Goal: Task Accomplishment & Management: Manage account settings

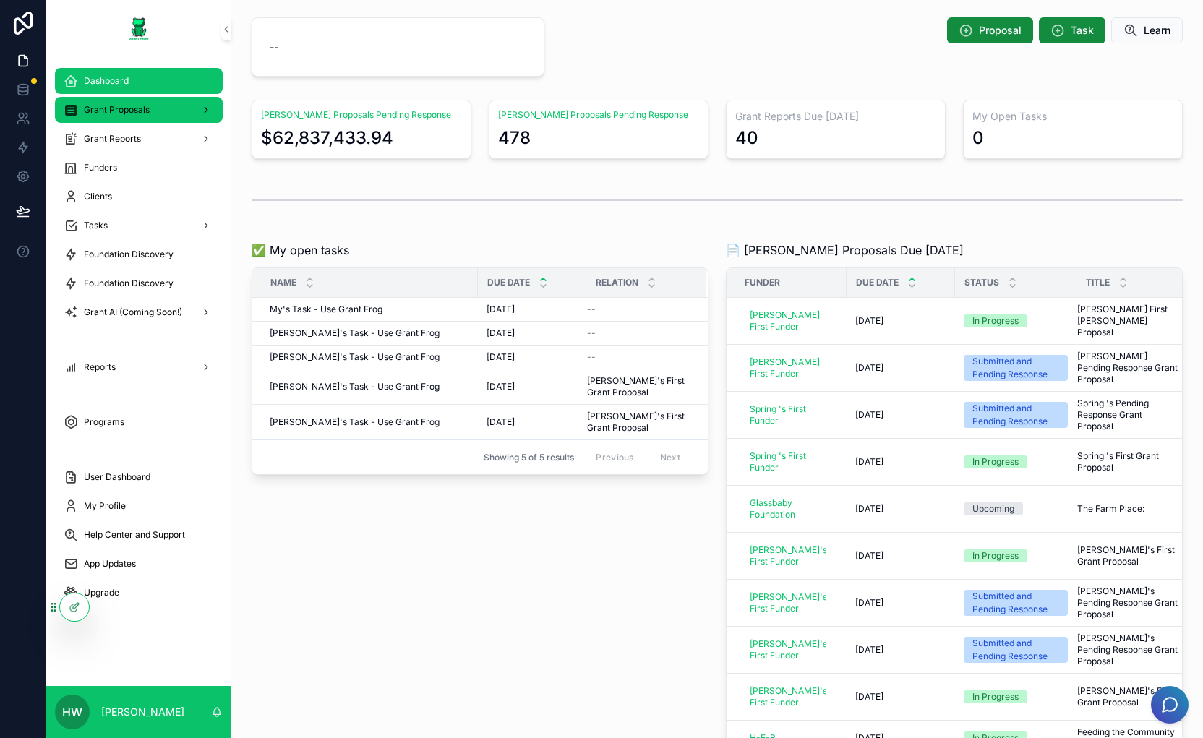
click at [134, 111] on span "Grant Proposals" at bounding box center [117, 110] width 66 height 12
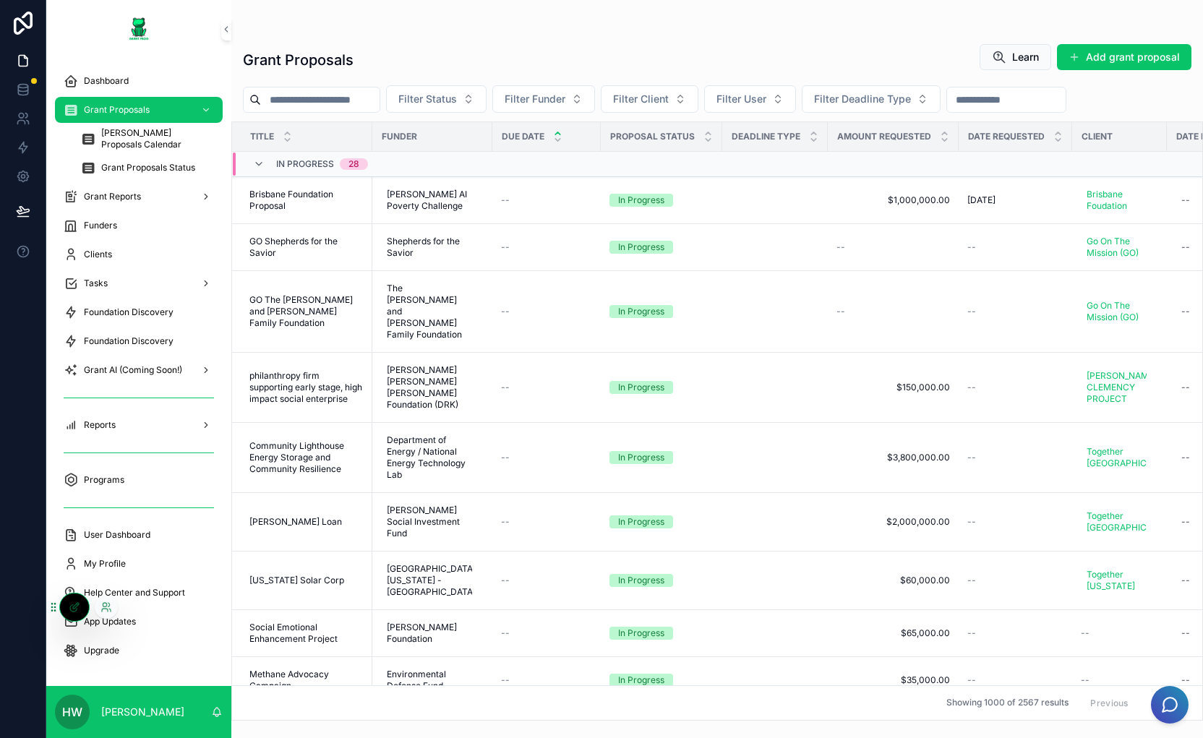
click at [114, 607] on div at bounding box center [106, 607] width 23 height 23
click at [108, 607] on icon at bounding box center [108, 605] width 1 height 4
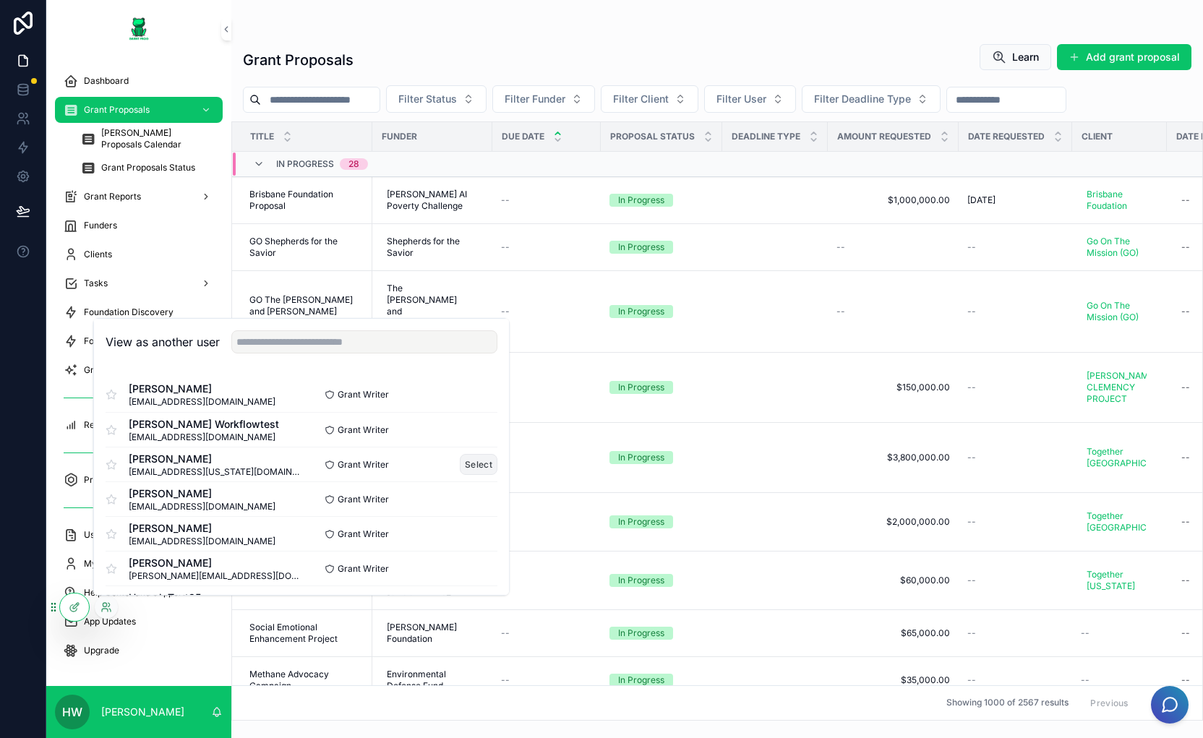
click at [472, 468] on button "Select" at bounding box center [479, 464] width 38 height 21
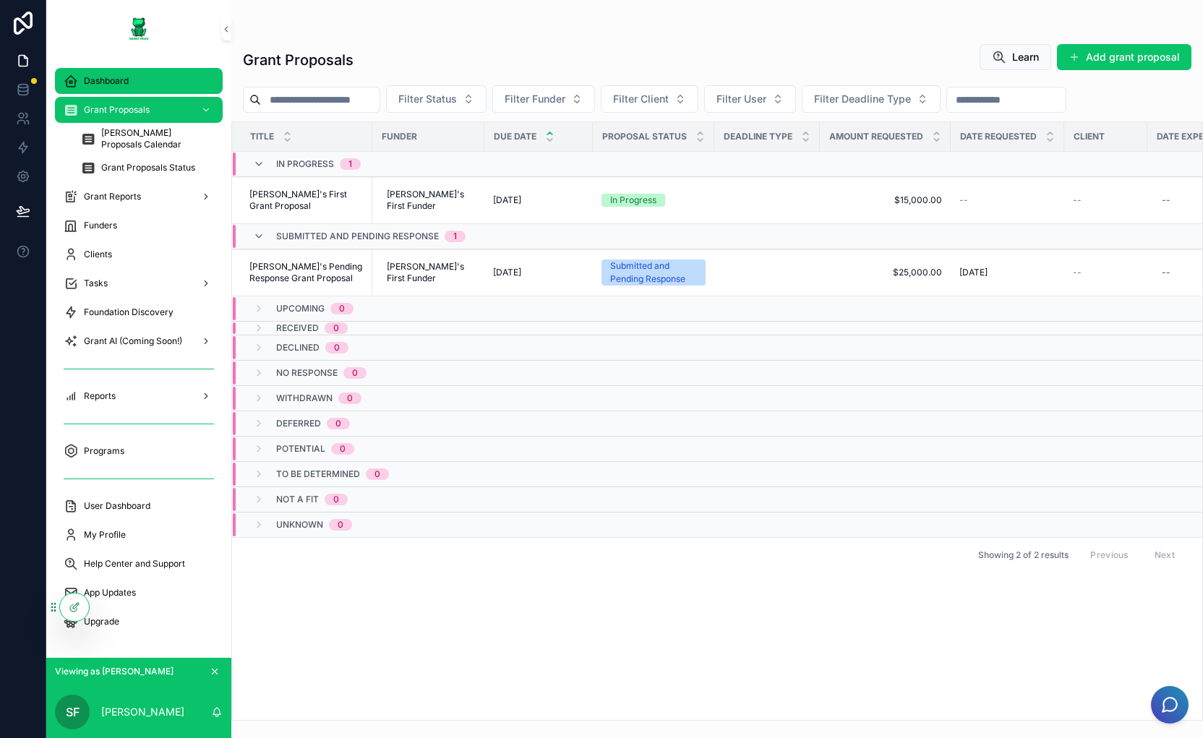
click at [119, 88] on div "Dashboard" at bounding box center [139, 80] width 150 height 23
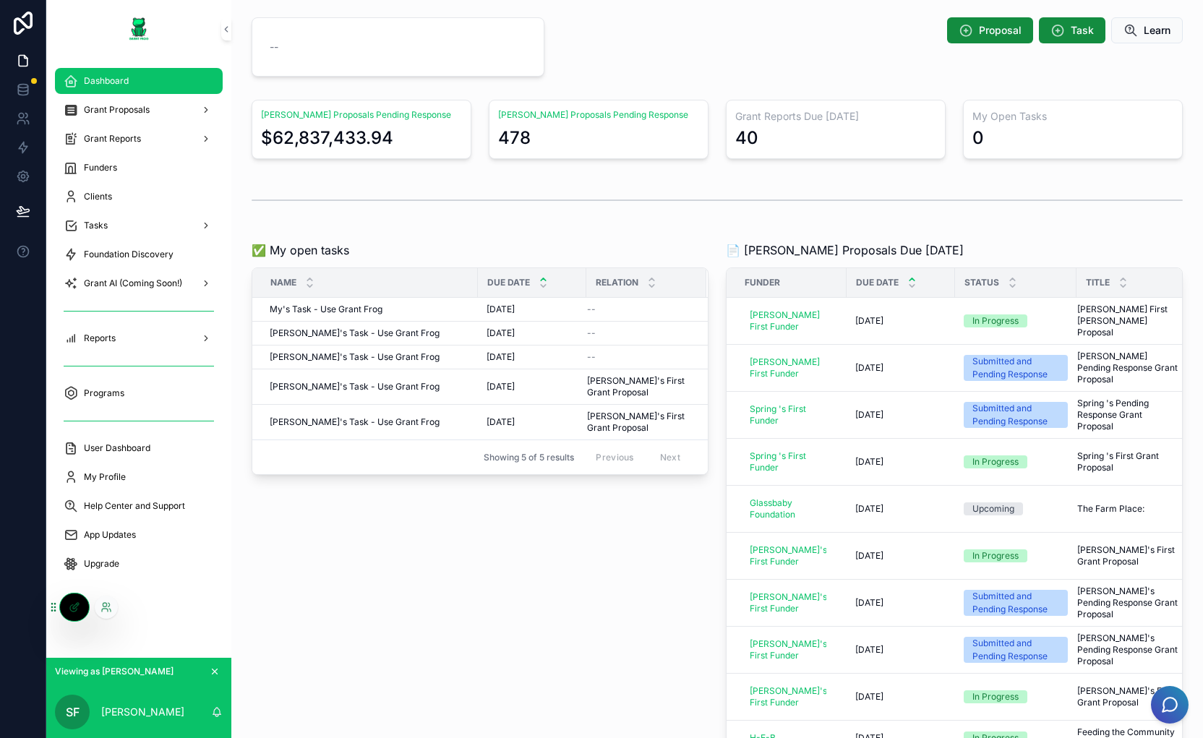
click at [114, 604] on div at bounding box center [106, 607] width 23 height 23
click at [104, 605] on icon at bounding box center [106, 607] width 12 height 12
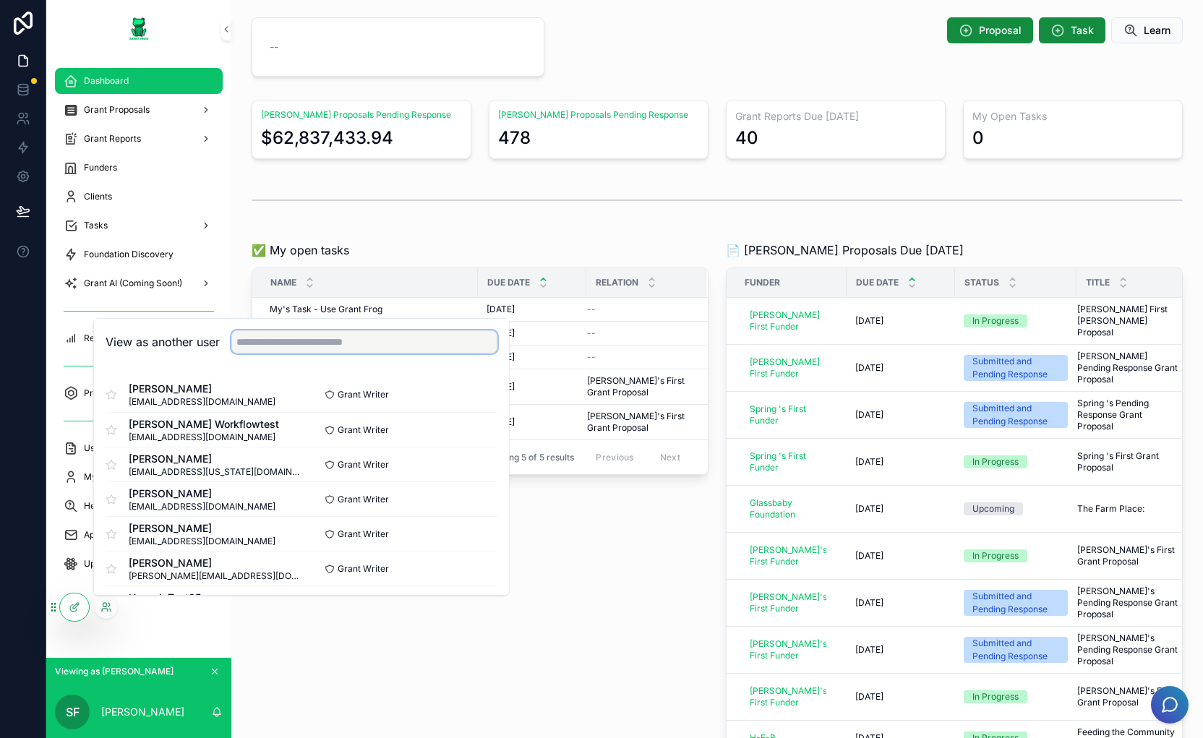
click at [279, 343] on input "text" at bounding box center [364, 341] width 266 height 23
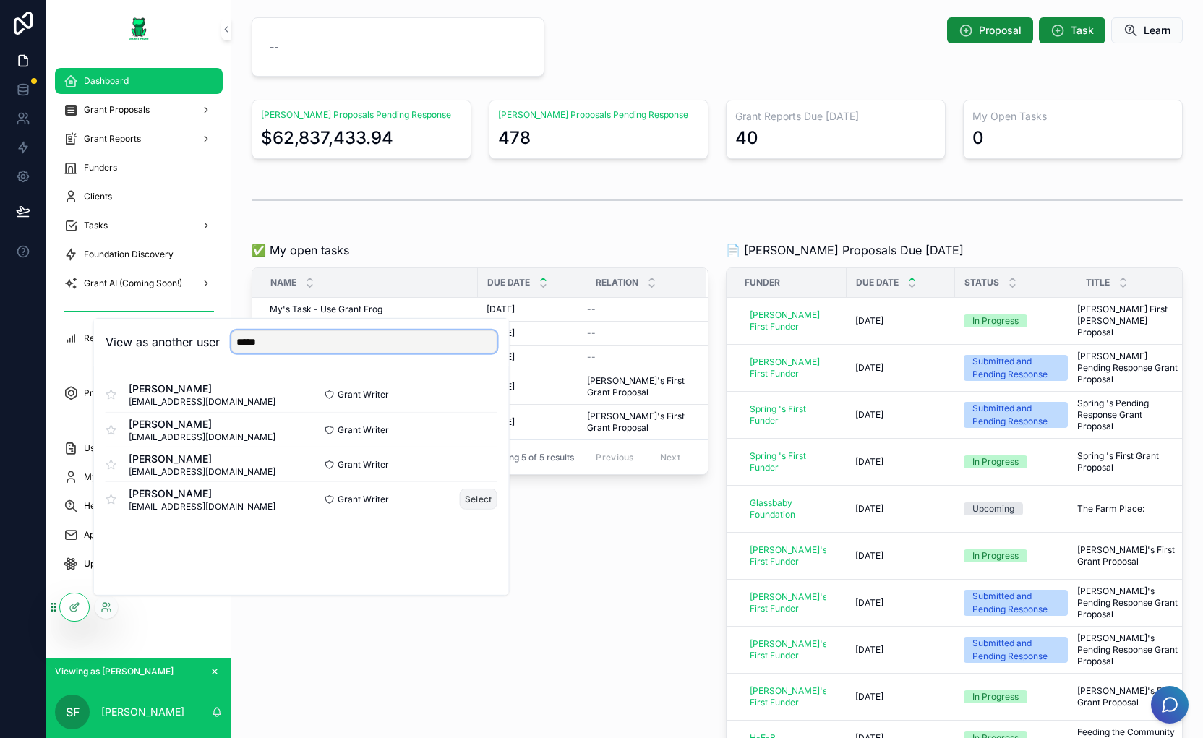
type input "*****"
click at [487, 501] on button "Select" at bounding box center [479, 499] width 38 height 21
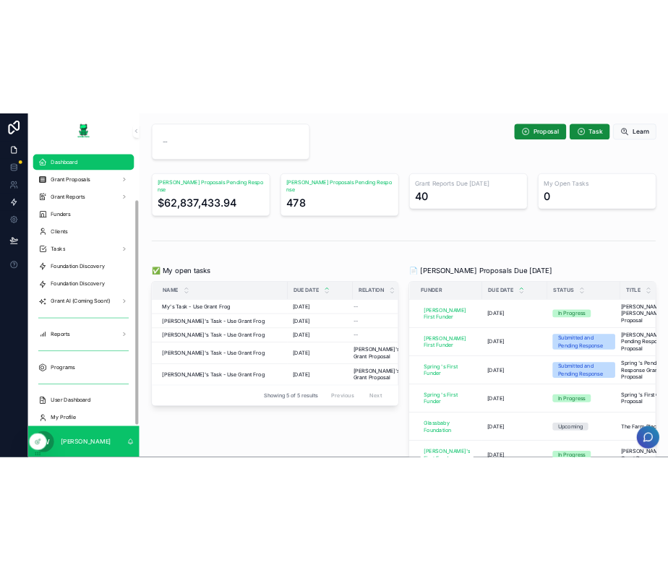
scroll to position [104, 0]
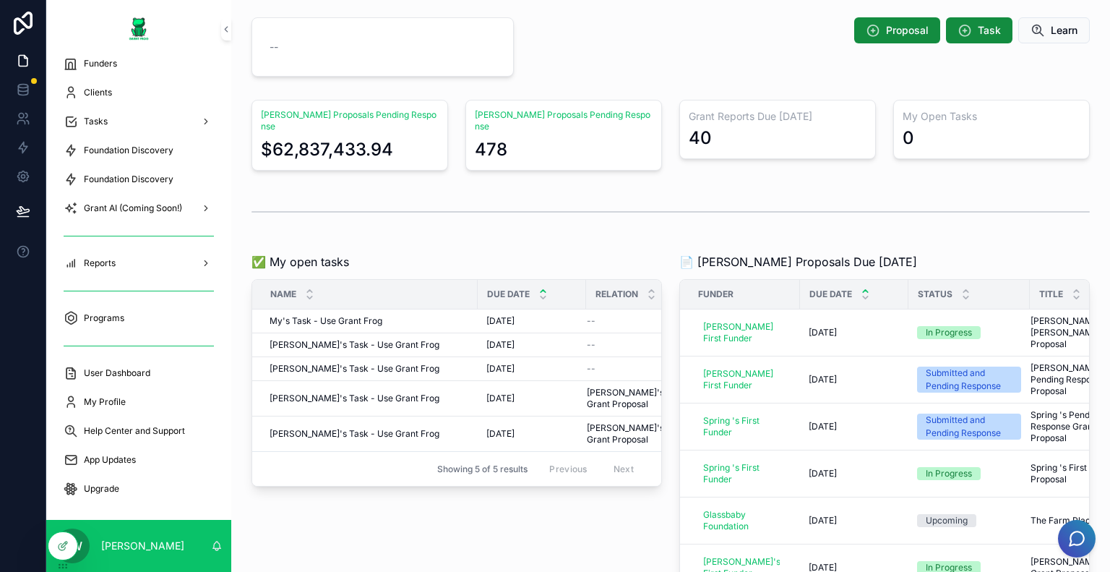
click at [668, 45] on div "scrollable content" at bounding box center [671, 47] width 280 height 71
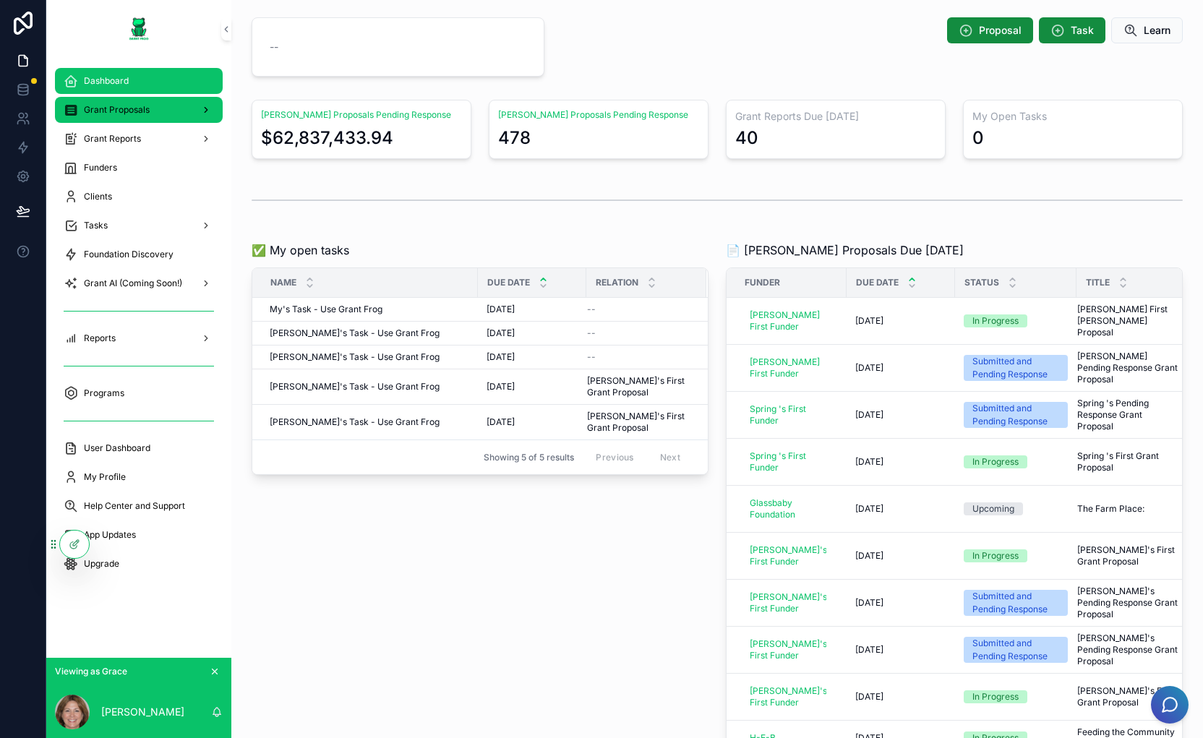
click at [113, 106] on span "Grant Proposals" at bounding box center [117, 110] width 66 height 12
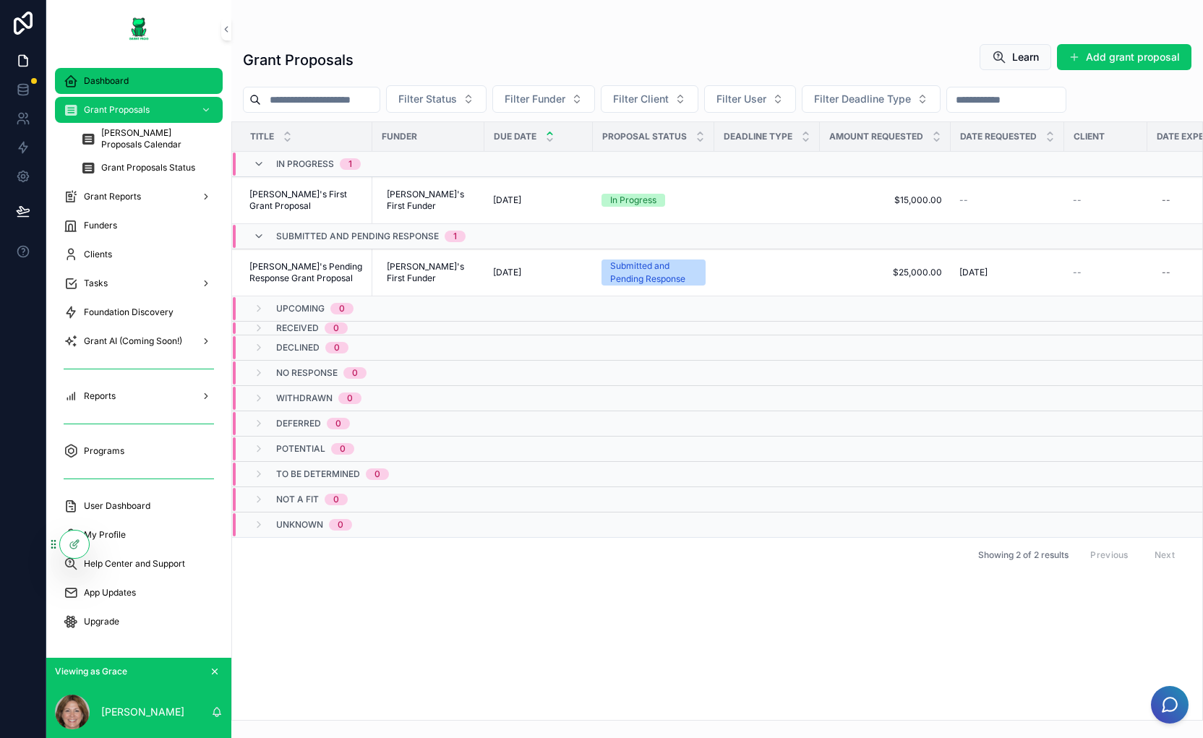
click at [118, 87] on div "Dashboard" at bounding box center [139, 80] width 150 height 23
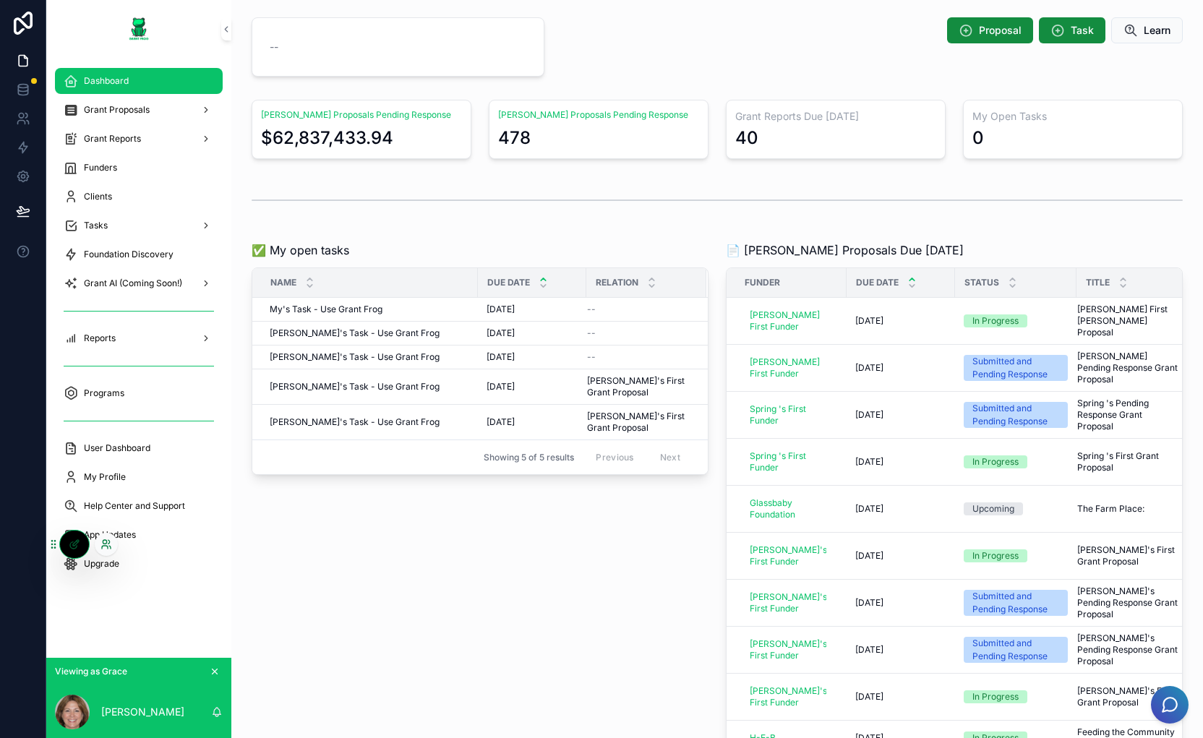
click at [111, 541] on icon at bounding box center [106, 545] width 12 height 12
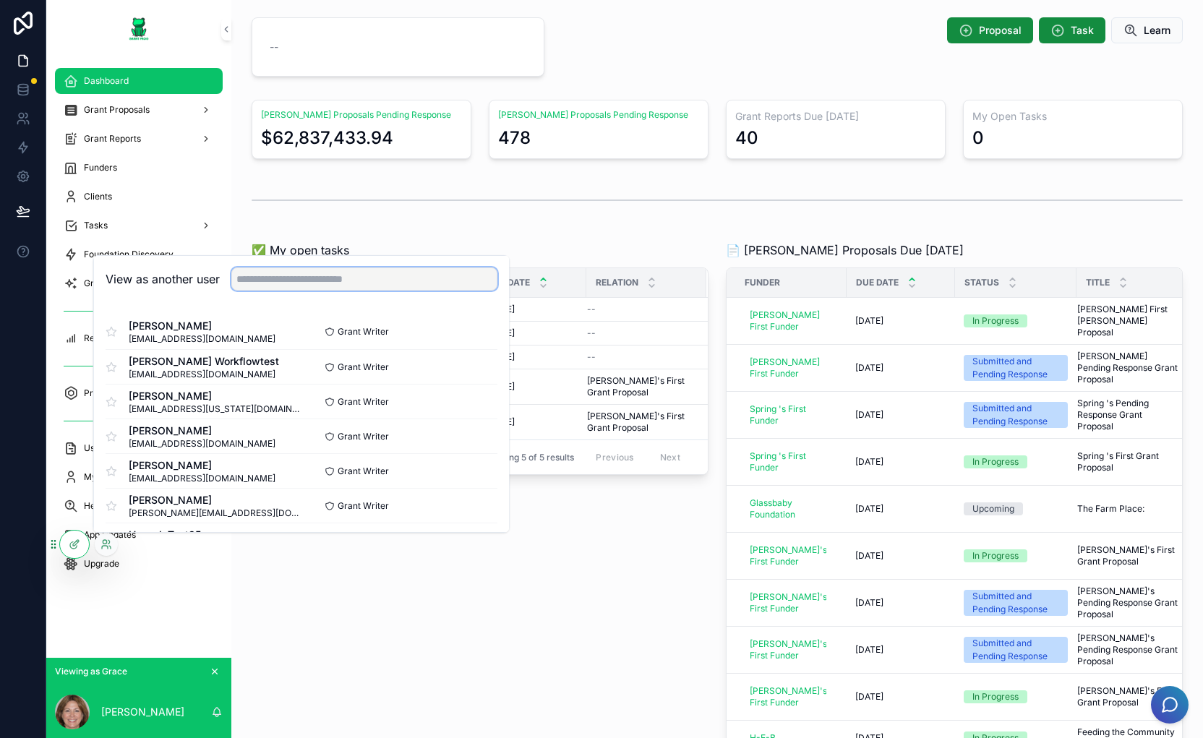
click at [332, 274] on input "text" at bounding box center [364, 278] width 266 height 23
type input "******"
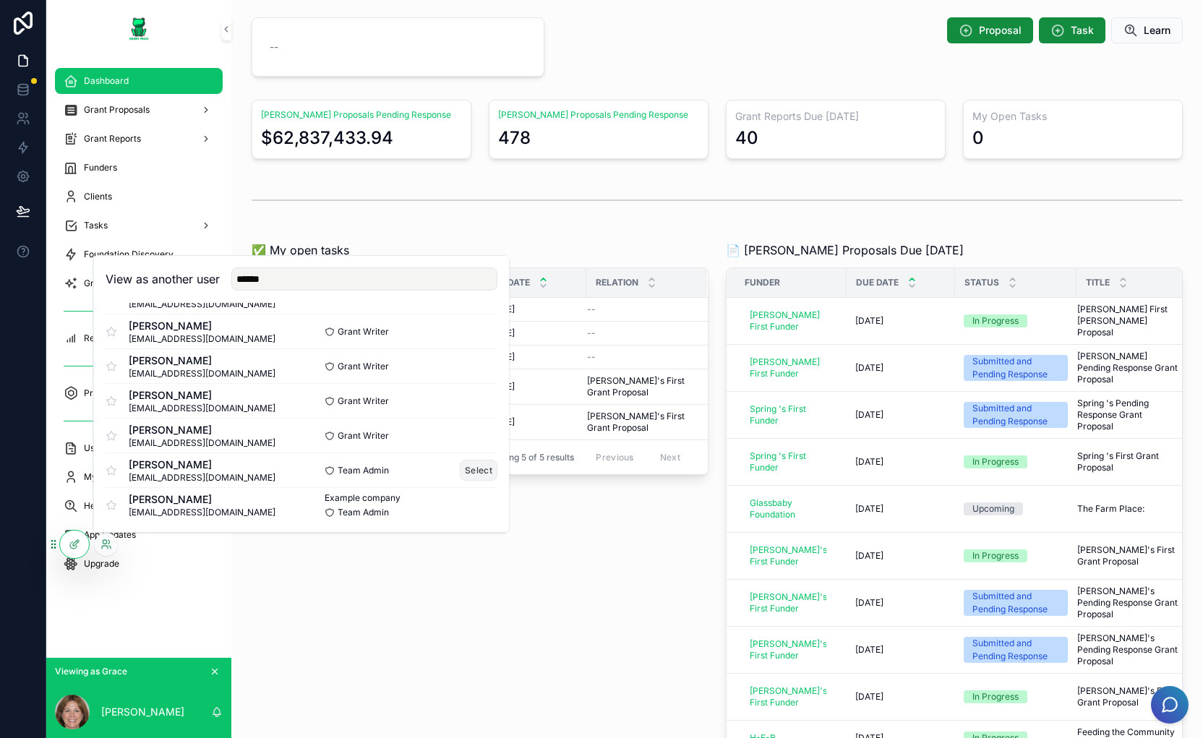
click at [466, 468] on button "Select" at bounding box center [479, 470] width 38 height 21
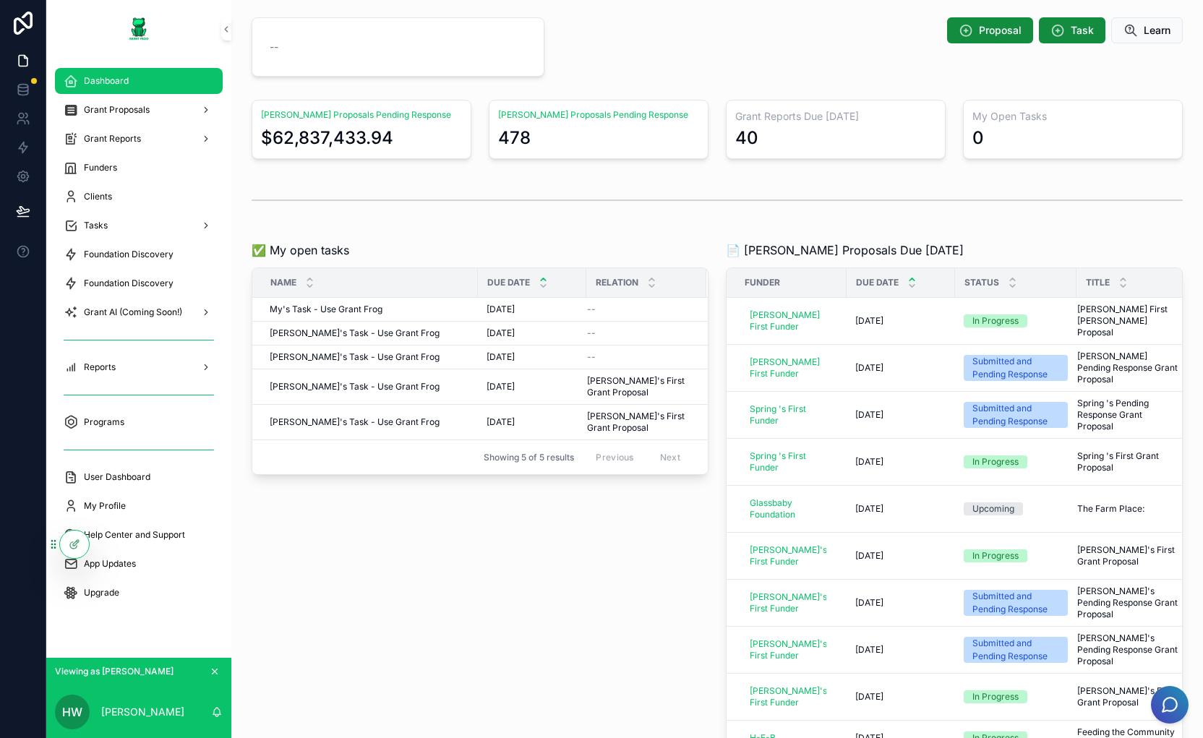
click at [581, 625] on div "✅ My open tasks Name Due Date Relation My's Task - Use Grant Frog My's Task - U…" at bounding box center [480, 516] width 474 height 561
click at [114, 547] on div at bounding box center [106, 544] width 23 height 23
click at [103, 541] on icon at bounding box center [106, 545] width 12 height 12
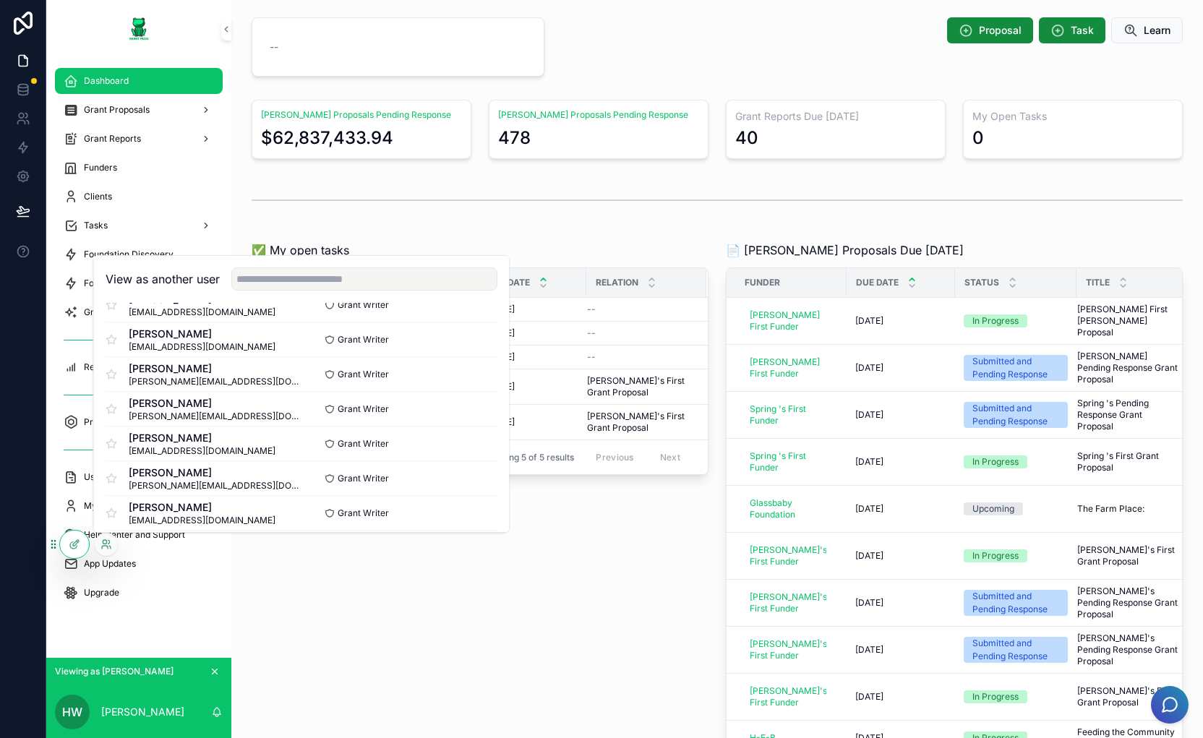
scroll to position [3471, 0]
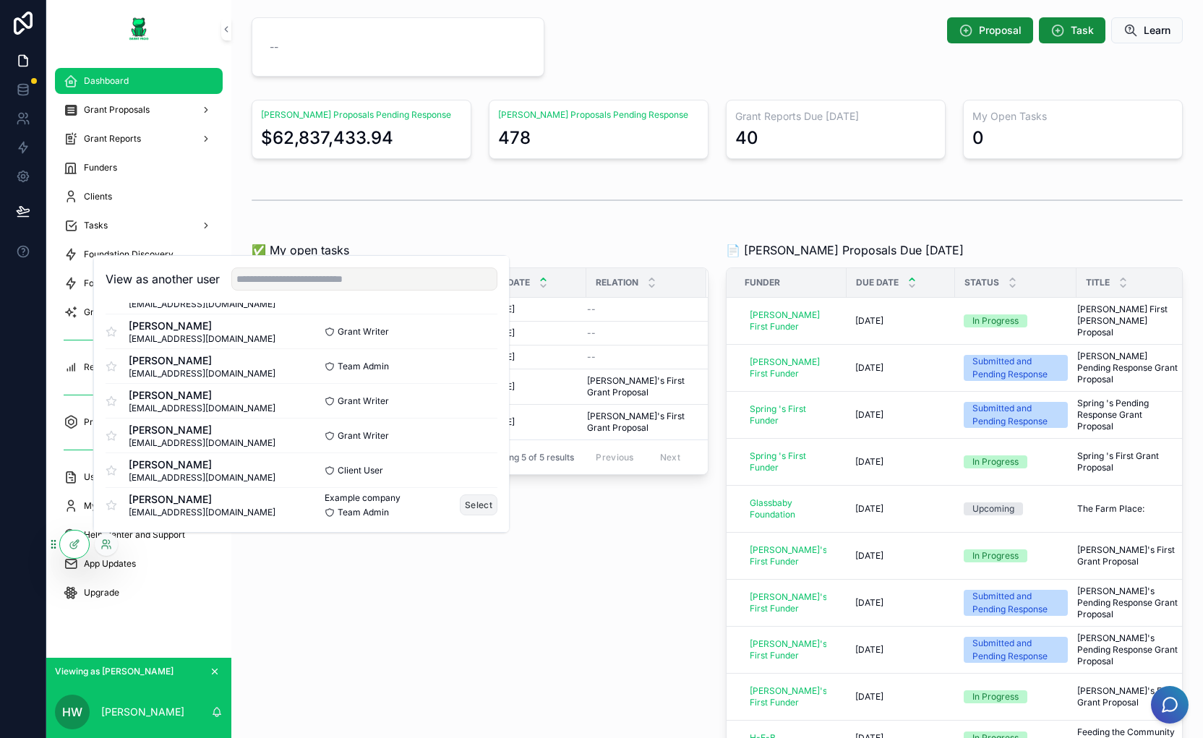
click at [461, 505] on button "Select" at bounding box center [479, 504] width 38 height 21
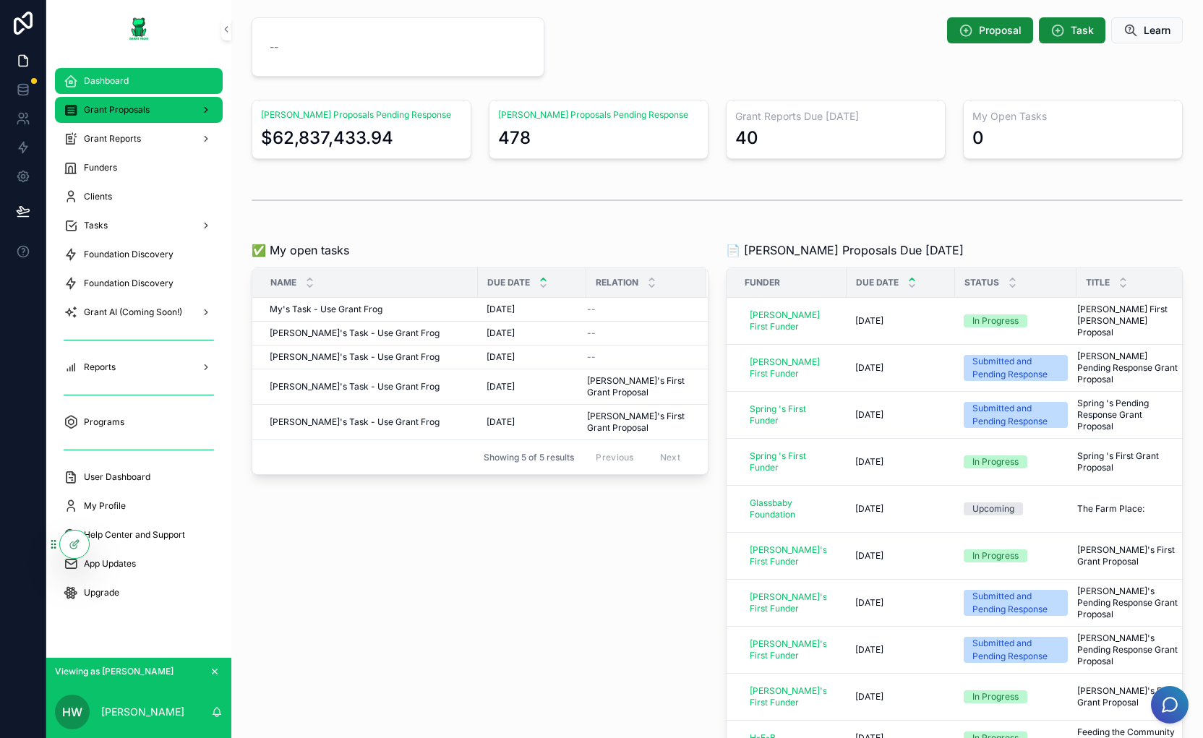
click at [126, 111] on span "Grant Proposals" at bounding box center [117, 110] width 66 height 12
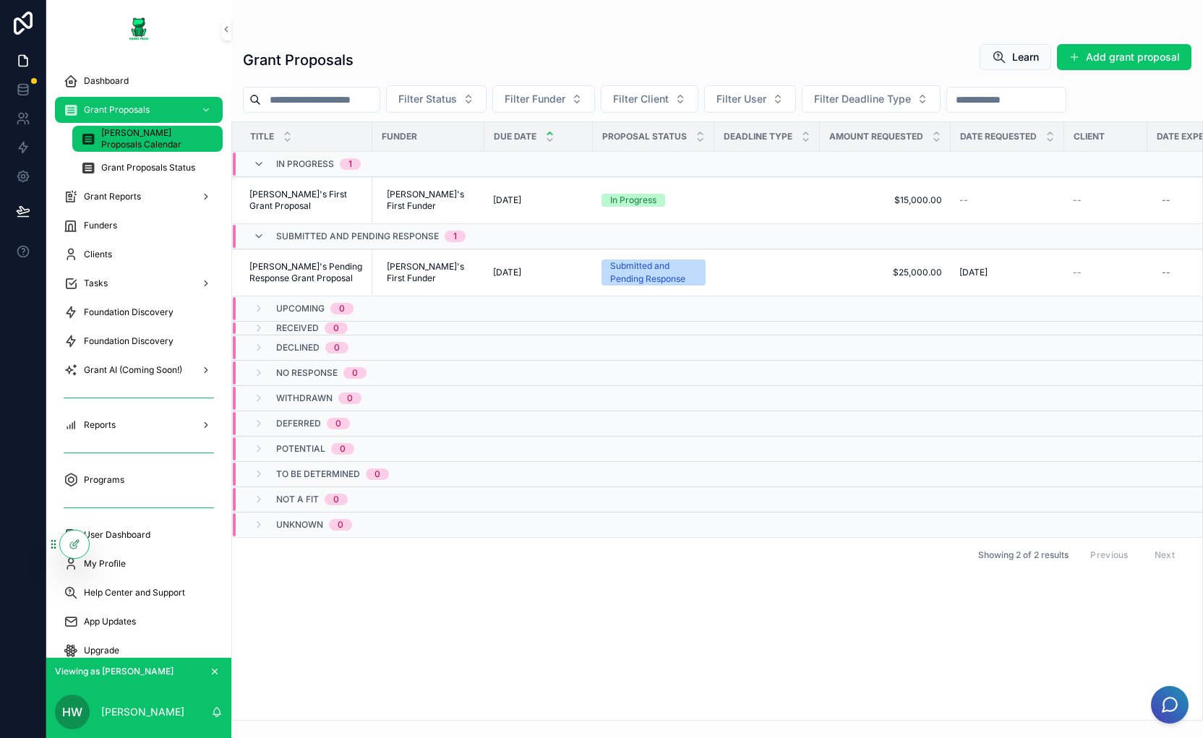
click at [129, 136] on span "[PERSON_NAME] Proposals Calendar" at bounding box center [154, 138] width 107 height 23
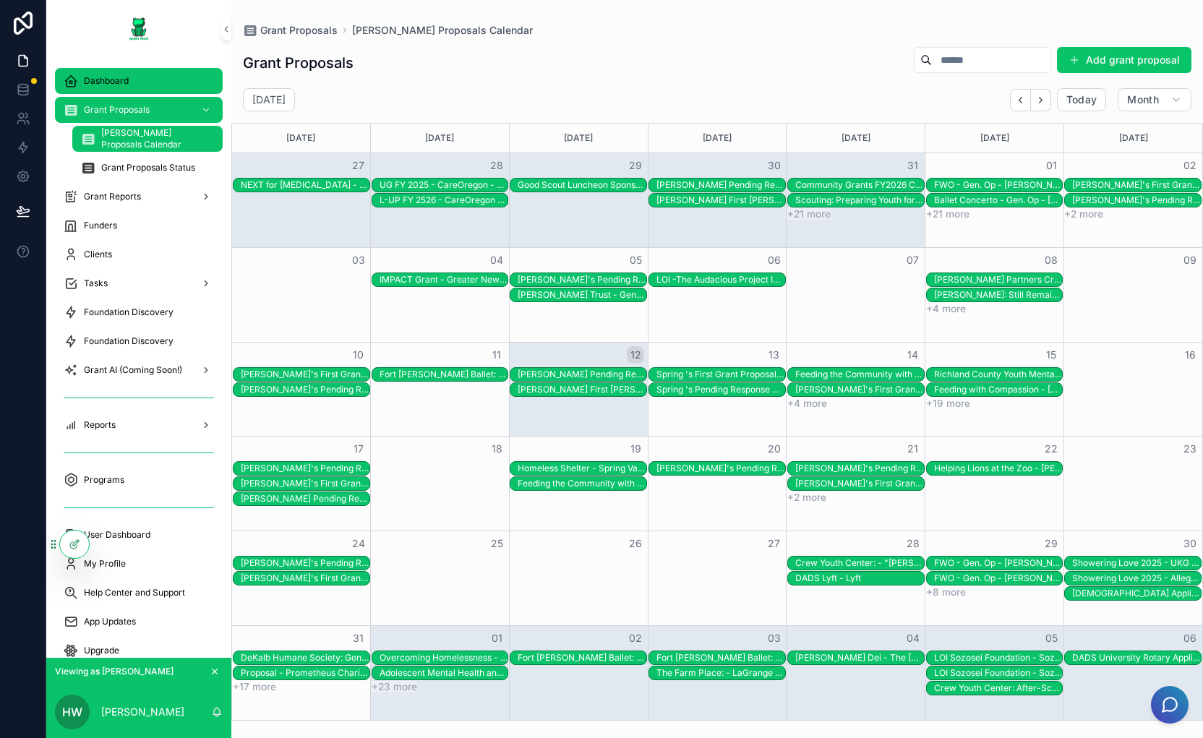
click at [124, 75] on span "Dashboard" at bounding box center [106, 81] width 45 height 12
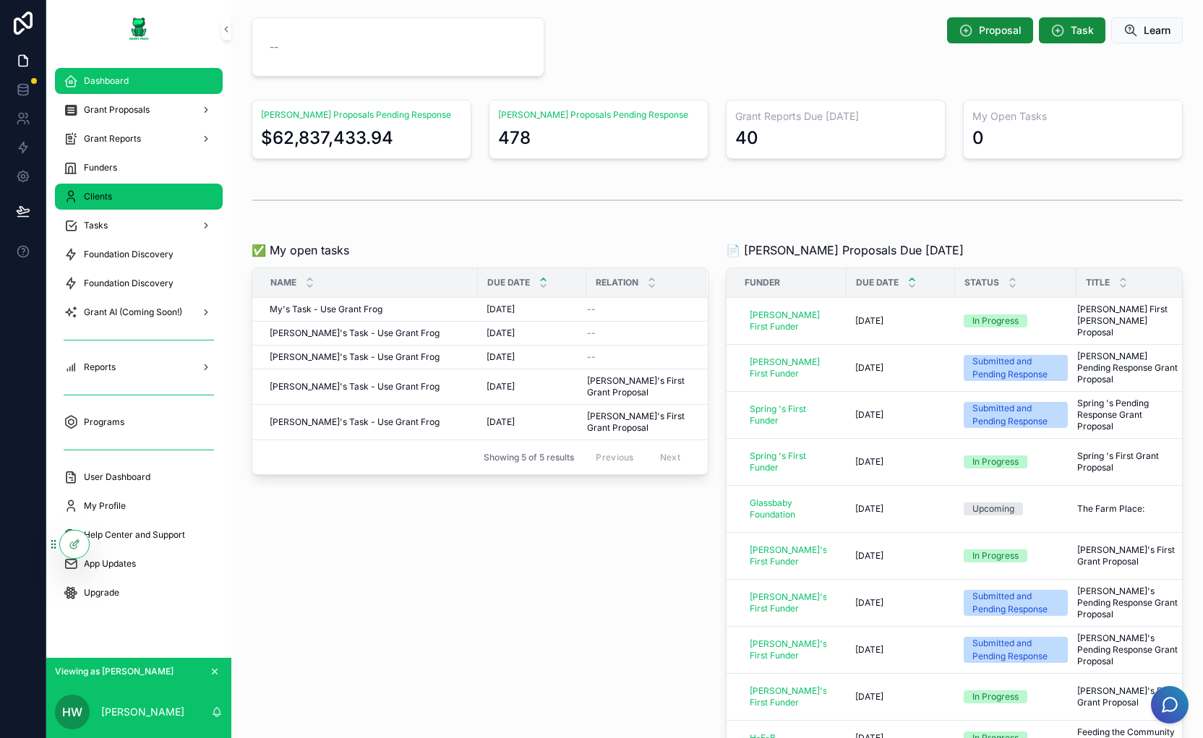
click at [144, 190] on div "Clients" at bounding box center [139, 196] width 150 height 23
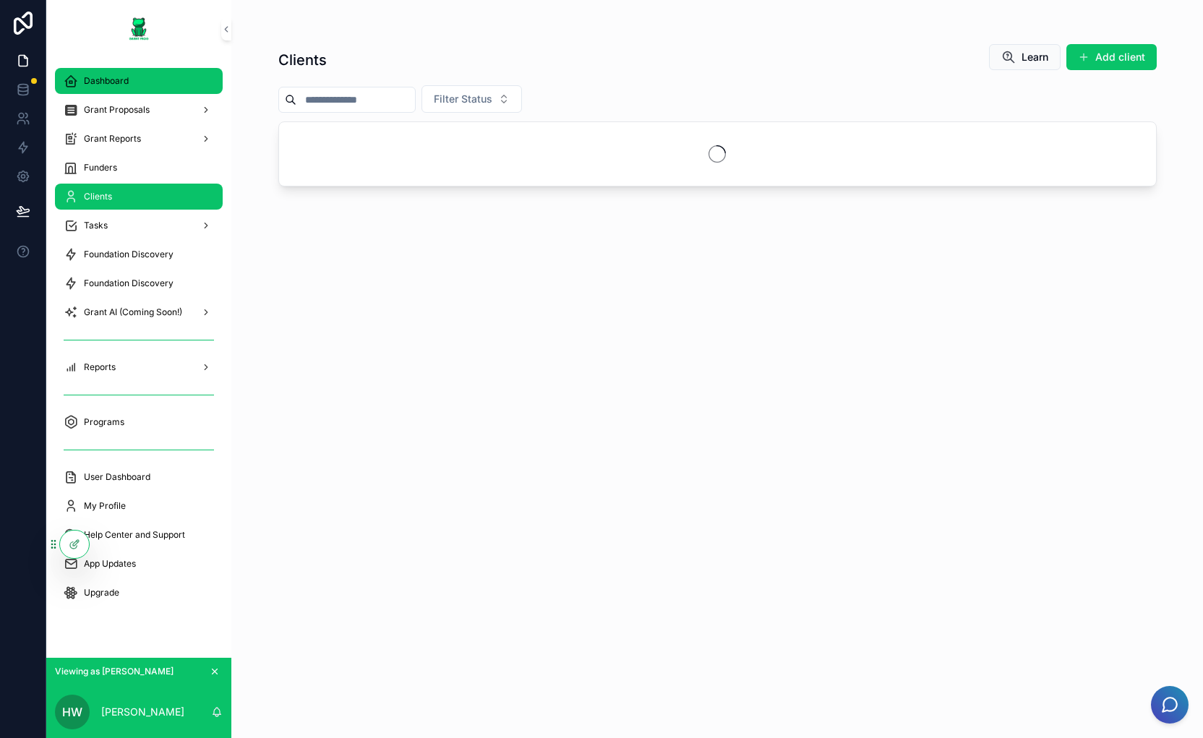
click at [114, 74] on div "Dashboard" at bounding box center [139, 80] width 150 height 23
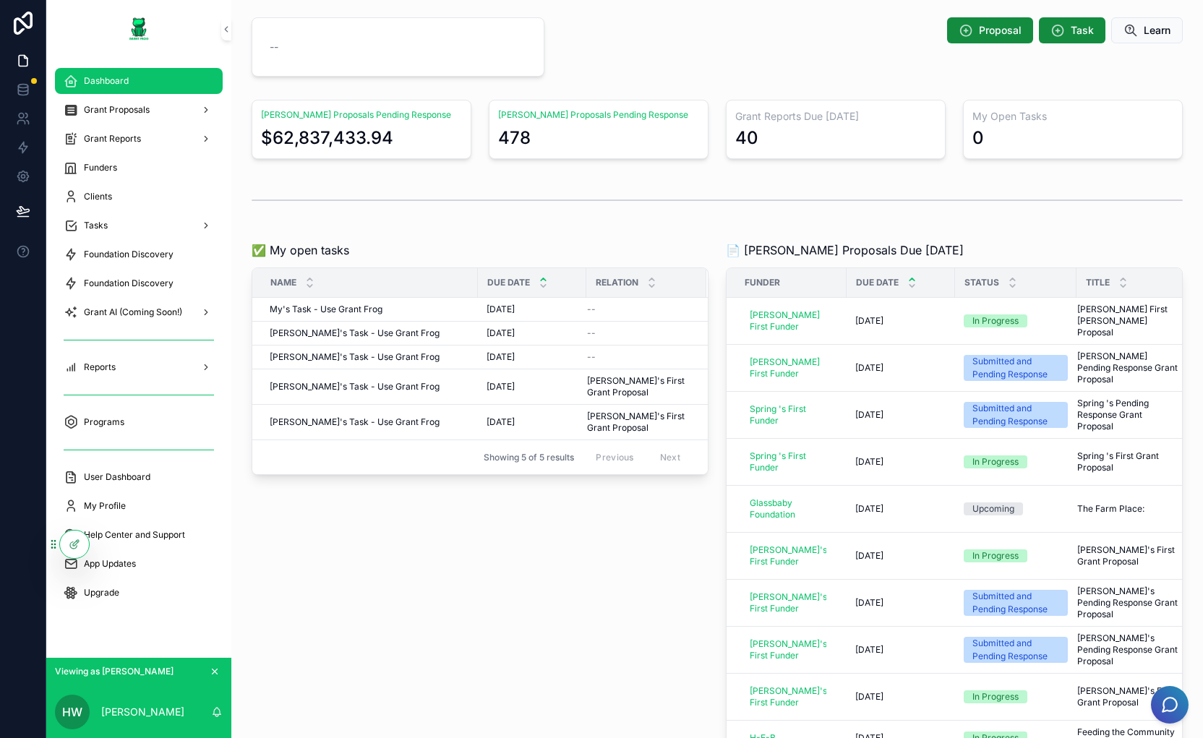
drag, startPoint x: 116, startPoint y: 74, endPoint x: 813, endPoint y: -10, distance: 701.9
click at [110, 542] on icon at bounding box center [106, 545] width 12 height 12
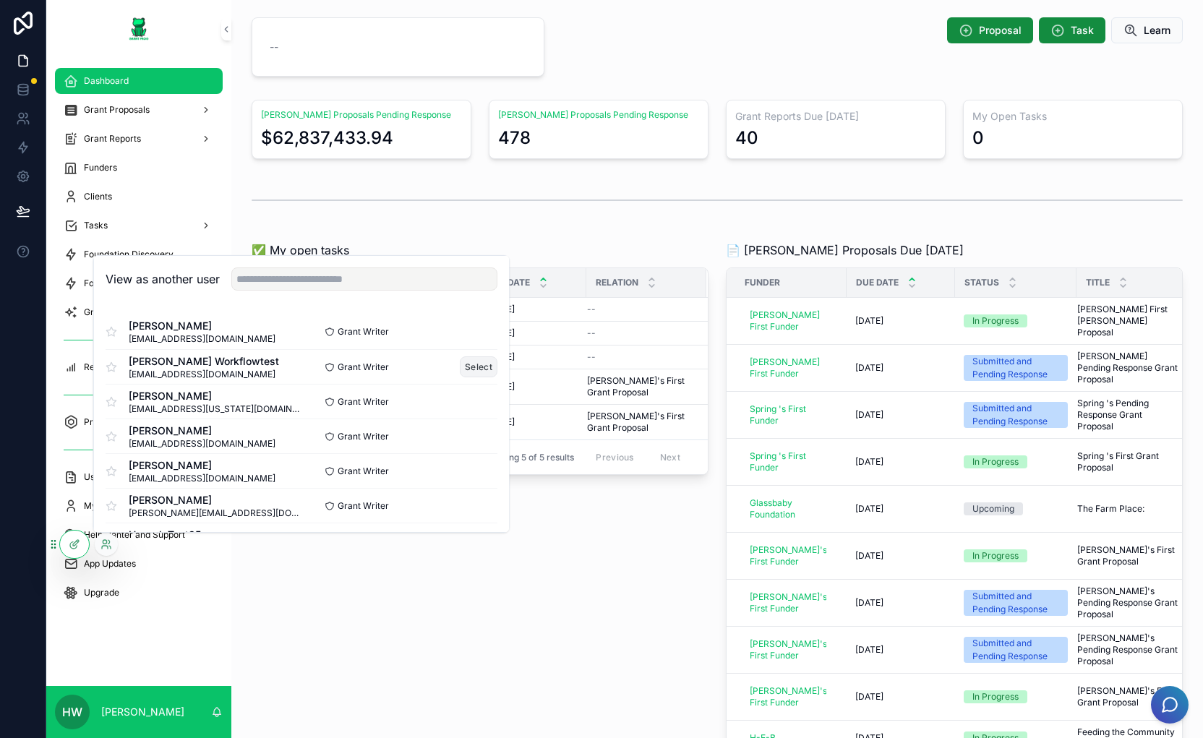
click at [475, 369] on button "Select" at bounding box center [479, 366] width 38 height 21
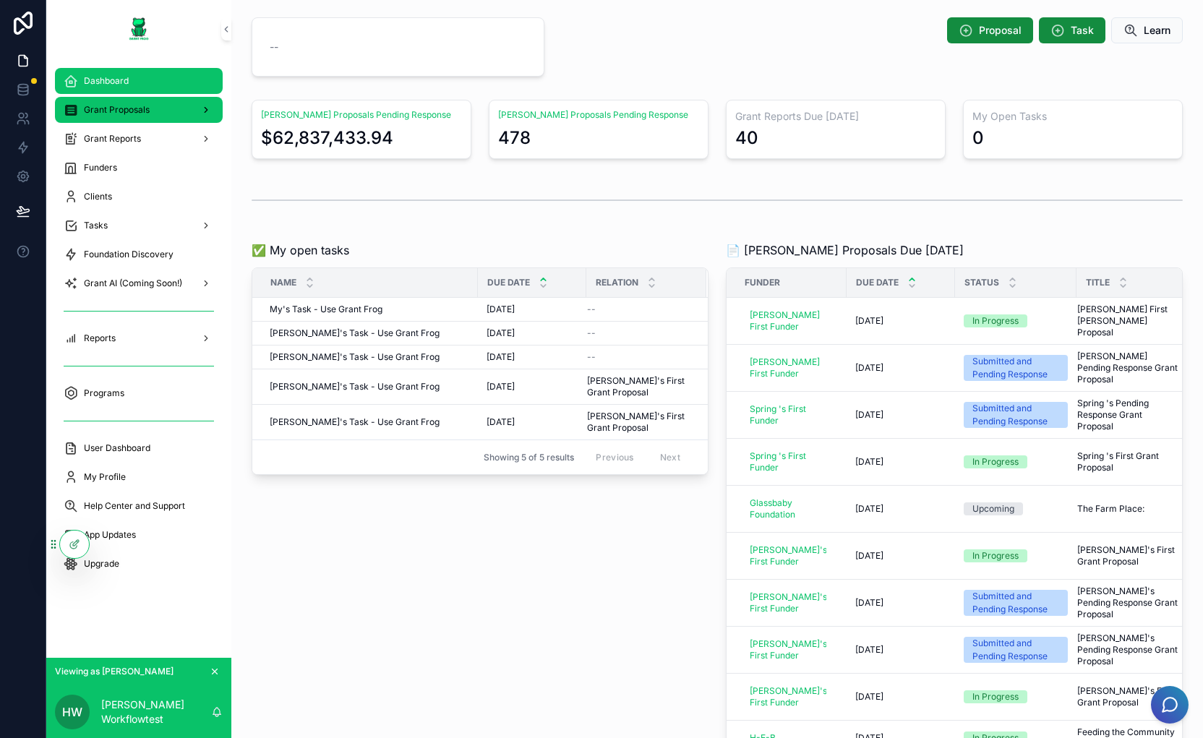
click at [121, 107] on span "Grant Proposals" at bounding box center [117, 110] width 66 height 12
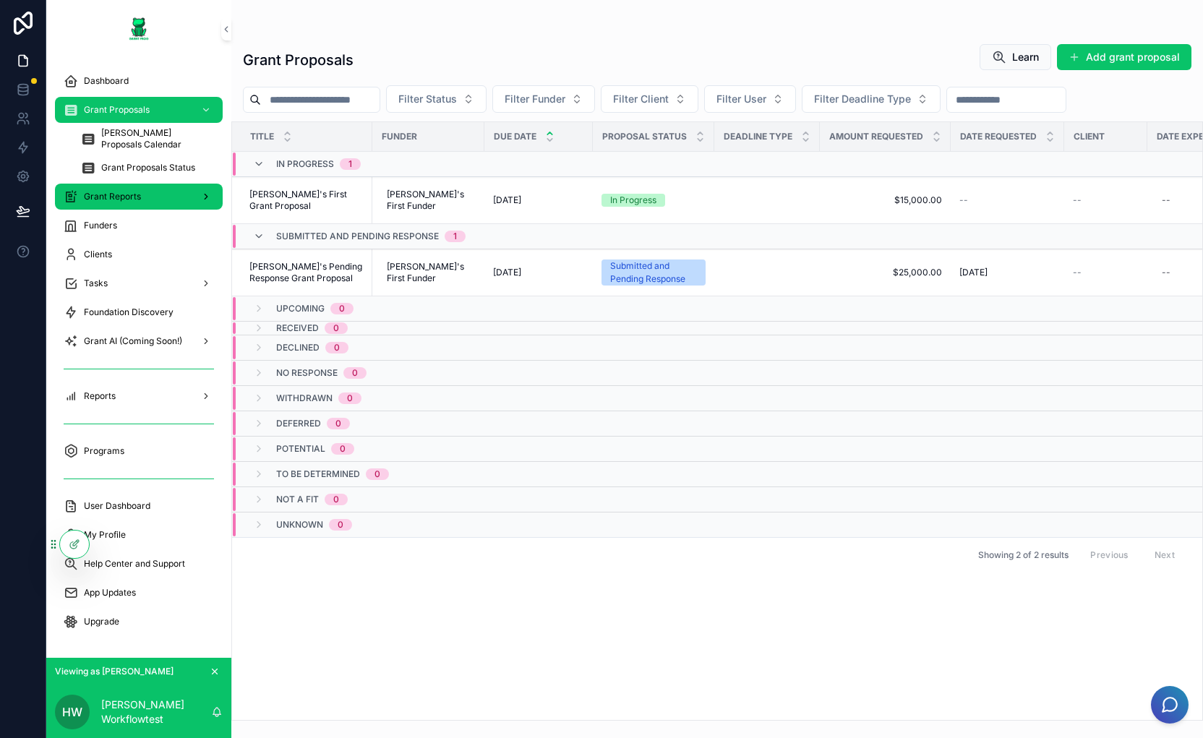
click at [117, 194] on span "Grant Reports" at bounding box center [112, 197] width 57 height 12
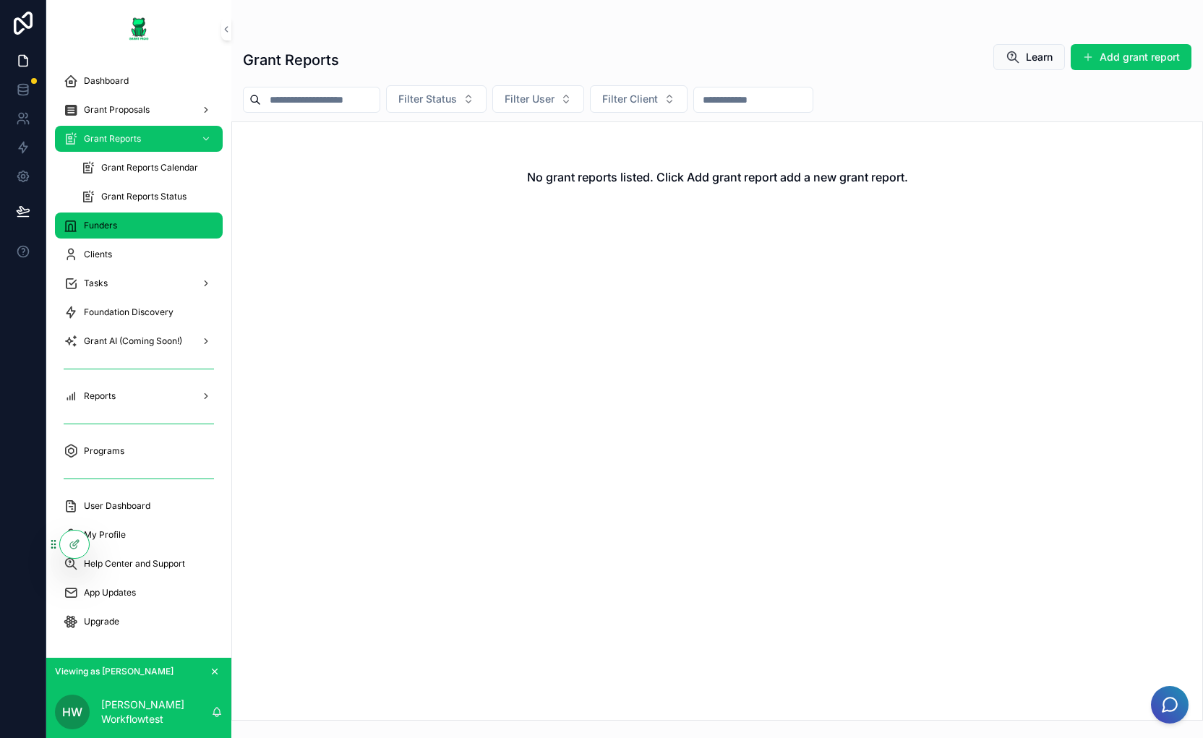
click at [130, 230] on div "Funders" at bounding box center [139, 225] width 150 height 23
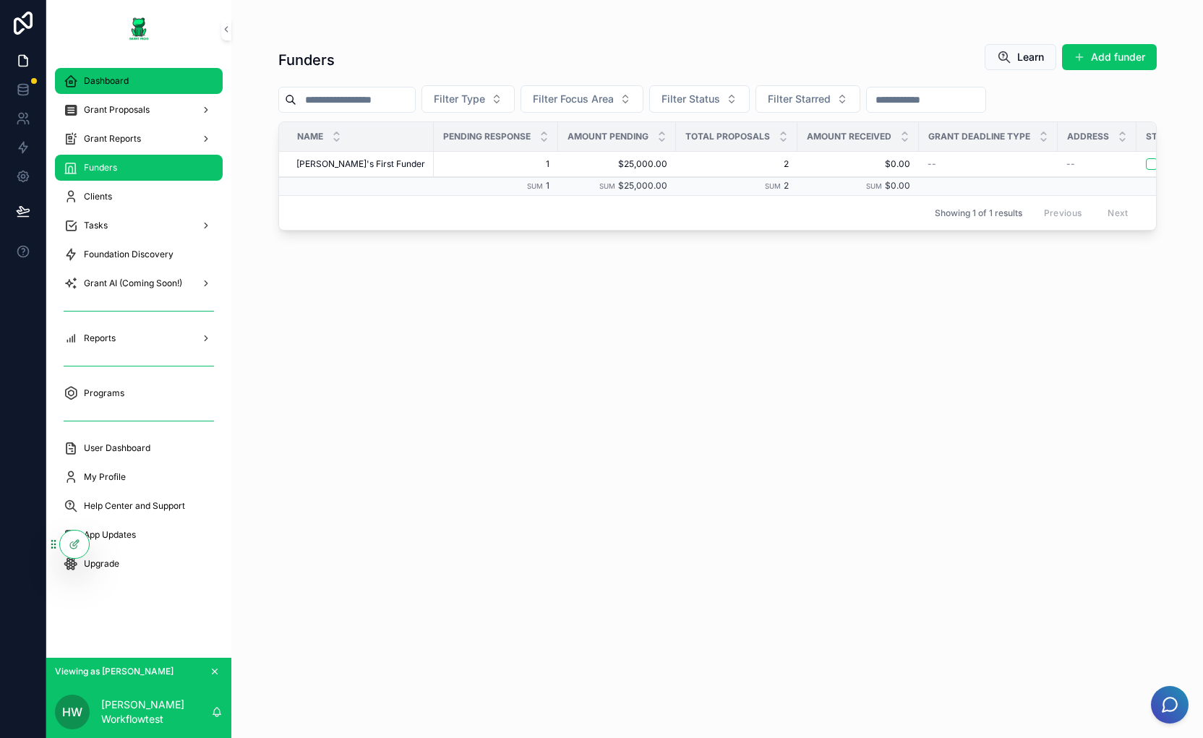
click at [124, 88] on div "Dashboard" at bounding box center [139, 80] width 150 height 23
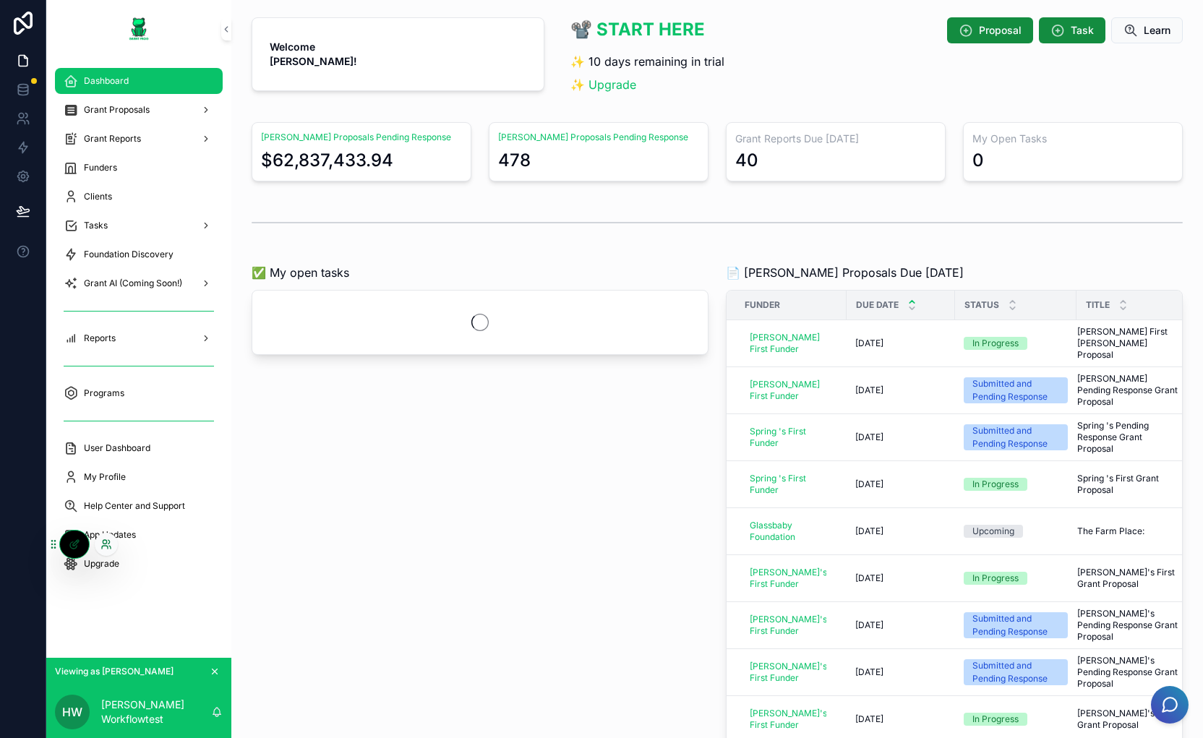
click at [103, 540] on icon at bounding box center [105, 542] width 4 height 4
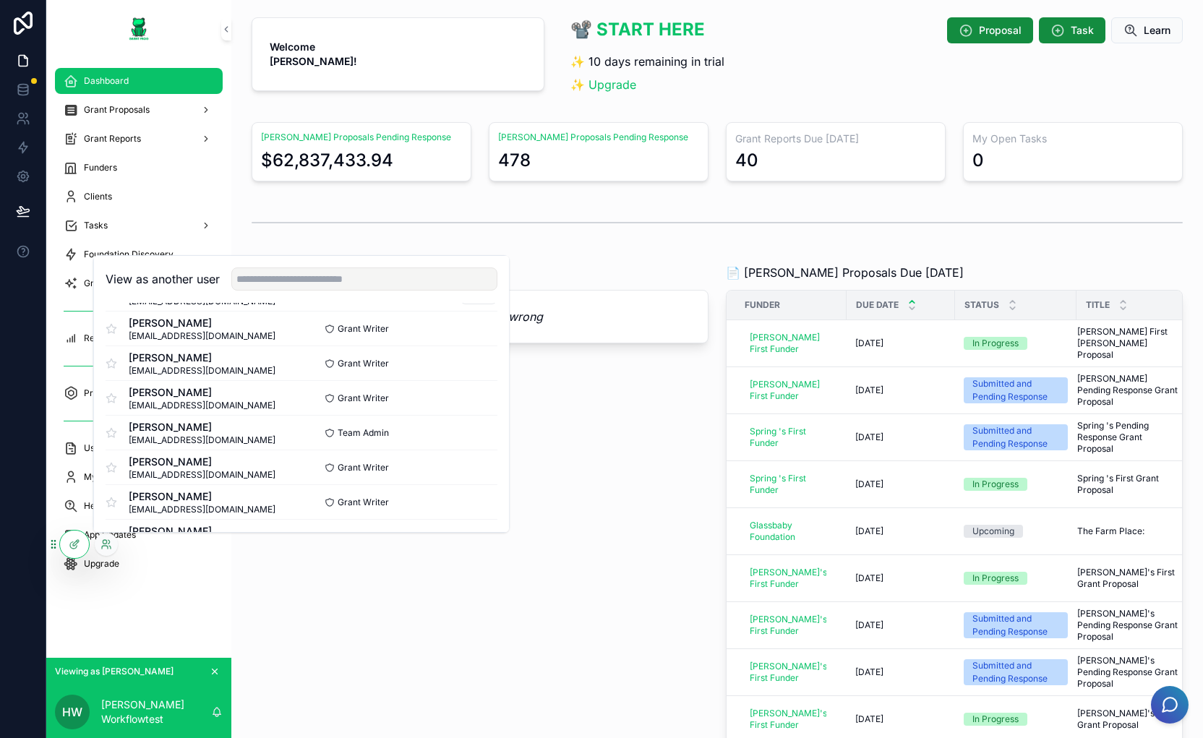
scroll to position [3471, 0]
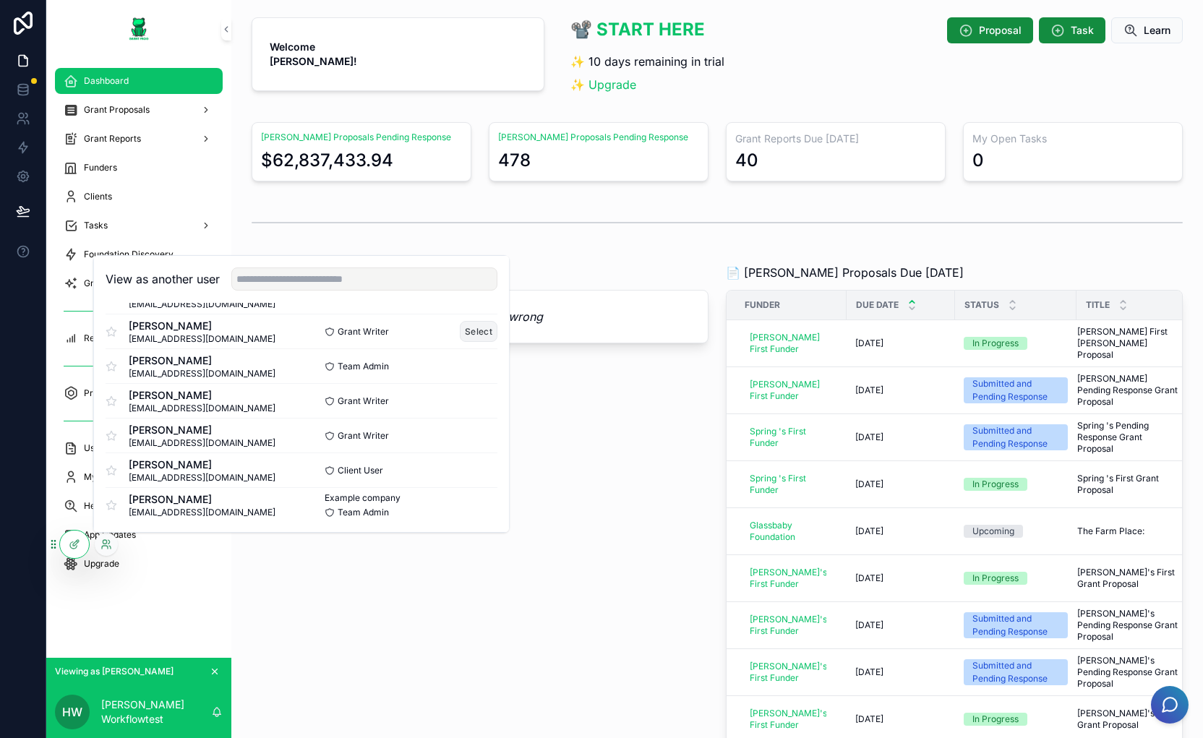
click at [468, 325] on button "Select" at bounding box center [479, 331] width 38 height 21
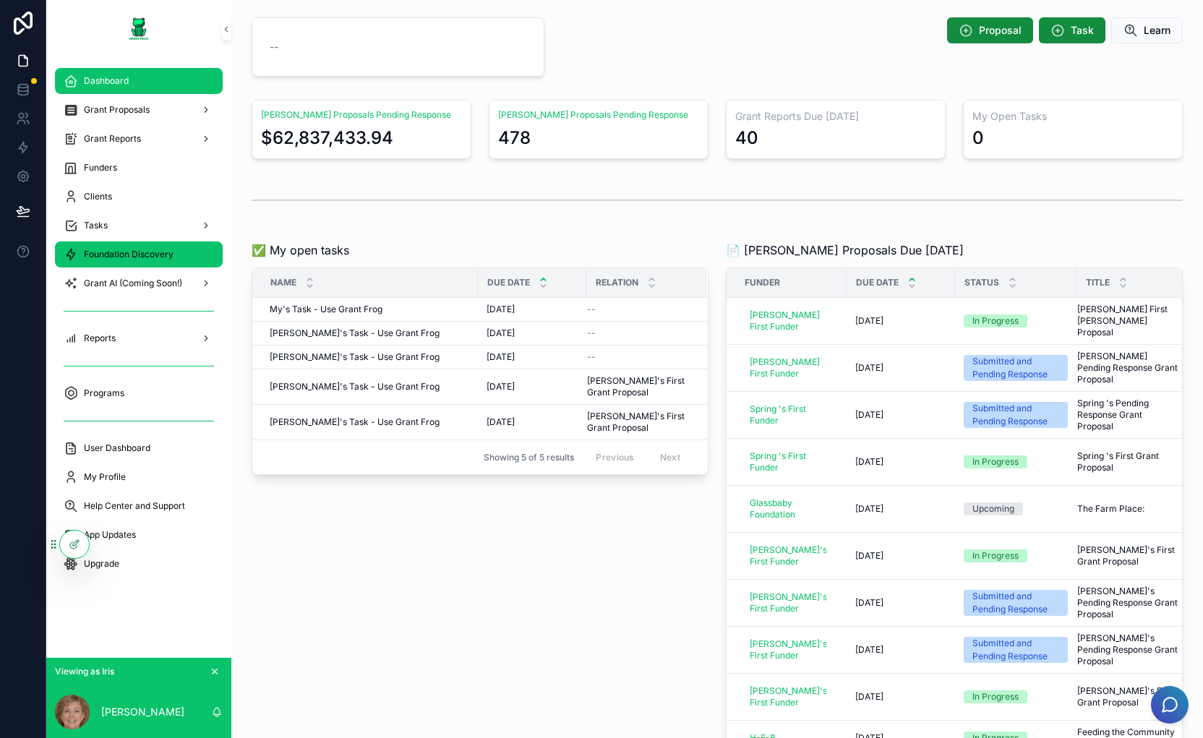
click at [127, 256] on span "Foundation Discovery" at bounding box center [129, 255] width 90 height 12
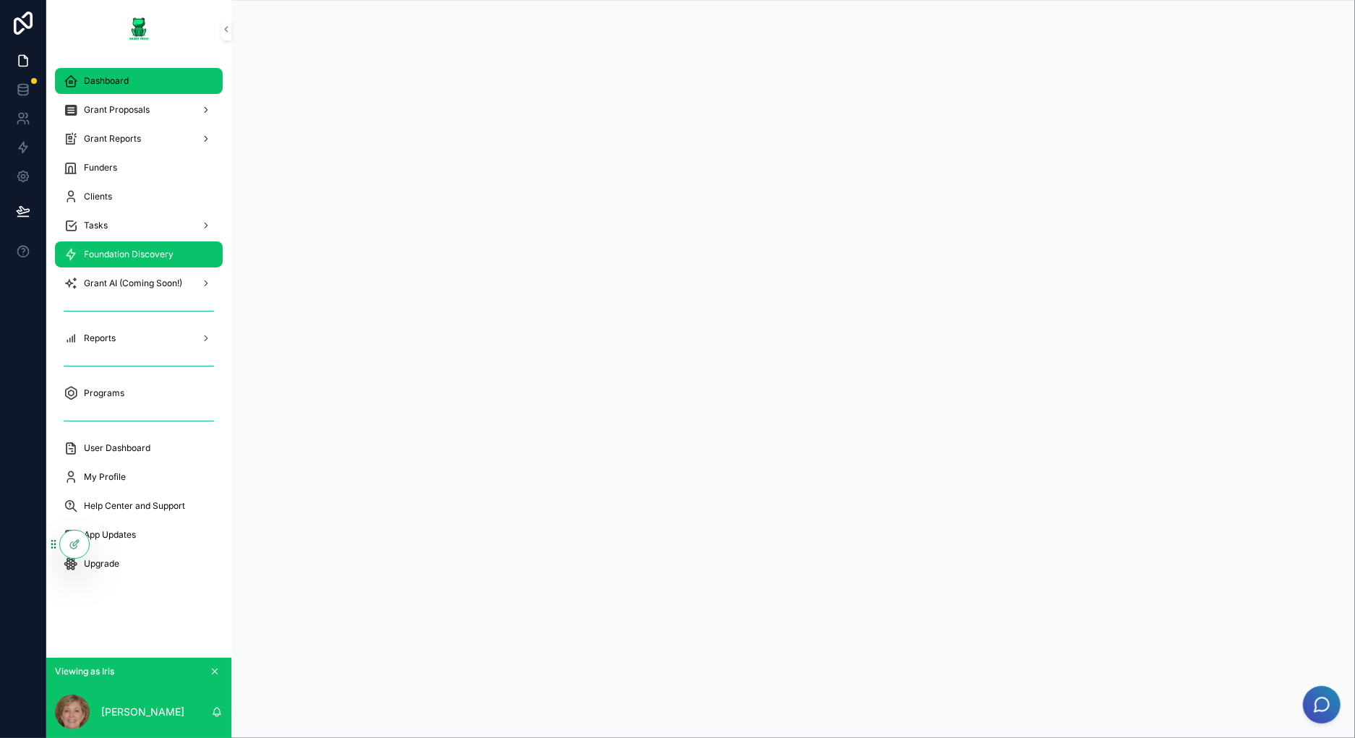
click at [130, 88] on div "Dashboard" at bounding box center [139, 80] width 150 height 23
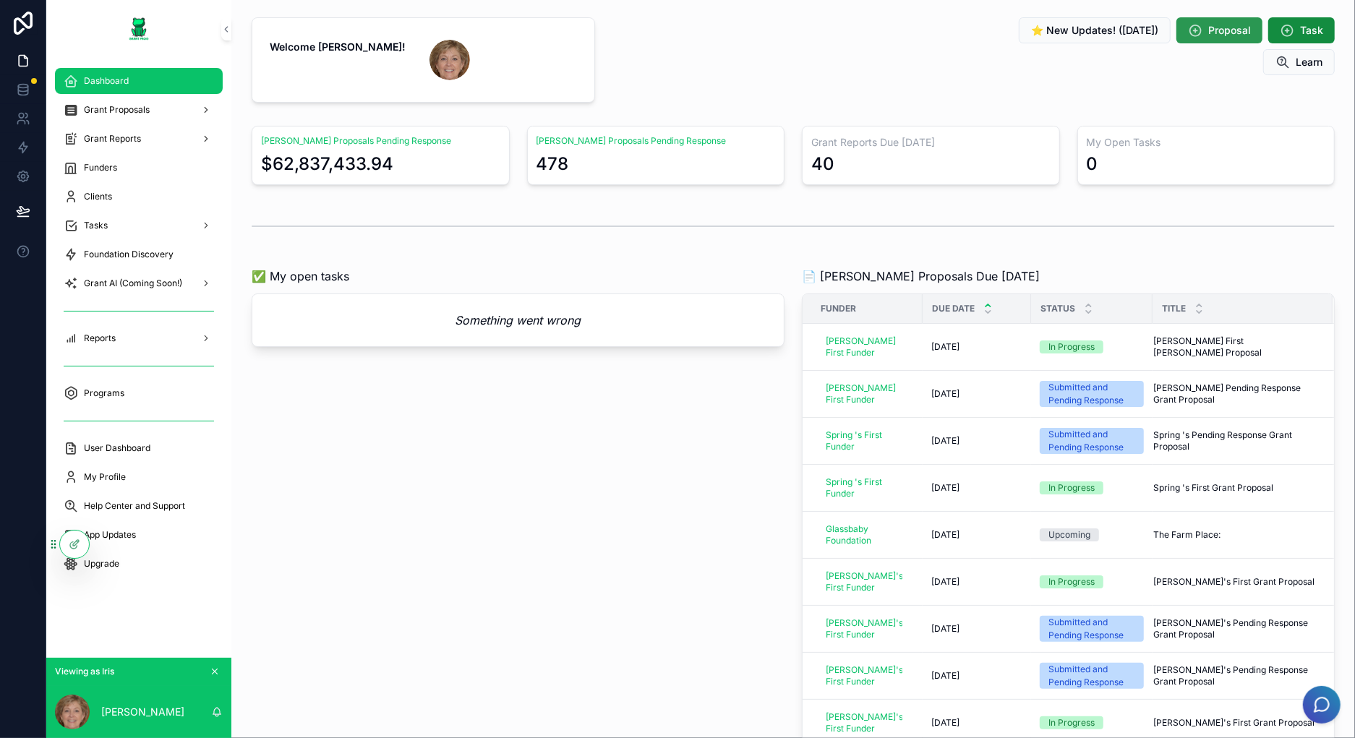
click at [1202, 27] on span "Proposal" at bounding box center [1229, 30] width 43 height 14
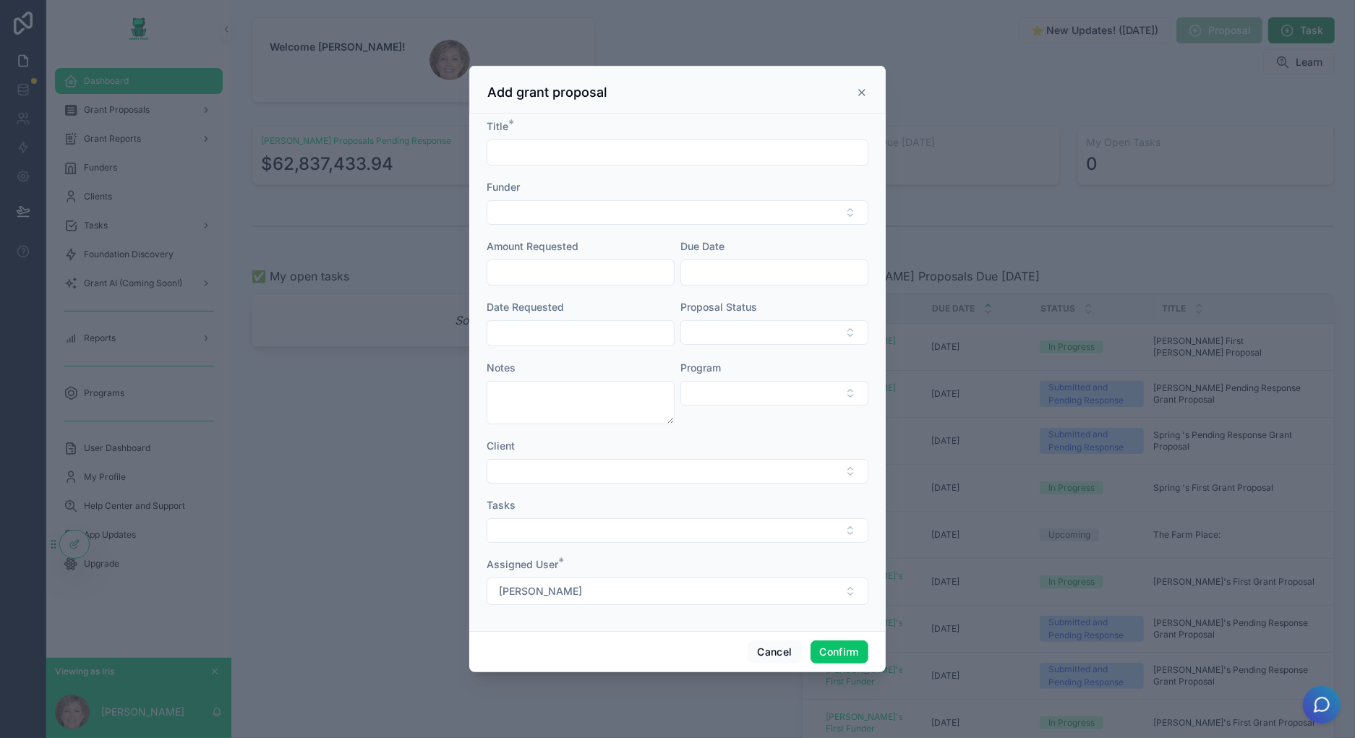
click at [859, 97] on icon at bounding box center [862, 93] width 12 height 12
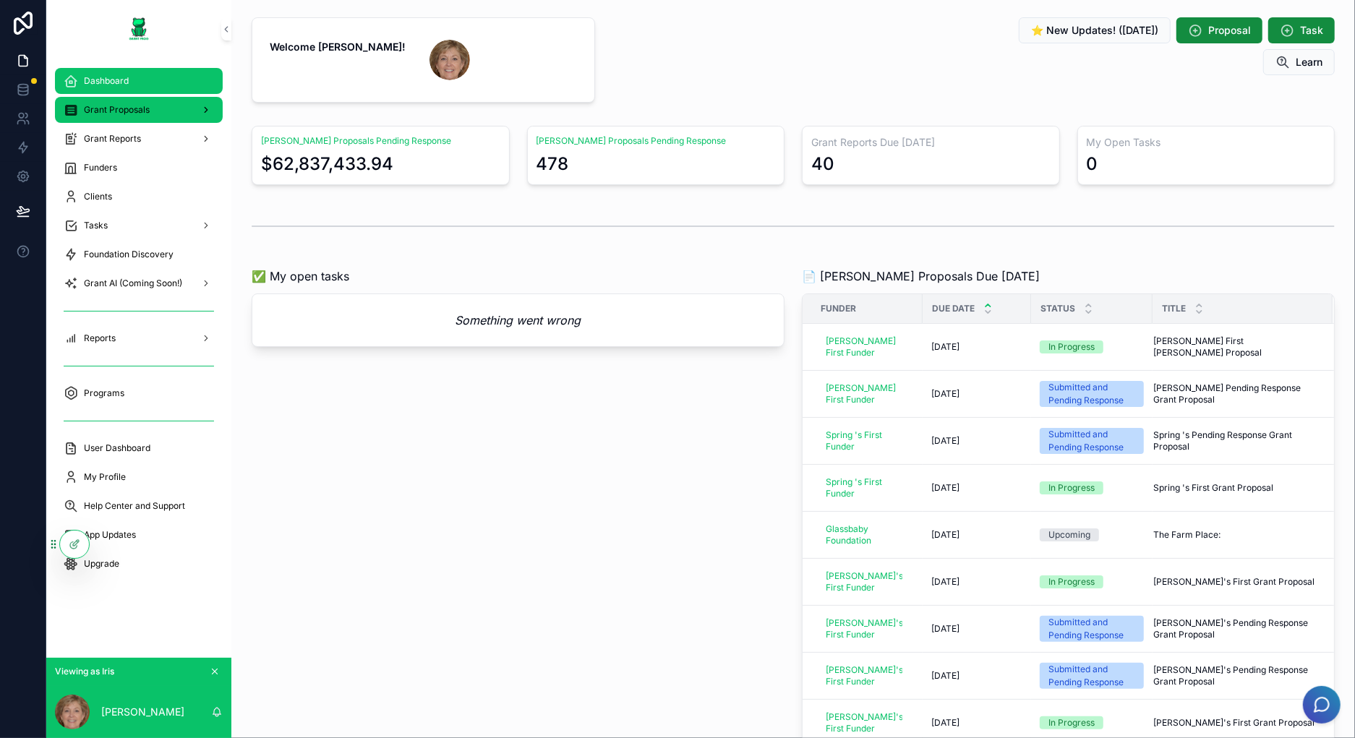
click at [134, 108] on span "Grant Proposals" at bounding box center [117, 110] width 66 height 12
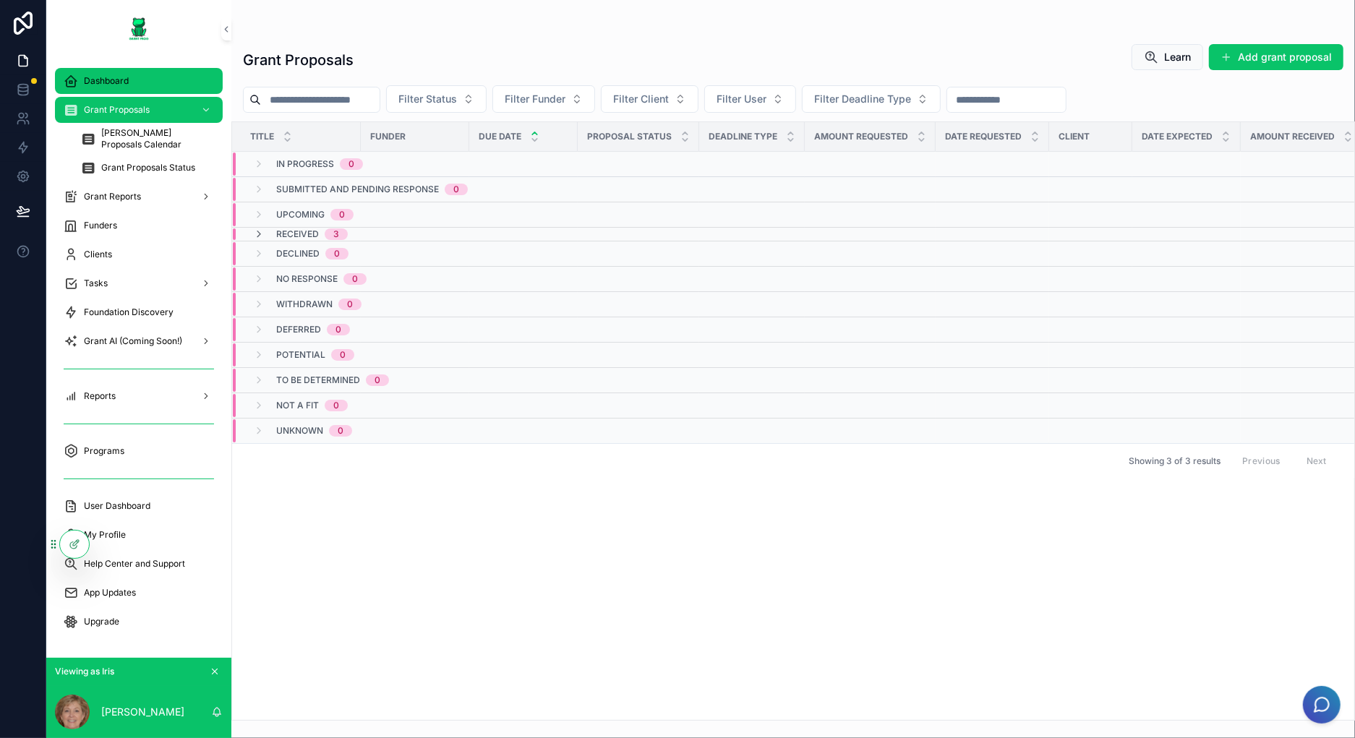
click at [111, 84] on span "Dashboard" at bounding box center [106, 81] width 45 height 12
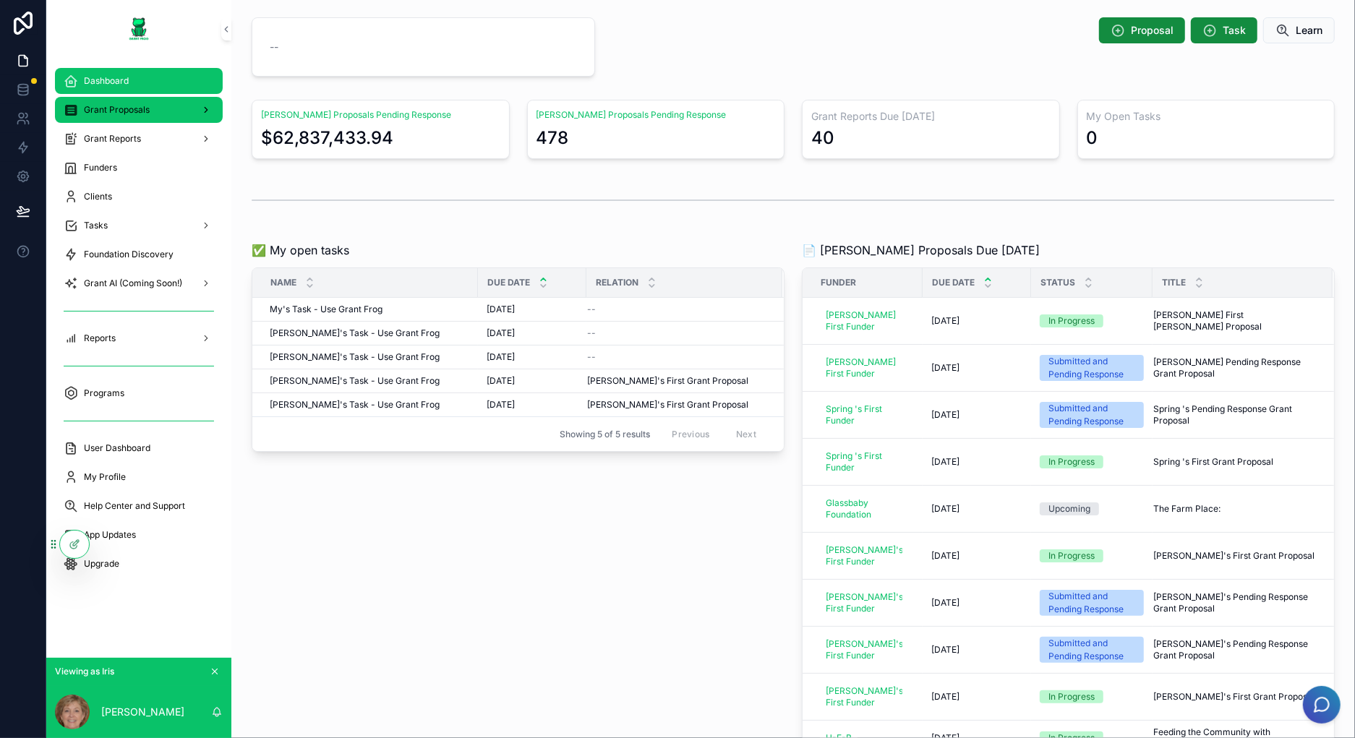
click at [181, 115] on div "Grant Proposals" at bounding box center [139, 109] width 150 height 23
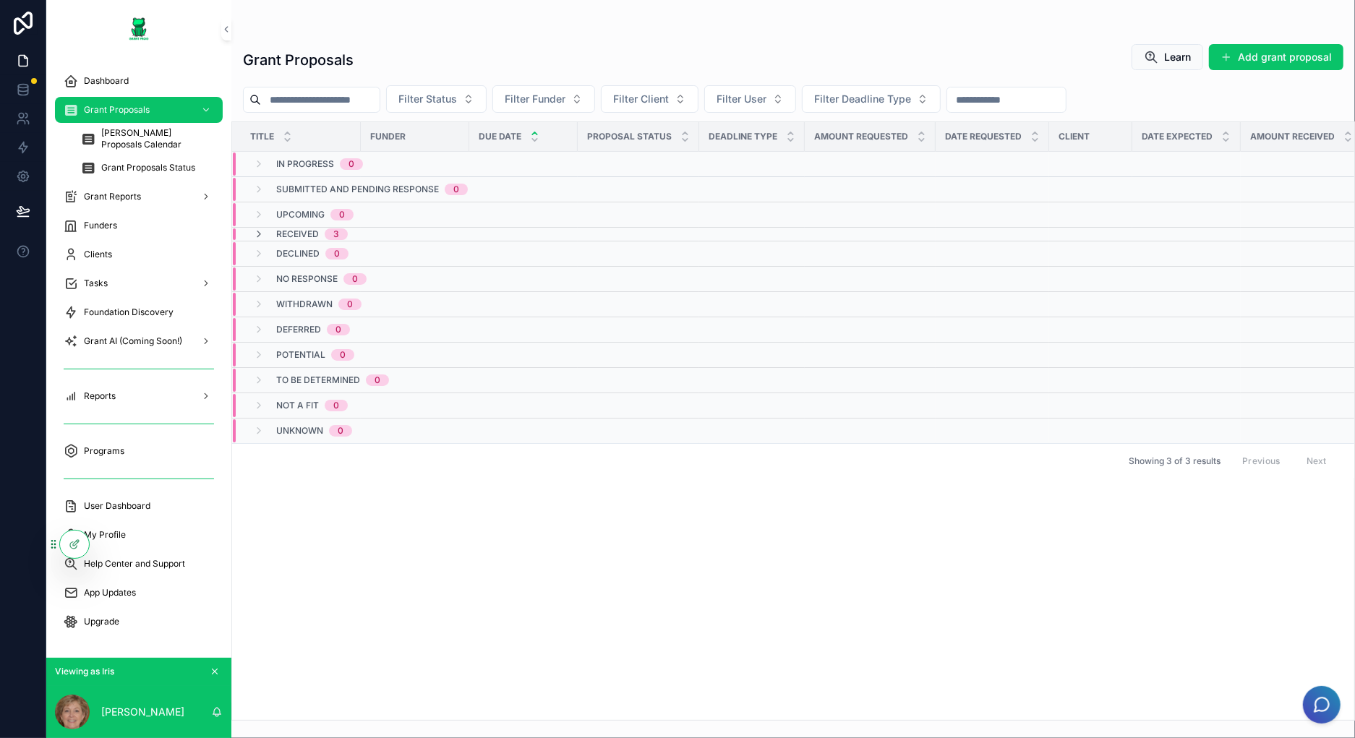
click at [385, 232] on div "Received 3" at bounding box center [405, 234] width 344 height 12
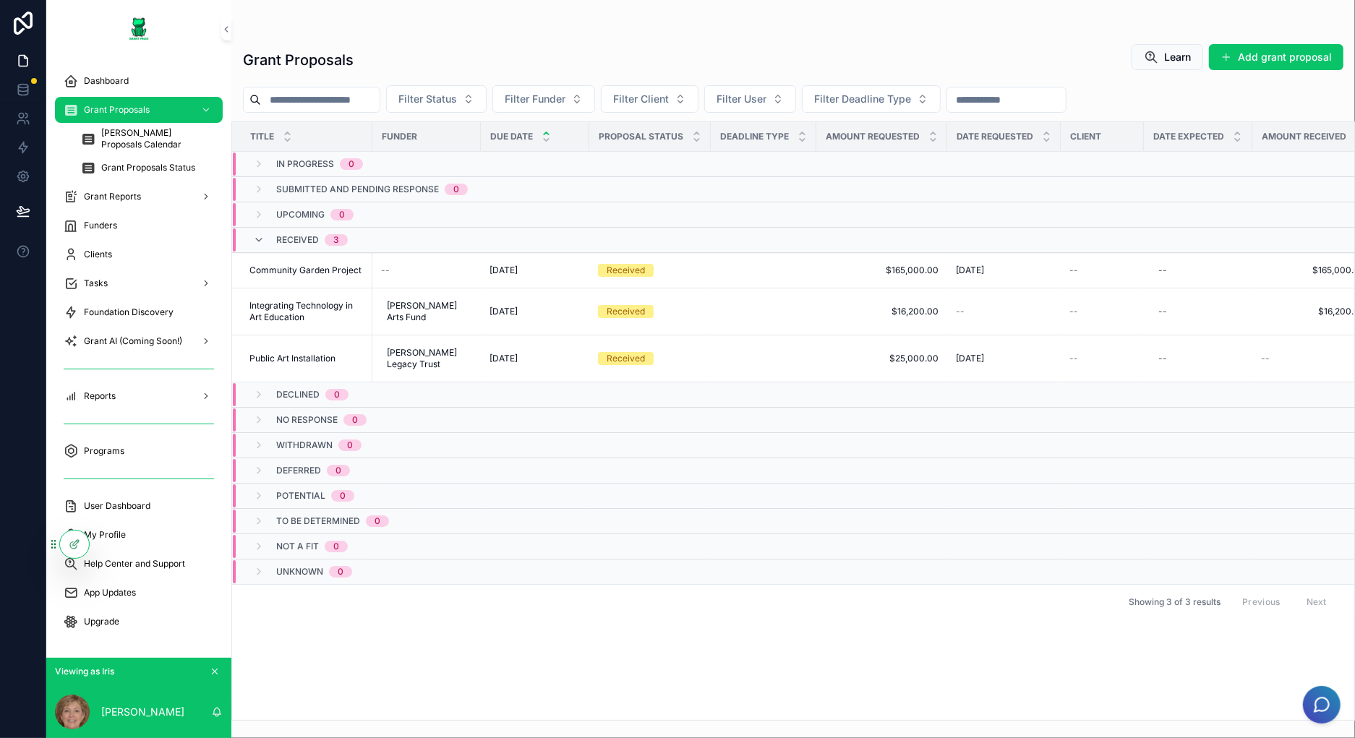
click at [434, 231] on div "Received 3" at bounding box center [411, 239] width 356 height 23
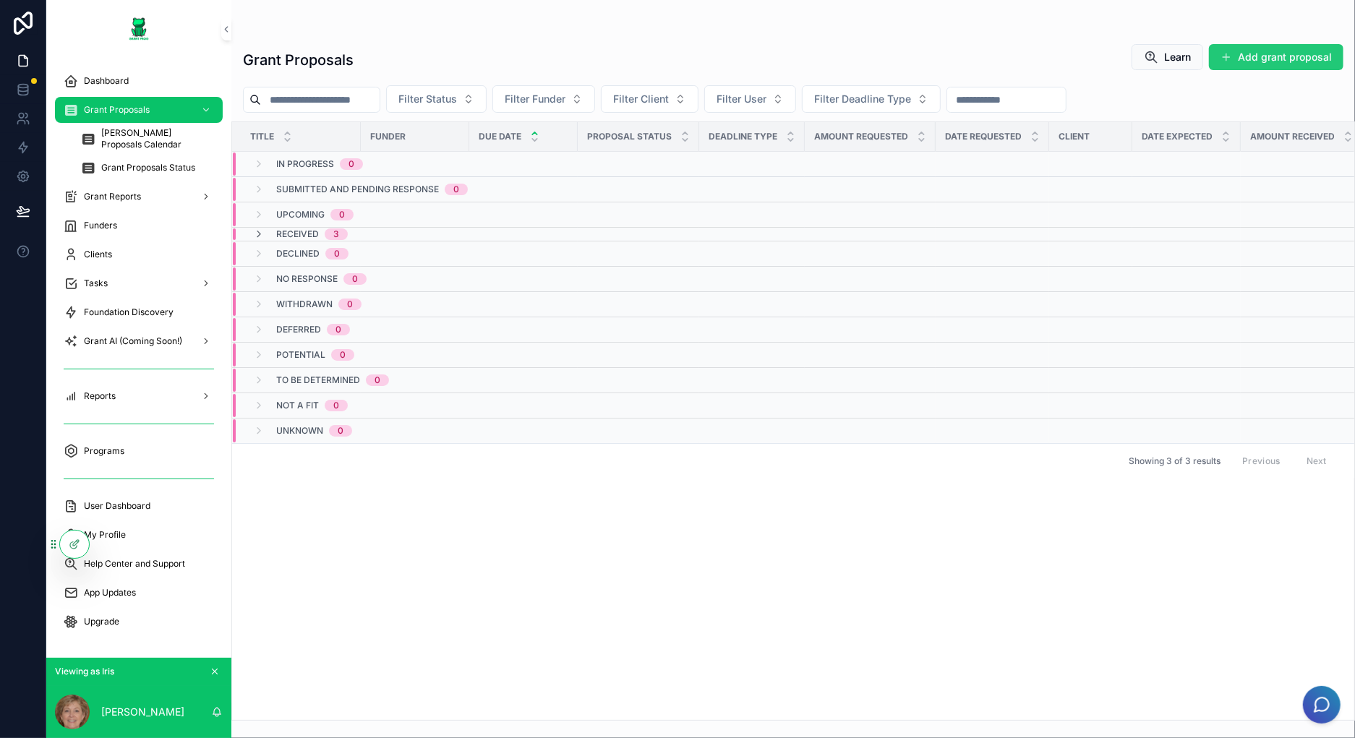
click at [1202, 57] on button "Add grant proposal" at bounding box center [1276, 57] width 134 height 26
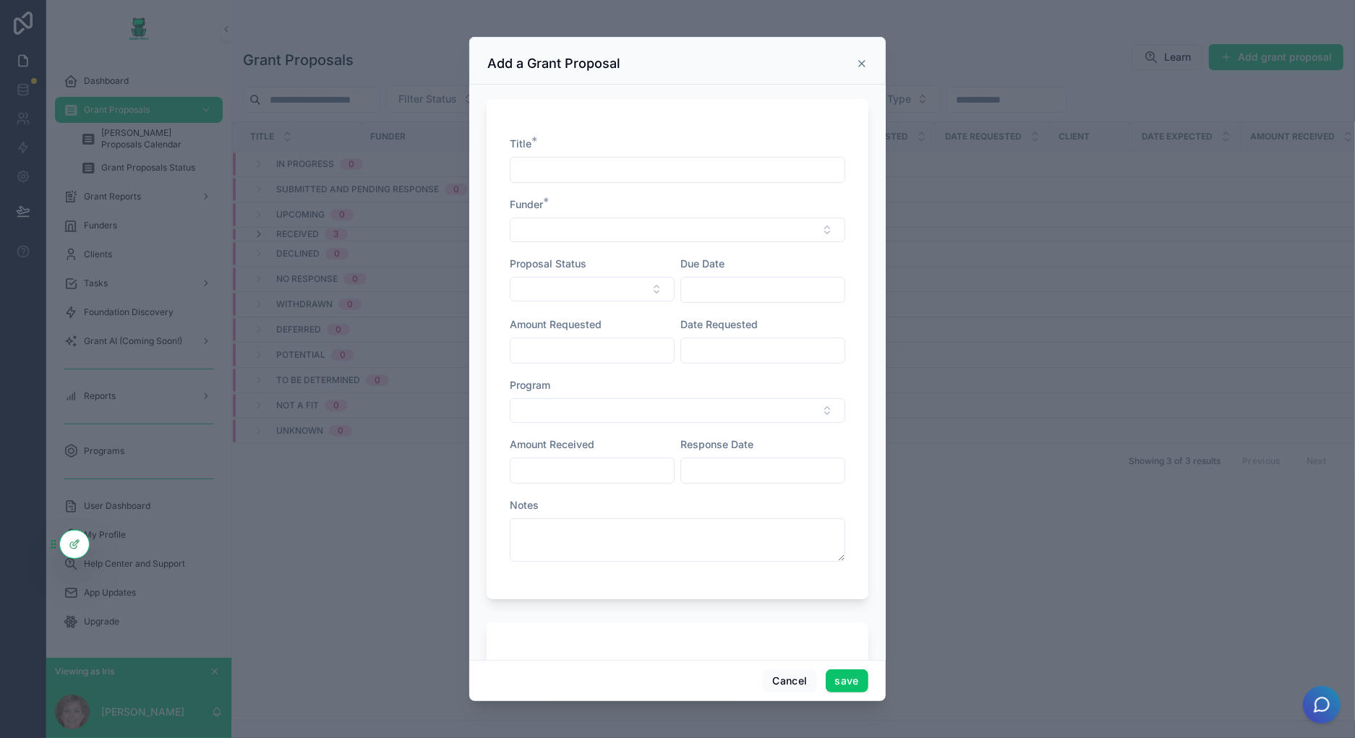
click at [792, 174] on input "scrollable content" at bounding box center [677, 170] width 334 height 20
type input "**********"
click at [718, 236] on button "Select Button" at bounding box center [677, 230] width 335 height 25
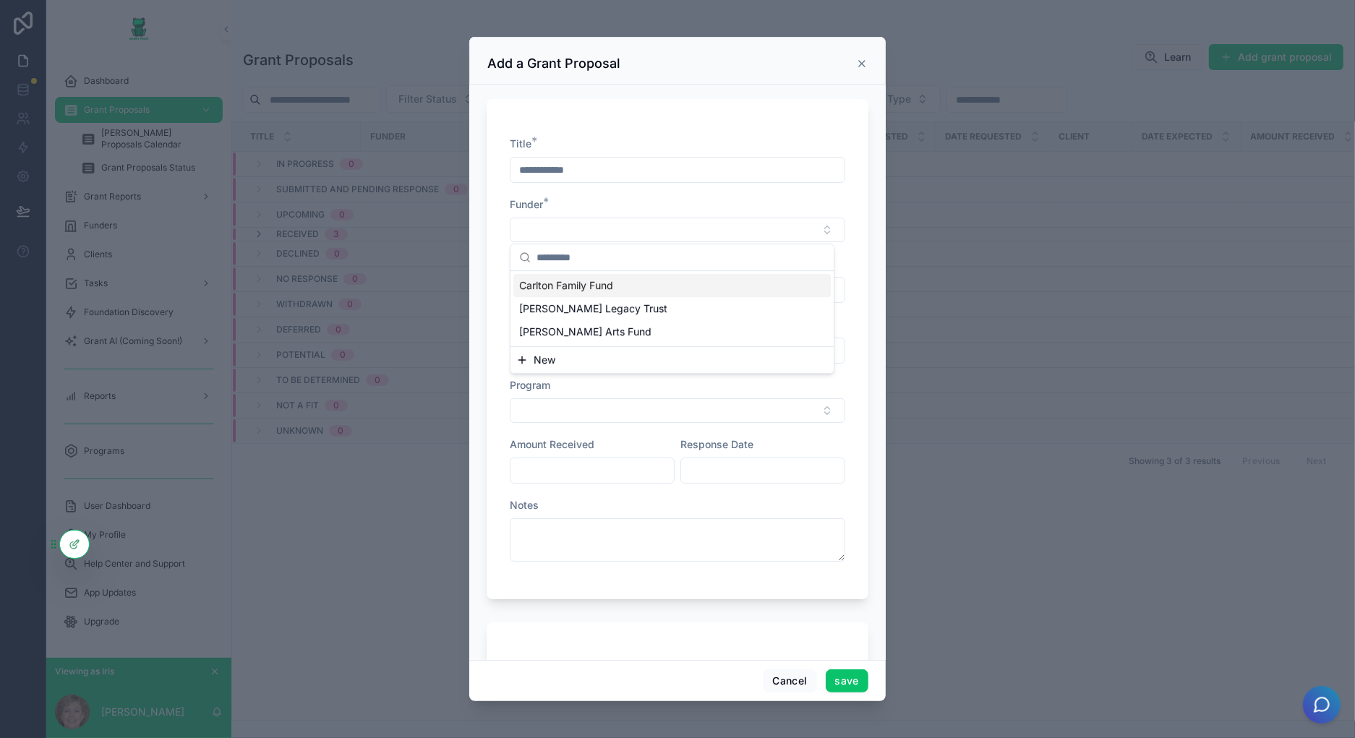
click at [762, 157] on div "**********" at bounding box center [677, 170] width 335 height 26
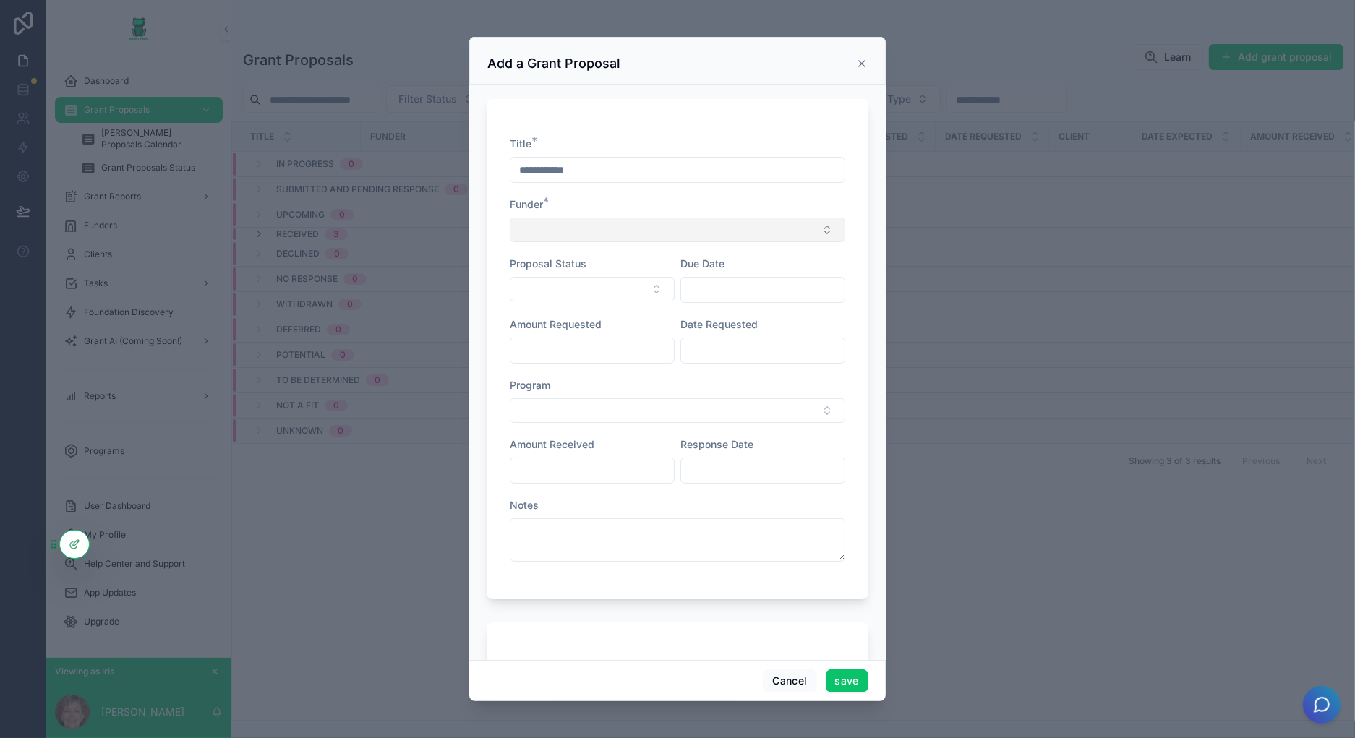
click at [787, 234] on button "Select Button" at bounding box center [677, 230] width 335 height 25
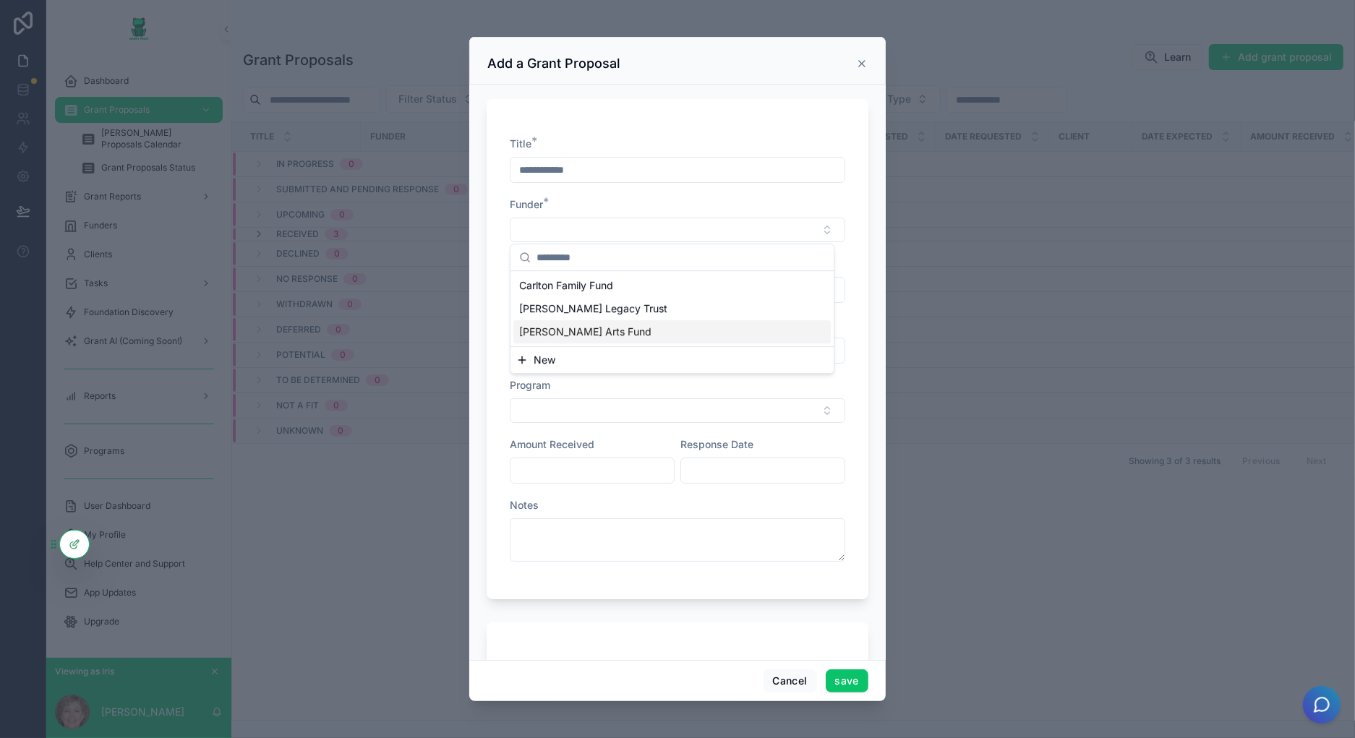
click at [529, 360] on button "New" at bounding box center [672, 360] width 312 height 14
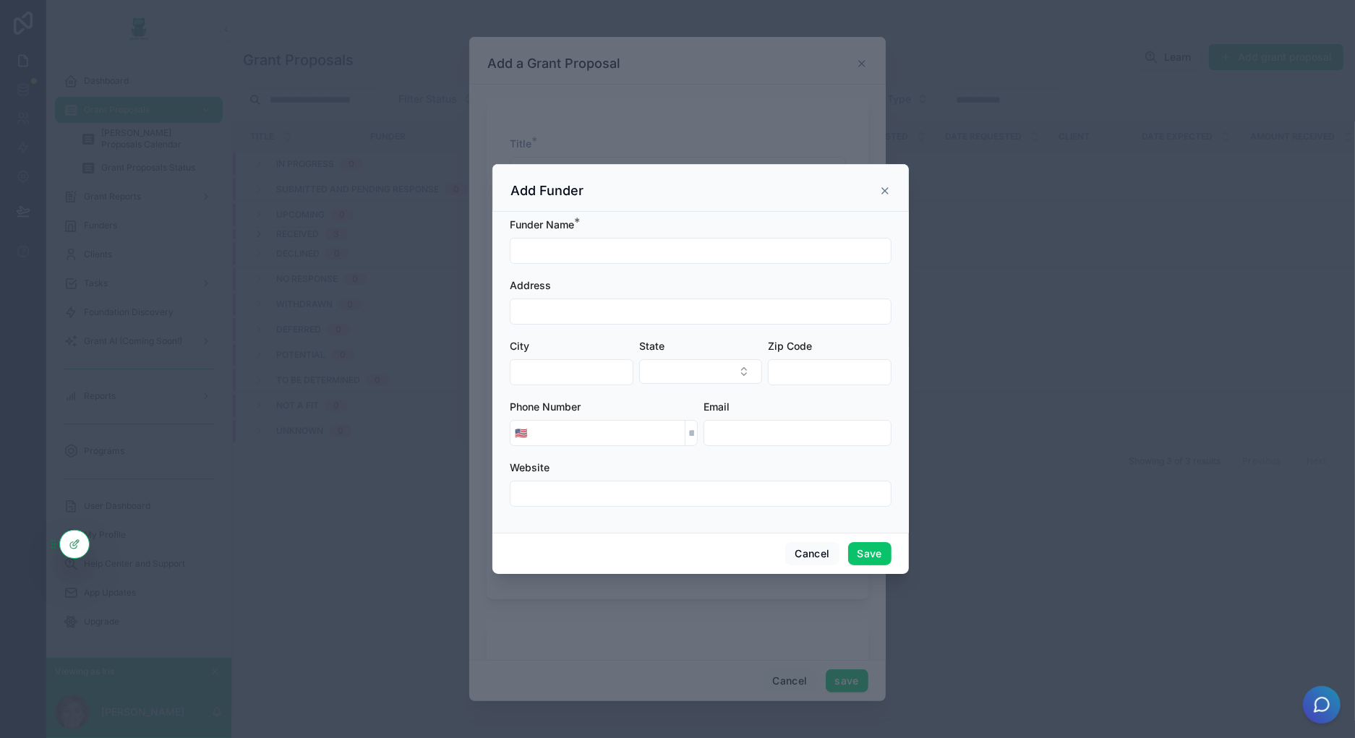
click at [617, 247] on input "scrollable content" at bounding box center [700, 251] width 380 height 20
type input "**********"
click at [885, 550] on button "Save" at bounding box center [869, 553] width 43 height 23
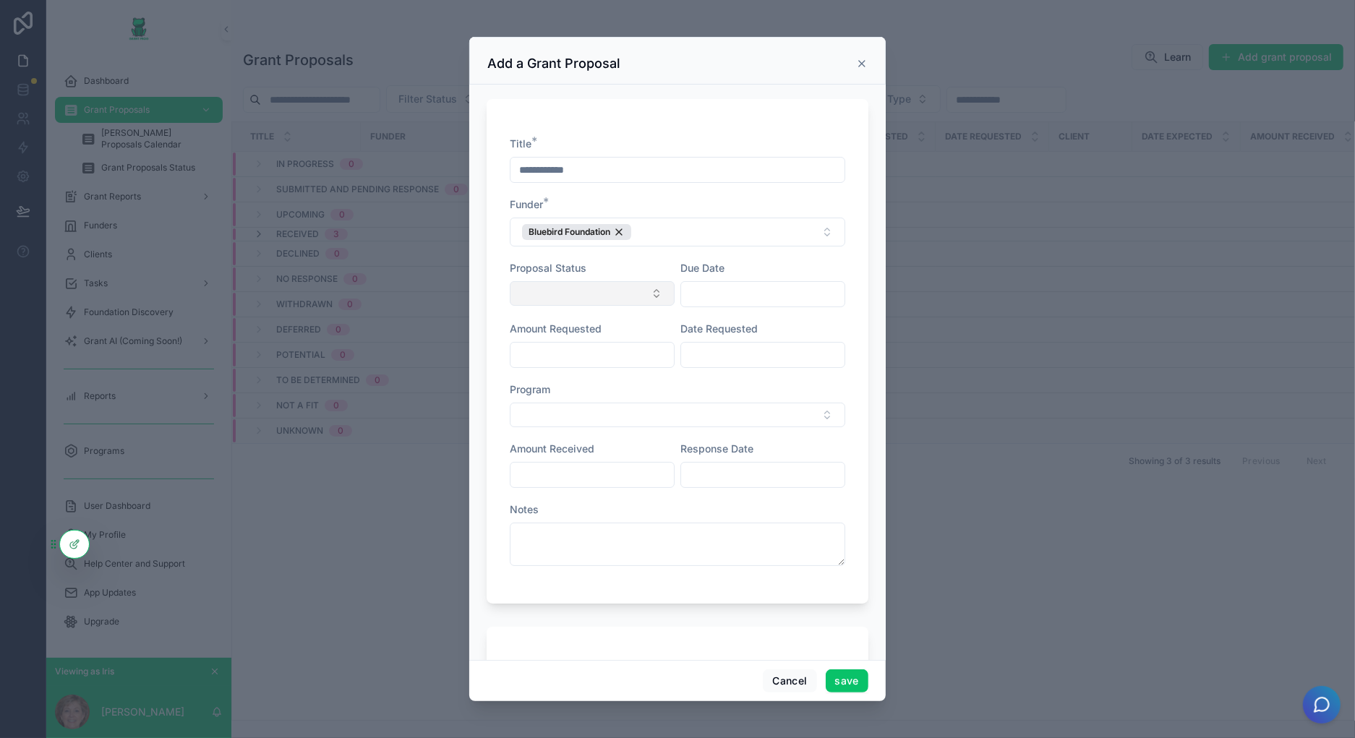
click at [623, 290] on button "Select Button" at bounding box center [592, 293] width 165 height 25
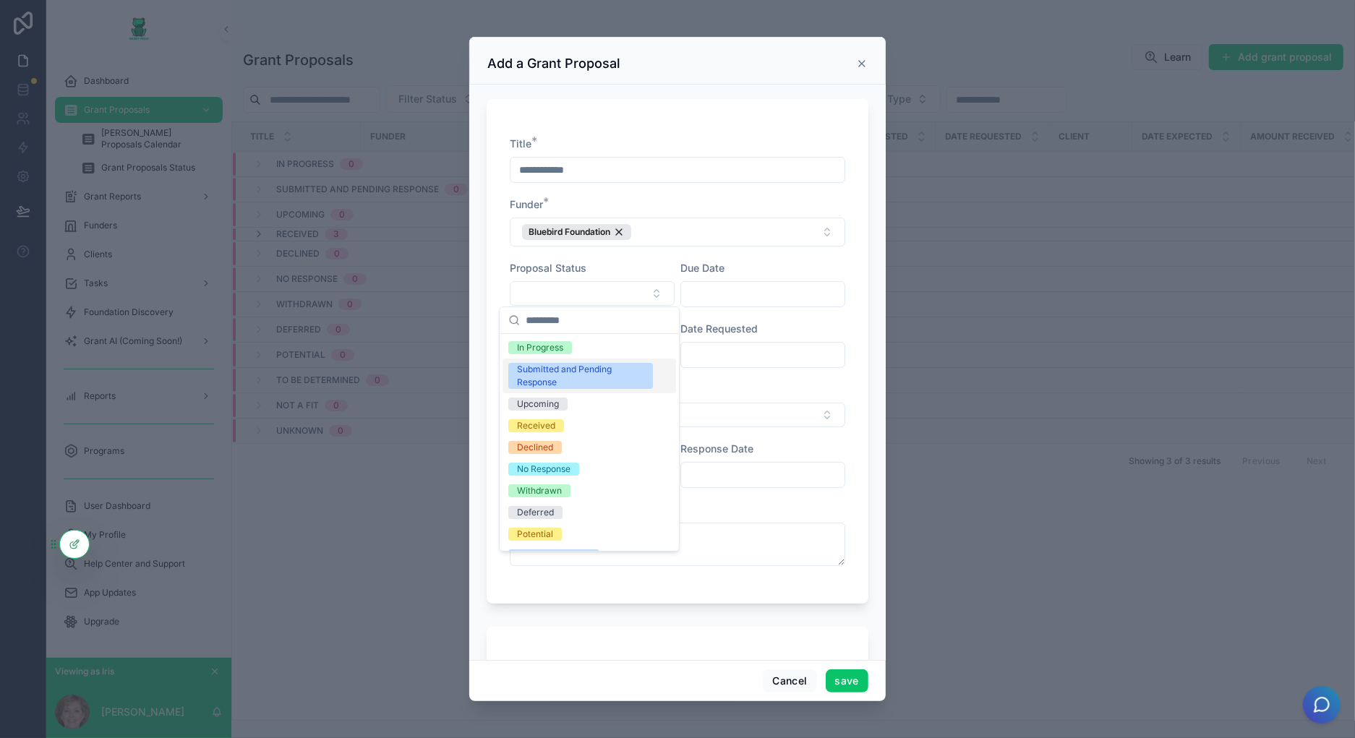
click at [612, 382] on div "Submitted and Pending Response" at bounding box center [580, 376] width 127 height 26
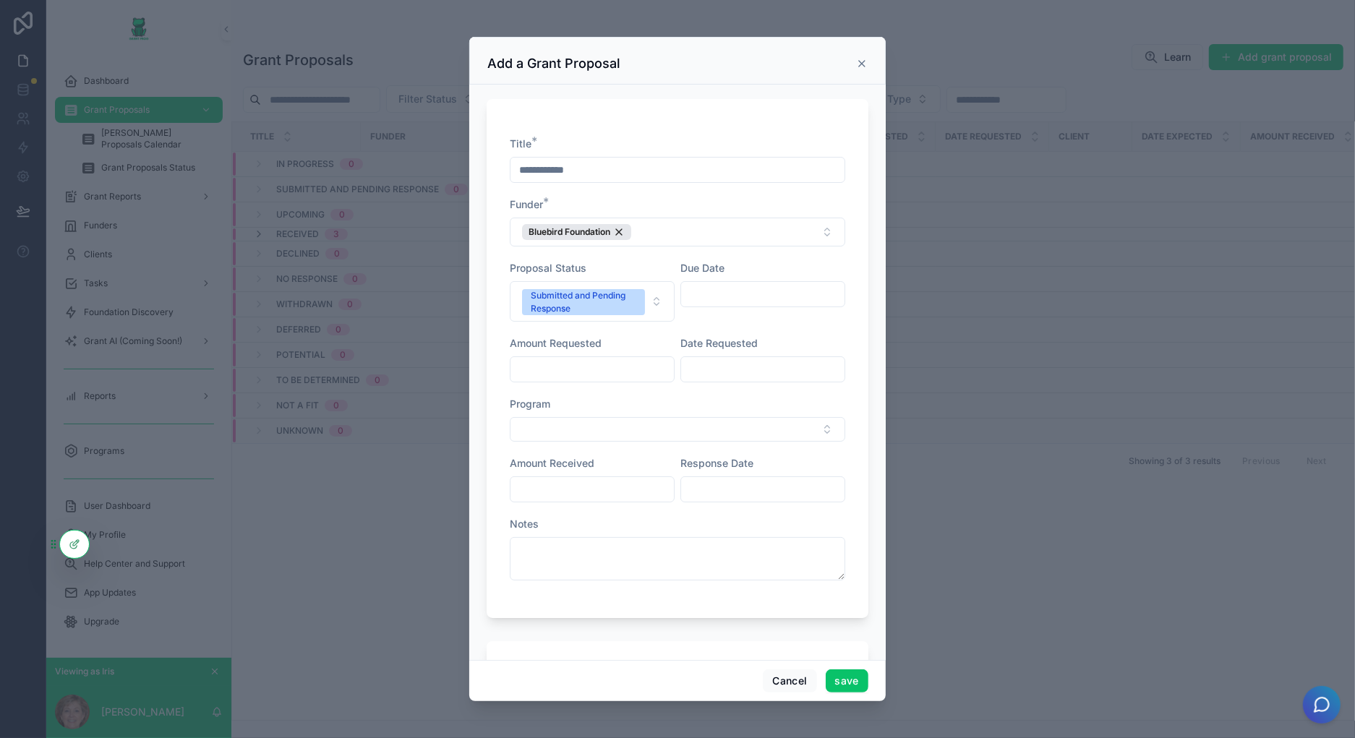
click at [781, 323] on div "**********" at bounding box center [677, 366] width 335 height 458
click at [855, 680] on button "save" at bounding box center [847, 680] width 43 height 23
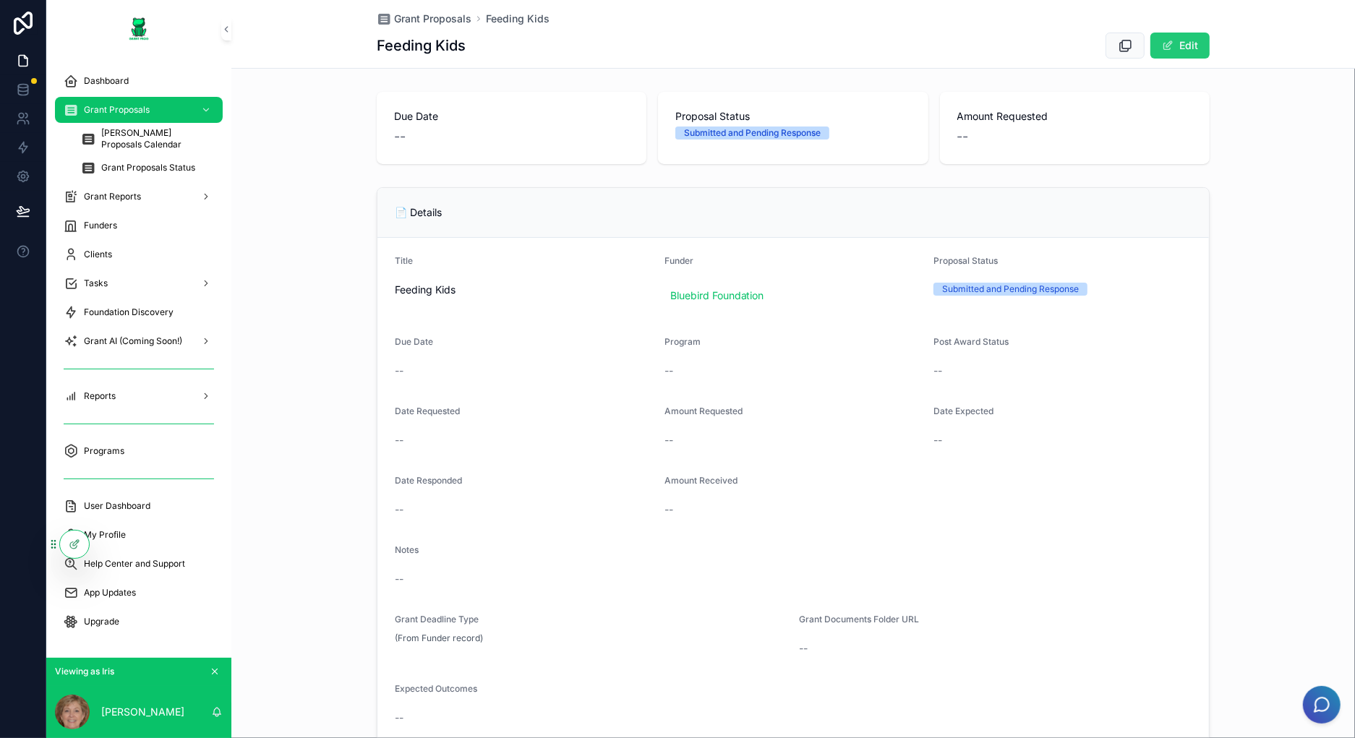
click at [1156, 47] on button "Edit" at bounding box center [1179, 46] width 59 height 26
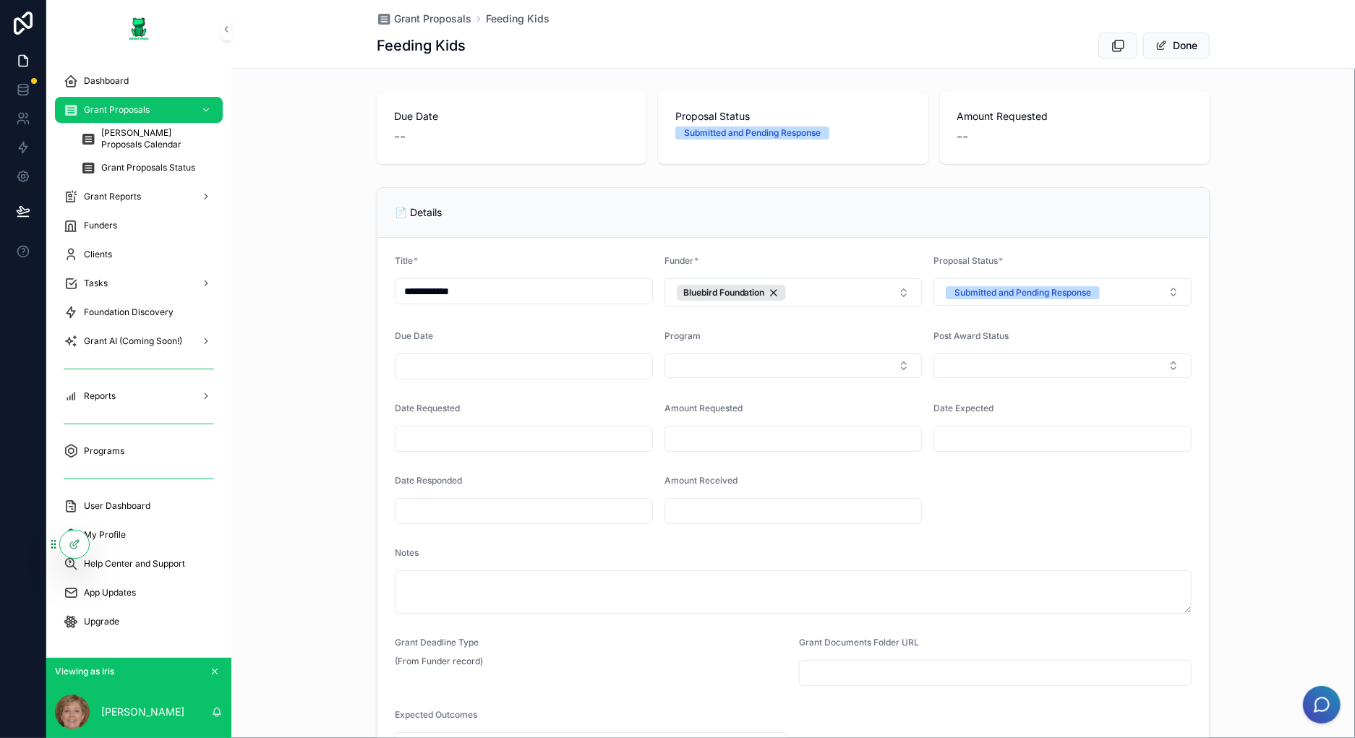
click at [536, 368] on input "scrollable content" at bounding box center [523, 366] width 257 height 20
click at [596, 406] on button "scrollable content" at bounding box center [596, 400] width 26 height 26
click at [544, 487] on button "4" at bounding box center [544, 484] width 26 height 26
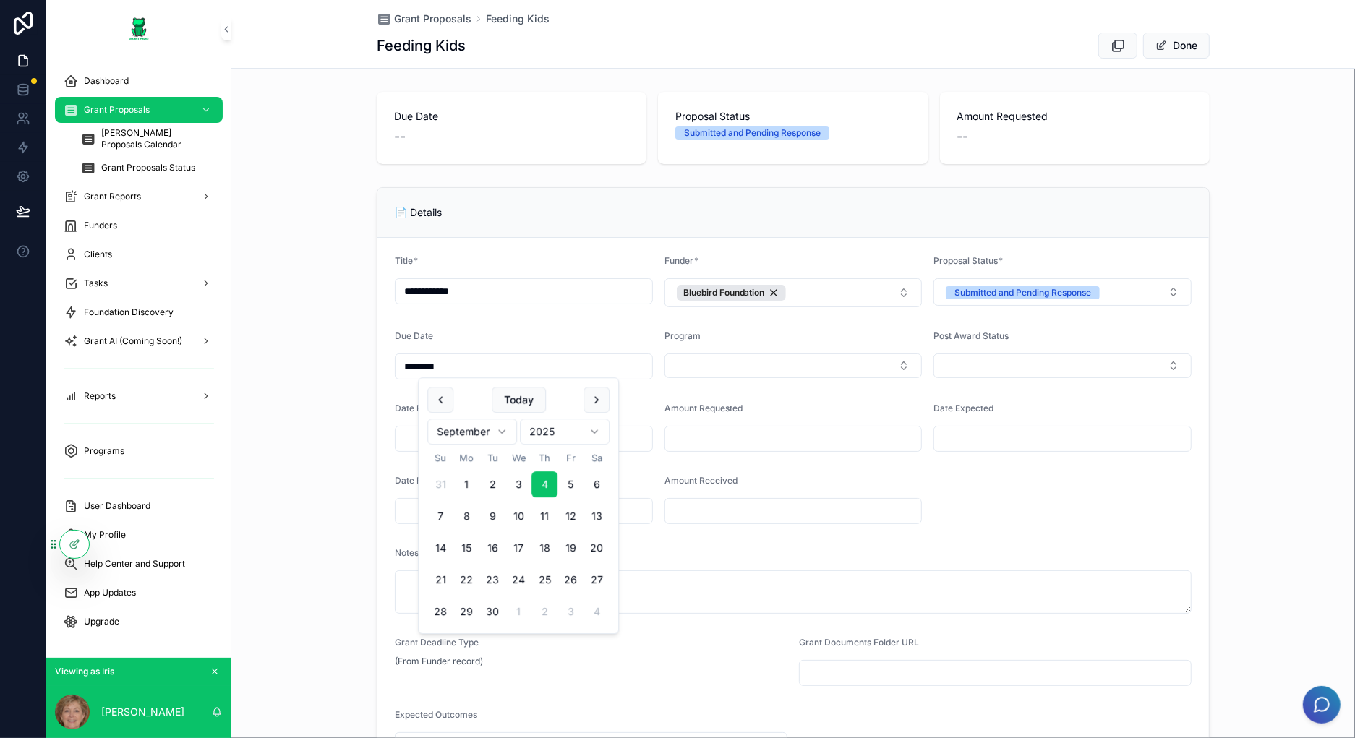
type input "********"
click at [857, 334] on div "Program" at bounding box center [793, 338] width 258 height 17
click at [755, 442] on input "scrollable content" at bounding box center [793, 439] width 257 height 20
click at [1173, 45] on button "Done" at bounding box center [1176, 46] width 67 height 26
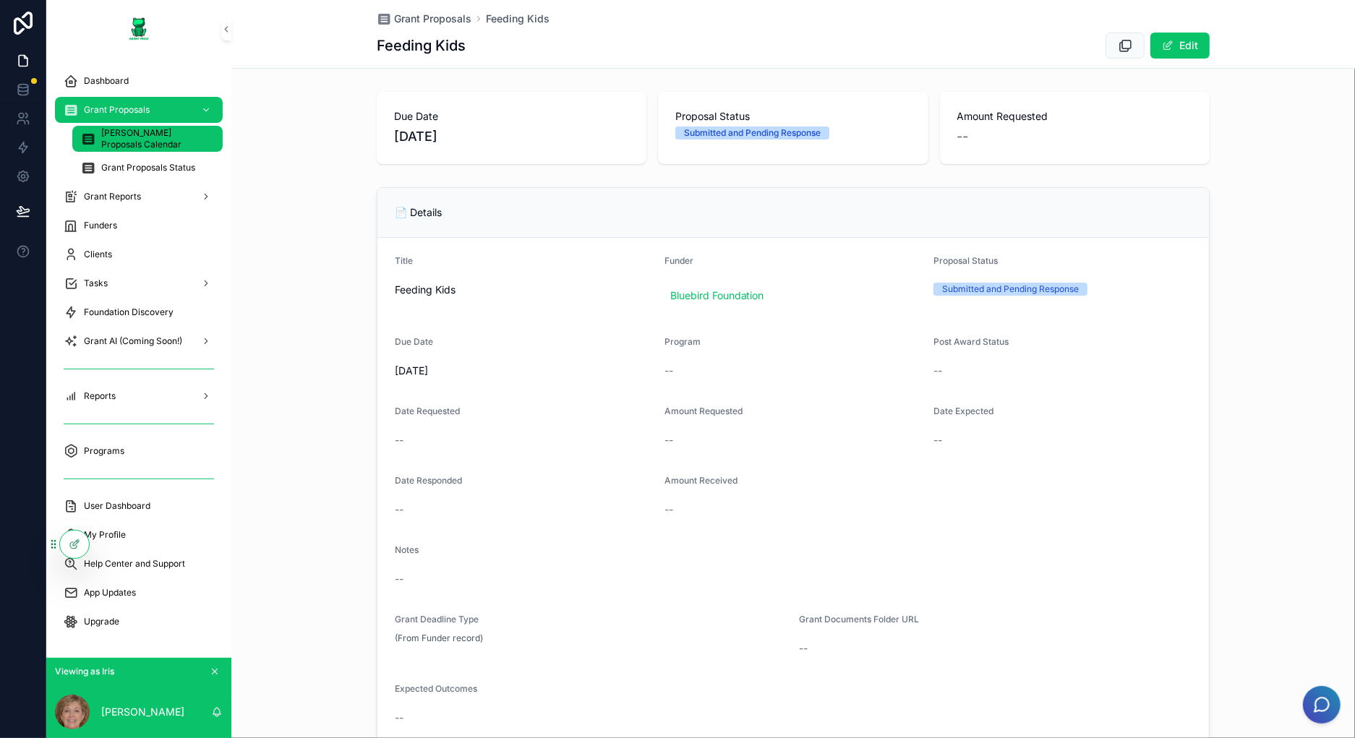
click at [111, 134] on span "[PERSON_NAME] Proposals Calendar" at bounding box center [154, 138] width 107 height 23
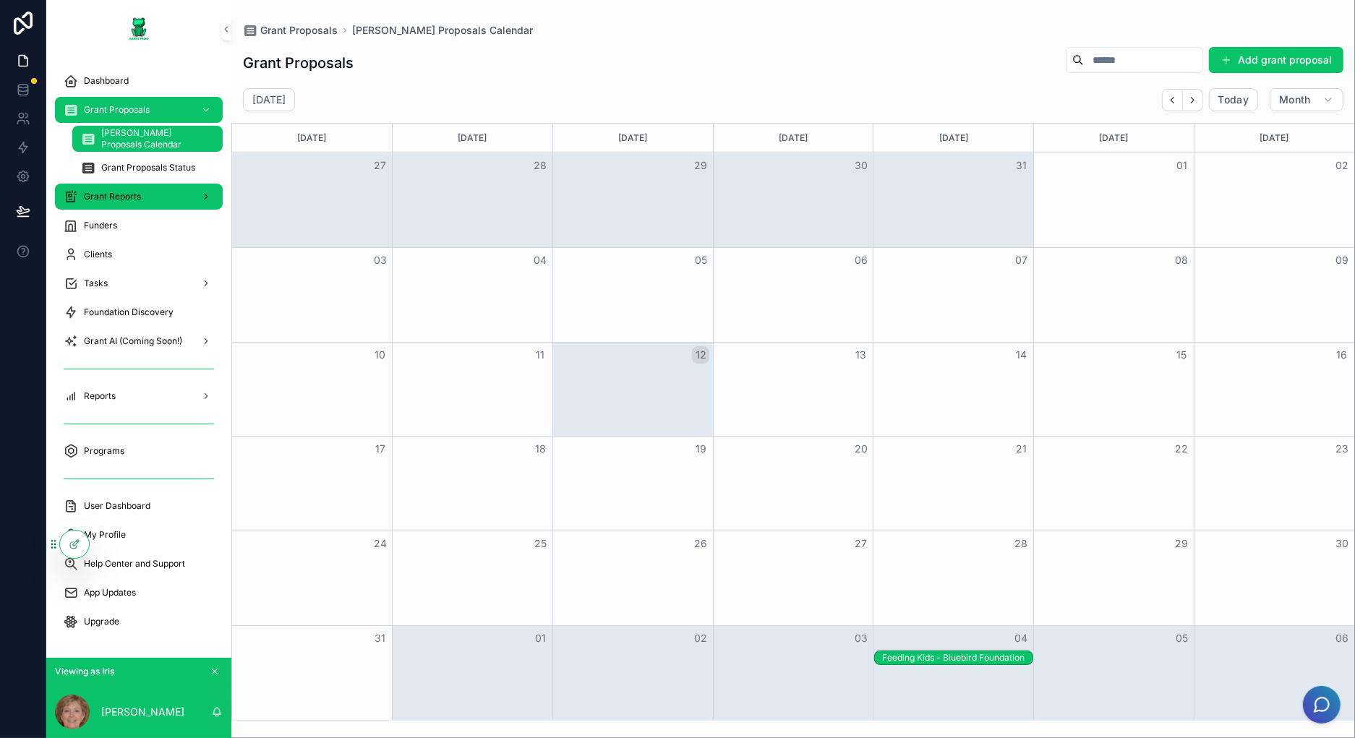
click at [135, 192] on span "Grant Reports" at bounding box center [112, 197] width 57 height 12
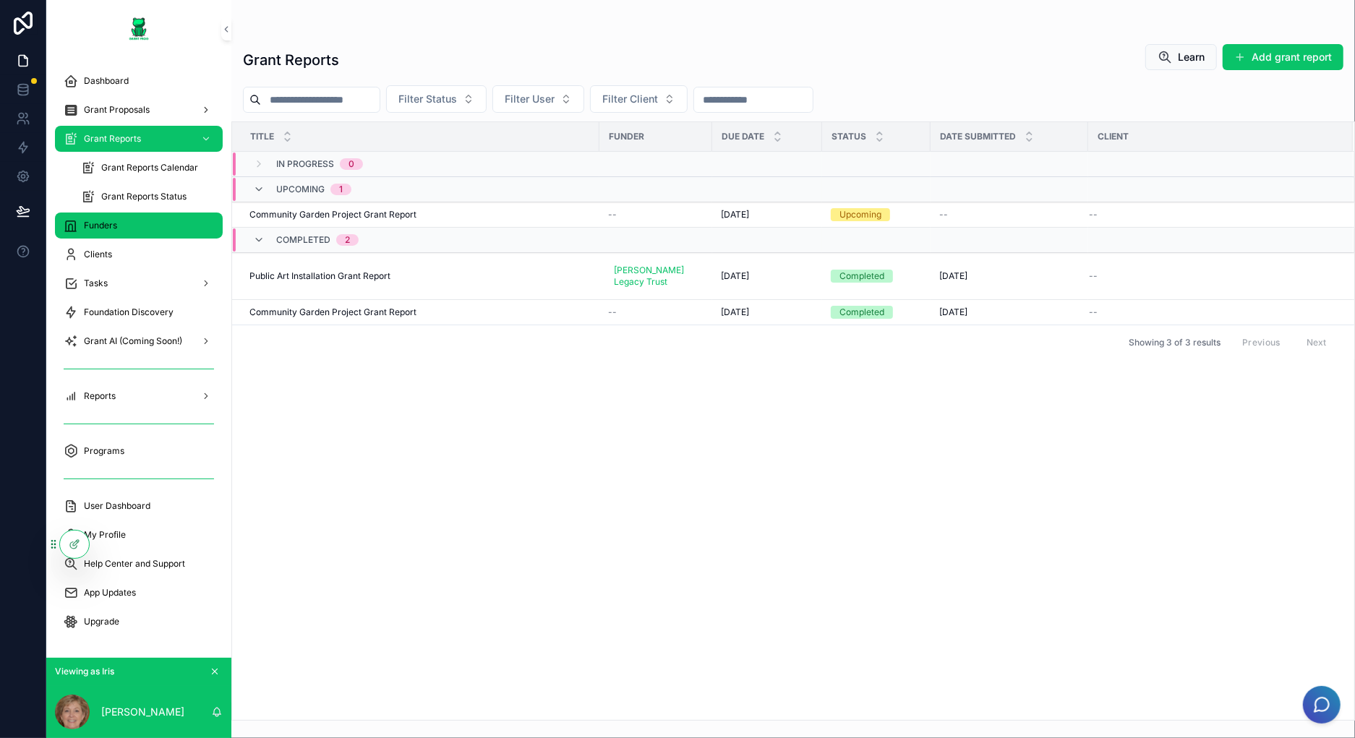
click at [142, 228] on div "Funders" at bounding box center [139, 225] width 150 height 23
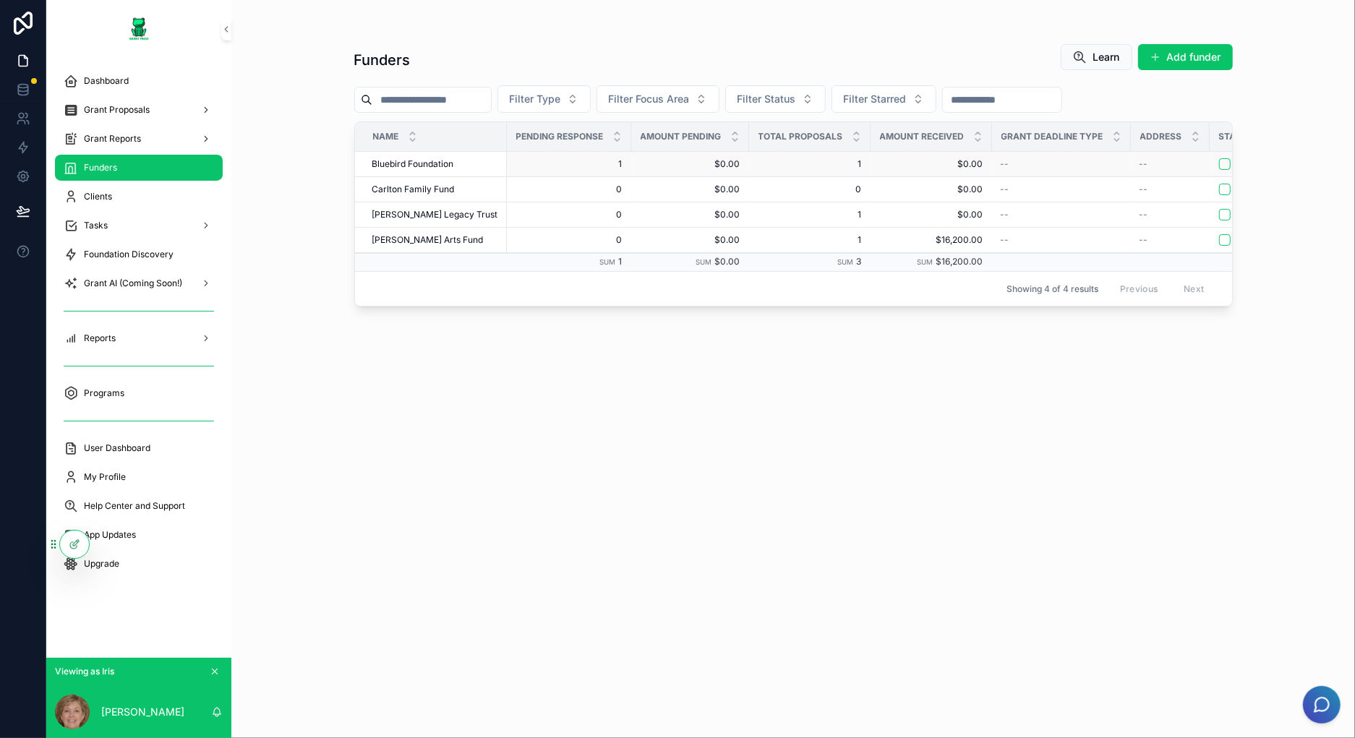
click at [469, 163] on div "Bluebird Foundation Bluebird Foundation" at bounding box center [435, 164] width 126 height 12
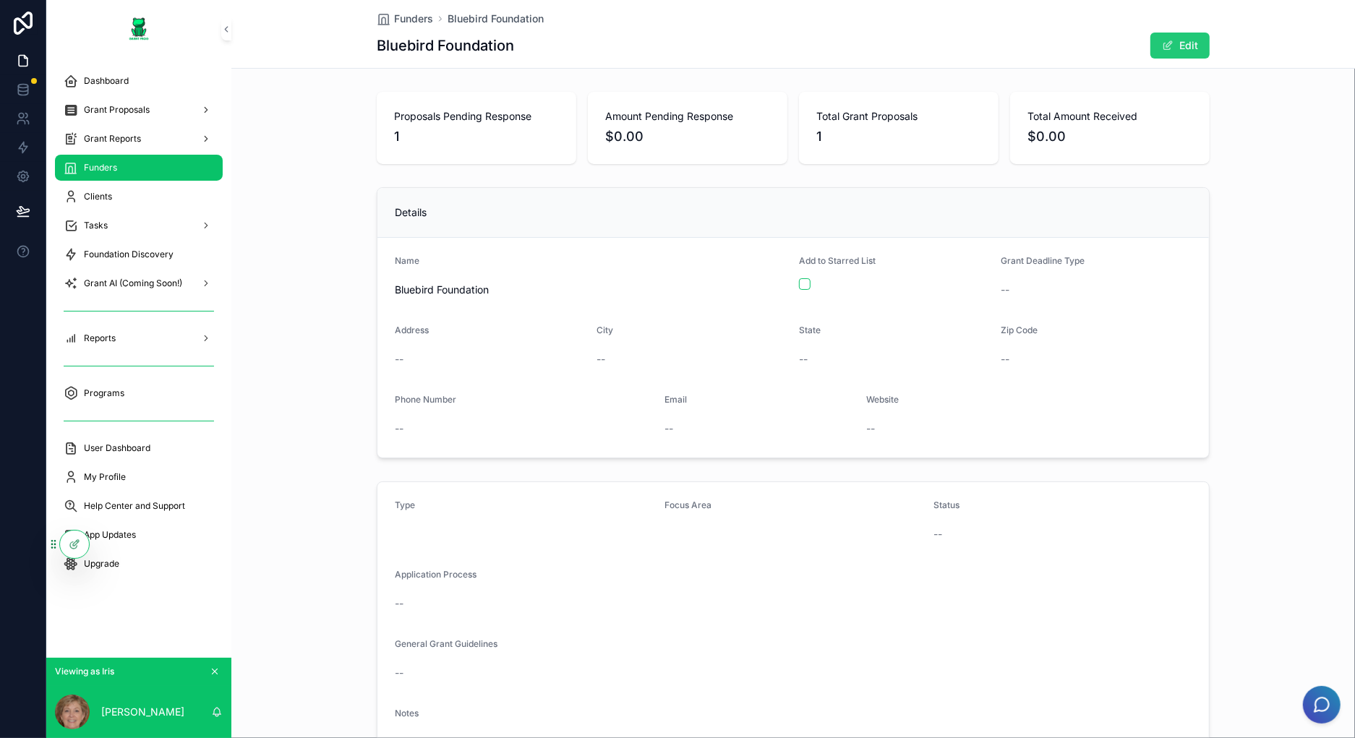
click at [1174, 50] on button "Edit" at bounding box center [1179, 46] width 59 height 26
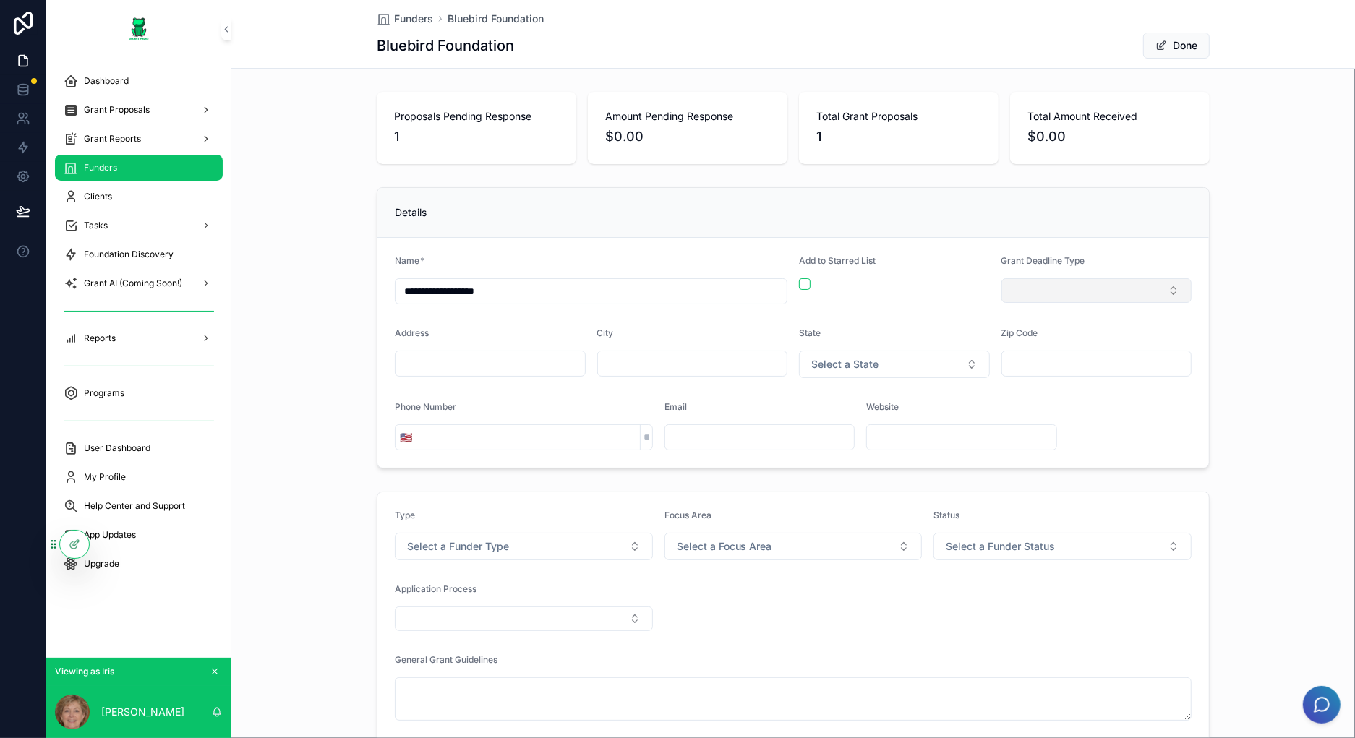
click at [1074, 291] on button "Select Button" at bounding box center [1096, 290] width 191 height 25
click at [1073, 351] on div "Set" at bounding box center [1092, 346] width 184 height 22
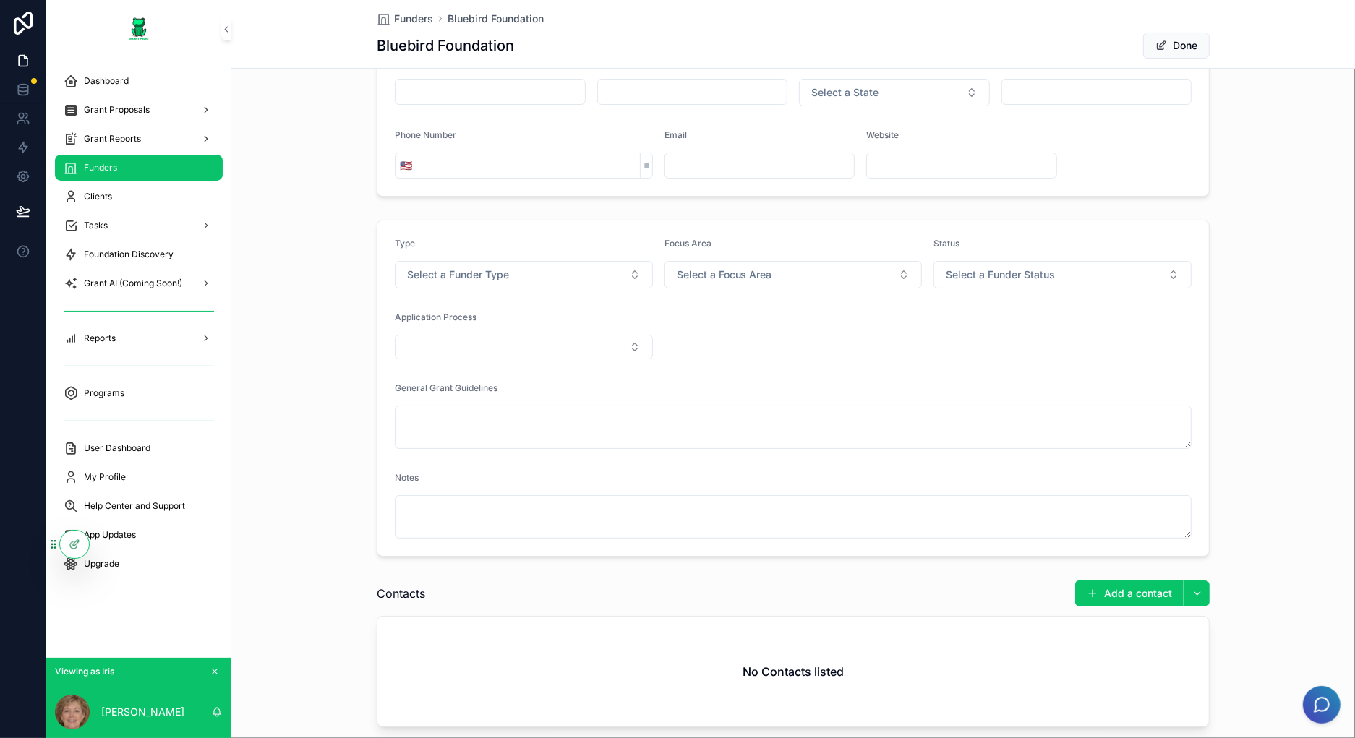
scroll to position [289, 0]
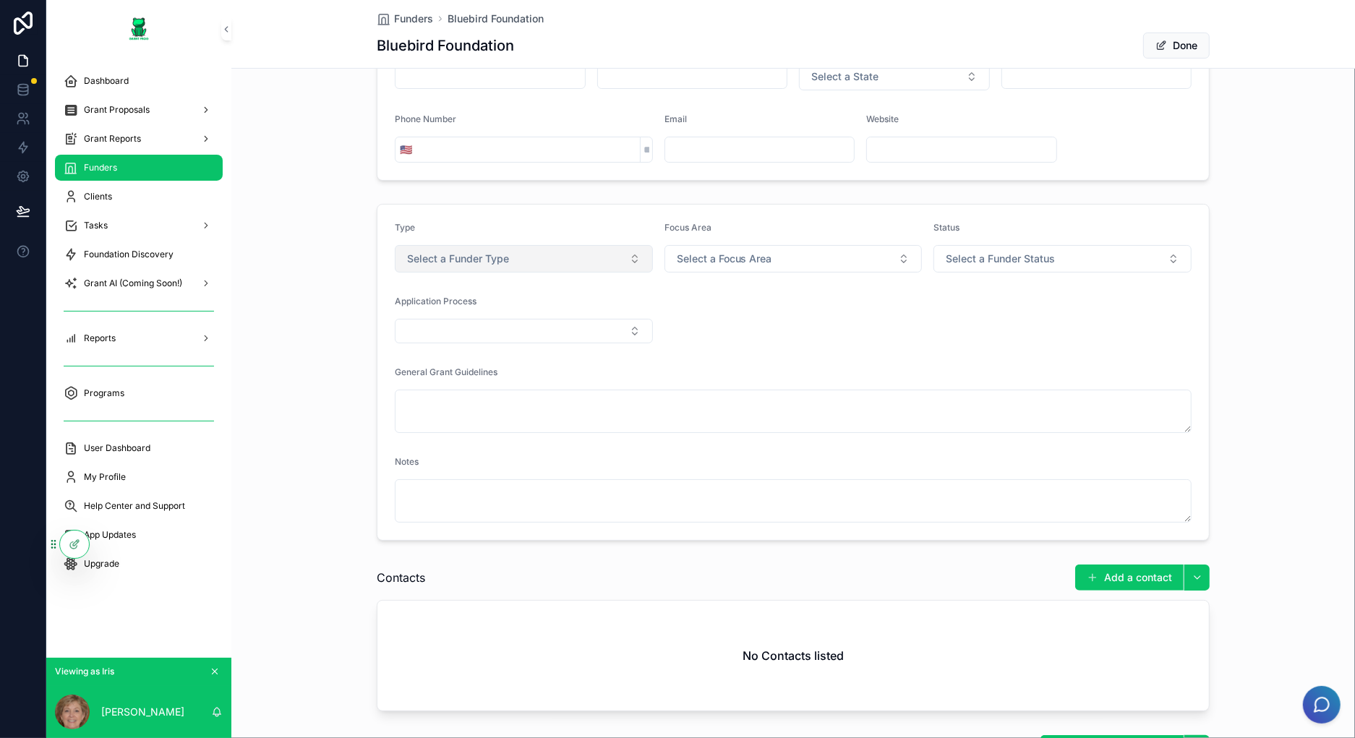
click at [540, 253] on button "Select a Funder Type" at bounding box center [524, 258] width 258 height 27
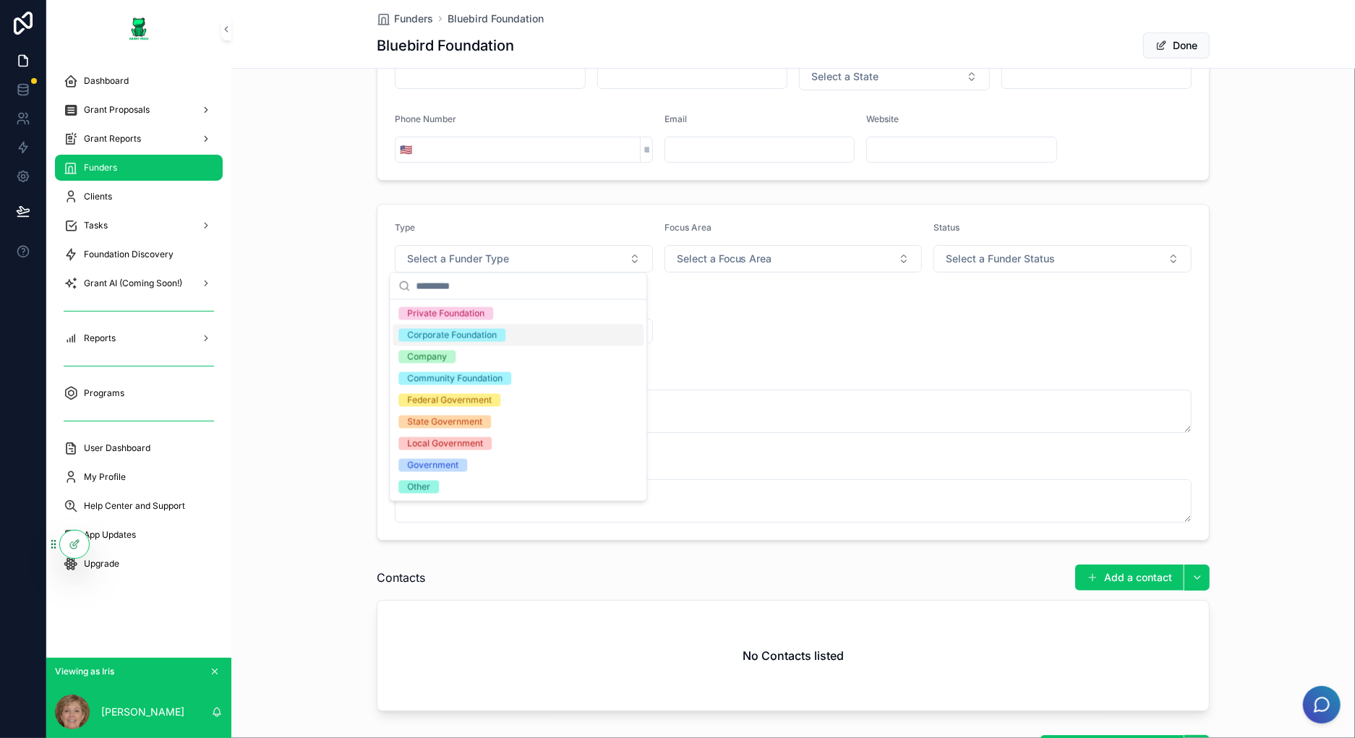
click at [778, 302] on form "Type Select a Funder Type Focus Area Select a Focus Area Status Select a Funder…" at bounding box center [792, 372] width 831 height 335
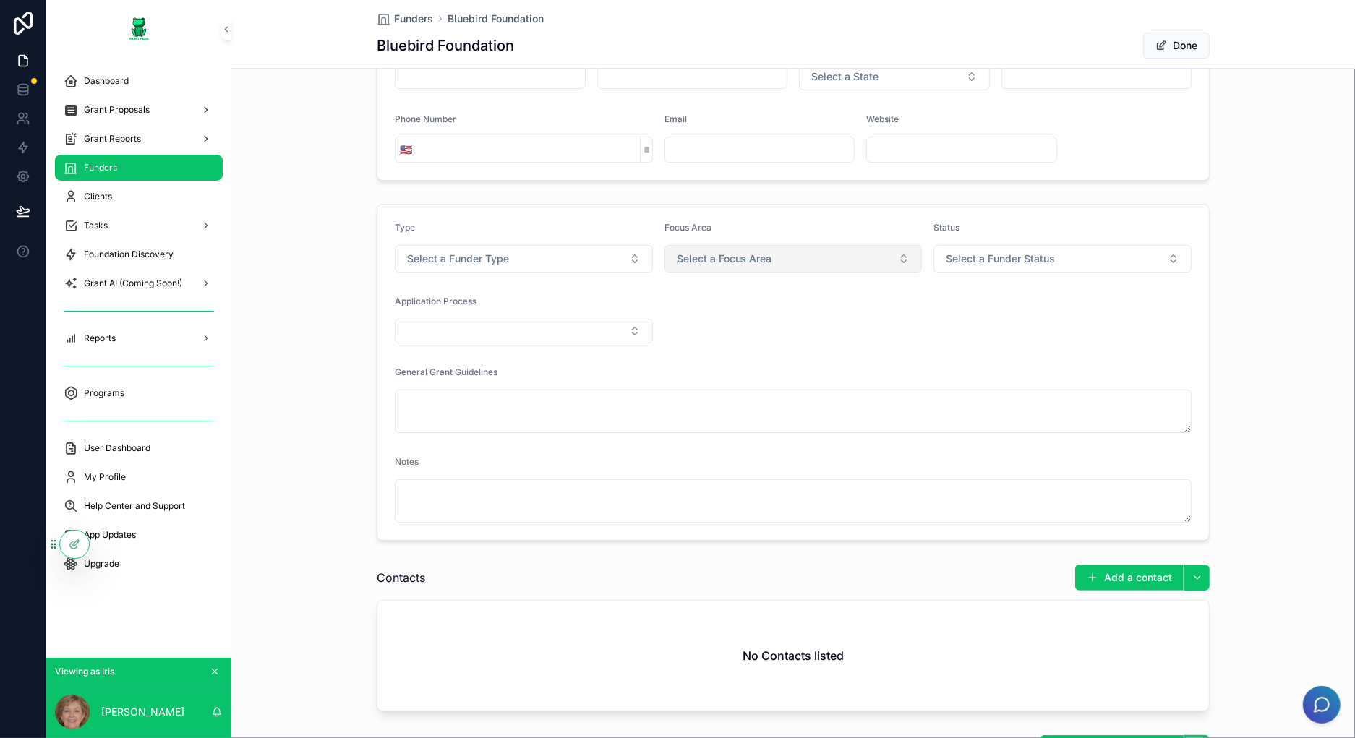
click at [855, 260] on button "Select a Focus Area" at bounding box center [793, 258] width 258 height 27
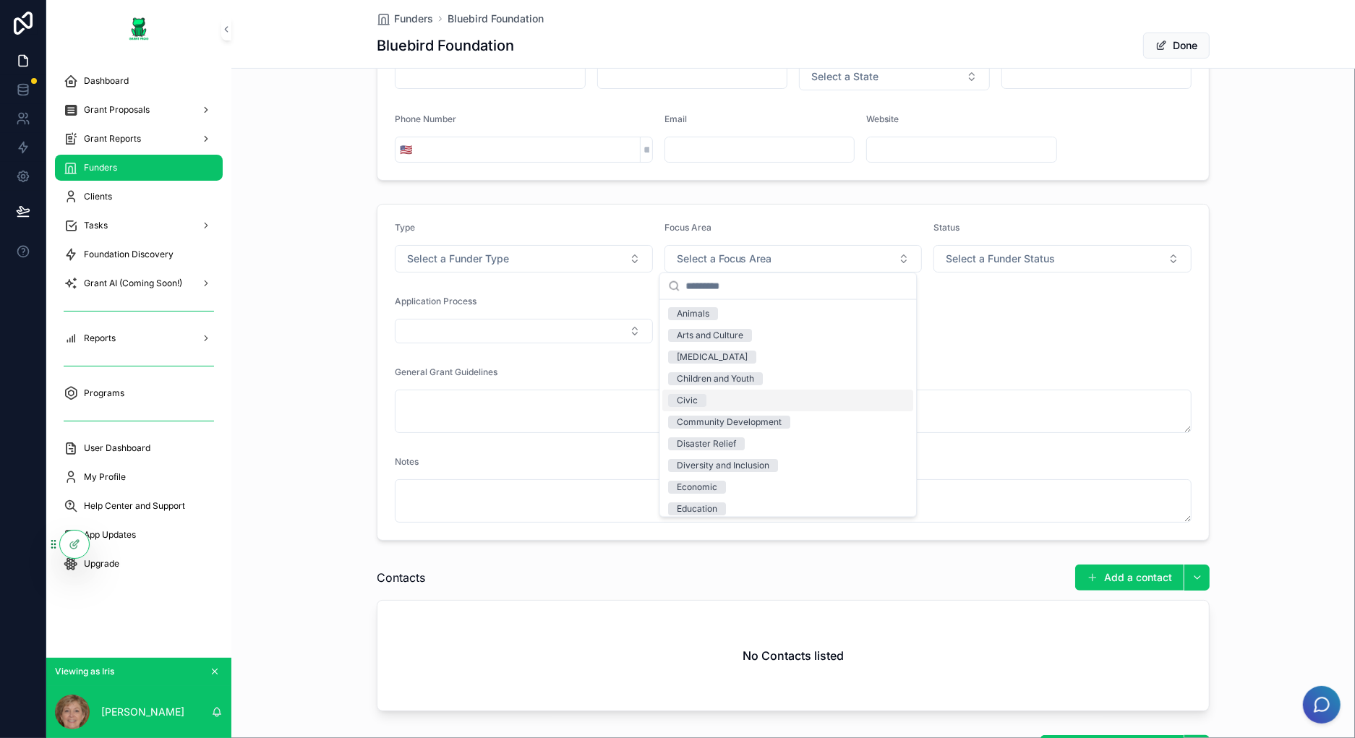
click at [1074, 335] on form "Type Select a Funder Type Focus Area Select a Focus Area Status Select a Funder…" at bounding box center [792, 372] width 831 height 335
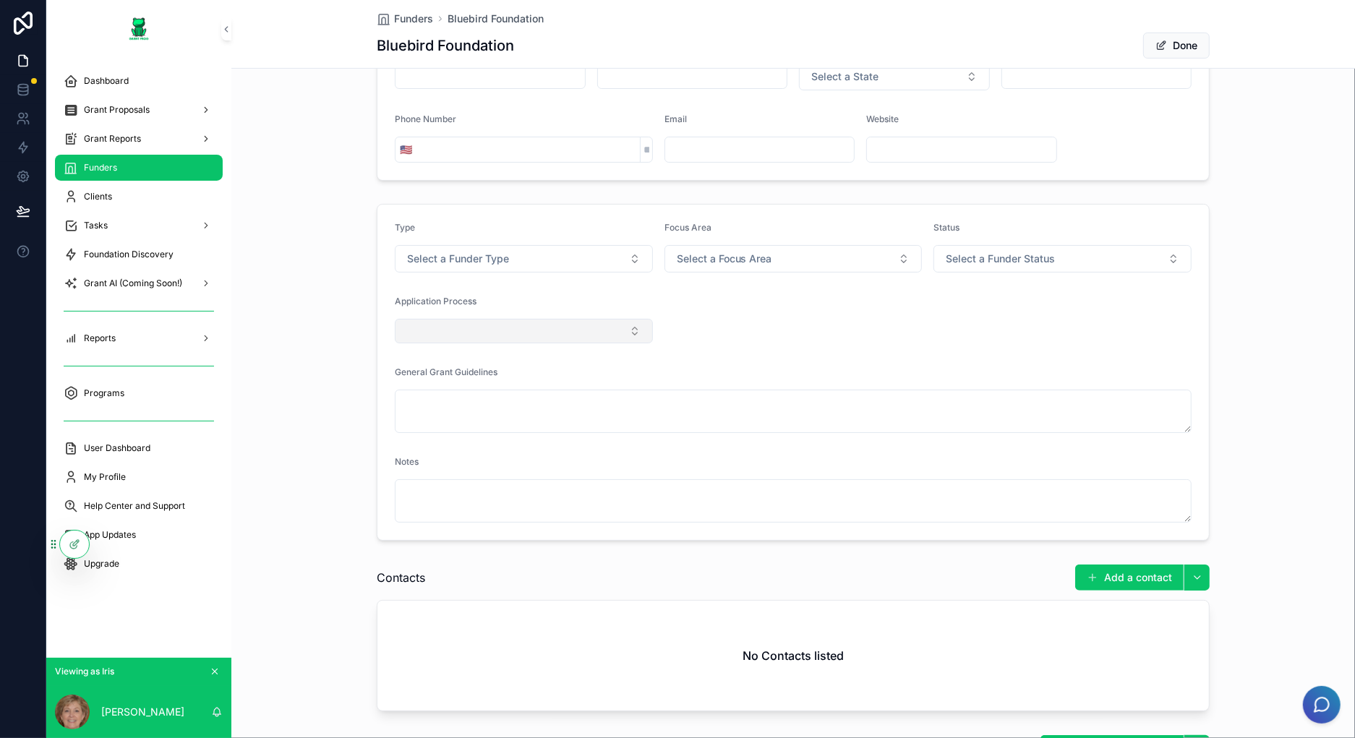
click at [560, 321] on button "Select Button" at bounding box center [524, 331] width 258 height 25
click at [888, 330] on form "Type Select a Funder Type Focus Area Select a Focus Area Status Select a Funder…" at bounding box center [792, 372] width 831 height 335
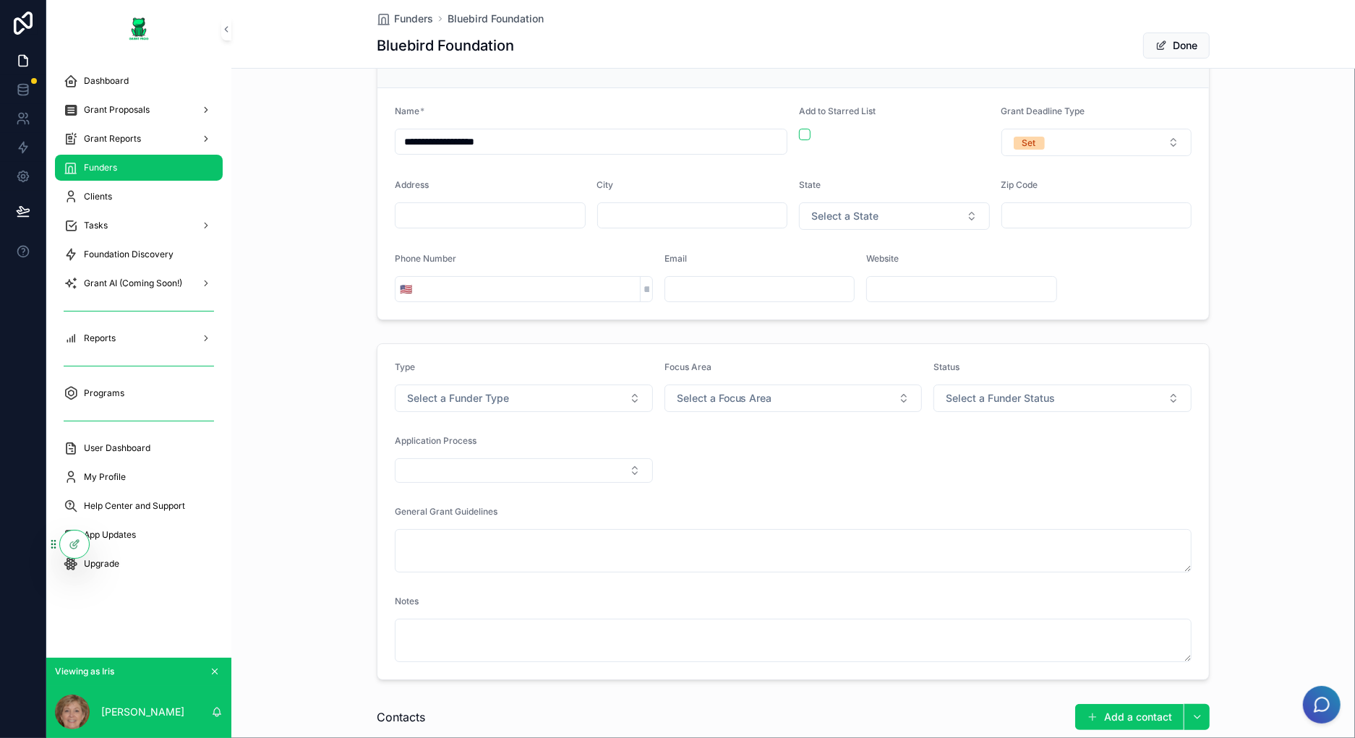
scroll to position [217, 0]
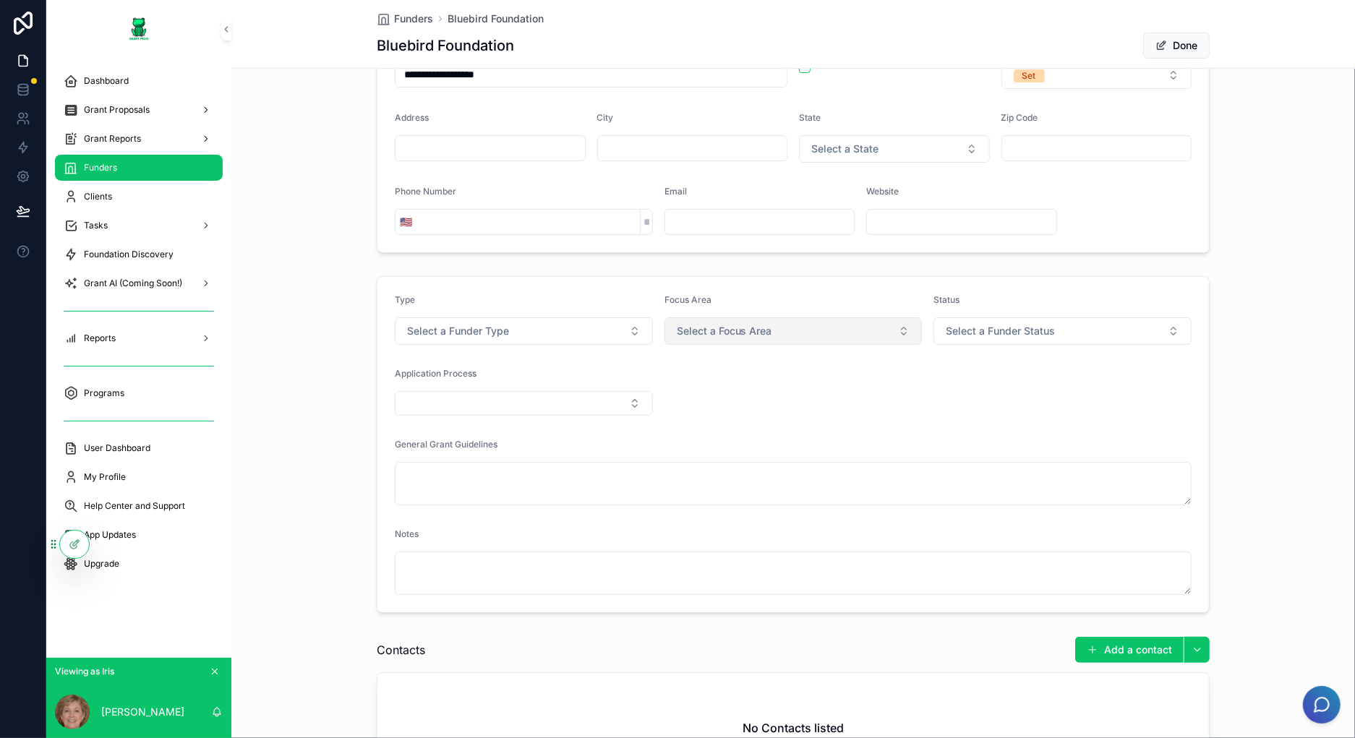
click at [802, 324] on button "Select a Focus Area" at bounding box center [793, 330] width 258 height 27
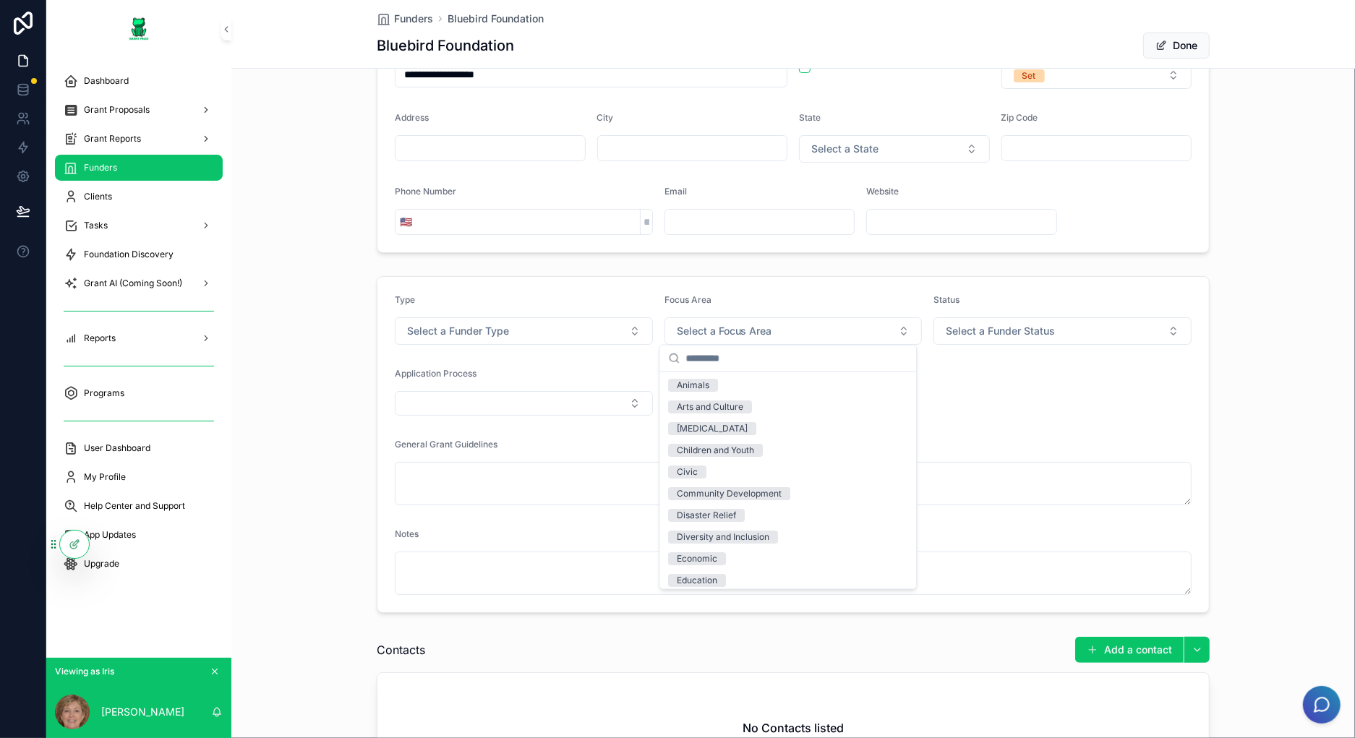
scroll to position [0, 0]
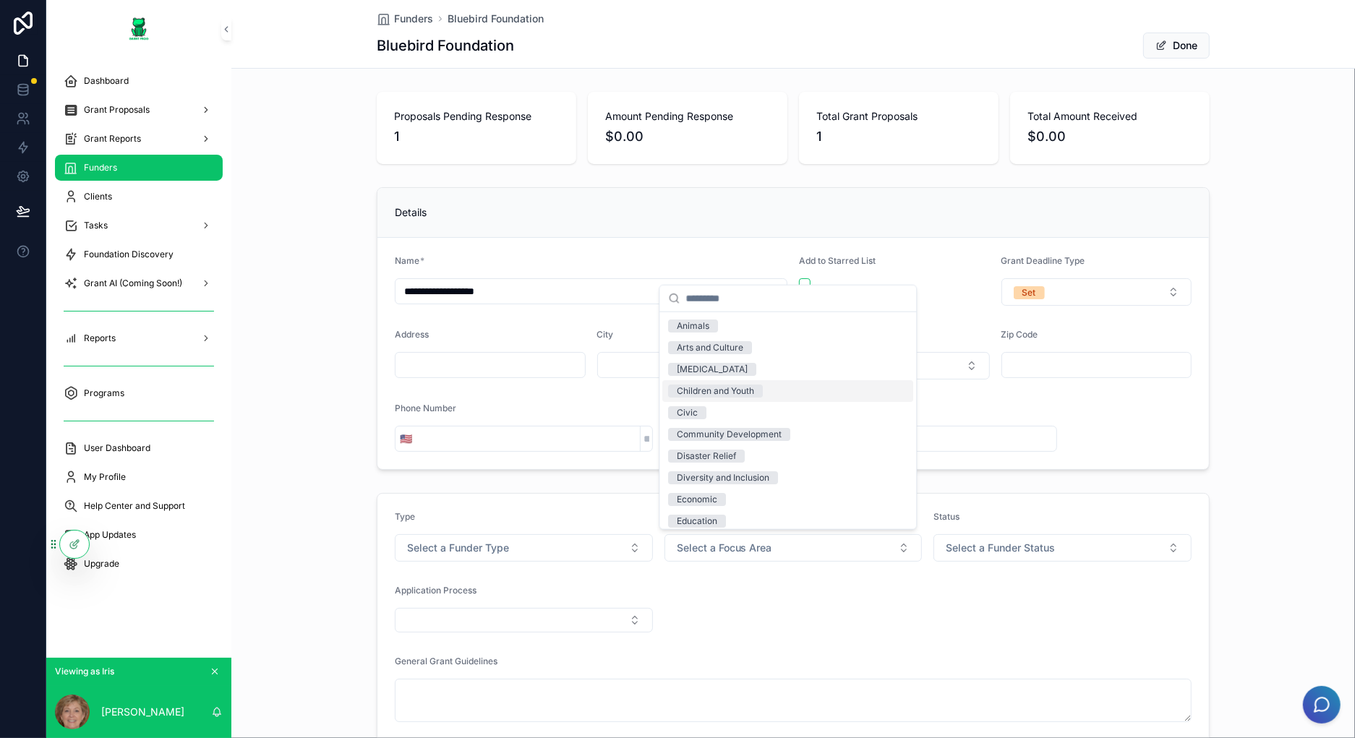
click at [945, 307] on form "**********" at bounding box center [792, 353] width 831 height 231
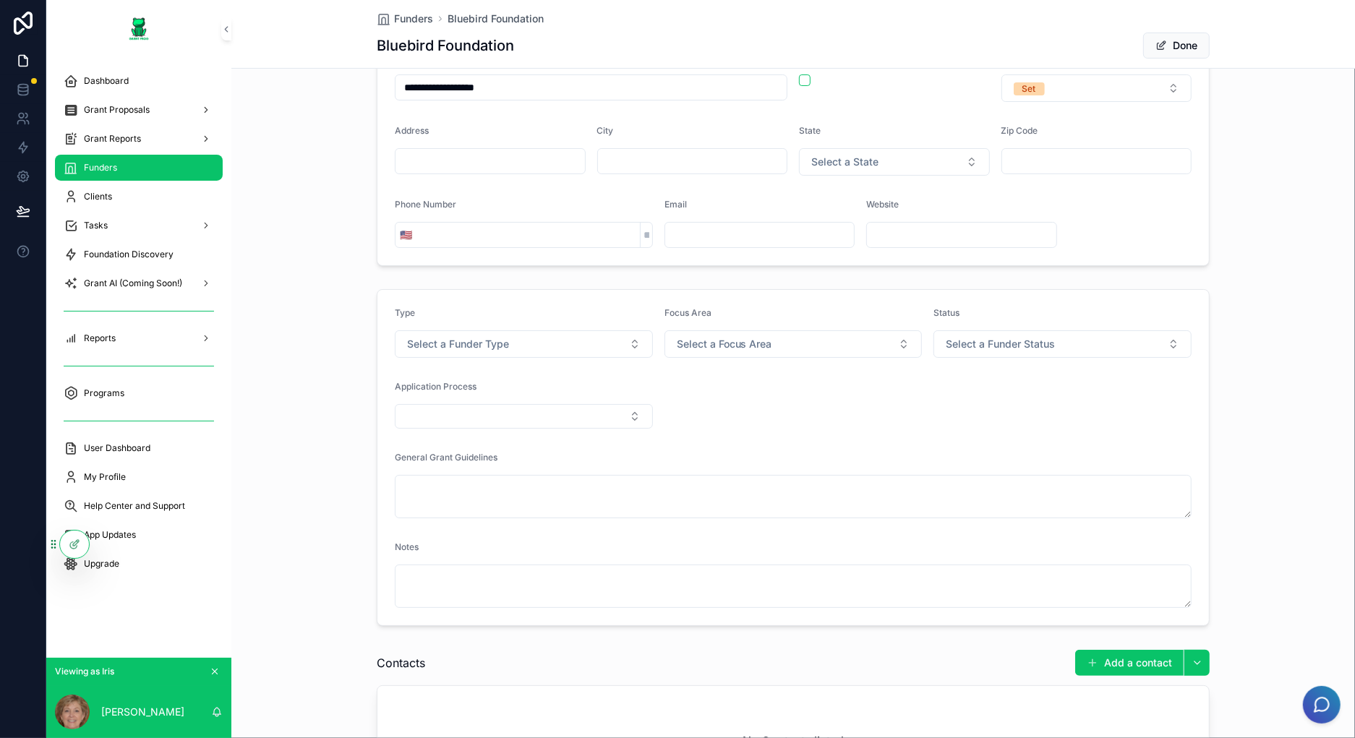
scroll to position [217, 0]
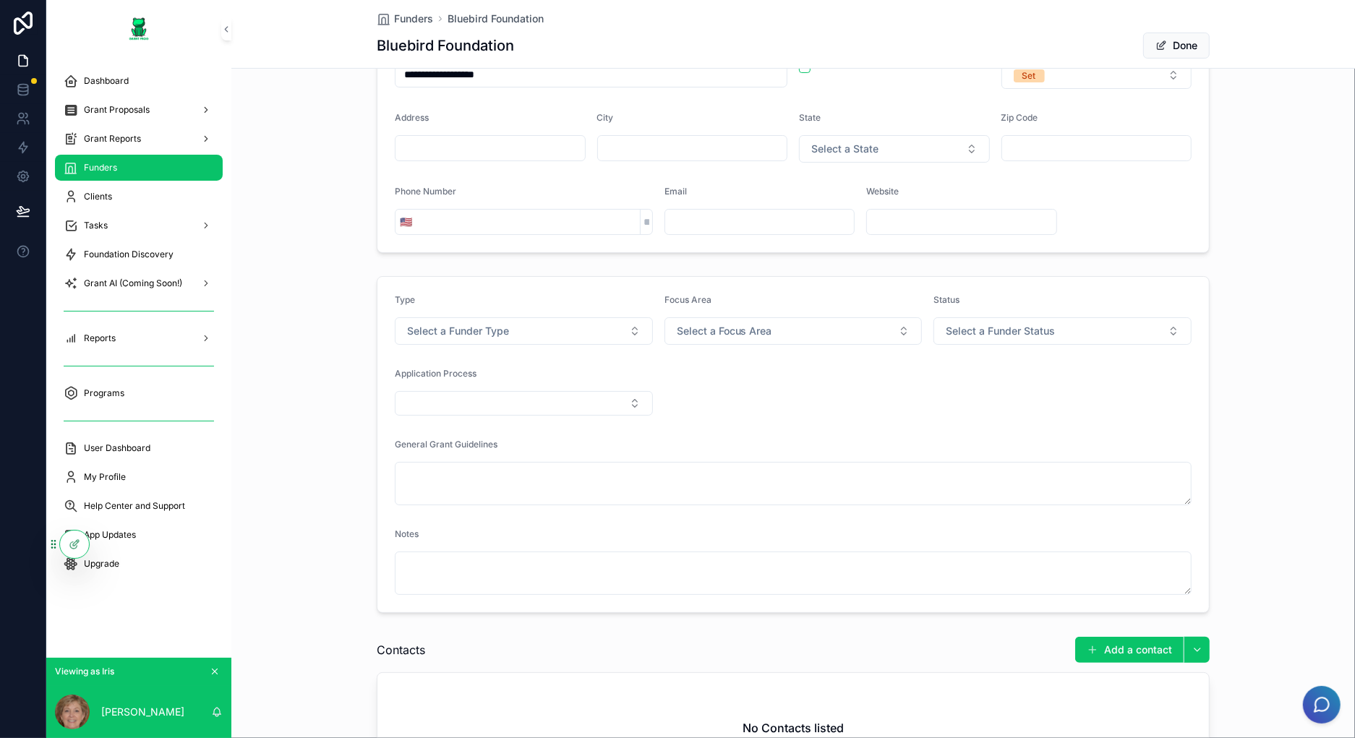
click at [765, 394] on form "Type Select a Funder Type Focus Area Select a Focus Area Status Select a Funder…" at bounding box center [792, 444] width 831 height 335
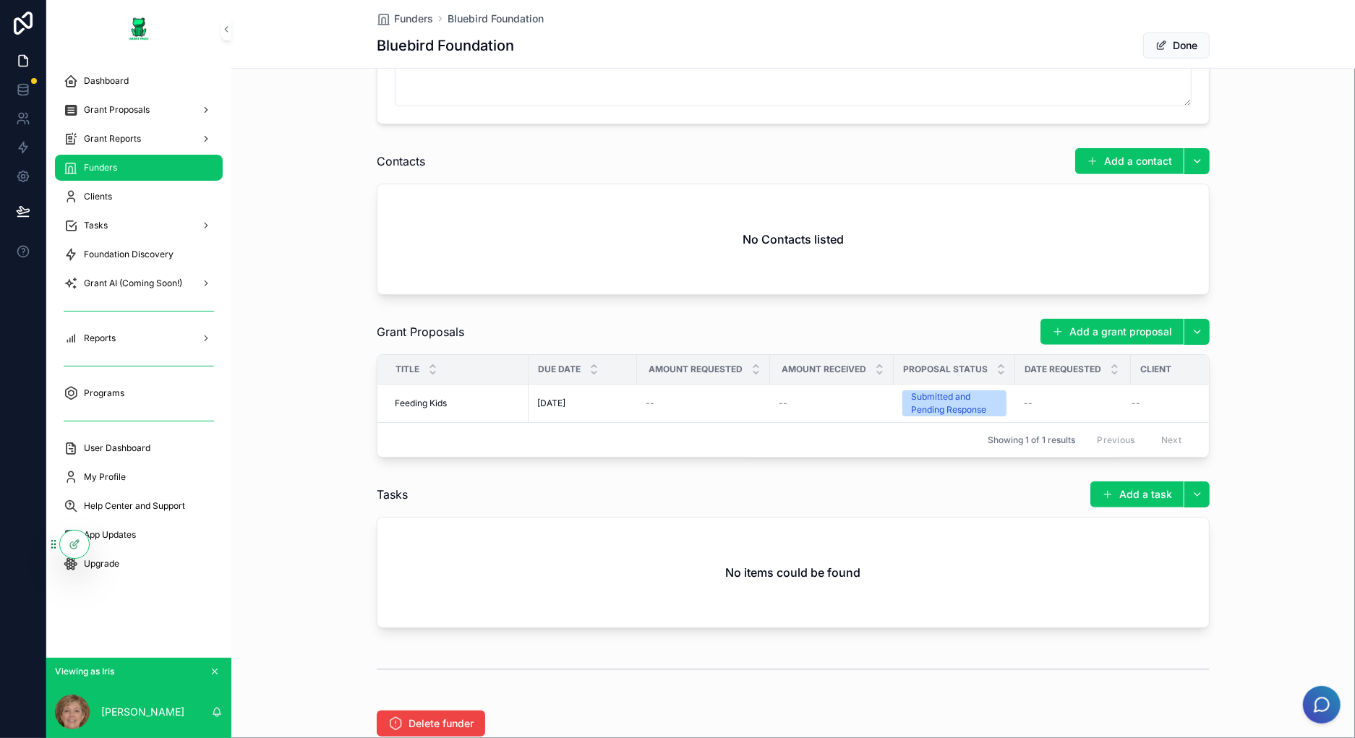
scroll to position [805, 0]
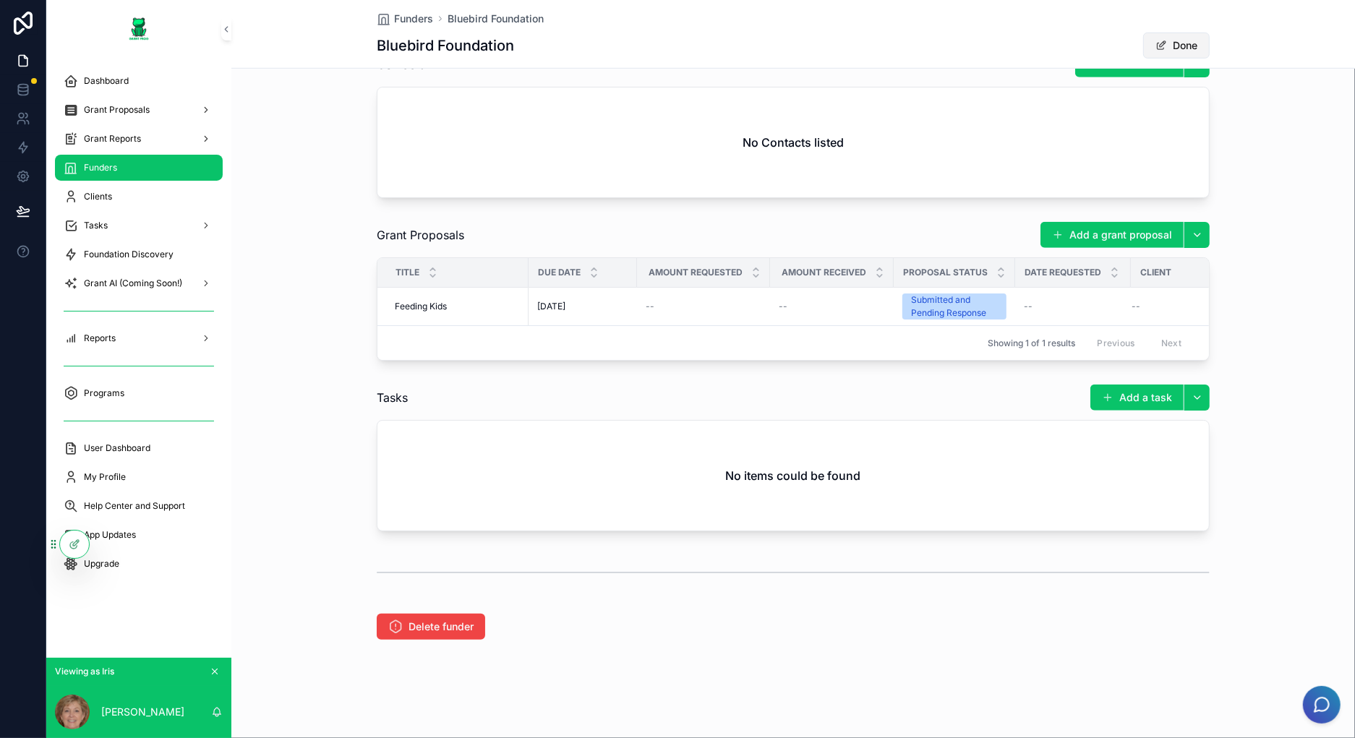
click at [1178, 35] on button "Done" at bounding box center [1176, 46] width 67 height 26
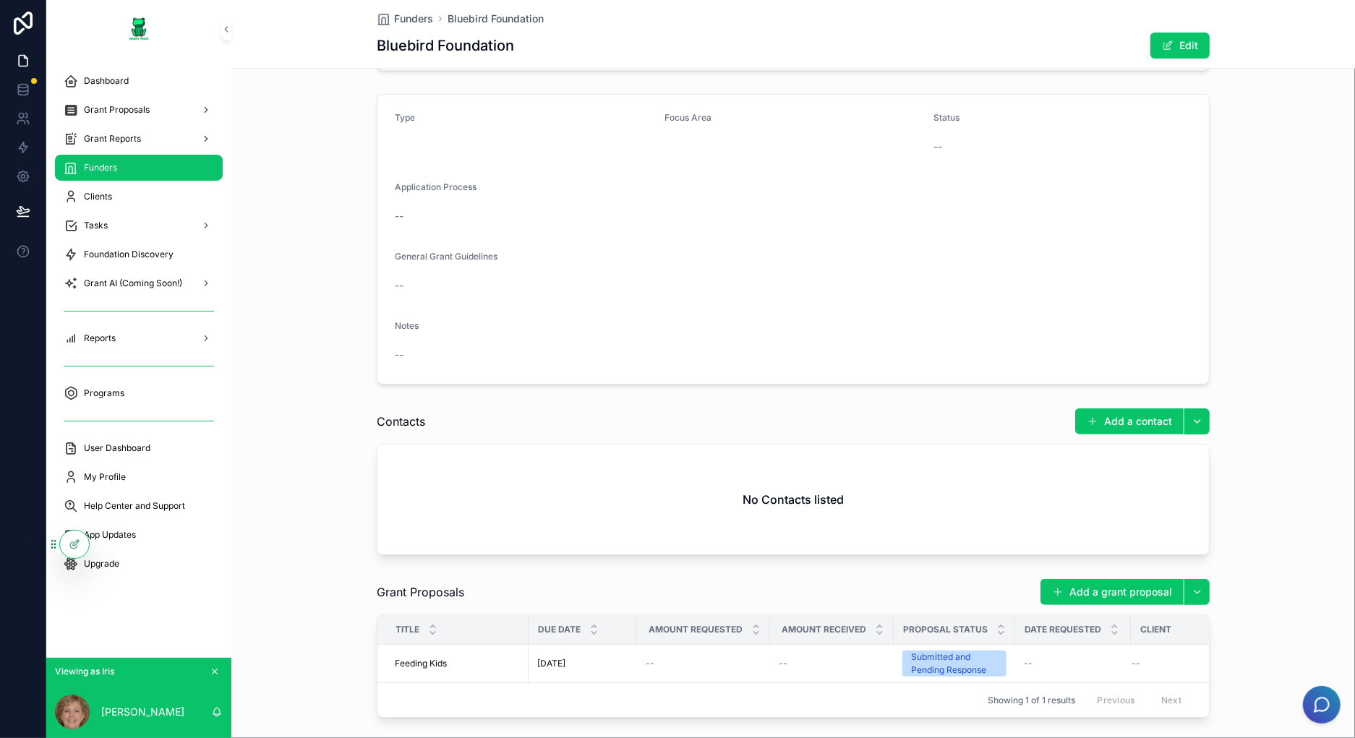
scroll to position [316, 0]
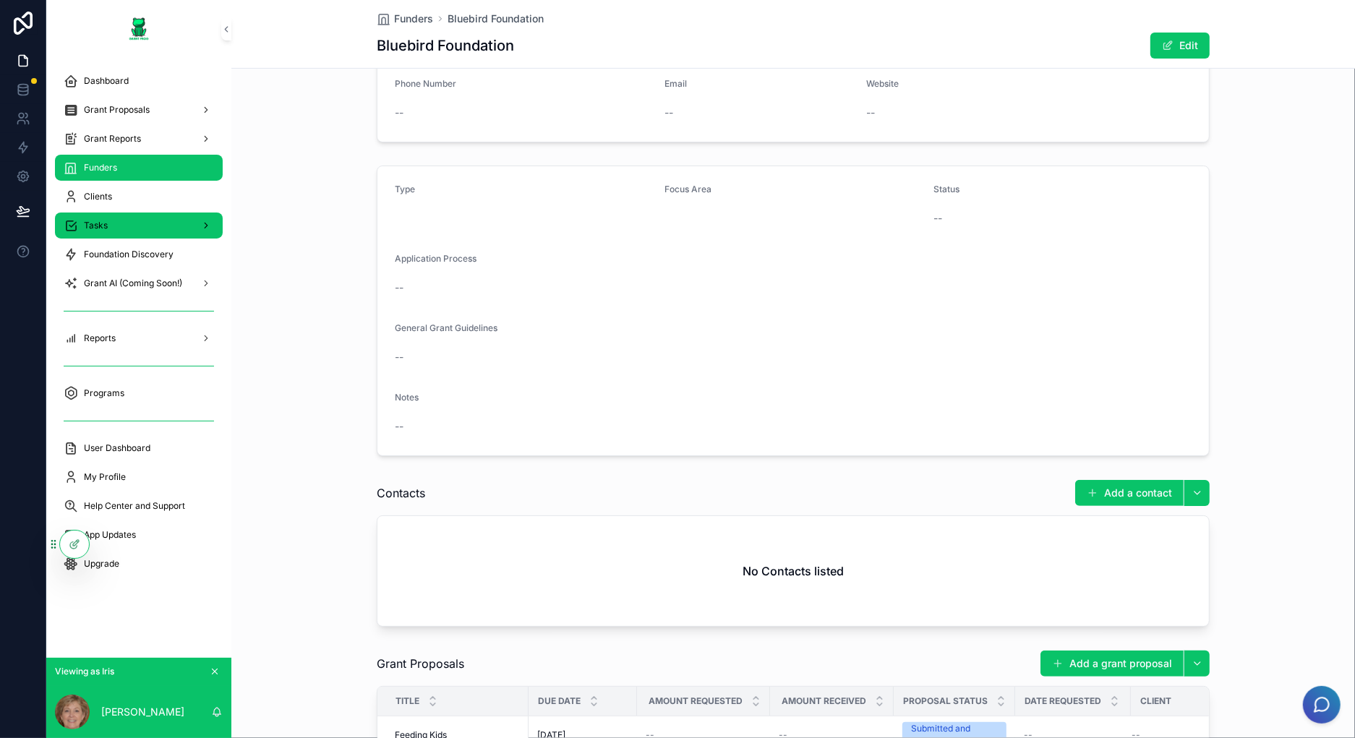
click at [147, 223] on div "Tasks" at bounding box center [139, 225] width 150 height 23
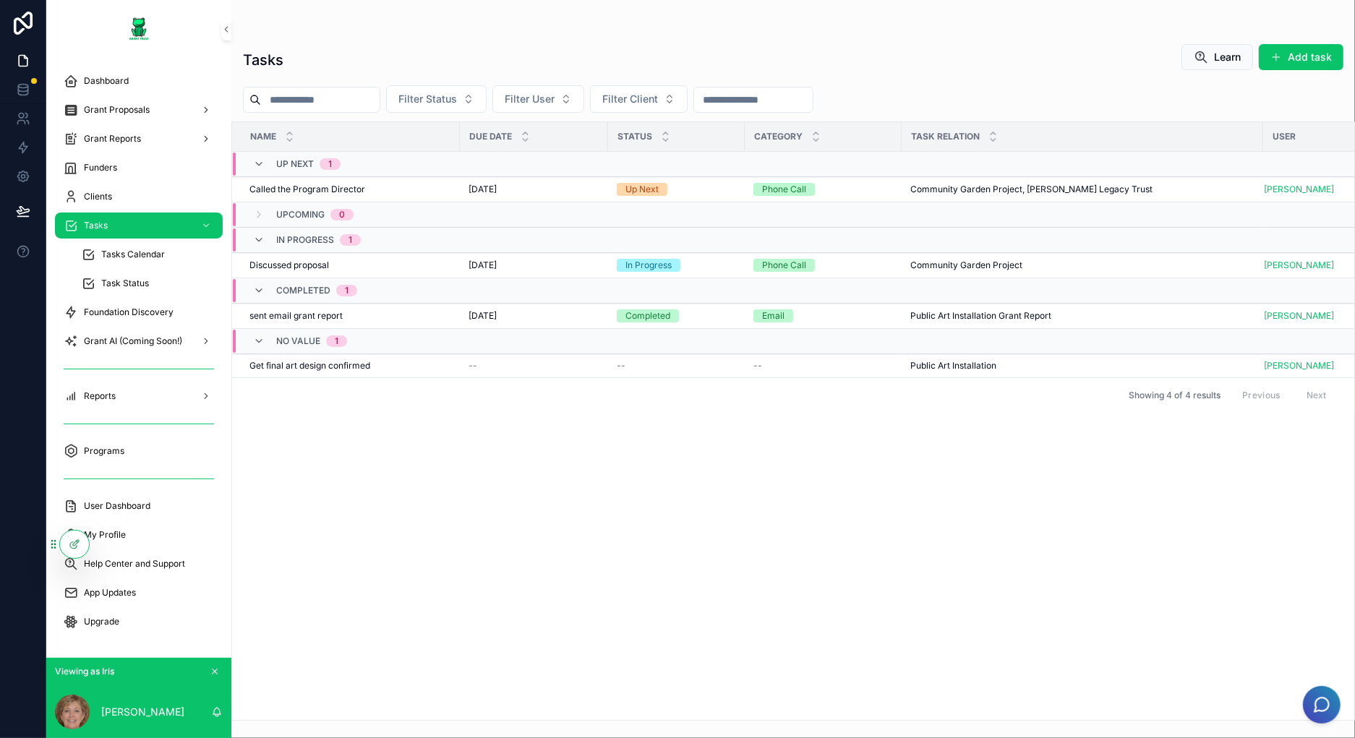
click at [273, 512] on div "Name Due Date Status Category Task Relation User Up Next 1 Called the Program D…" at bounding box center [793, 421] width 1122 height 598
click at [129, 304] on div "Foundation Discovery" at bounding box center [139, 312] width 150 height 23
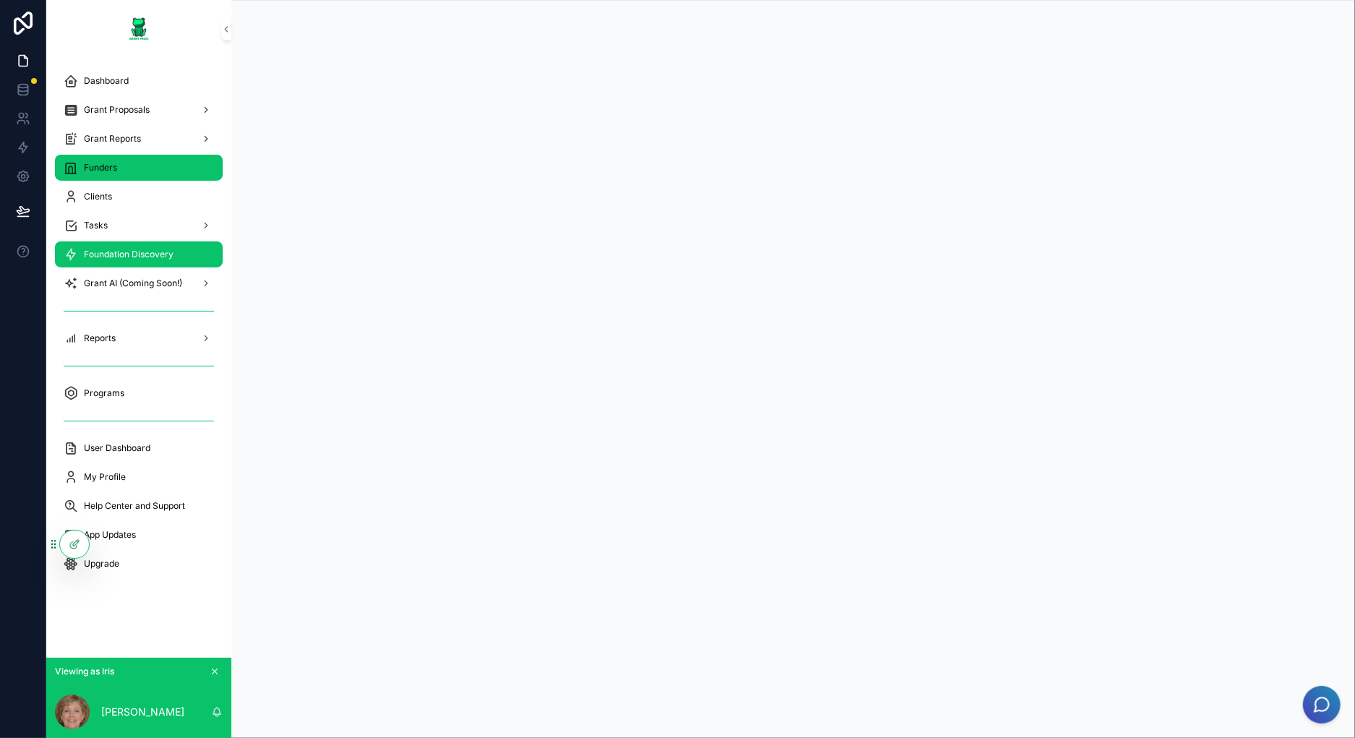
click at [155, 173] on div "Funders" at bounding box center [139, 167] width 150 height 23
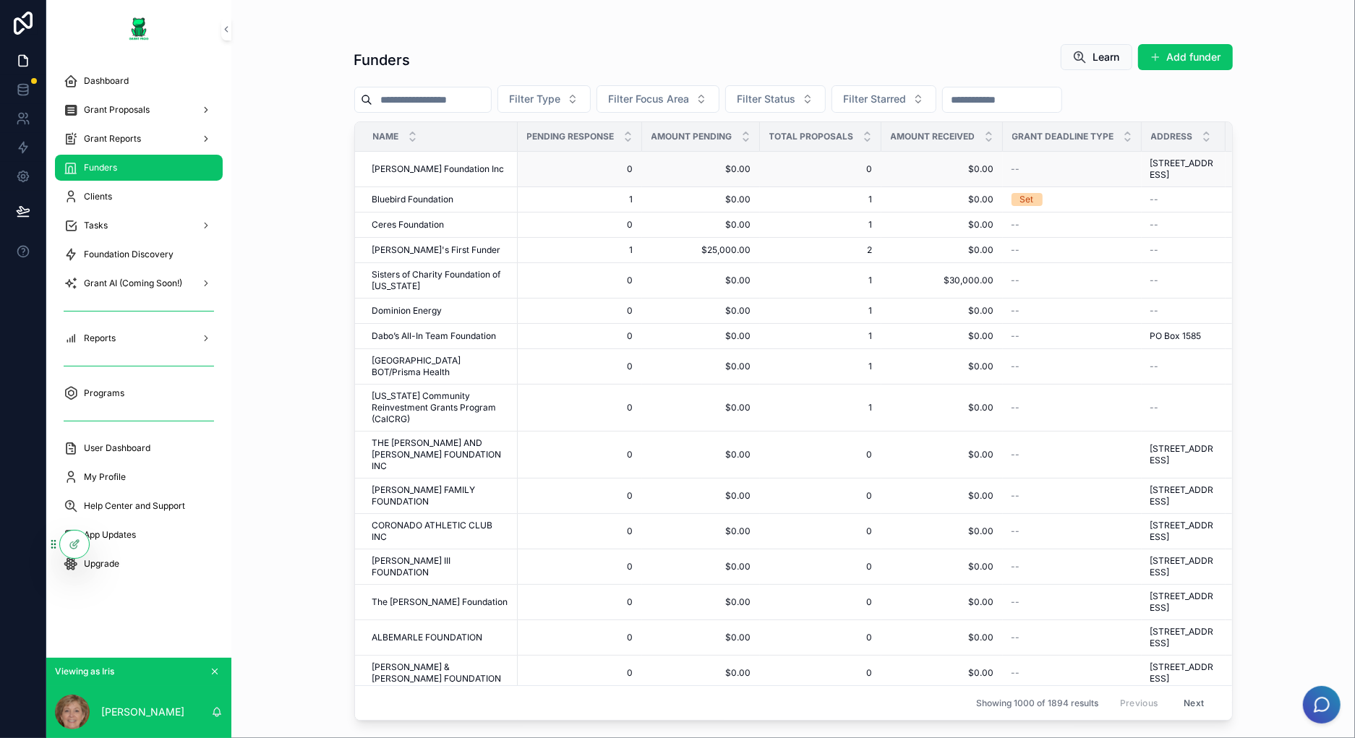
click at [472, 155] on td "Meadows Foundation Inc Meadows Foundation Inc" at bounding box center [436, 169] width 163 height 35
click at [475, 163] on div "Meadows Foundation Inc Meadows Foundation Inc" at bounding box center [440, 169] width 137 height 12
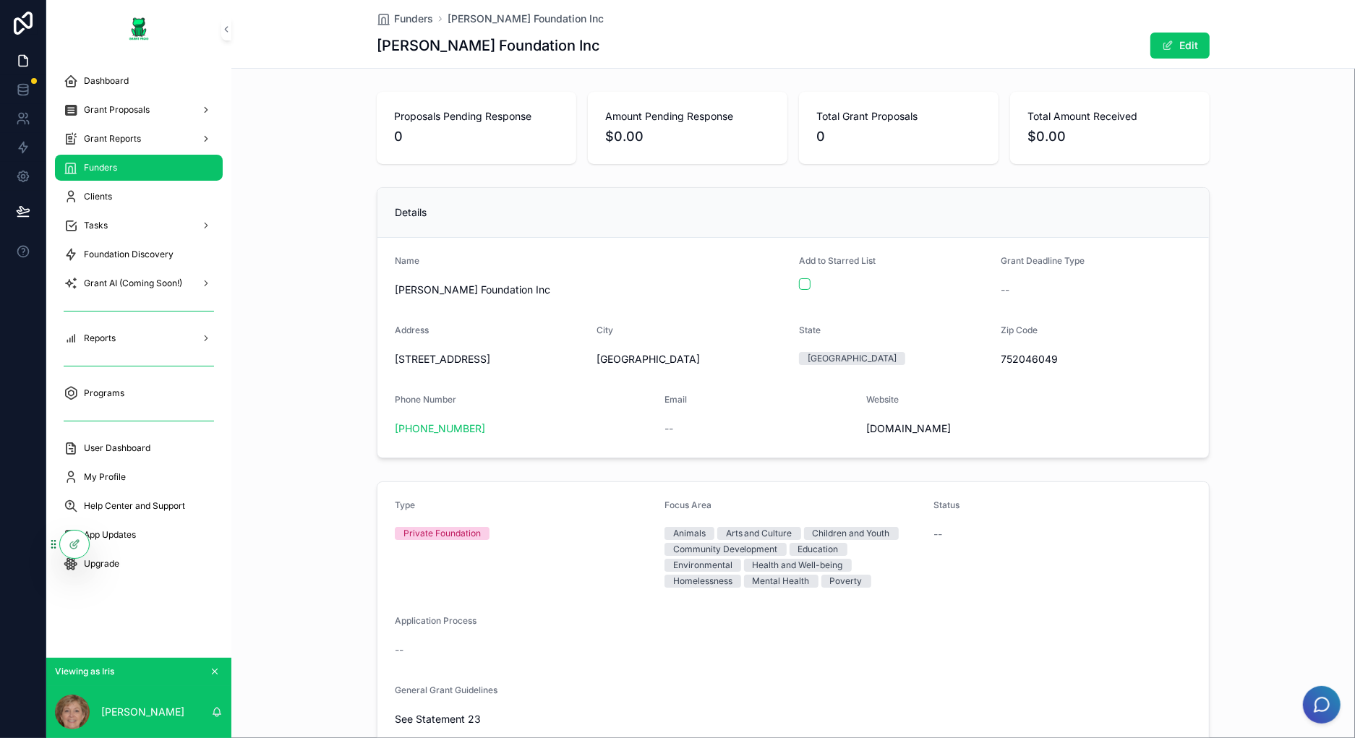
click at [281, 88] on div "Proposals Pending Response 0 Amount Pending Response $0.00 Total Grant Proposal…" at bounding box center [792, 128] width 1123 height 84
click at [184, 262] on div "Foundation Discovery" at bounding box center [139, 254] width 150 height 23
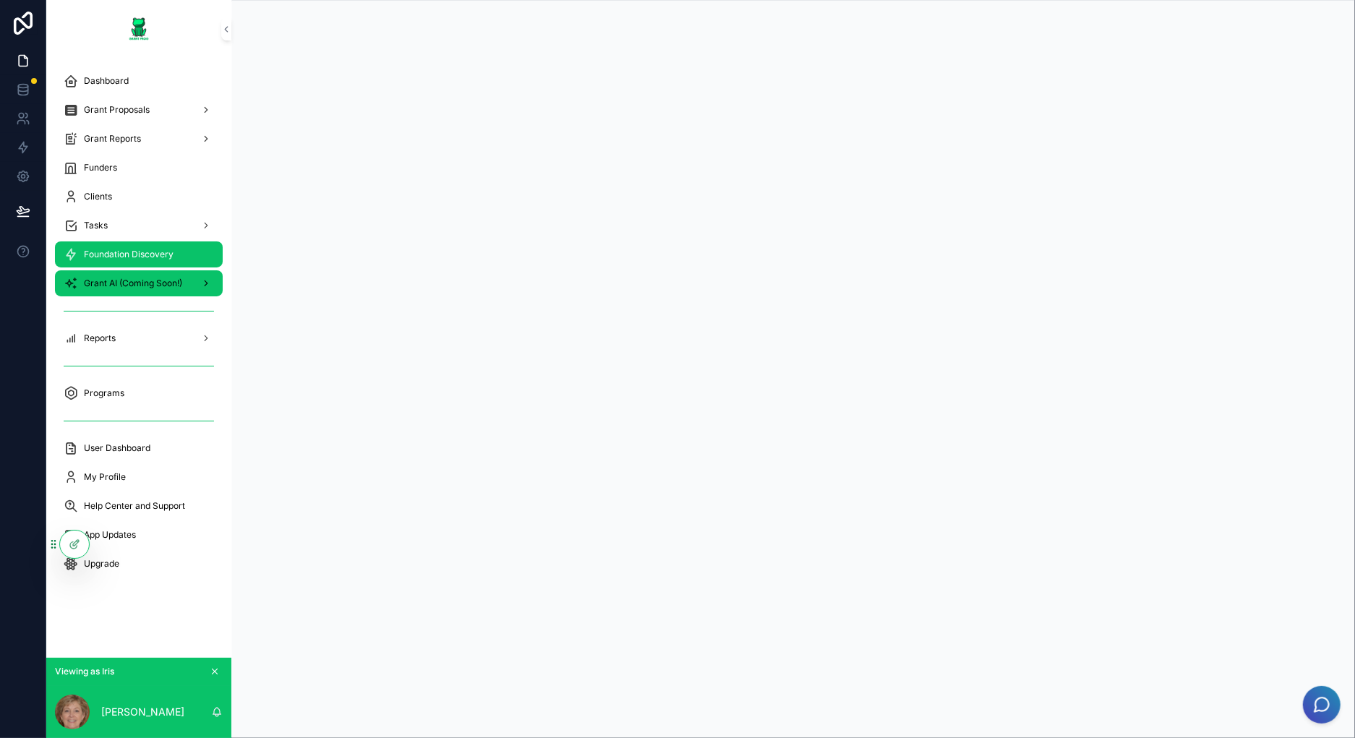
click at [145, 289] on div "Grant AI (Coming Soon!)" at bounding box center [139, 283] width 150 height 23
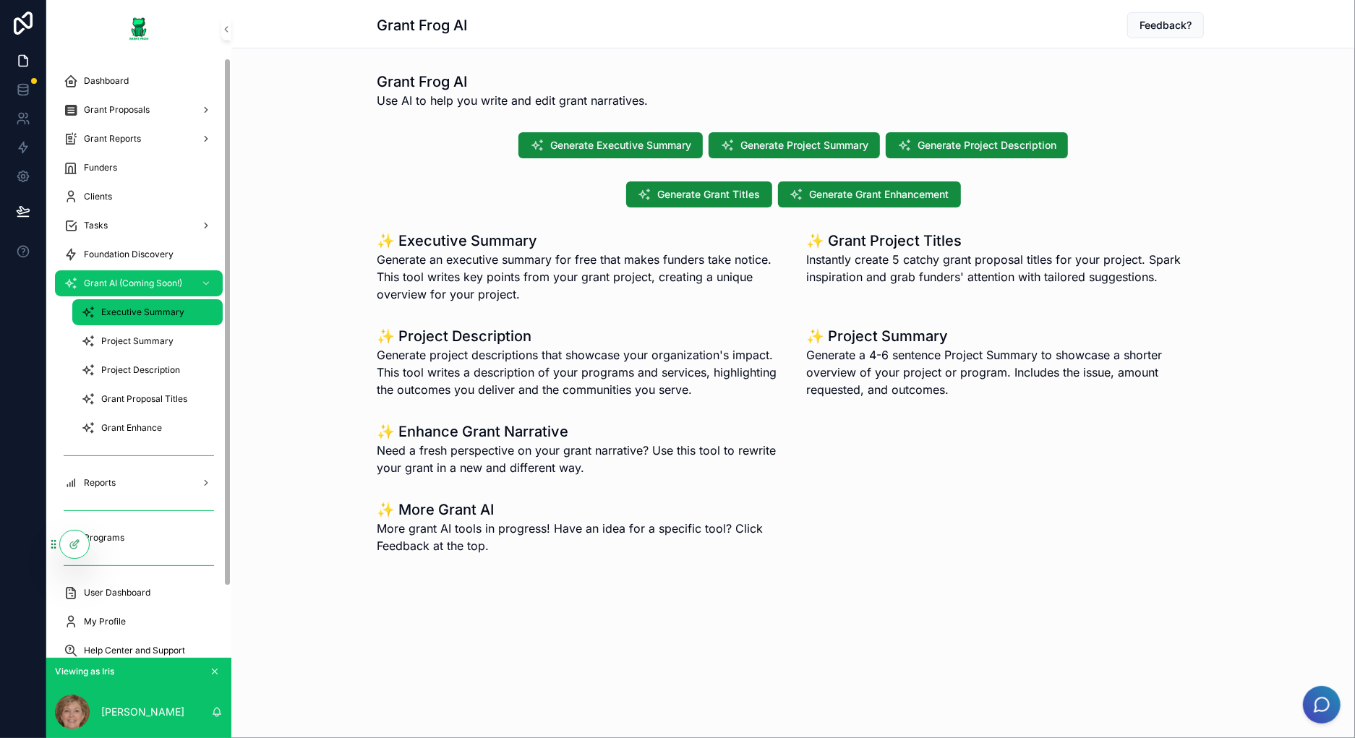
click at [134, 308] on span "Executive Summary" at bounding box center [142, 313] width 83 height 12
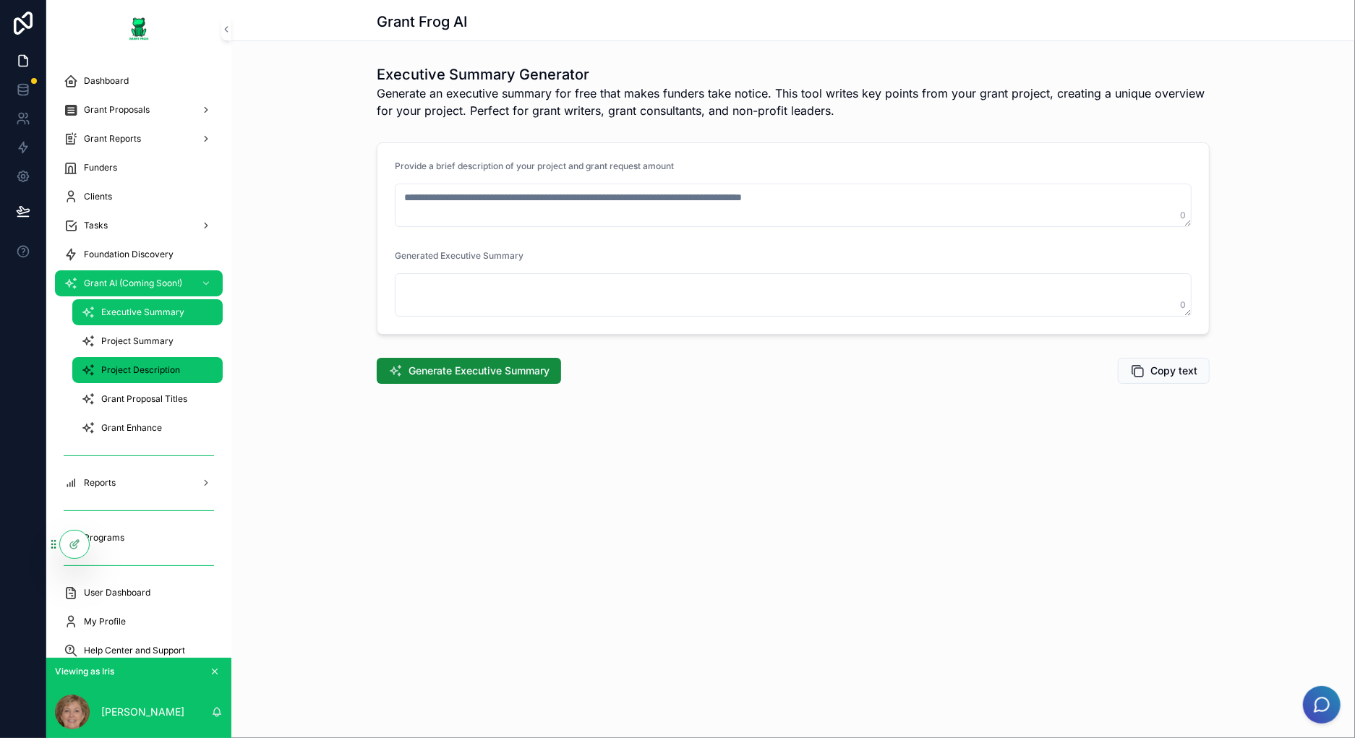
click at [140, 367] on span "Project Description" at bounding box center [140, 370] width 79 height 12
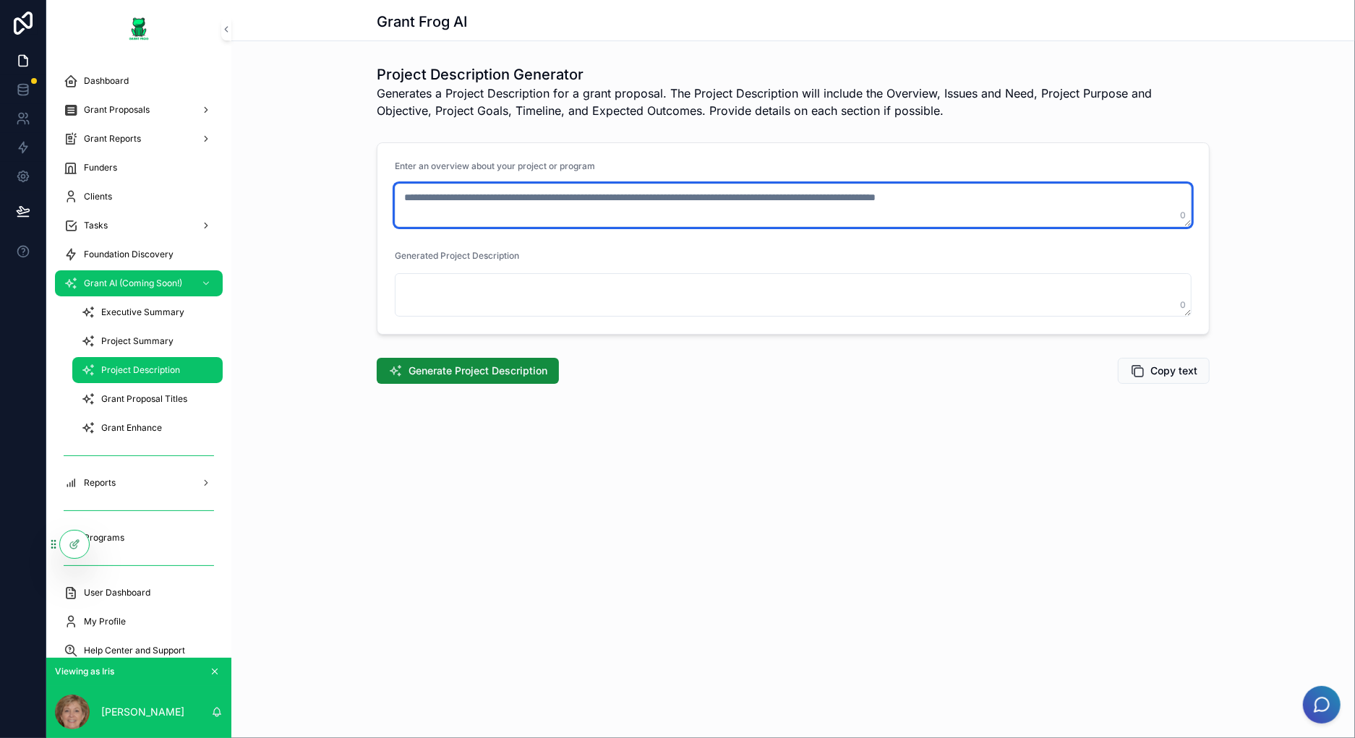
click at [787, 197] on textarea "scrollable content" at bounding box center [793, 205] width 797 height 43
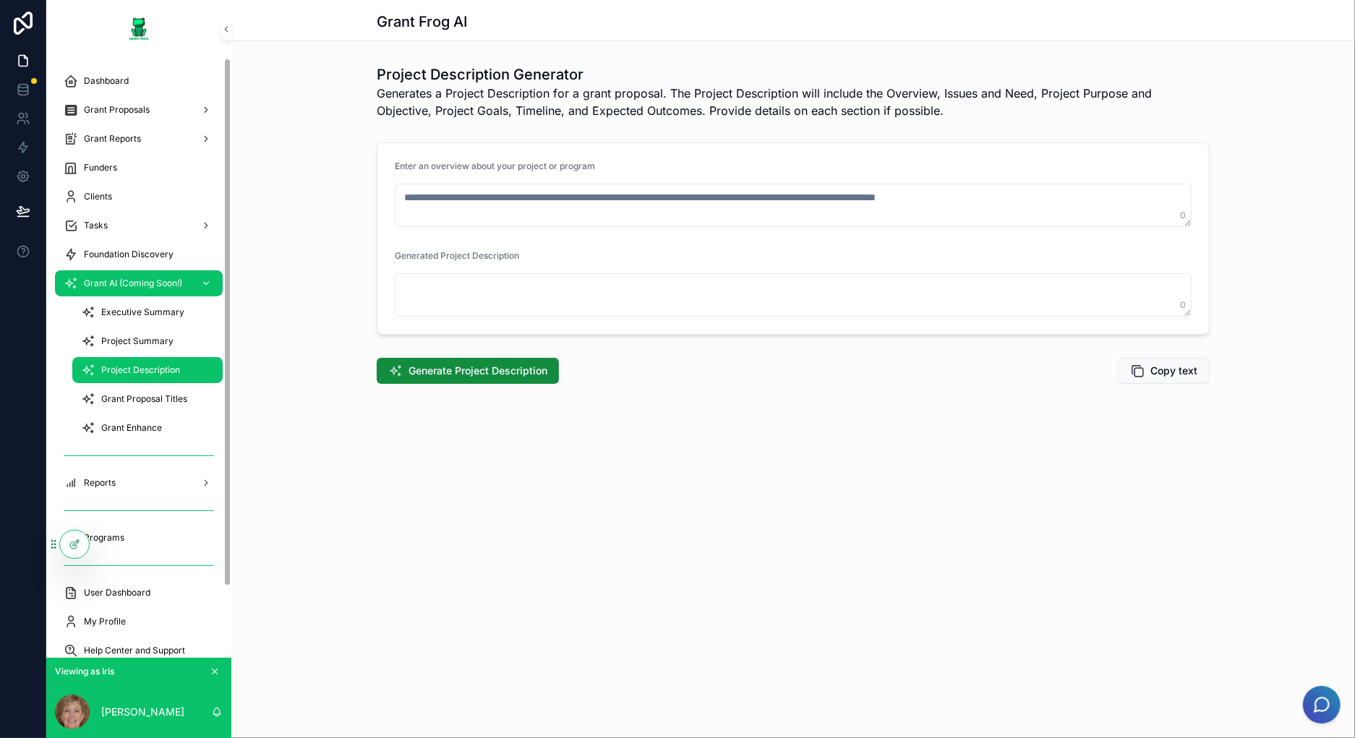
click at [204, 280] on icon "scrollable content" at bounding box center [206, 283] width 10 height 10
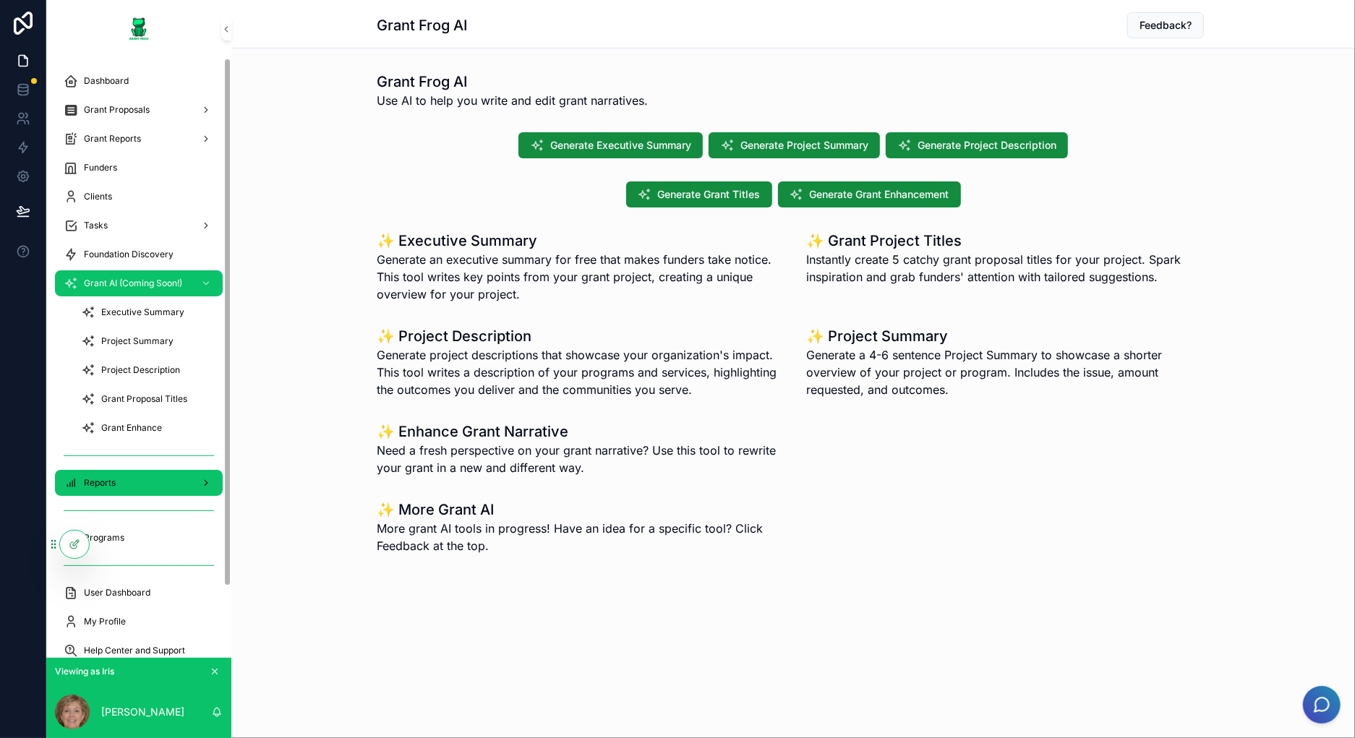
click at [119, 484] on div "Reports" at bounding box center [139, 482] width 150 height 23
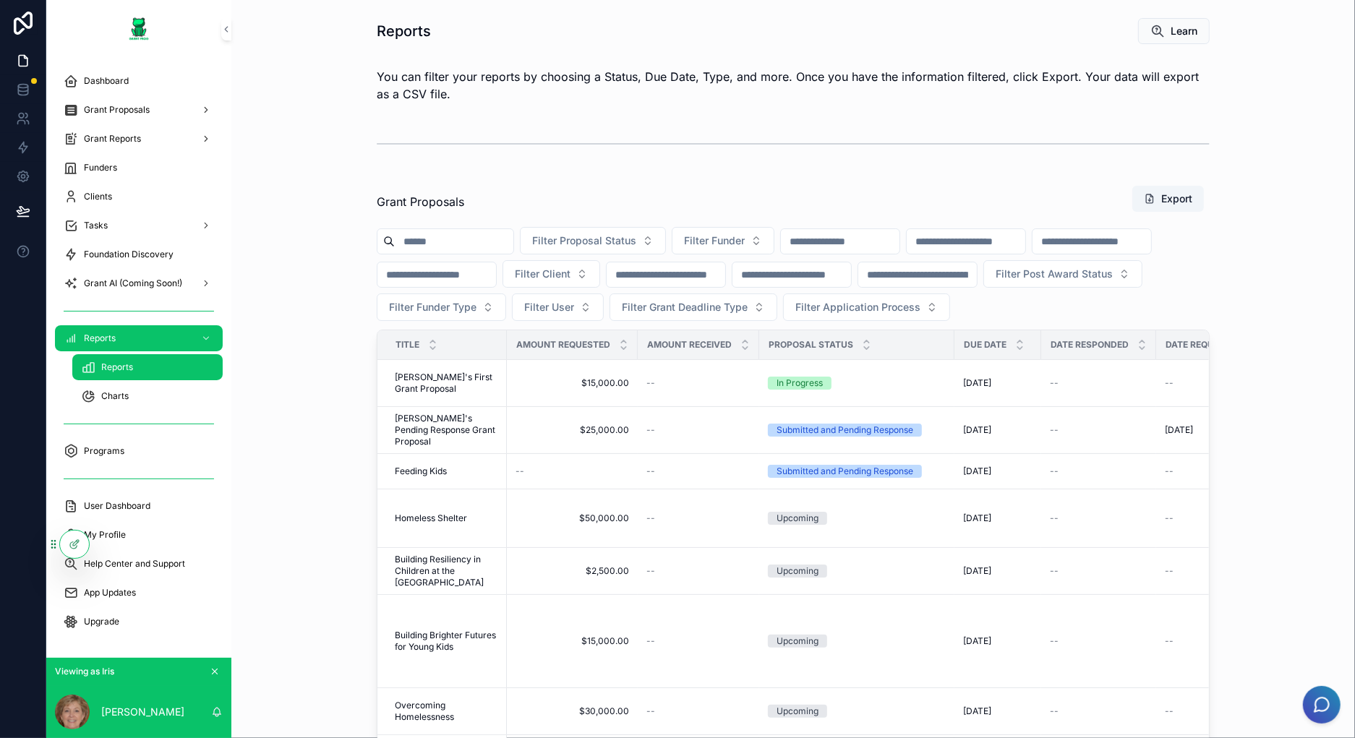
click at [1032, 252] on input "scrollable content" at bounding box center [1091, 241] width 119 height 20
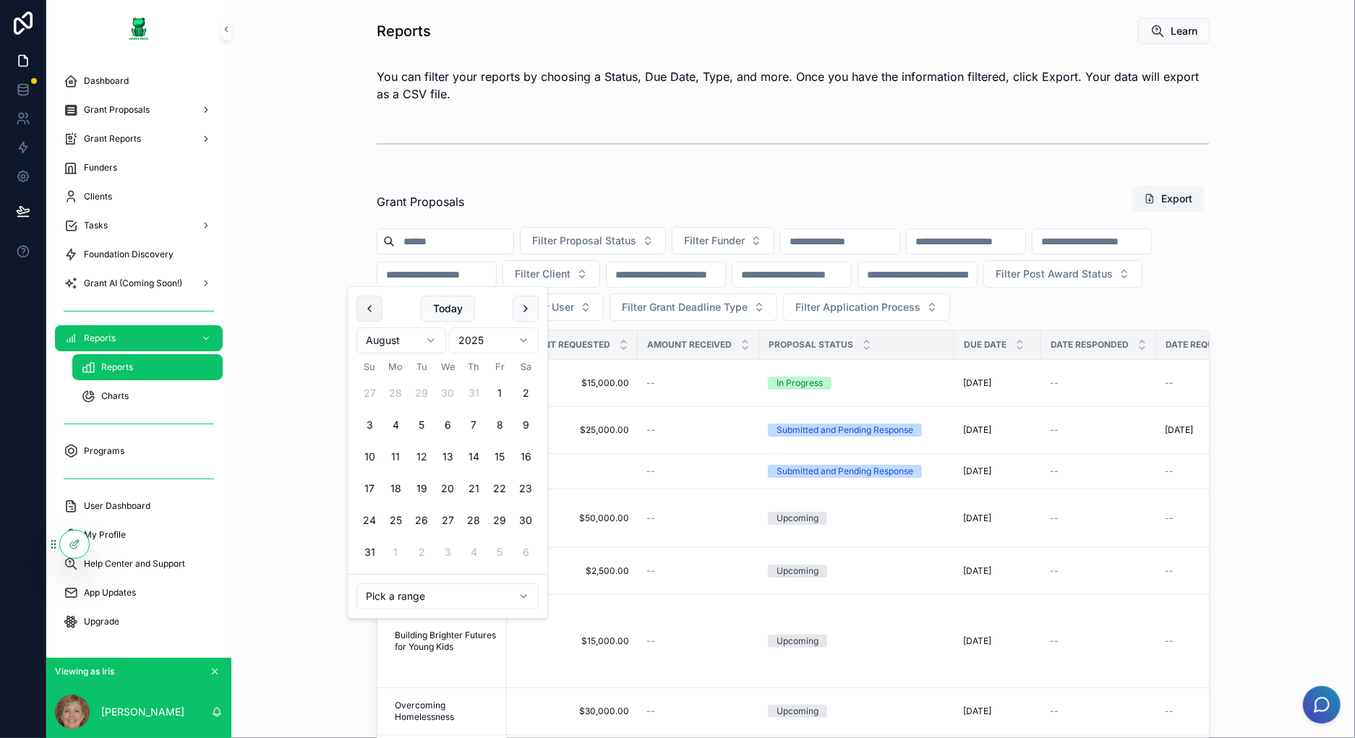
click at [367, 307] on button "scrollable content" at bounding box center [369, 309] width 26 height 26
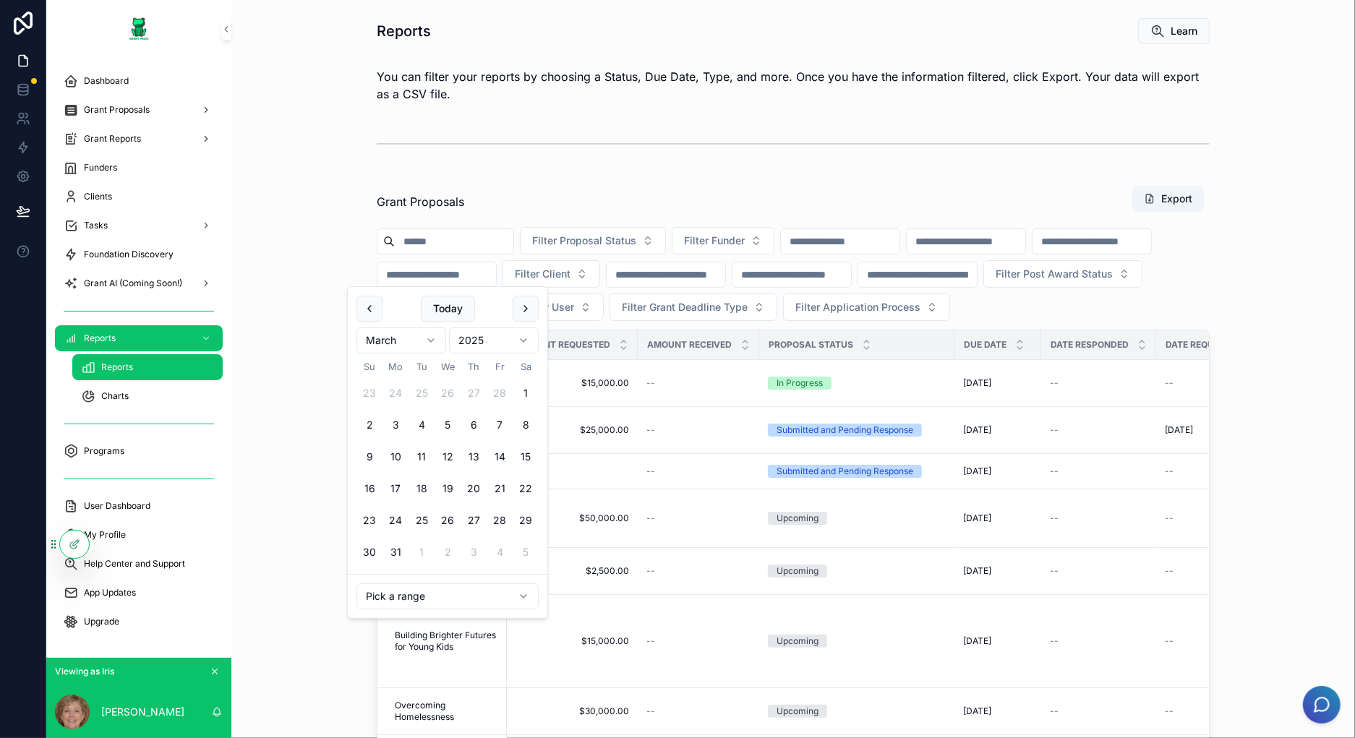
click at [367, 307] on button "scrollable content" at bounding box center [369, 309] width 26 height 26
click at [453, 389] on button "1" at bounding box center [447, 393] width 26 height 26
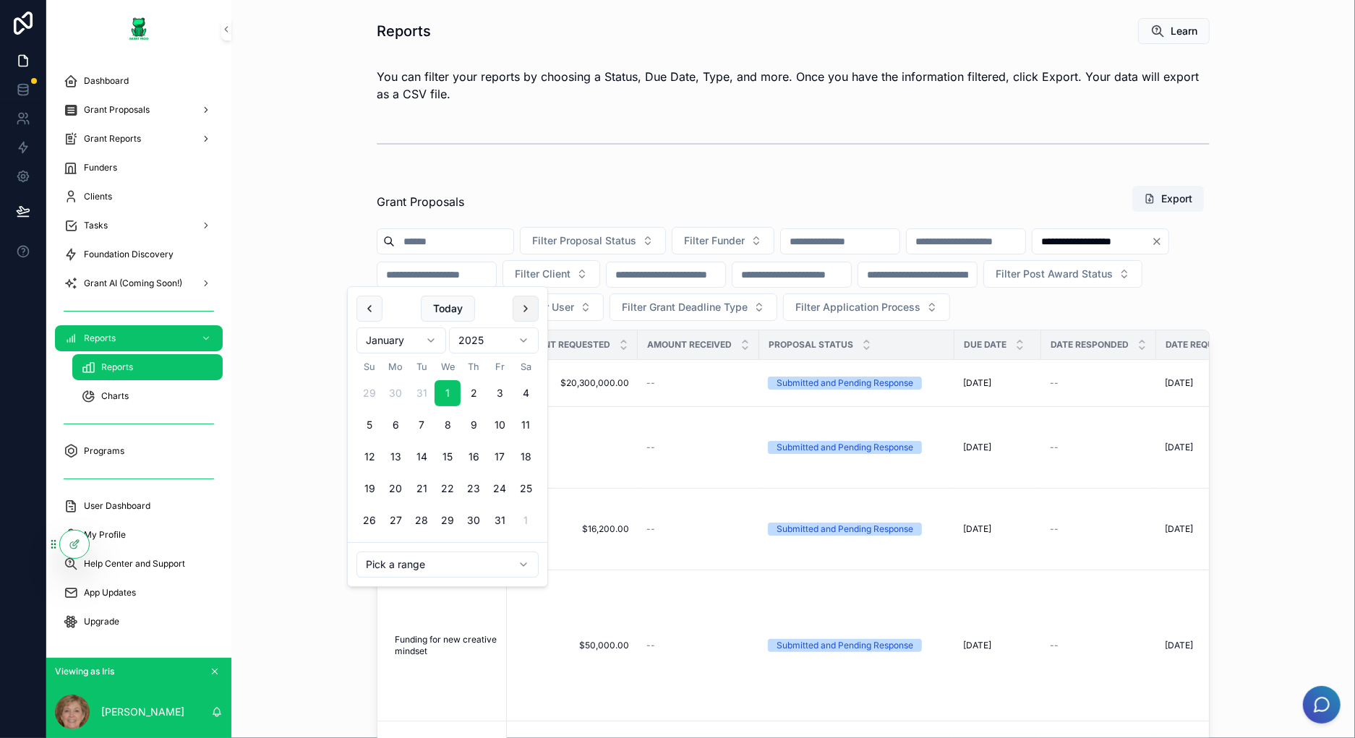
click at [526, 312] on button "scrollable content" at bounding box center [526, 309] width 26 height 26
click at [527, 312] on button "scrollable content" at bounding box center [526, 309] width 26 height 26
click at [521, 311] on button "scrollable content" at bounding box center [526, 309] width 26 height 26
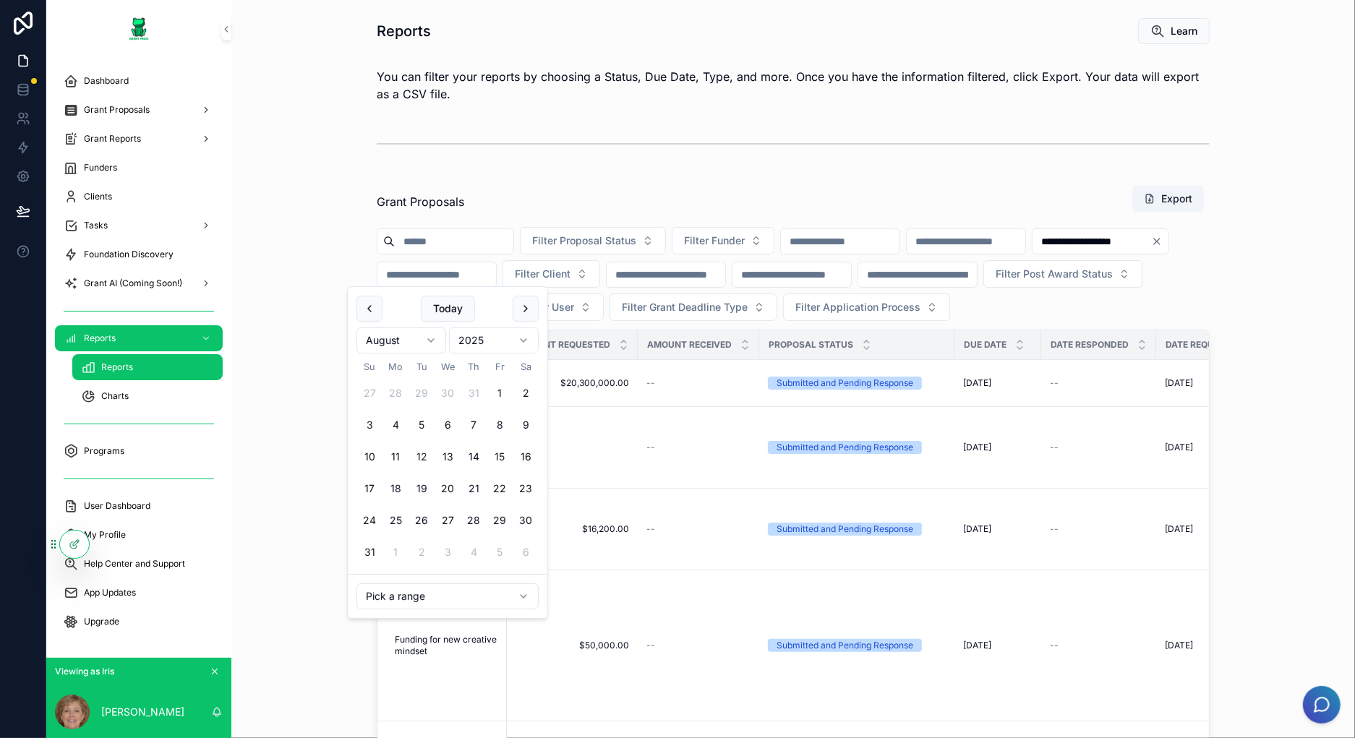
click at [505, 455] on button "15" at bounding box center [500, 457] width 26 height 26
type input "**********"
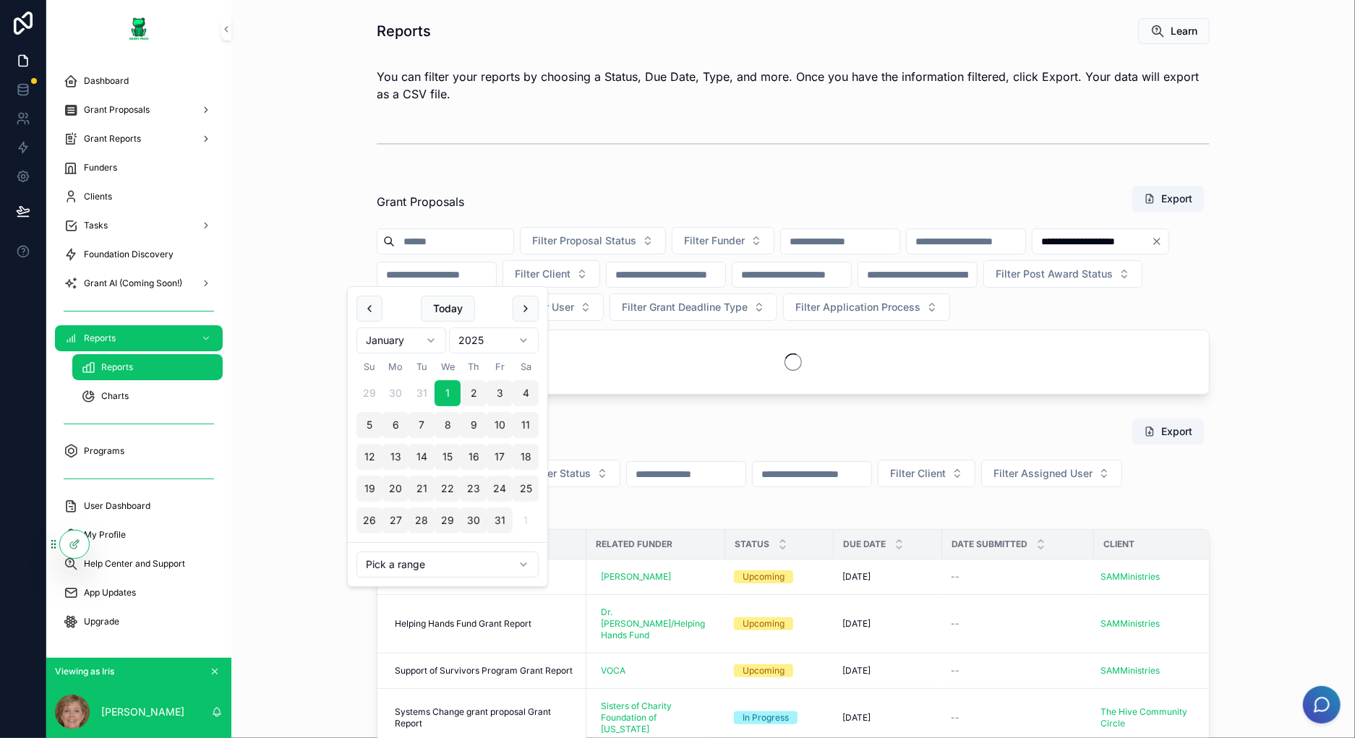
click at [684, 189] on div "Grant Proposals Export" at bounding box center [793, 201] width 833 height 33
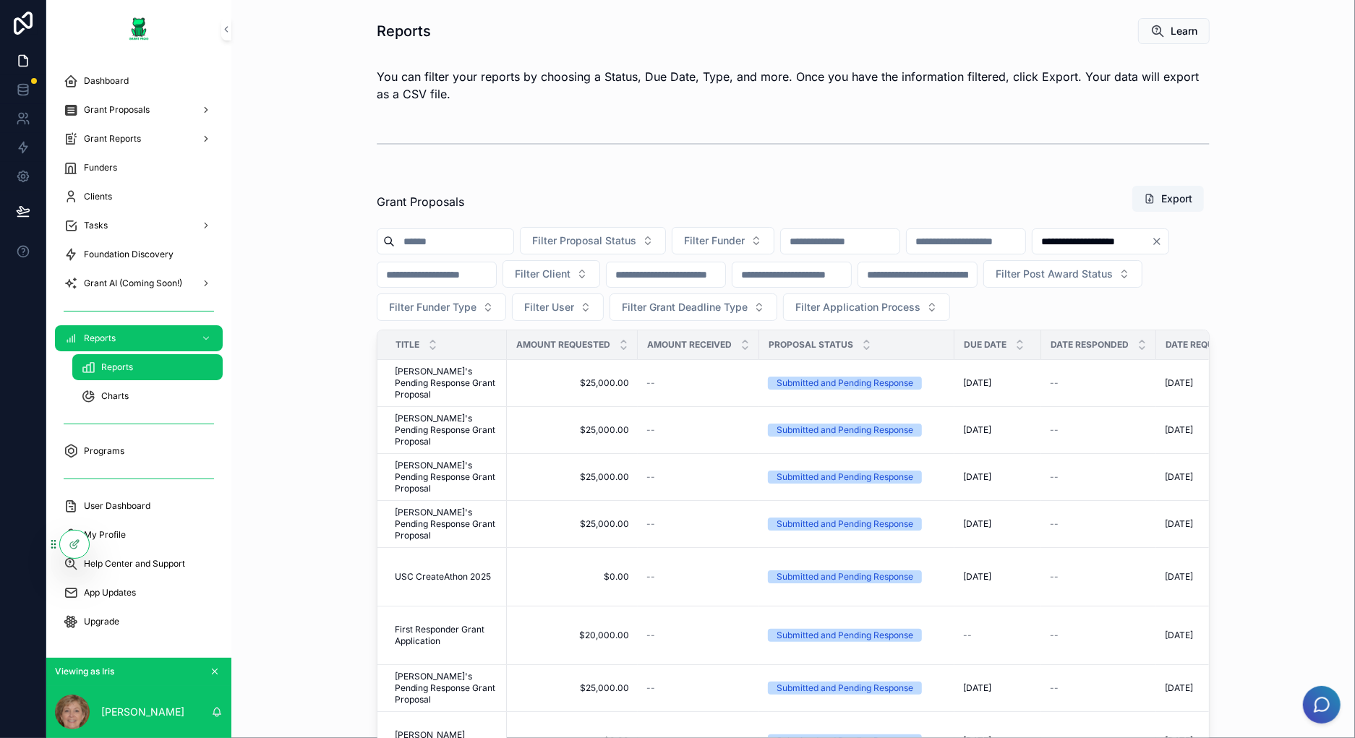
click at [1202, 294] on div "**********" at bounding box center [793, 534] width 1100 height 711
click at [934, 200] on div "Grant Proposals Export" at bounding box center [793, 201] width 833 height 33
click at [179, 390] on div "Charts" at bounding box center [147, 396] width 133 height 23
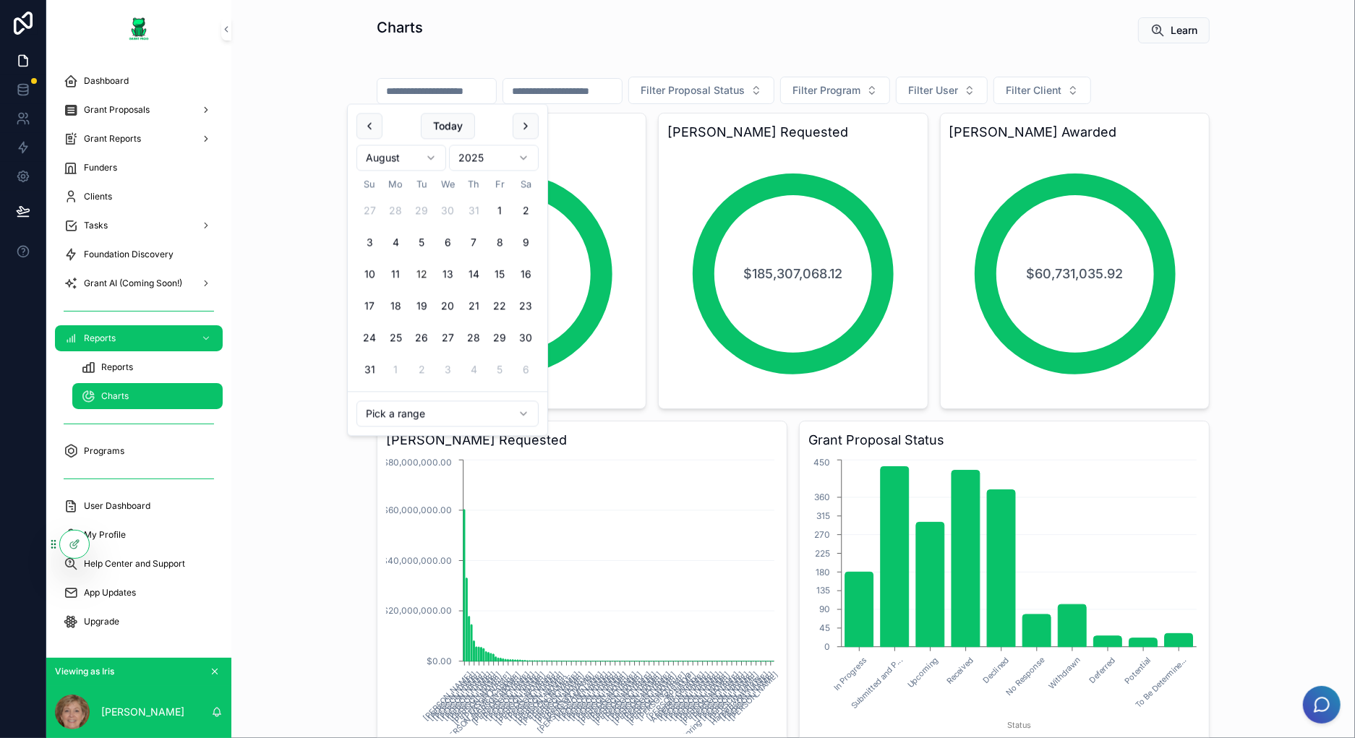
click at [494, 92] on input "scrollable content" at bounding box center [436, 91] width 119 height 20
click at [304, 148] on div "Filter Proposal Status Filter Program Filter User Filter Client Total Grant Pro…" at bounding box center [793, 572] width 1100 height 1022
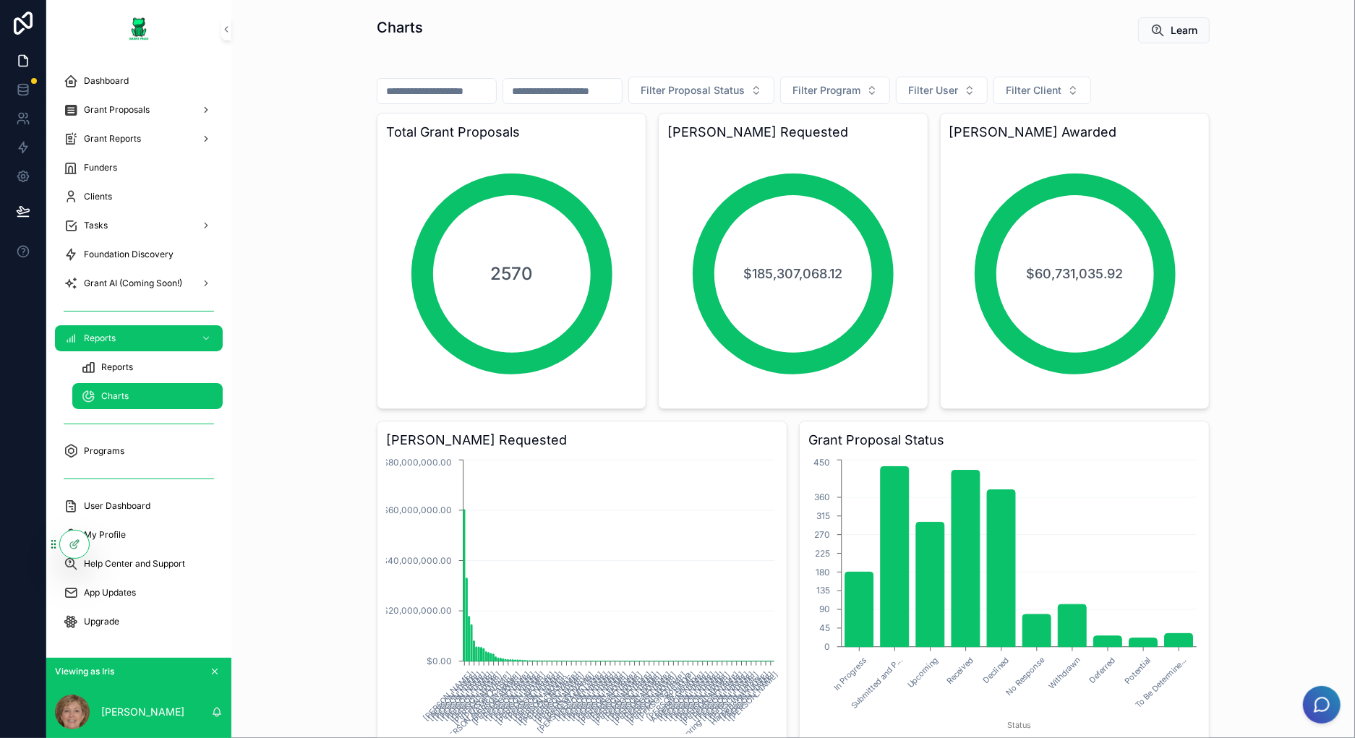
click at [298, 153] on div "Filter Proposal Status Filter Program Filter User Filter Client Total Grant Pro…" at bounding box center [793, 572] width 1100 height 1022
click at [1202, 104] on div "Filter Proposal Status Filter Program Filter User Filter Client Total Grant Pro…" at bounding box center [793, 572] width 1100 height 1022
click at [286, 179] on div "Filter Proposal Status Filter Program Filter User Filter Client Total Grant Pro…" at bounding box center [793, 572] width 1100 height 1022
click at [126, 368] on span "Reports" at bounding box center [117, 367] width 32 height 12
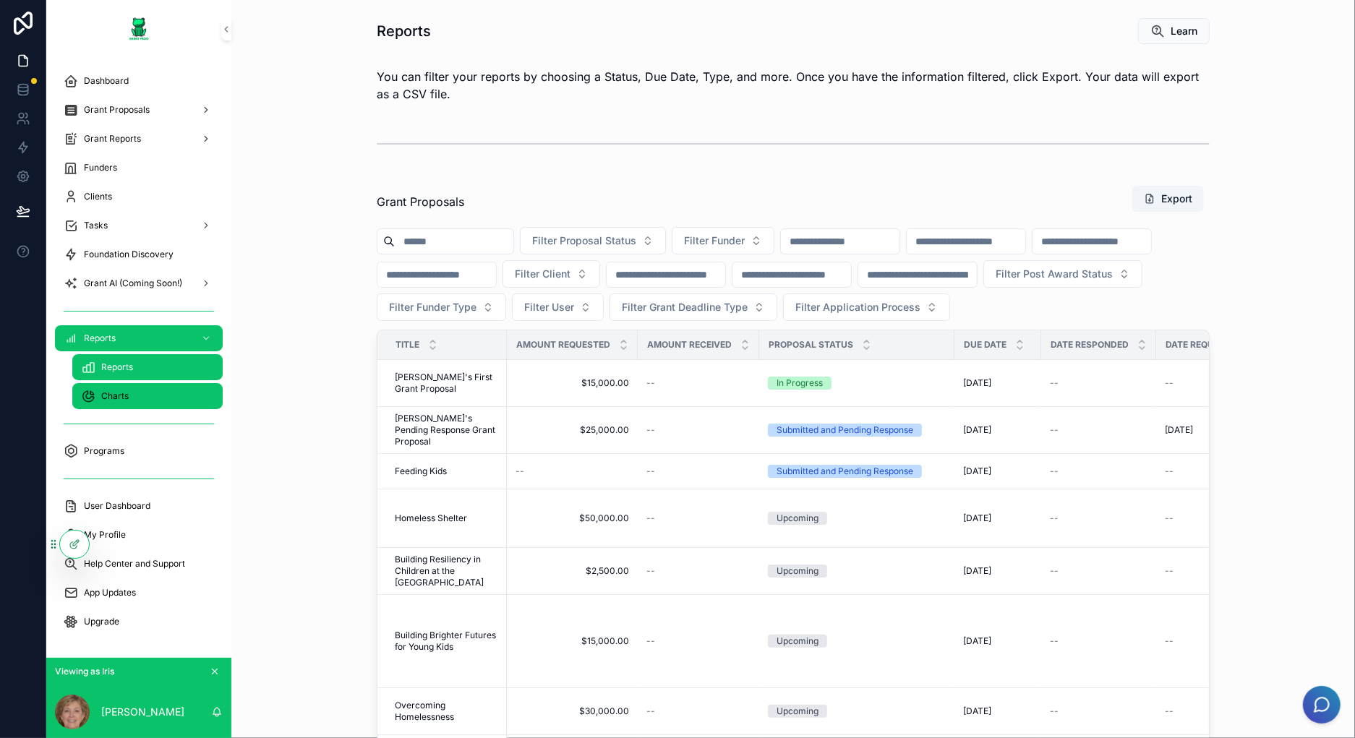
click at [141, 395] on div "Charts" at bounding box center [147, 396] width 133 height 23
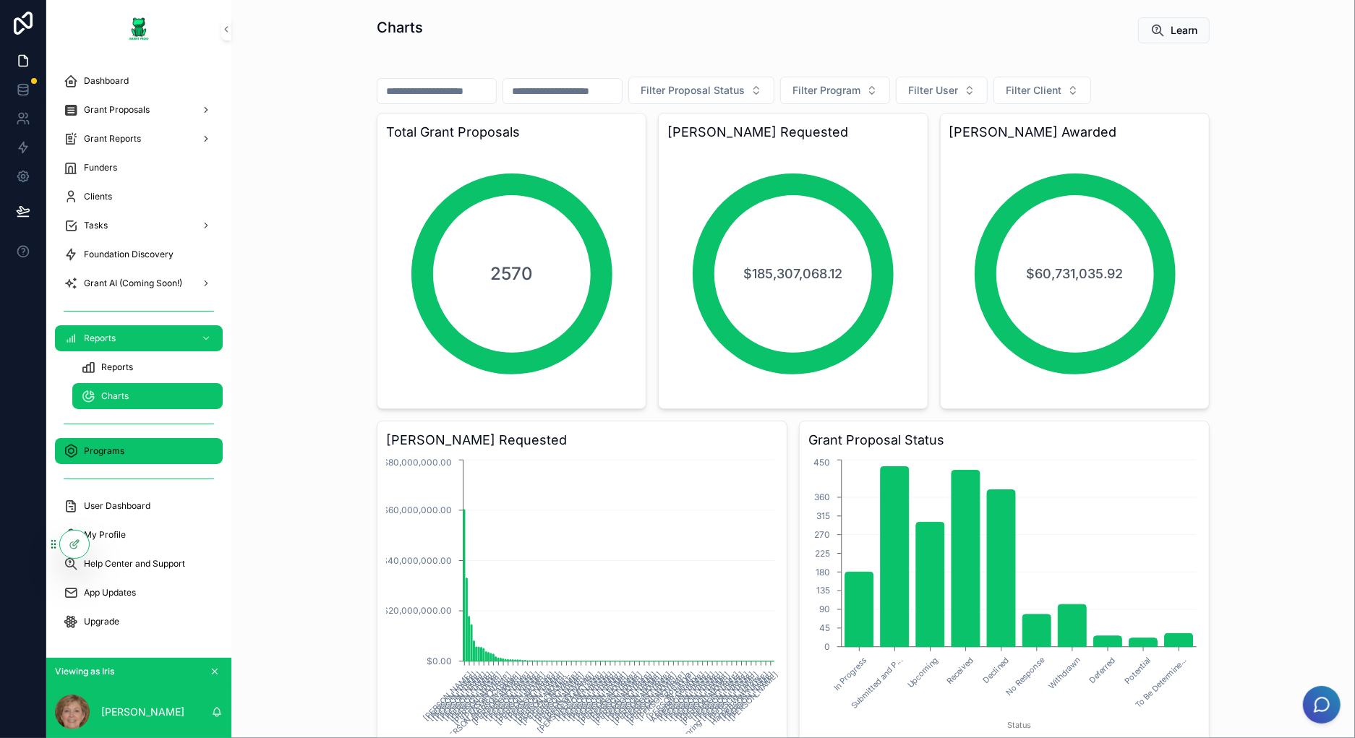
click at [158, 452] on div "Programs" at bounding box center [139, 451] width 150 height 23
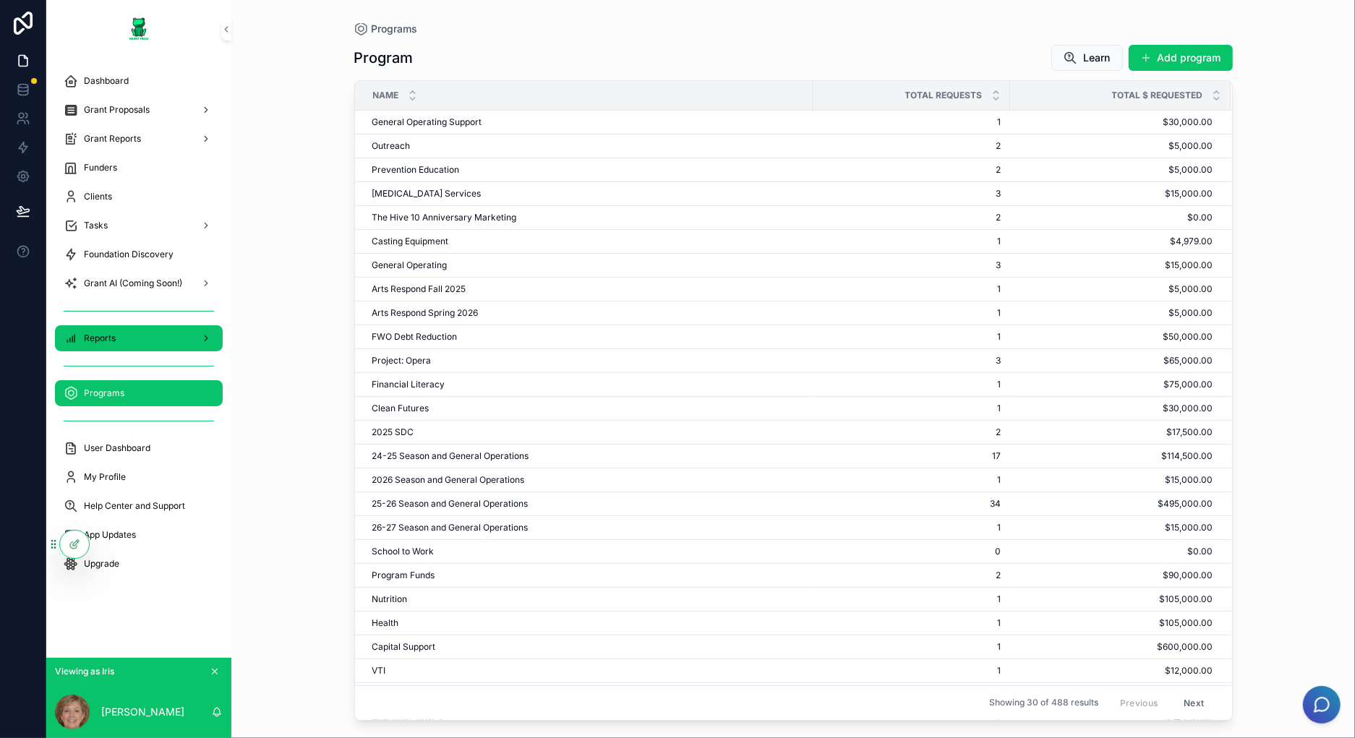
click at [146, 332] on div "Reports" at bounding box center [139, 338] width 150 height 23
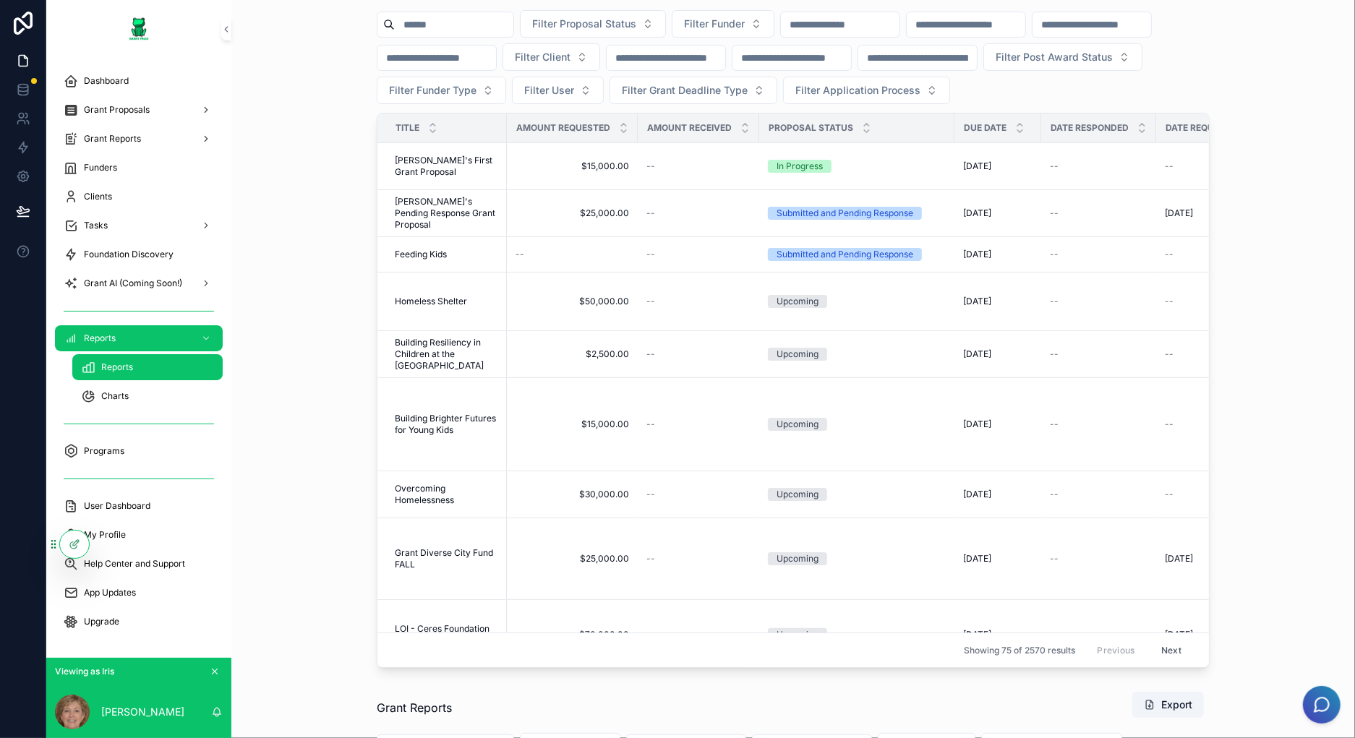
scroll to position [289, 0]
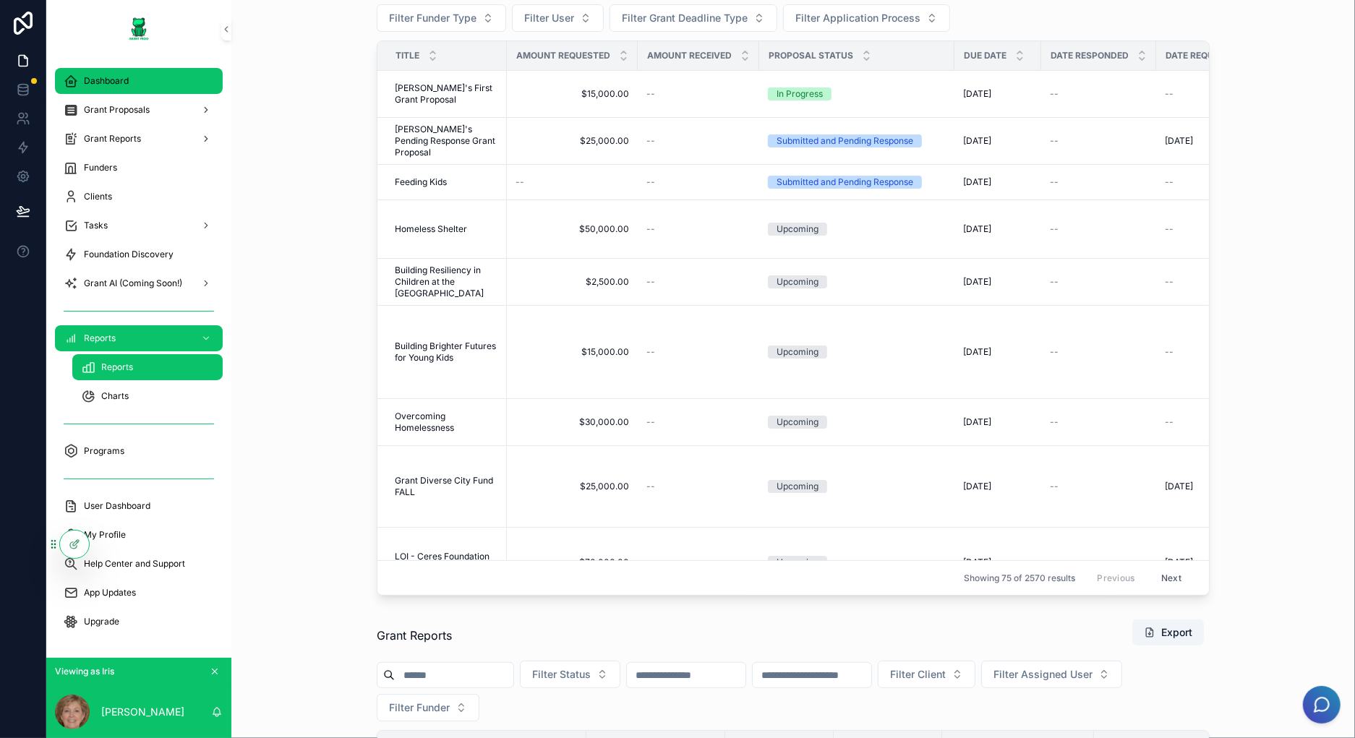
click at [163, 80] on div "Dashboard" at bounding box center [139, 80] width 150 height 23
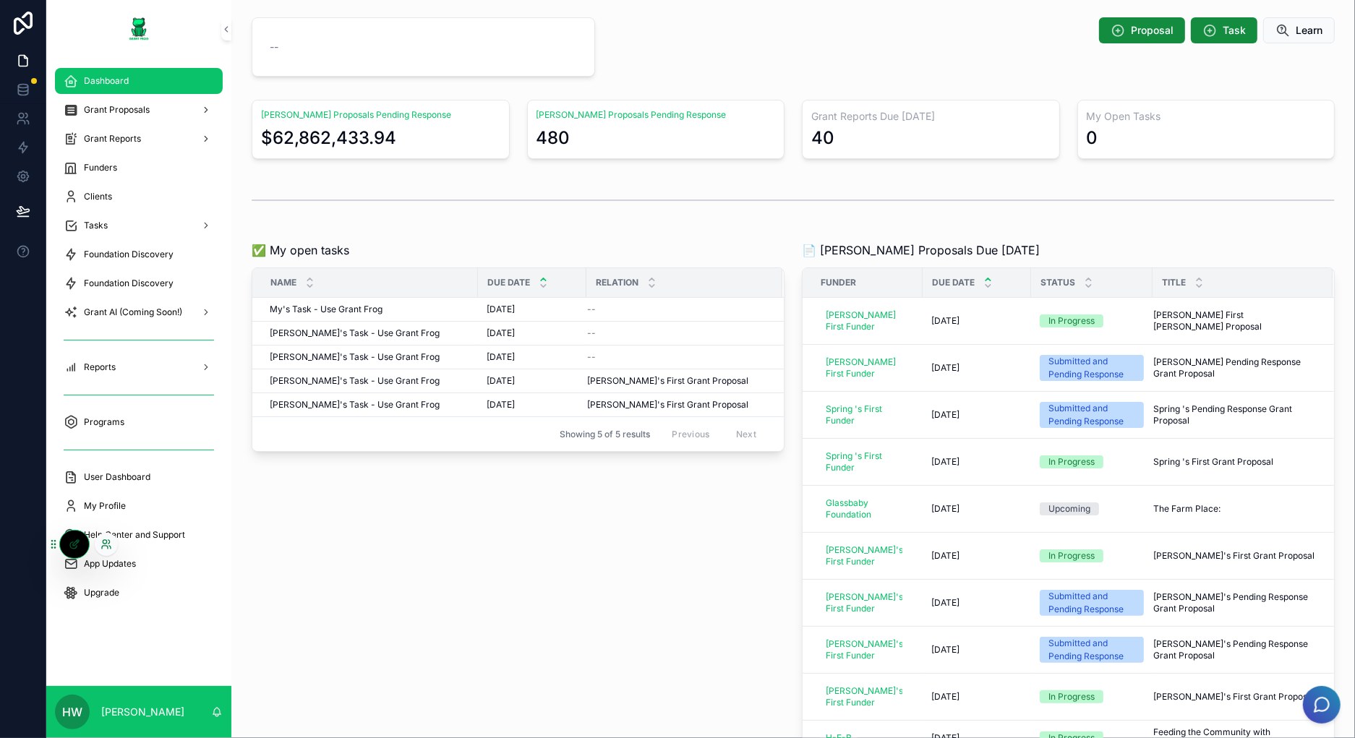
click at [108, 548] on icon at bounding box center [105, 547] width 6 height 3
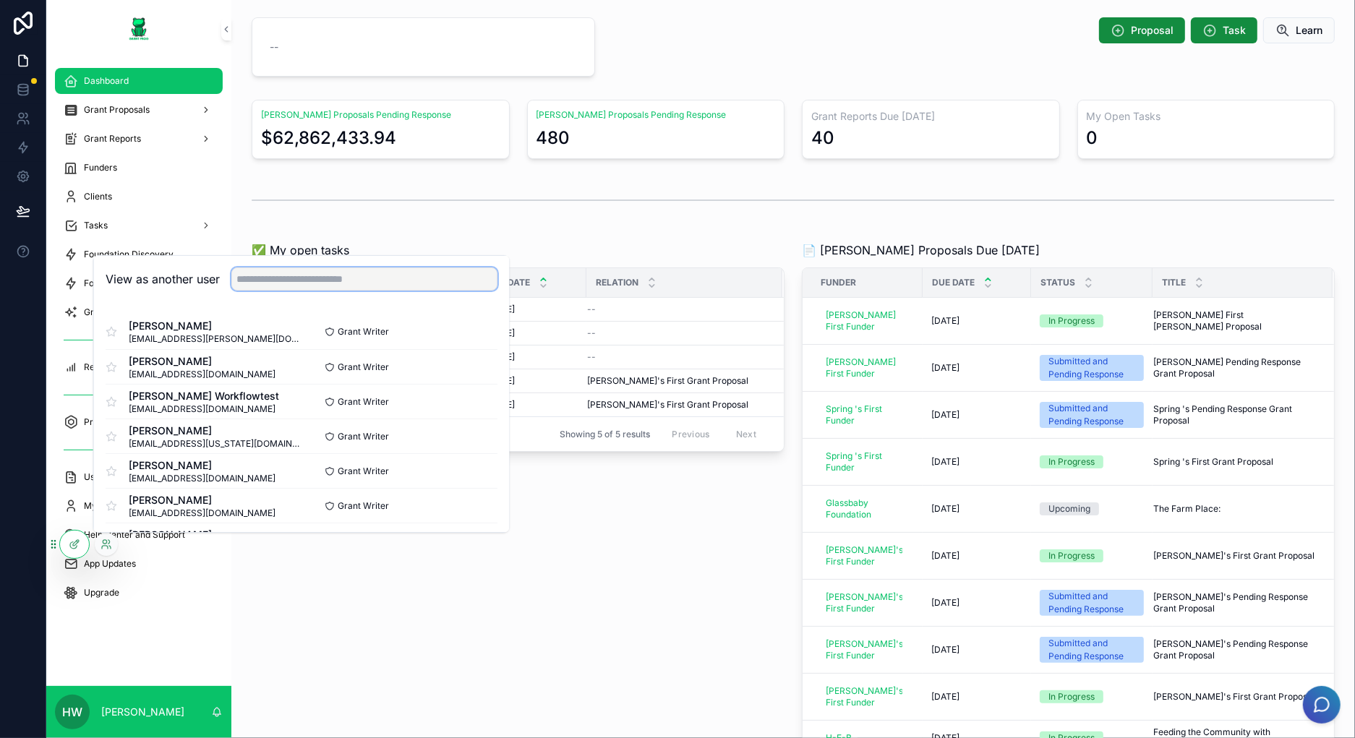
click at [360, 274] on input "text" at bounding box center [364, 278] width 266 height 23
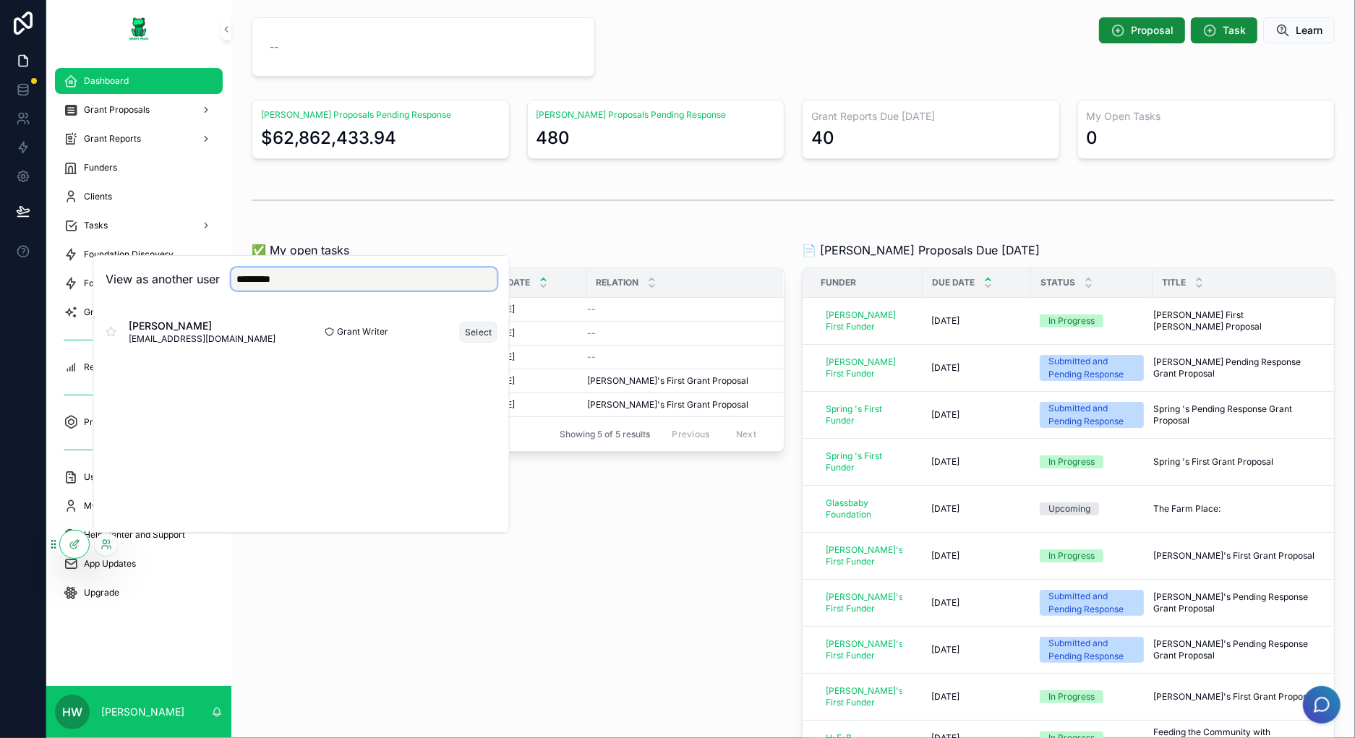
type input "*********"
click at [481, 330] on button "Select" at bounding box center [479, 332] width 38 height 21
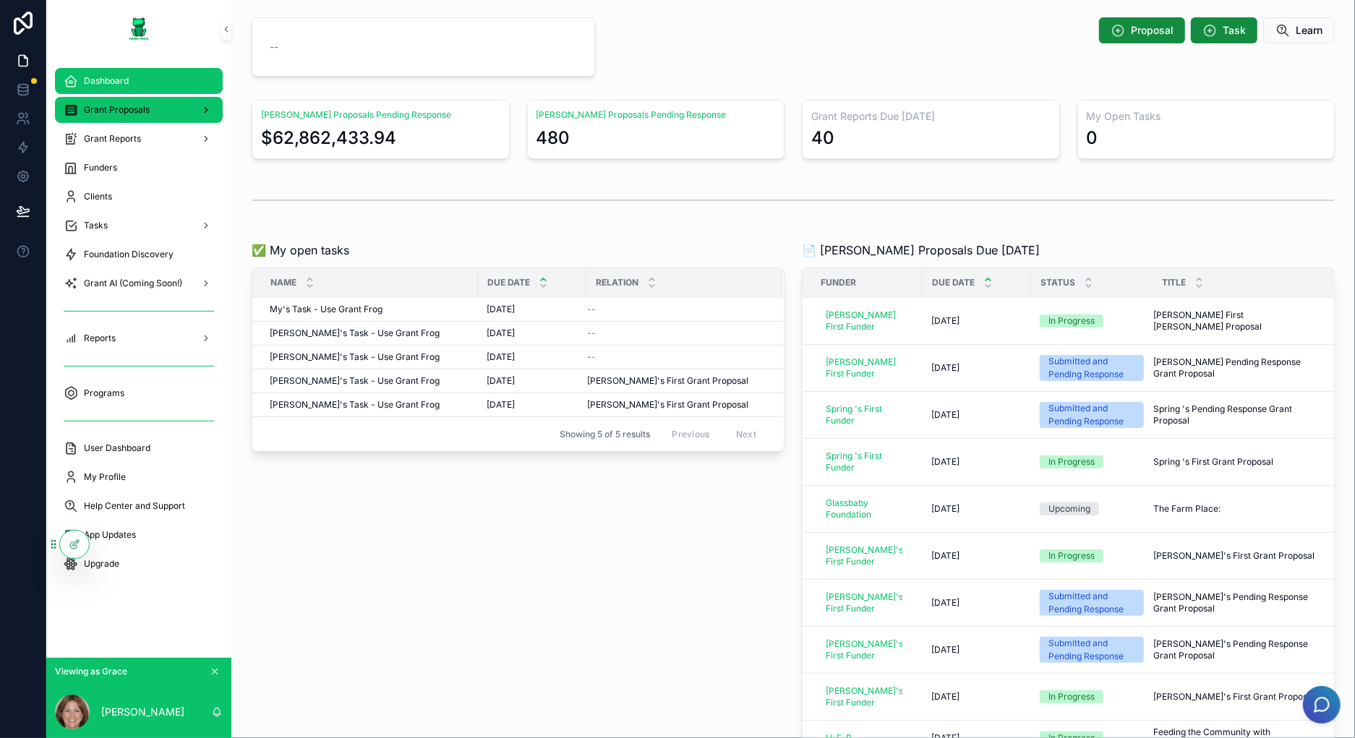
click at [152, 106] on div "Grant Proposals" at bounding box center [139, 109] width 150 height 23
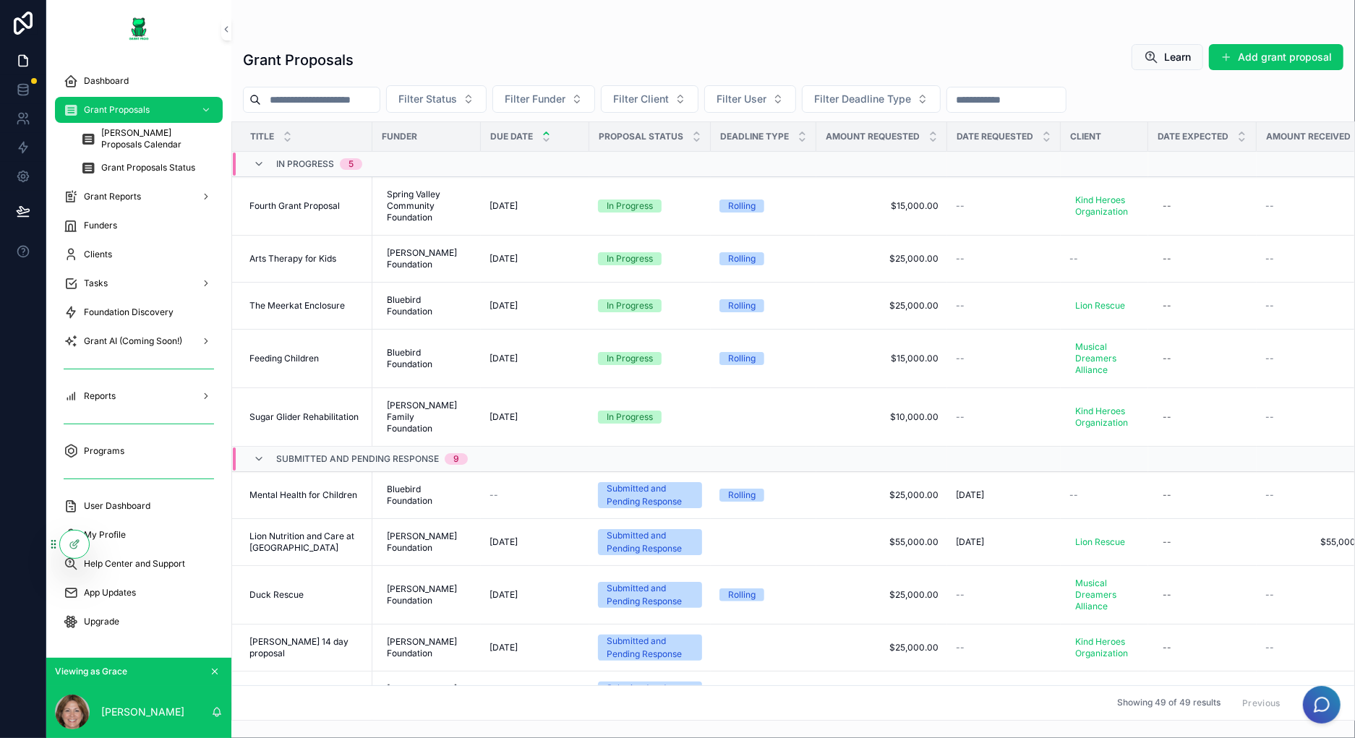
click at [523, 18] on div "Grant Proposals Learn Add grant proposal Filter Status Filter Funder Filter Cli…" at bounding box center [792, 360] width 1123 height 721
click at [161, 76] on div "Dashboard" at bounding box center [139, 80] width 150 height 23
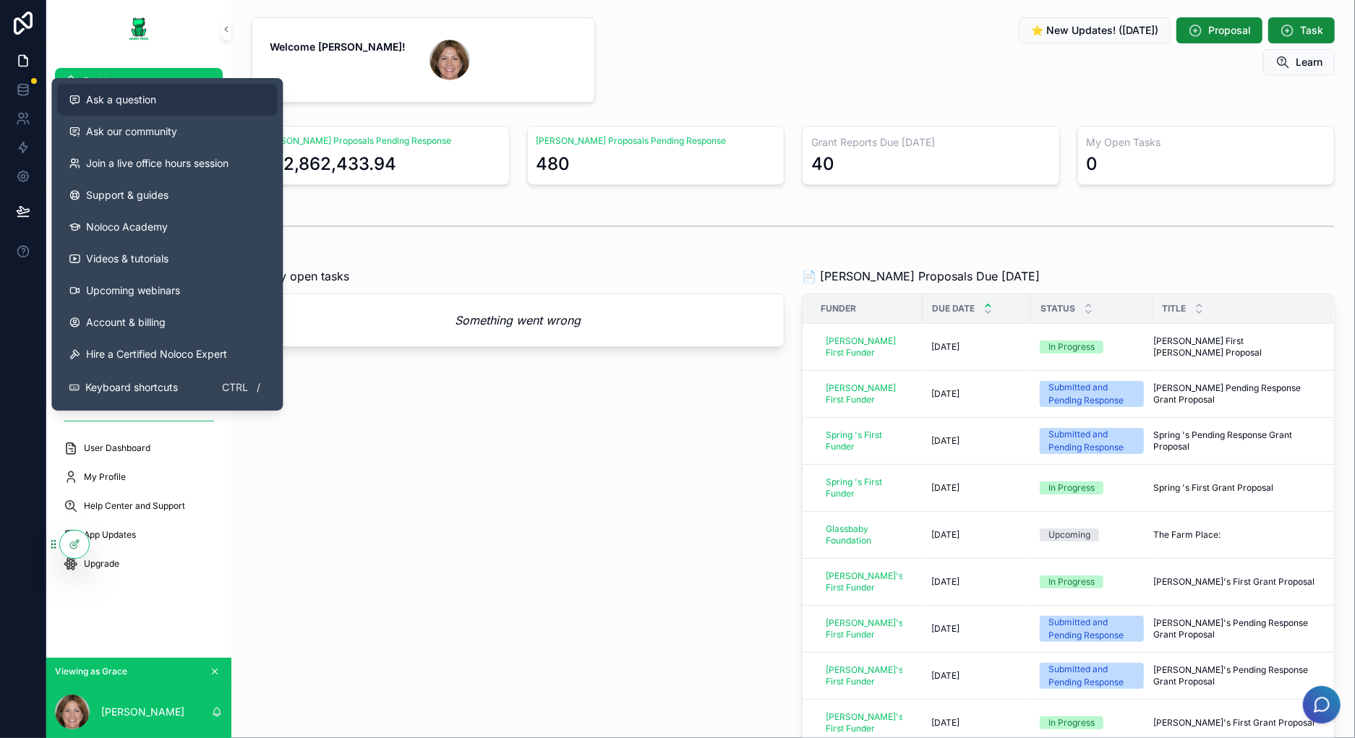
click at [174, 101] on div "Ask a question" at bounding box center [167, 100] width 197 height 14
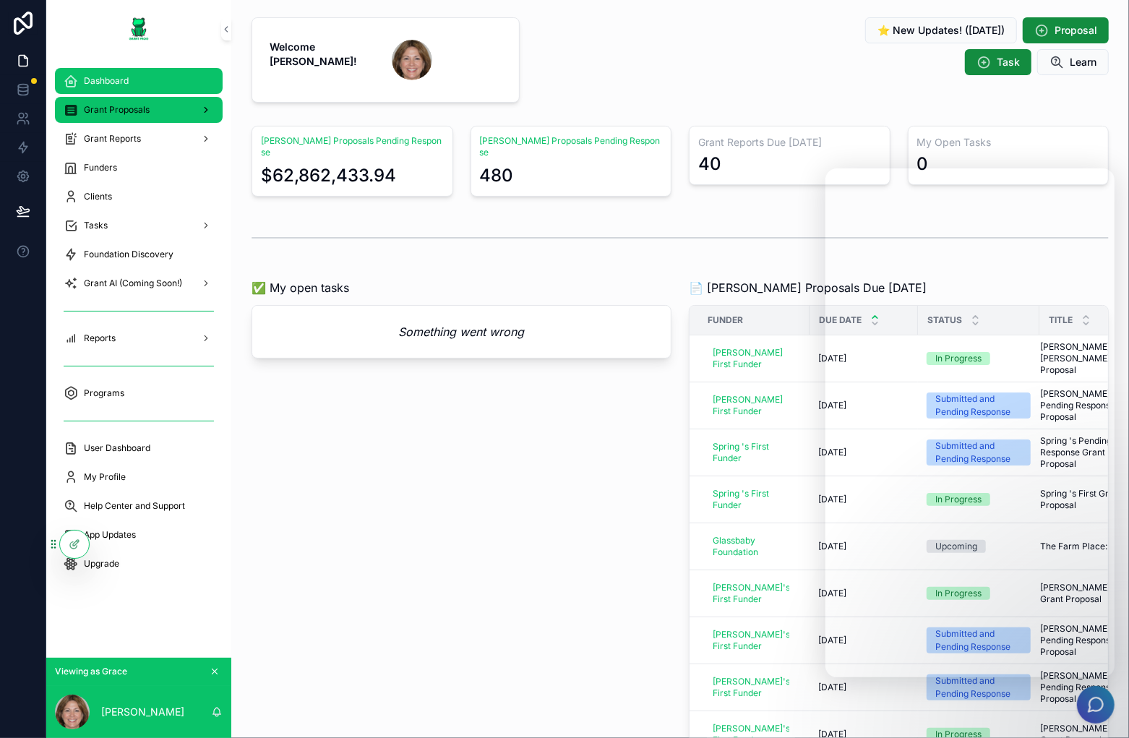
click at [141, 102] on div "Grant Proposals" at bounding box center [139, 109] width 150 height 23
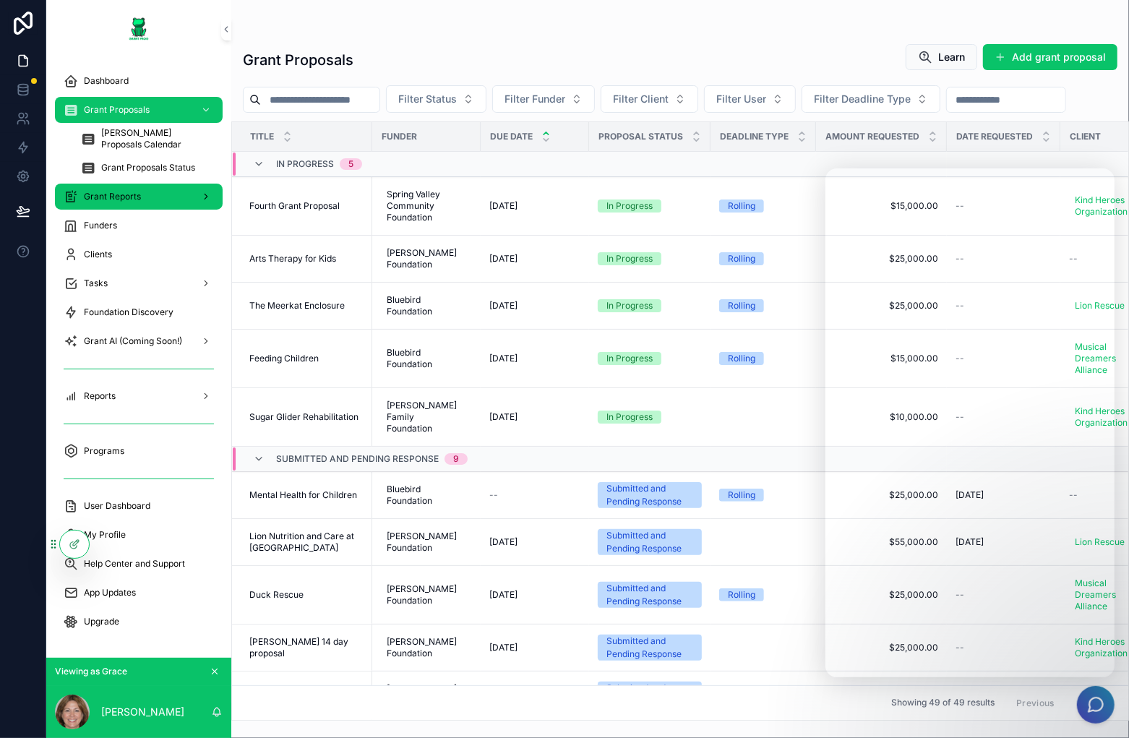
click at [147, 188] on div "Grant Reports" at bounding box center [139, 196] width 150 height 23
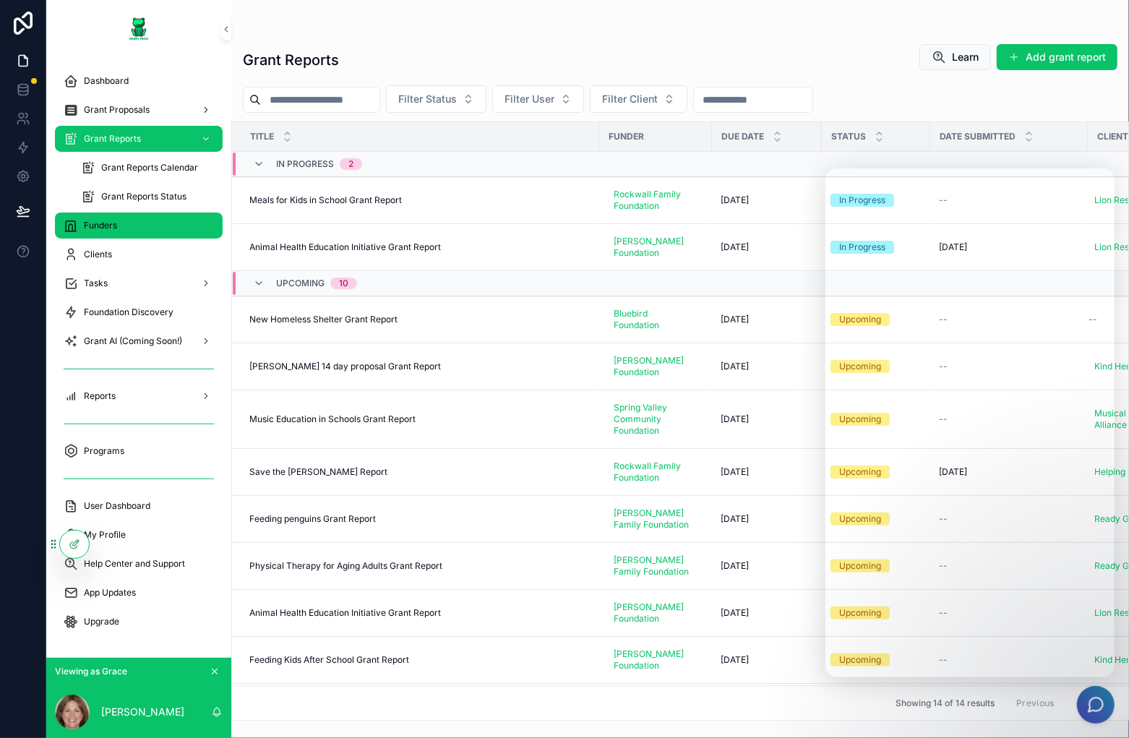
click at [125, 234] on div "Funders" at bounding box center [139, 225] width 150 height 23
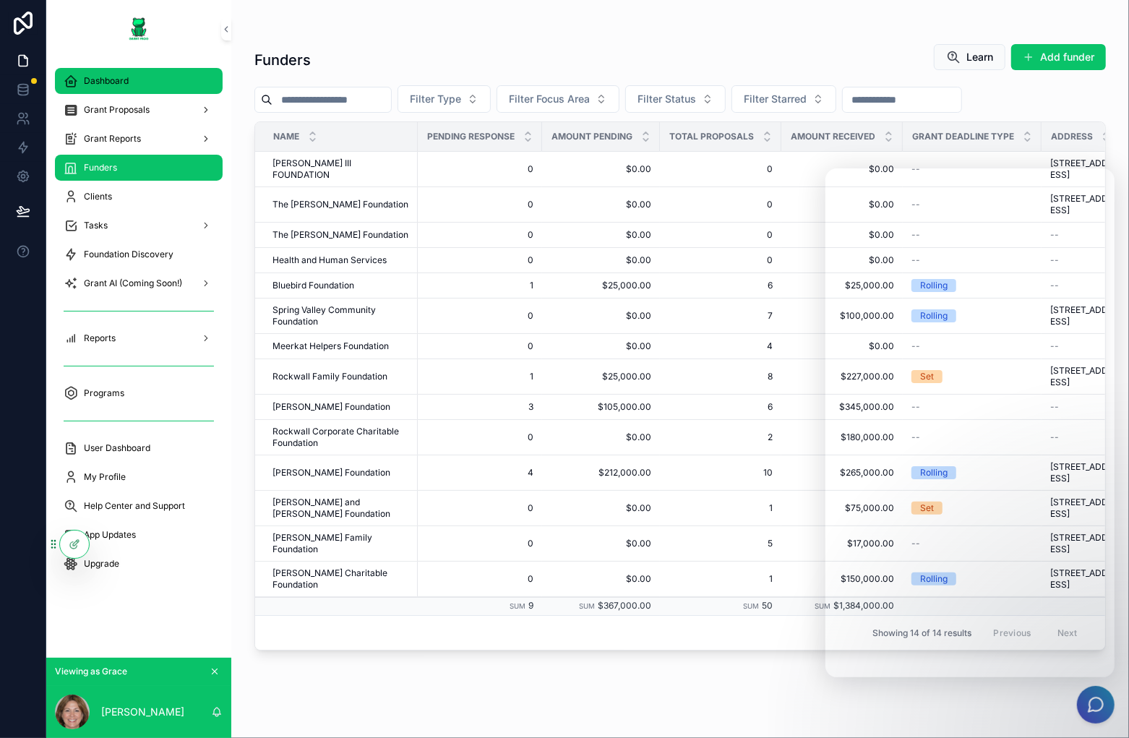
click at [134, 69] on div "Dashboard" at bounding box center [139, 80] width 150 height 23
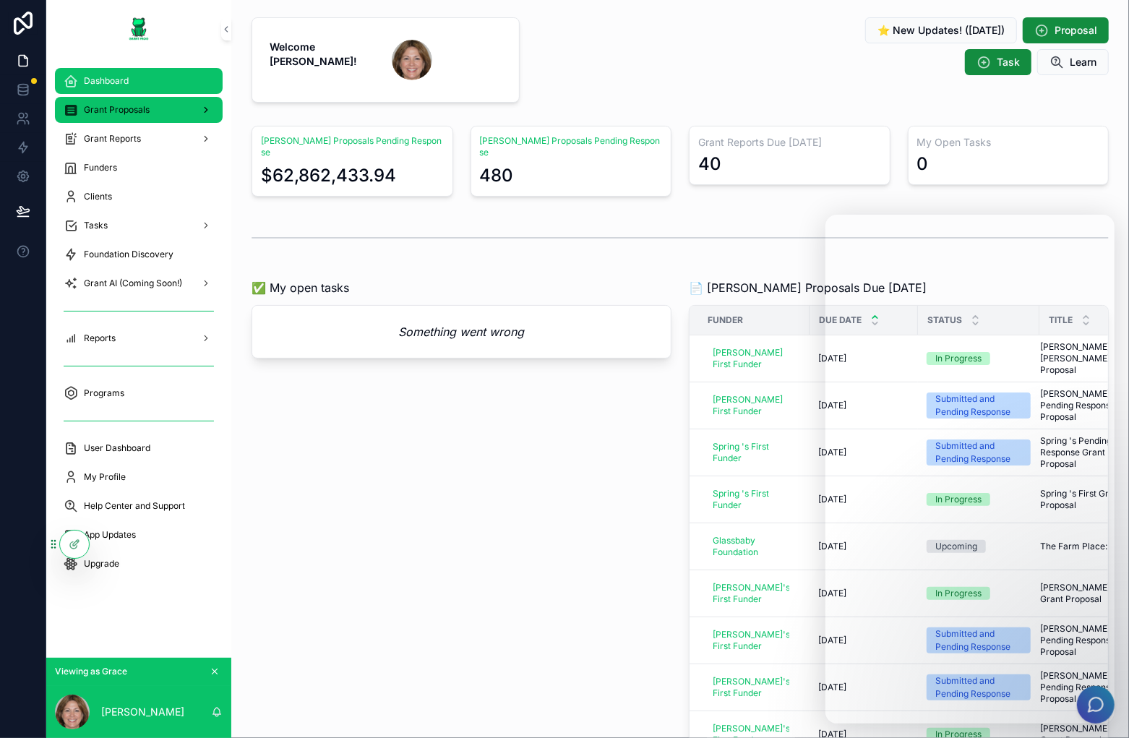
click at [135, 116] on div "Grant Proposals" at bounding box center [139, 109] width 150 height 23
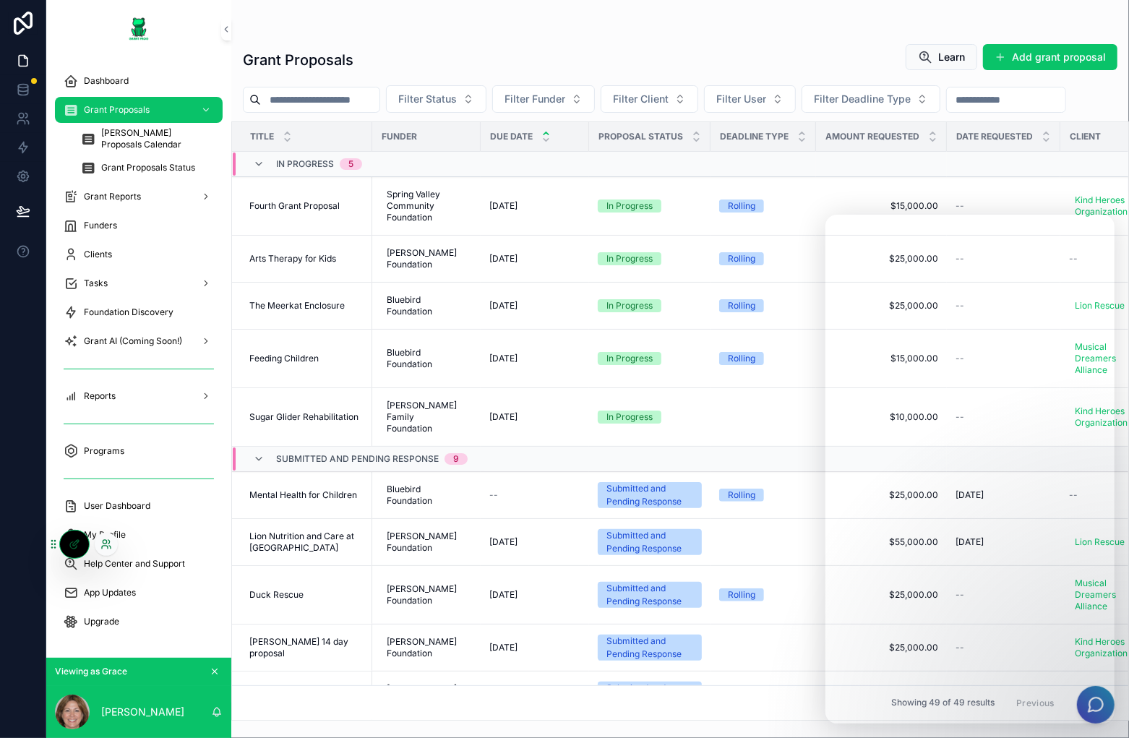
click at [111, 544] on icon at bounding box center [106, 545] width 12 height 12
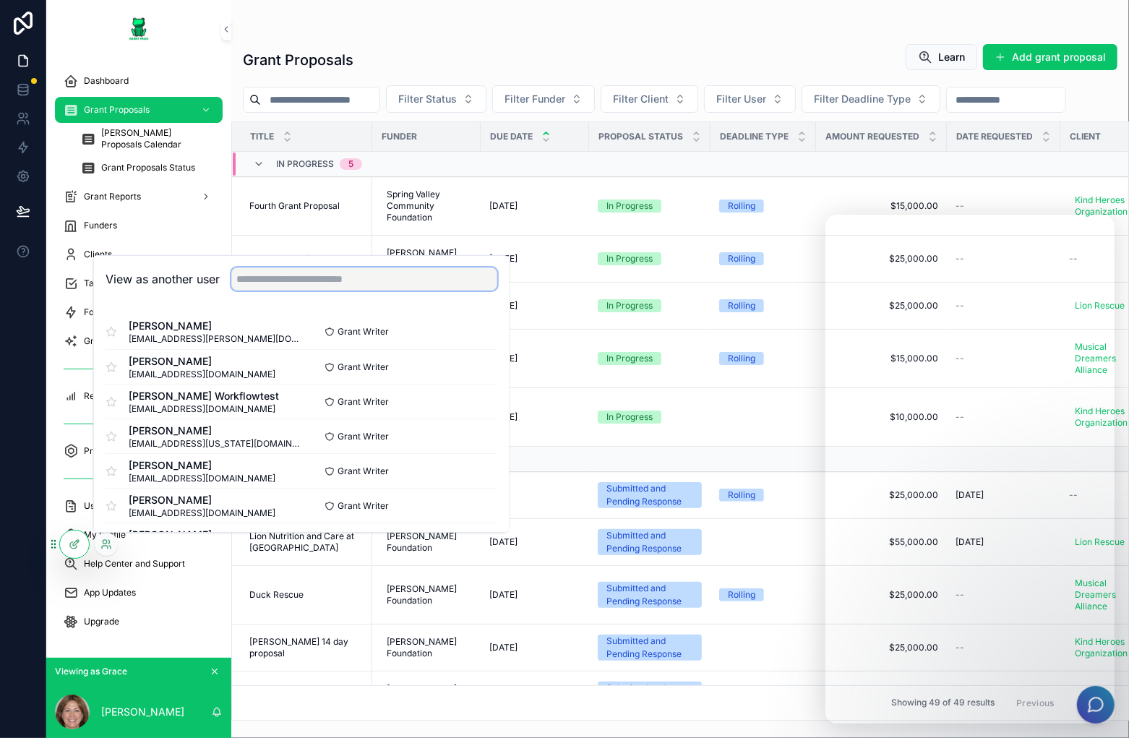
click at [327, 278] on input "text" at bounding box center [364, 278] width 266 height 23
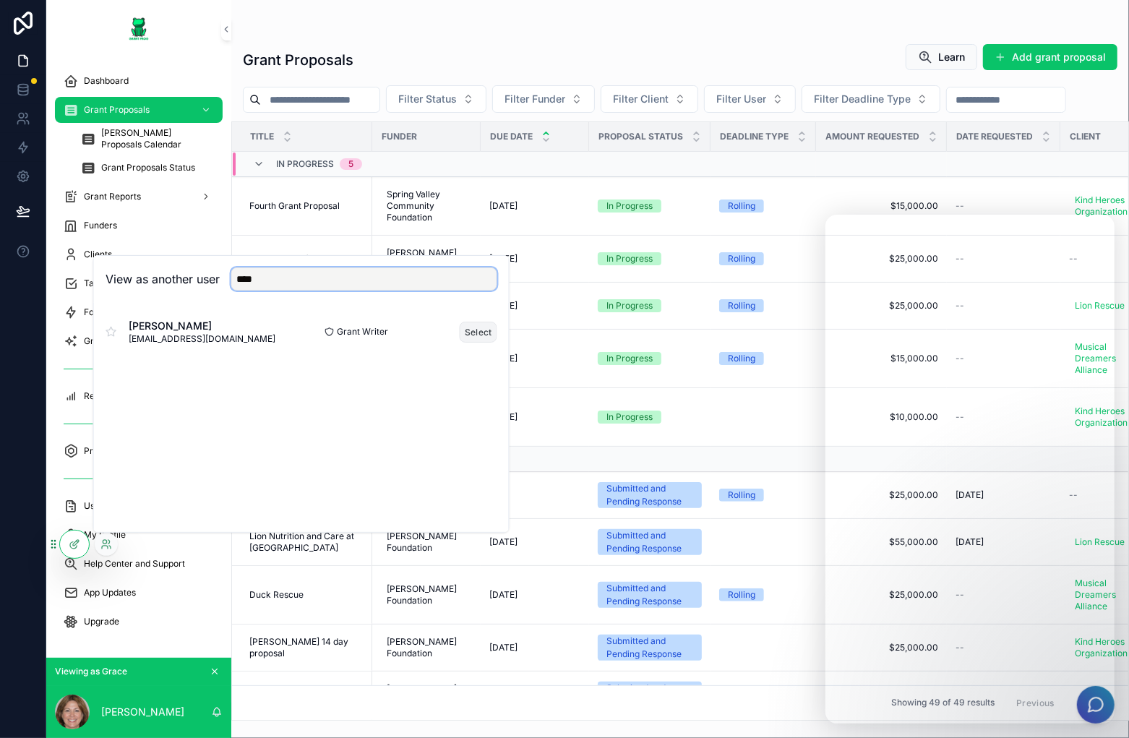
type input "****"
click at [473, 328] on button "Select" at bounding box center [479, 332] width 38 height 21
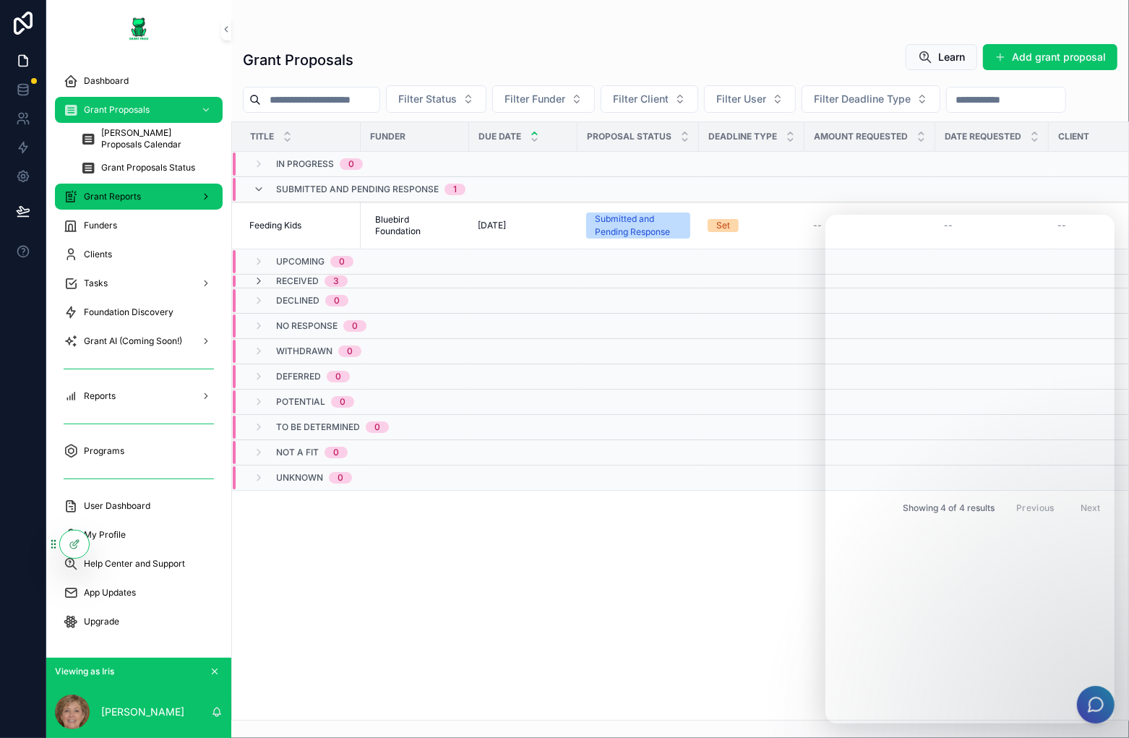
click at [148, 204] on div "Grant Reports" at bounding box center [139, 196] width 150 height 23
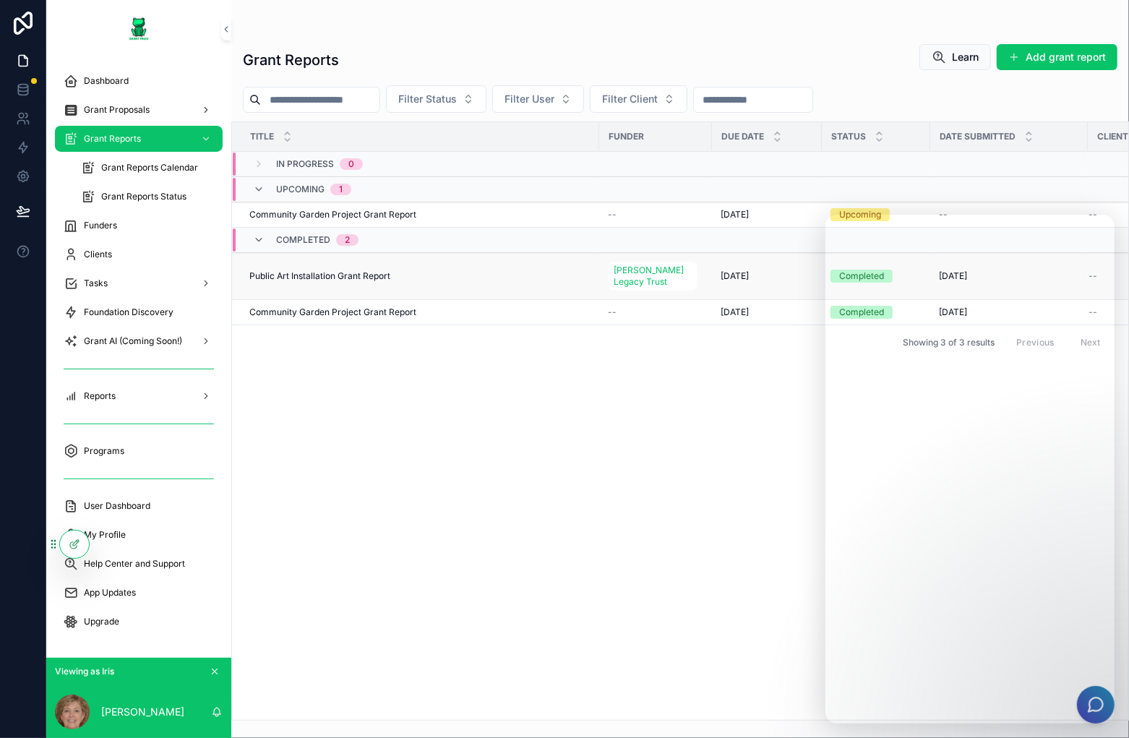
click at [409, 270] on div "Public Art Installation Grant Report Public Art Installation Grant Report" at bounding box center [419, 276] width 341 height 12
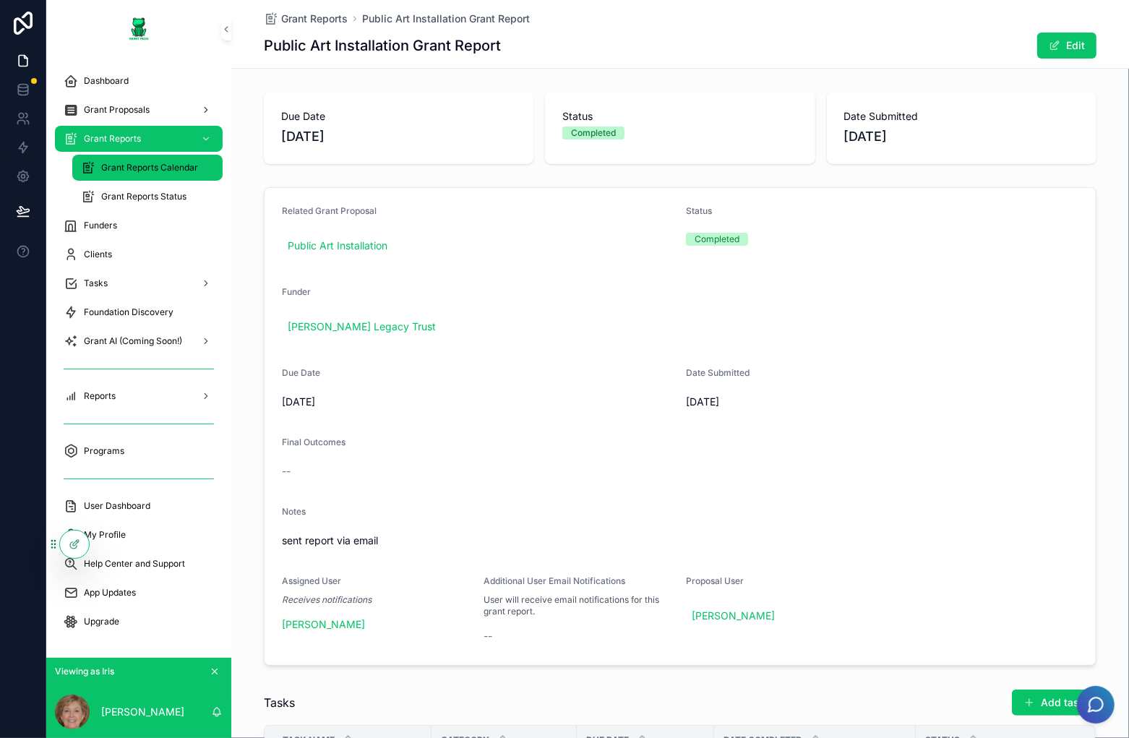
click at [130, 171] on span "Grant Reports Calendar" at bounding box center [149, 168] width 97 height 12
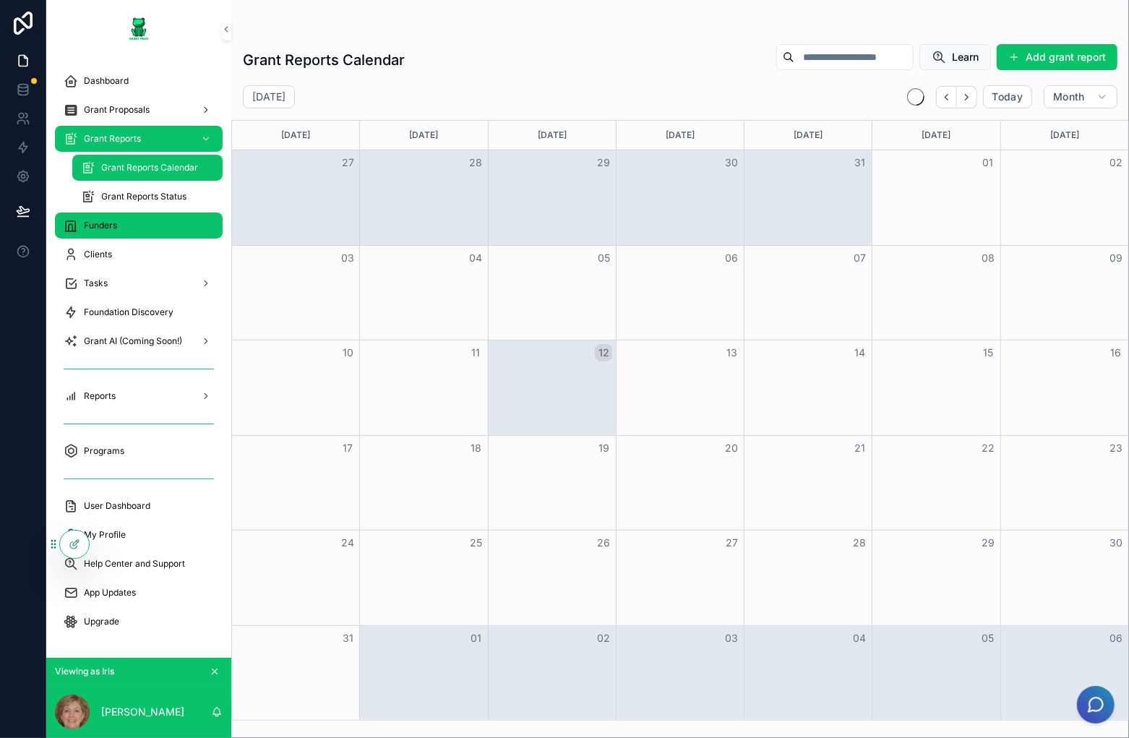
click at [100, 223] on span "Funders" at bounding box center [100, 226] width 33 height 12
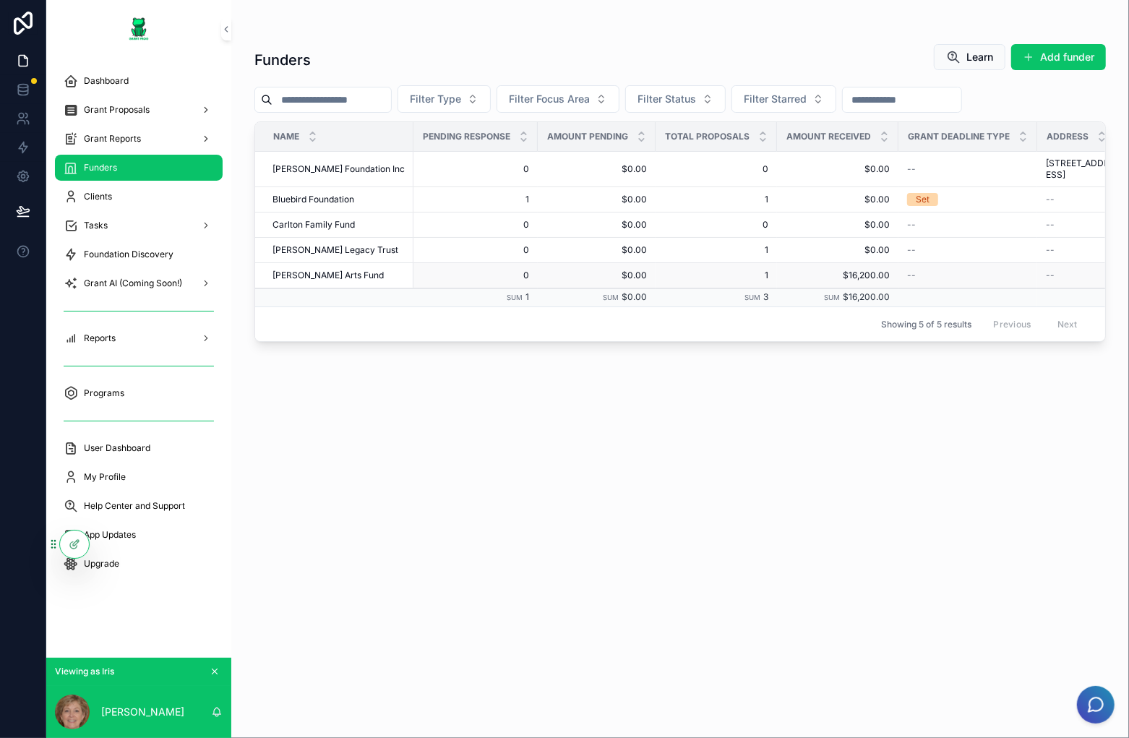
click at [354, 270] on div "[PERSON_NAME] Arts Fund [PERSON_NAME] Arts Fund" at bounding box center [339, 276] width 132 height 12
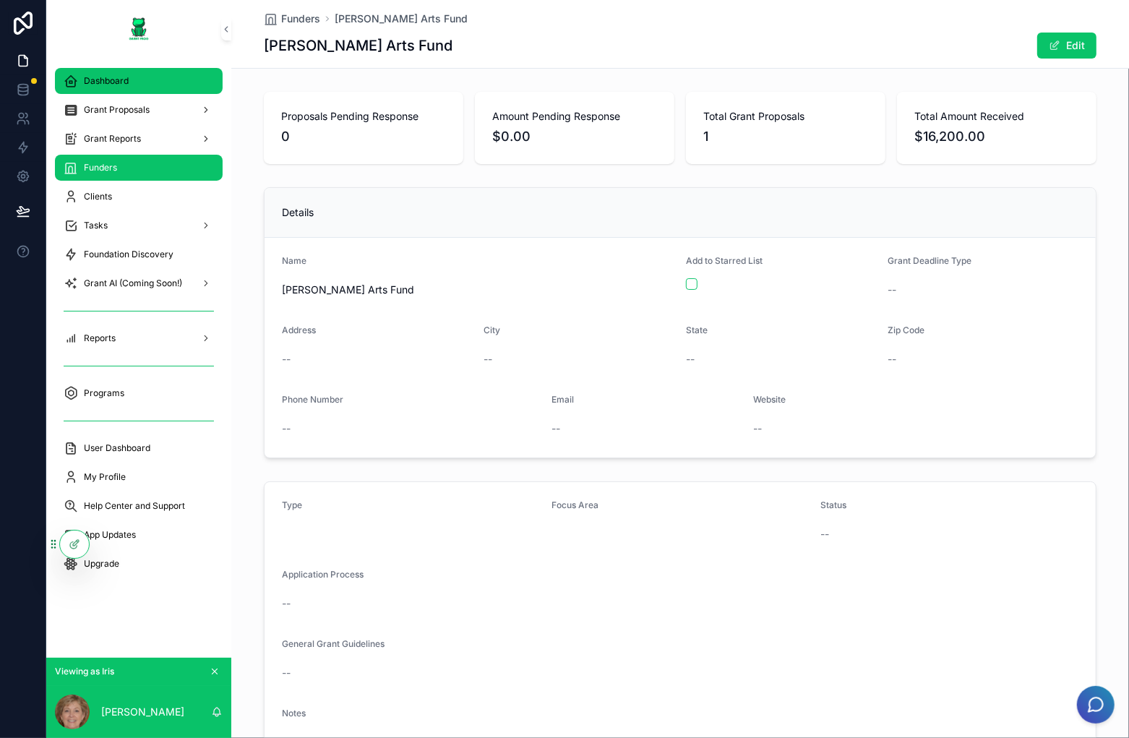
click at [114, 84] on span "Dashboard" at bounding box center [106, 81] width 45 height 12
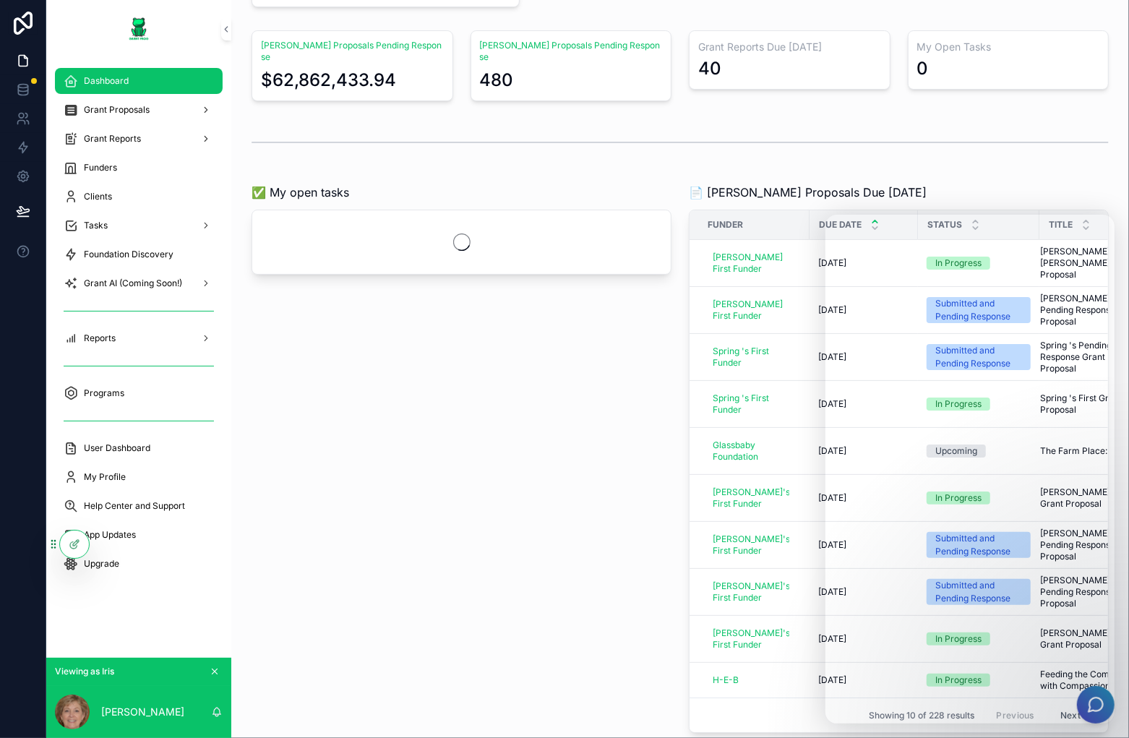
scroll to position [217, 0]
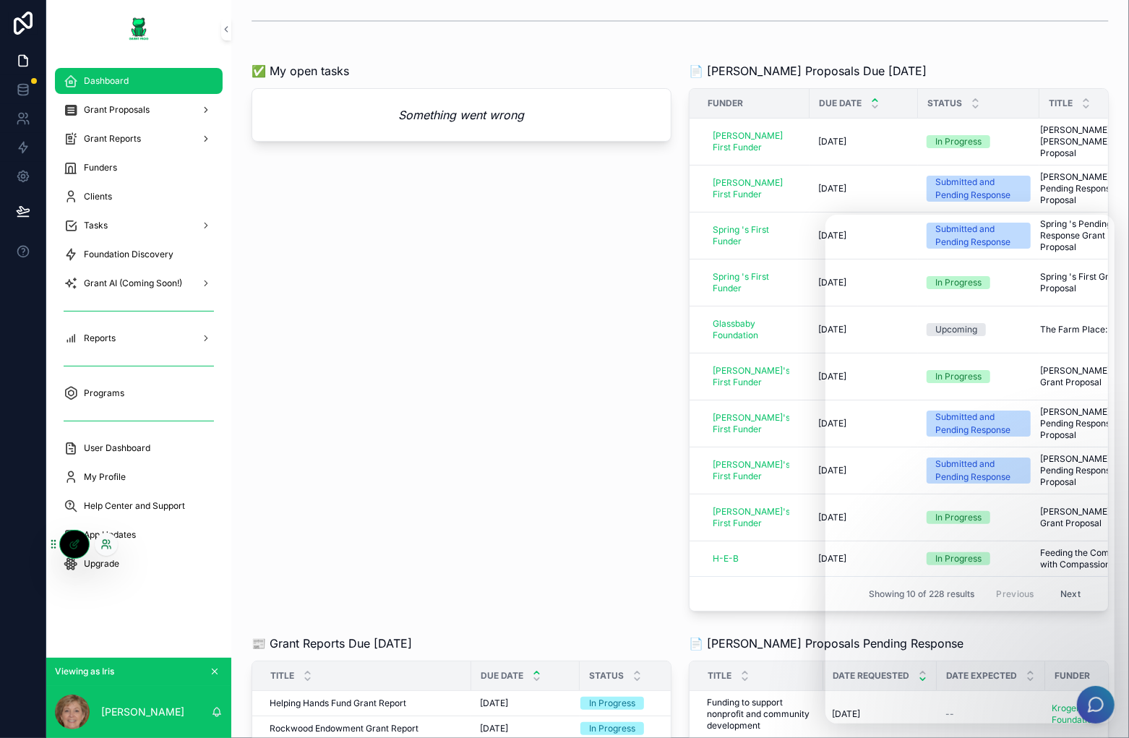
click at [103, 544] on icon at bounding box center [106, 545] width 12 height 12
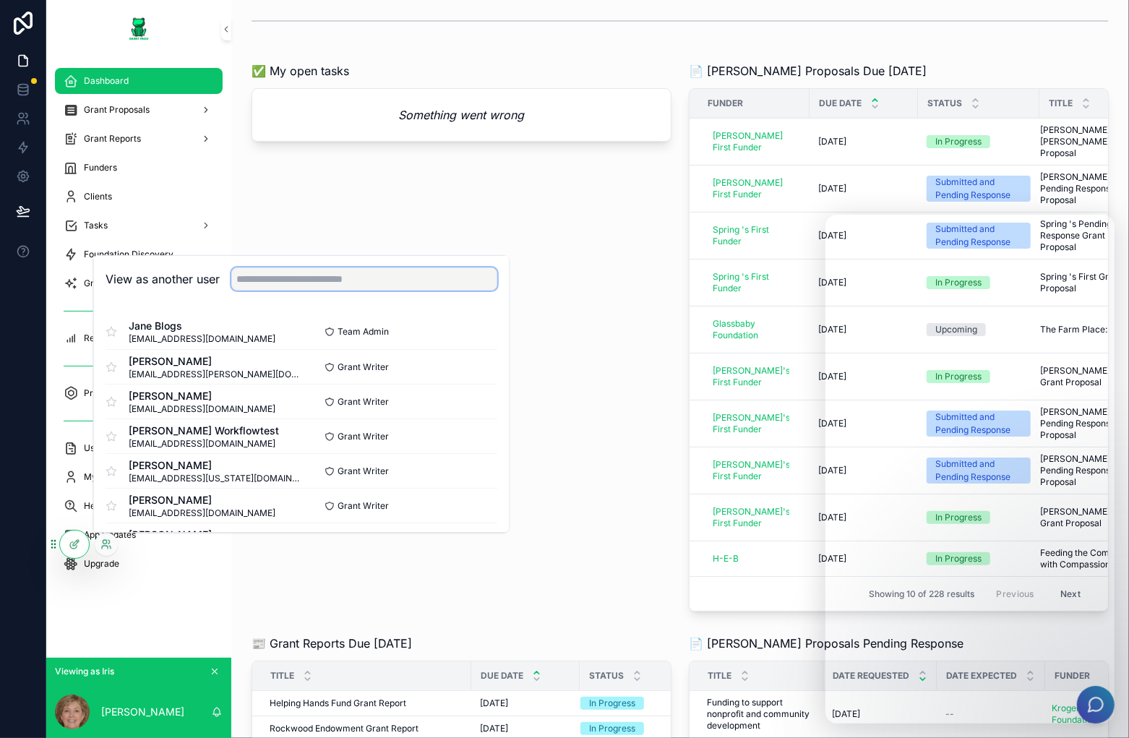
click at [405, 273] on input "text" at bounding box center [364, 278] width 266 height 23
click at [383, 275] on input "text" at bounding box center [364, 278] width 266 height 23
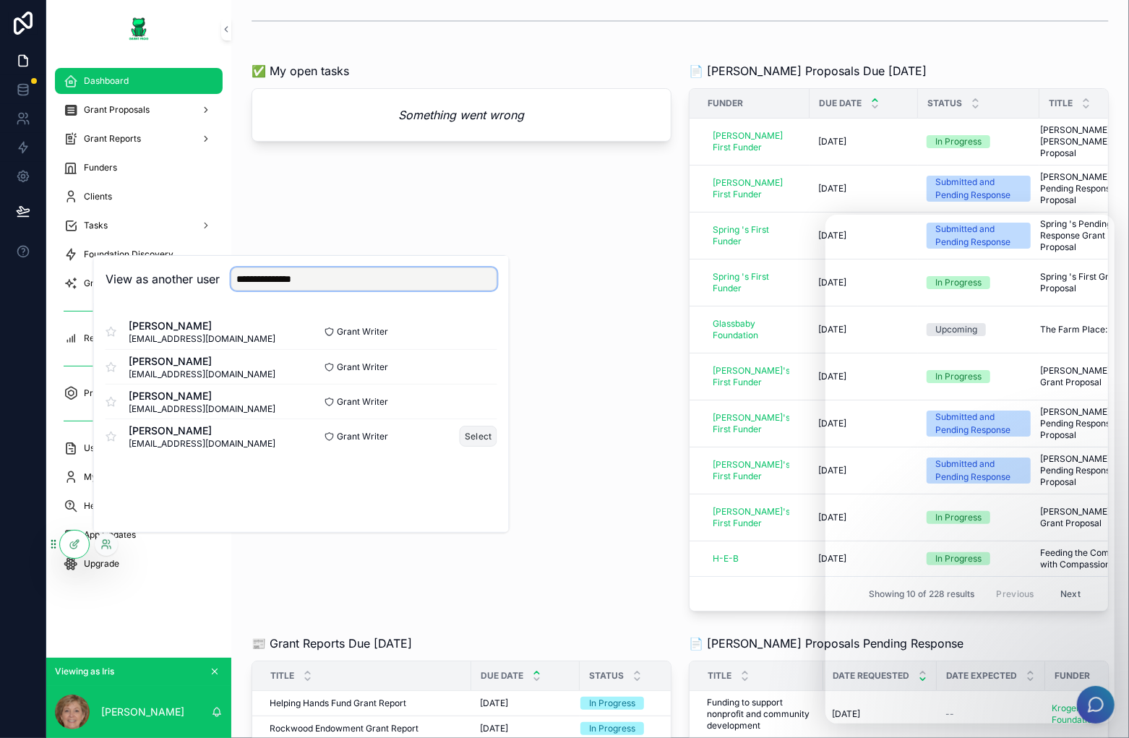
type input "**********"
click at [484, 435] on button "Select" at bounding box center [479, 436] width 38 height 21
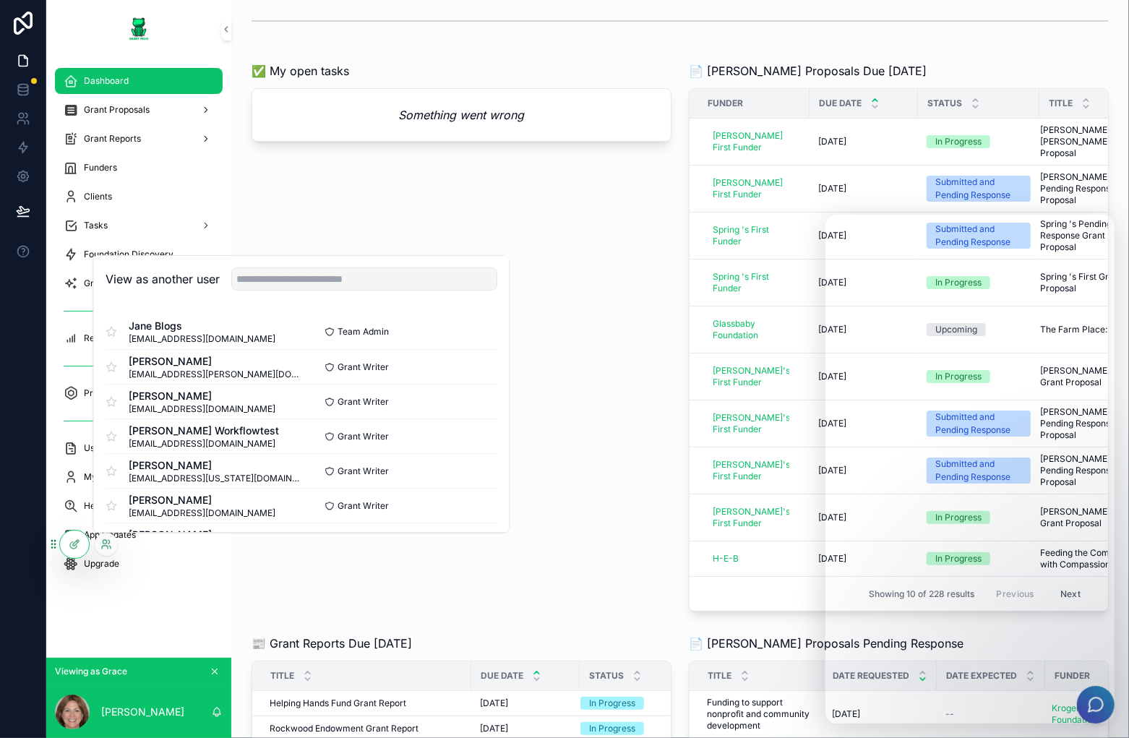
click at [562, 196] on div "✅ My open tasks Something went wrong" at bounding box center [461, 336] width 437 height 561
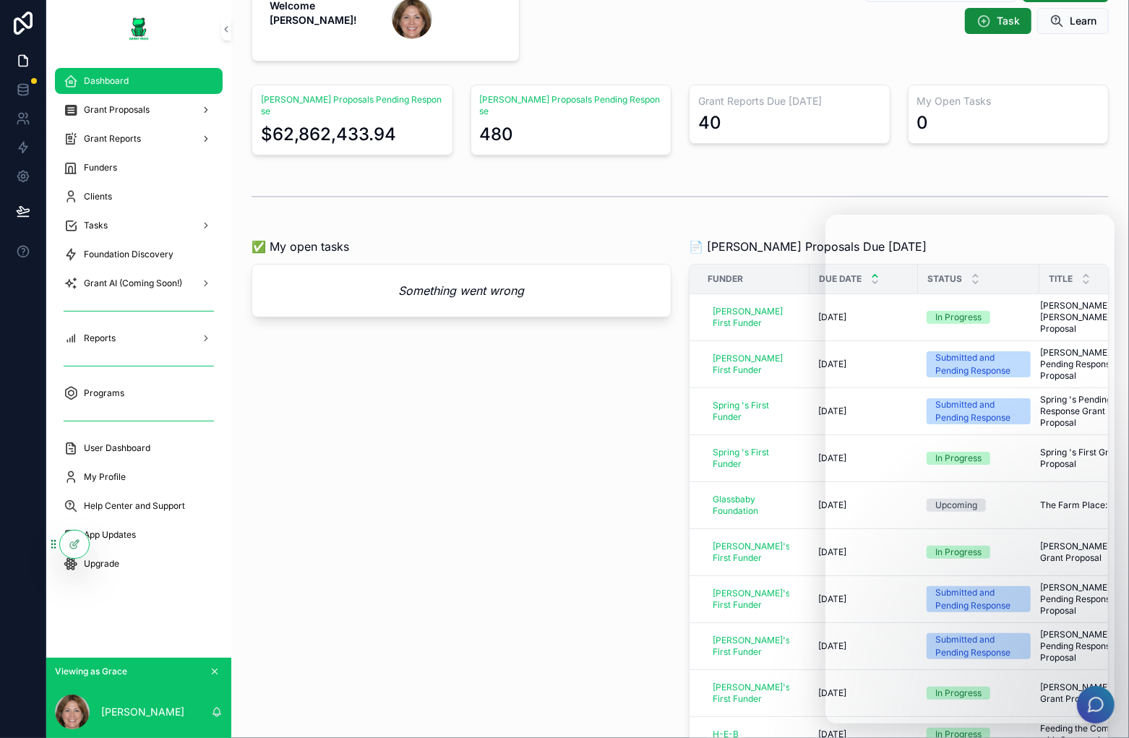
scroll to position [0, 0]
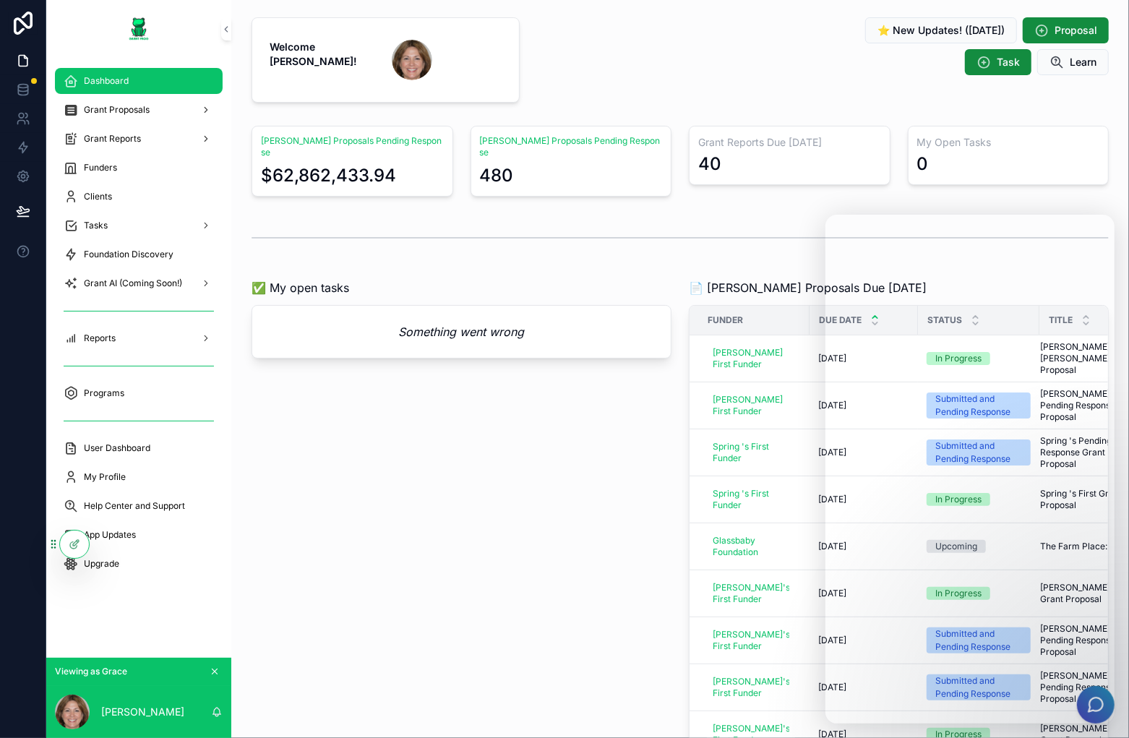
click at [801, 81] on div "scrollable content" at bounding box center [680, 60] width 286 height 97
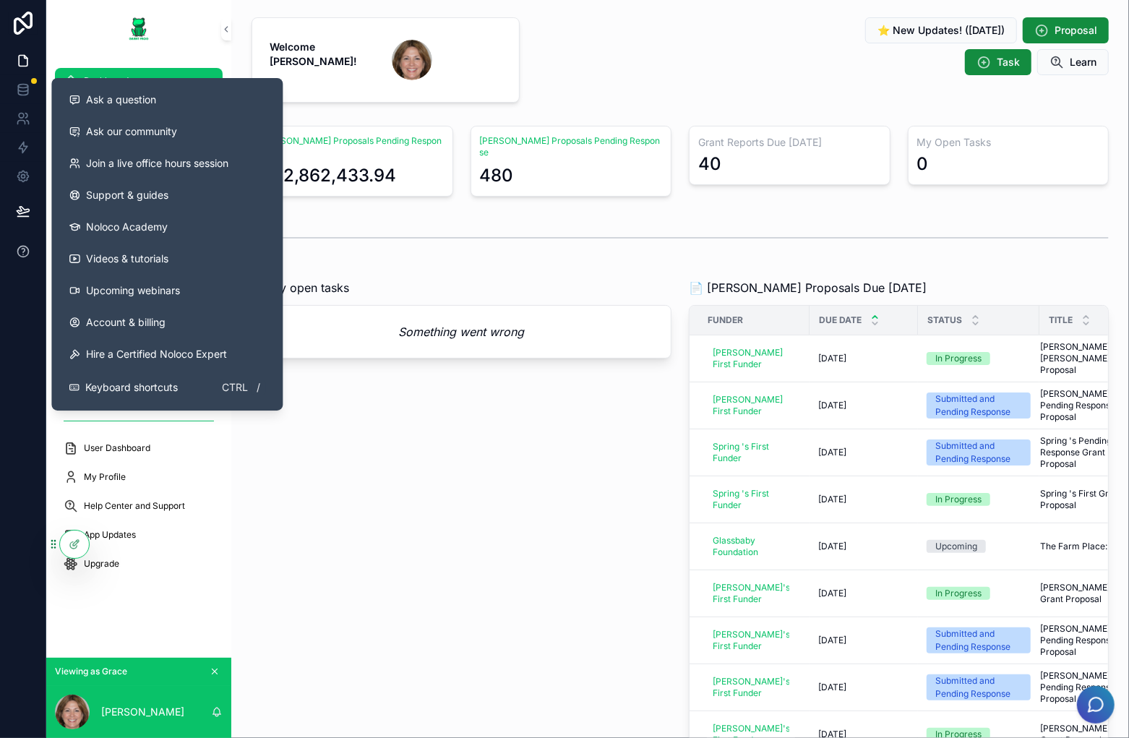
click at [29, 255] on icon at bounding box center [23, 251] width 14 height 14
click at [171, 111] on button "Ask a question" at bounding box center [167, 100] width 220 height 32
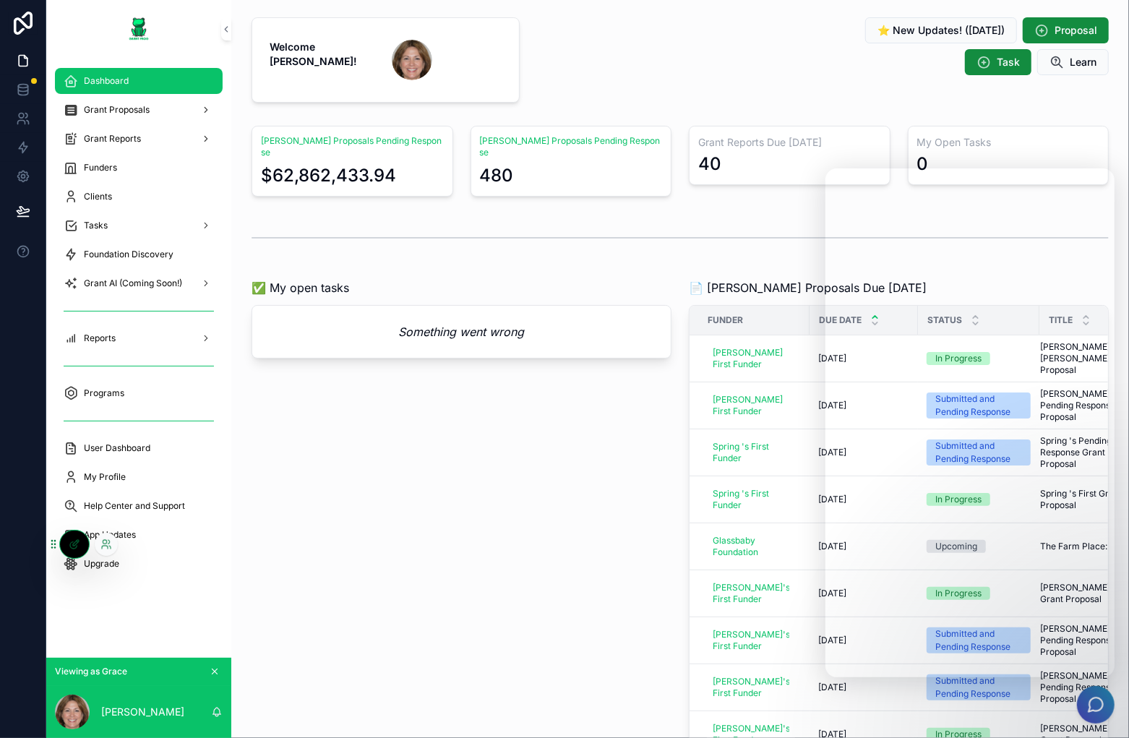
click at [99, 545] on div at bounding box center [106, 544] width 23 height 23
click at [104, 545] on icon at bounding box center [106, 545] width 12 height 12
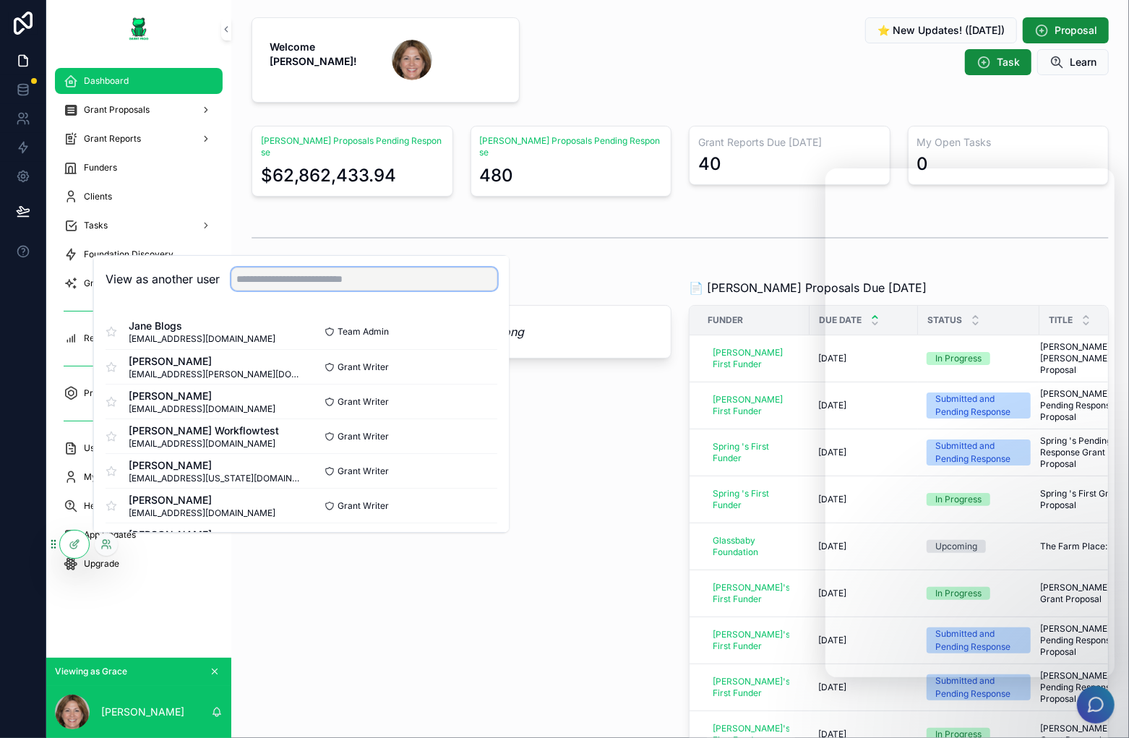
click at [350, 288] on input "text" at bounding box center [364, 278] width 266 height 23
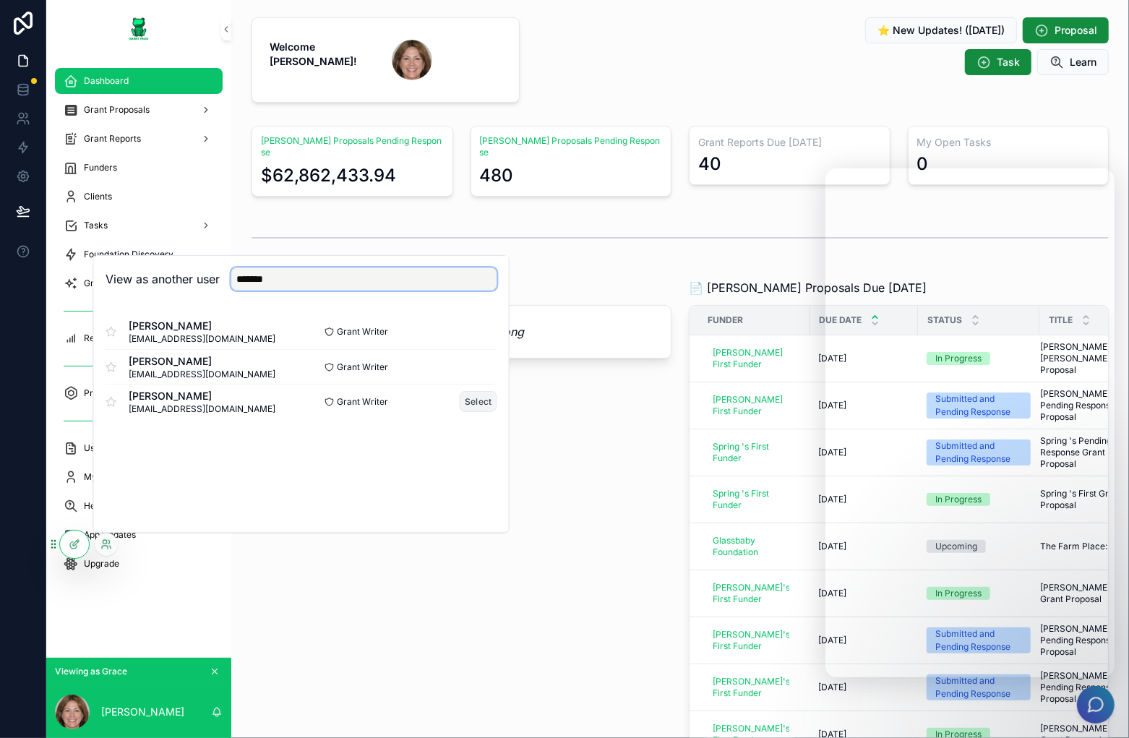
type input "*******"
click at [474, 399] on button "Select" at bounding box center [479, 401] width 38 height 21
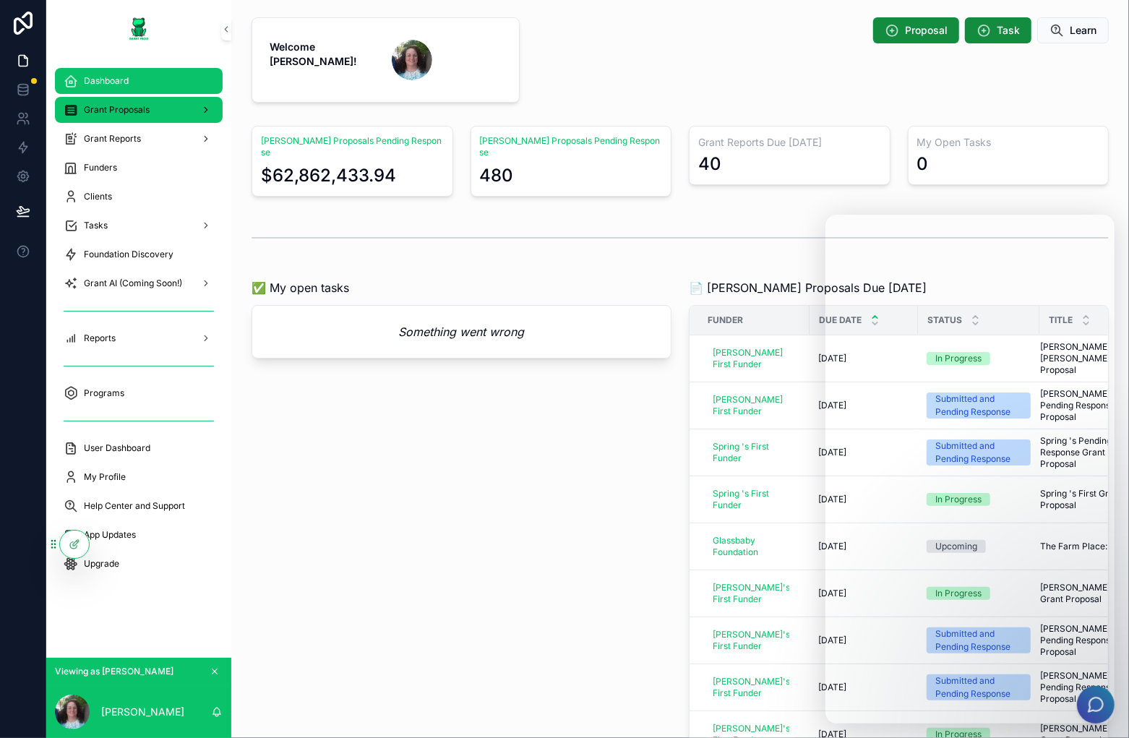
click at [142, 119] on div "Grant Proposals" at bounding box center [139, 109] width 150 height 23
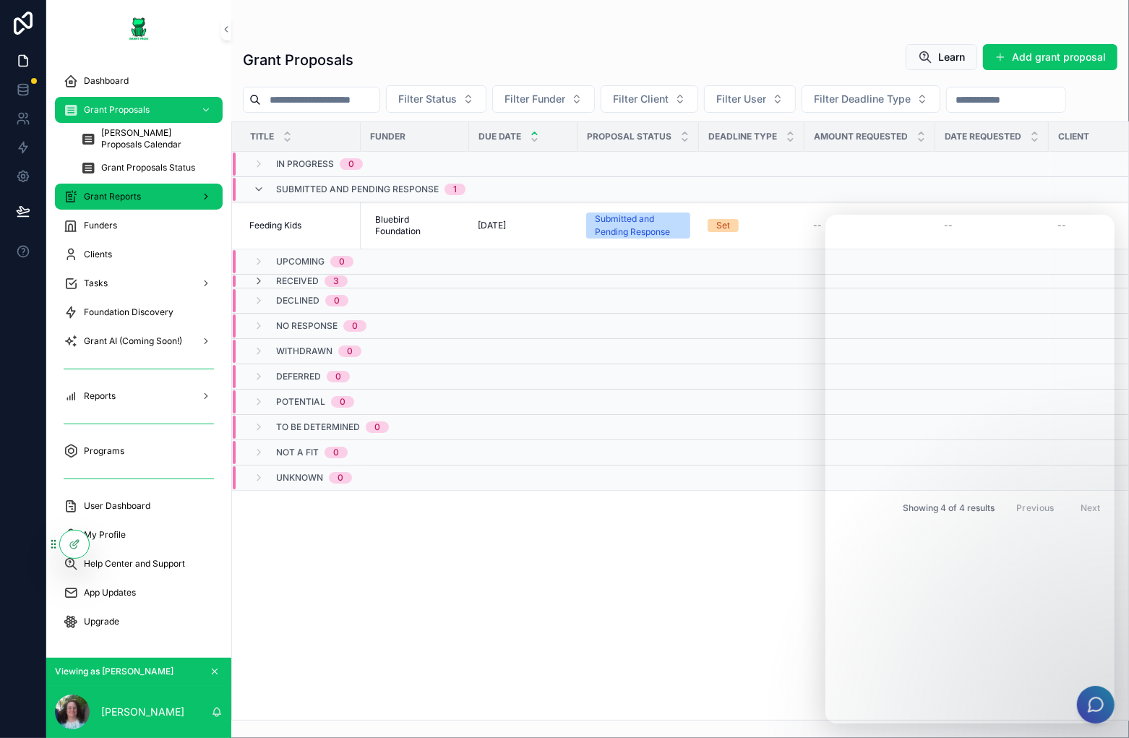
click at [119, 203] on div "Grant Reports" at bounding box center [139, 196] width 150 height 23
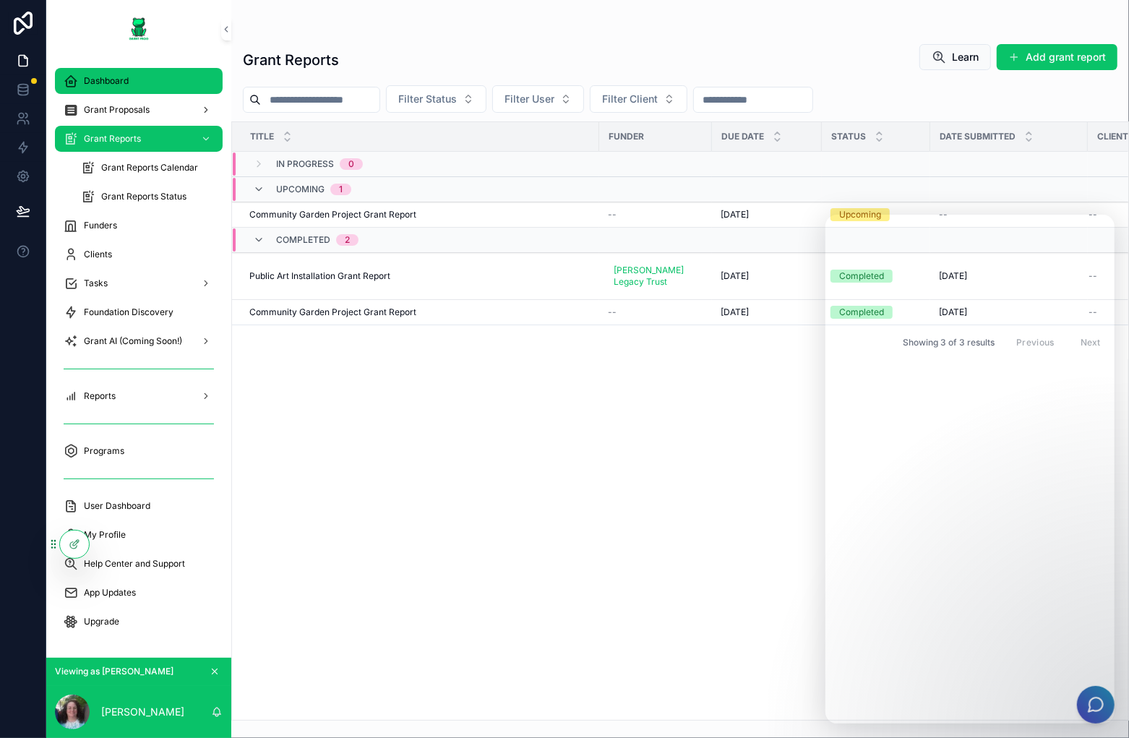
click at [135, 85] on div "Dashboard" at bounding box center [139, 80] width 150 height 23
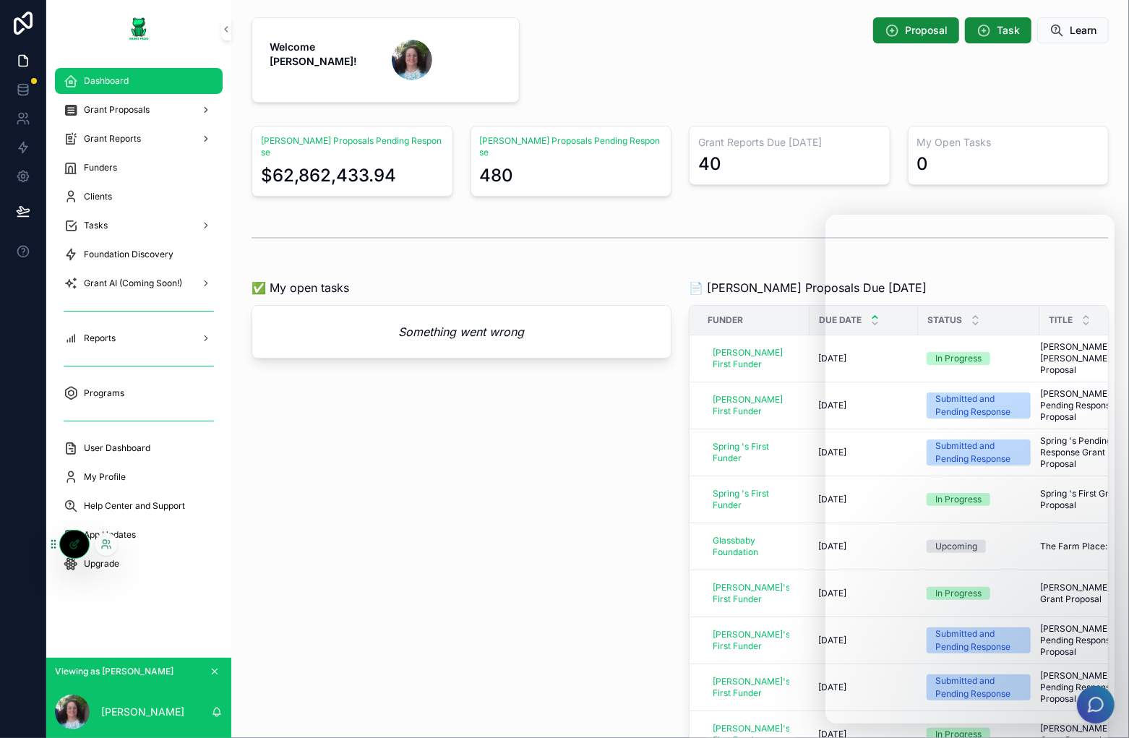
click at [113, 544] on div at bounding box center [106, 544] width 23 height 23
click at [101, 538] on div at bounding box center [106, 544] width 23 height 23
click at [106, 544] on icon at bounding box center [106, 545] width 12 height 12
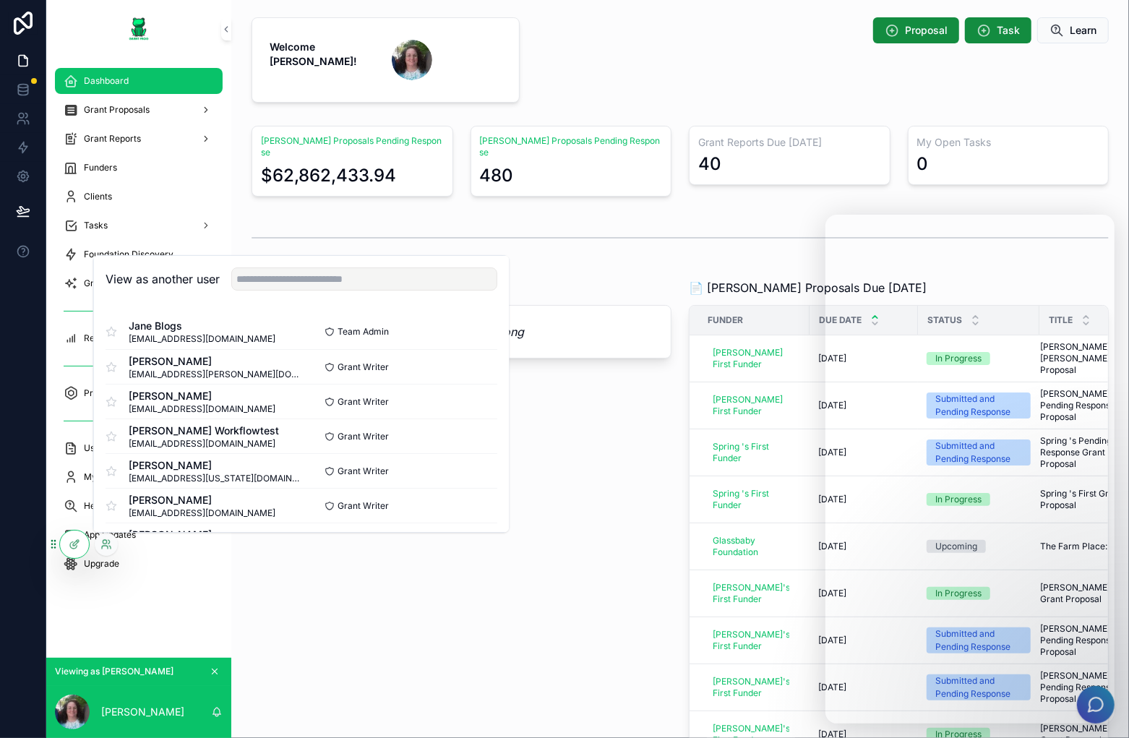
click at [486, 599] on div "✅ My open tasks Something went wrong" at bounding box center [461, 553] width 437 height 561
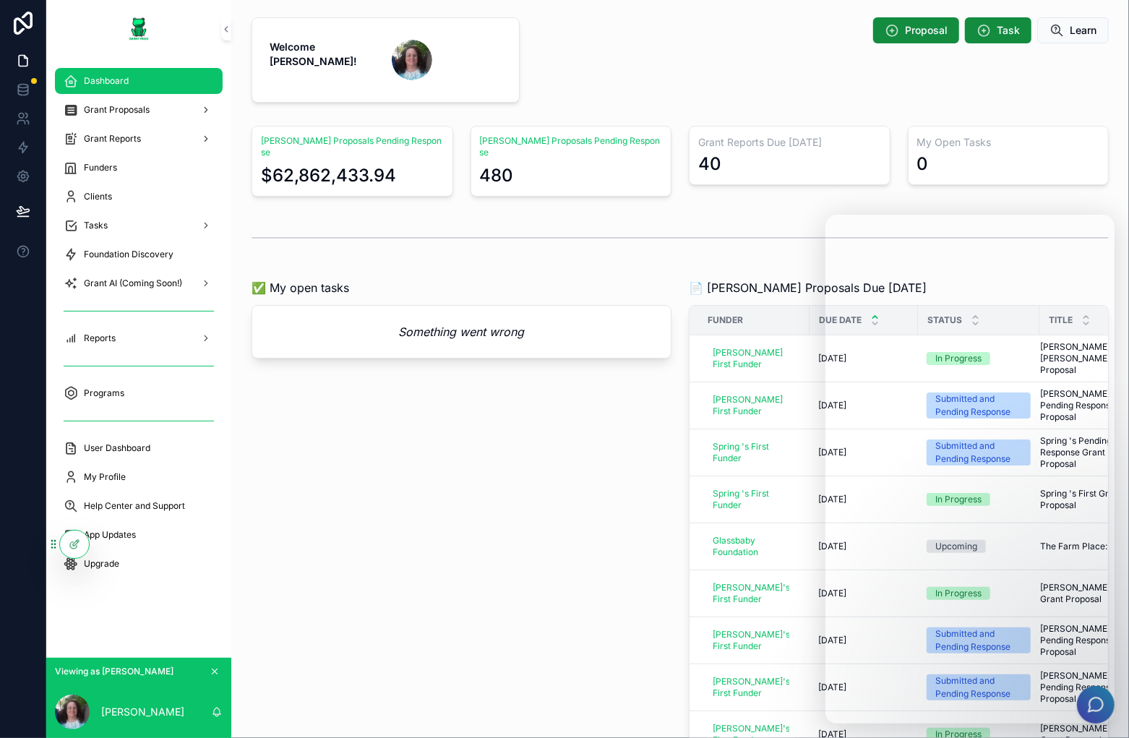
click at [526, 604] on div "✅ My open tasks Something went wrong" at bounding box center [461, 553] width 437 height 561
click at [105, 544] on icon at bounding box center [106, 545] width 12 height 12
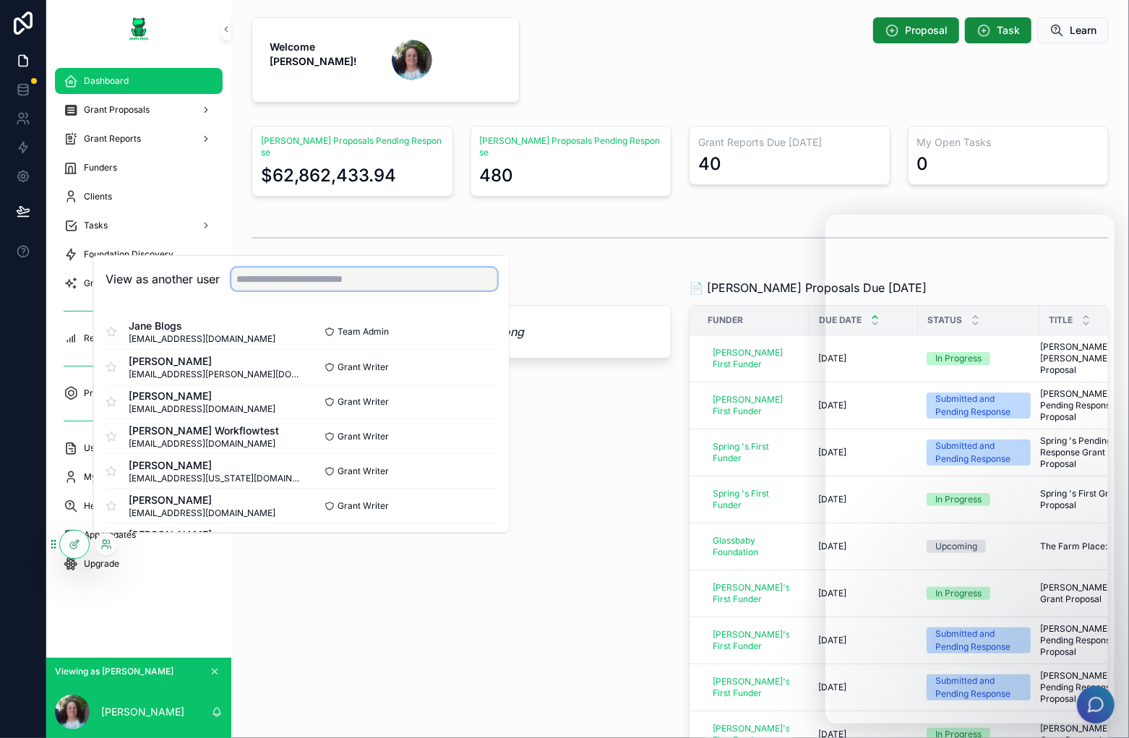
click at [400, 280] on input "text" at bounding box center [364, 278] width 266 height 23
type input "*********"
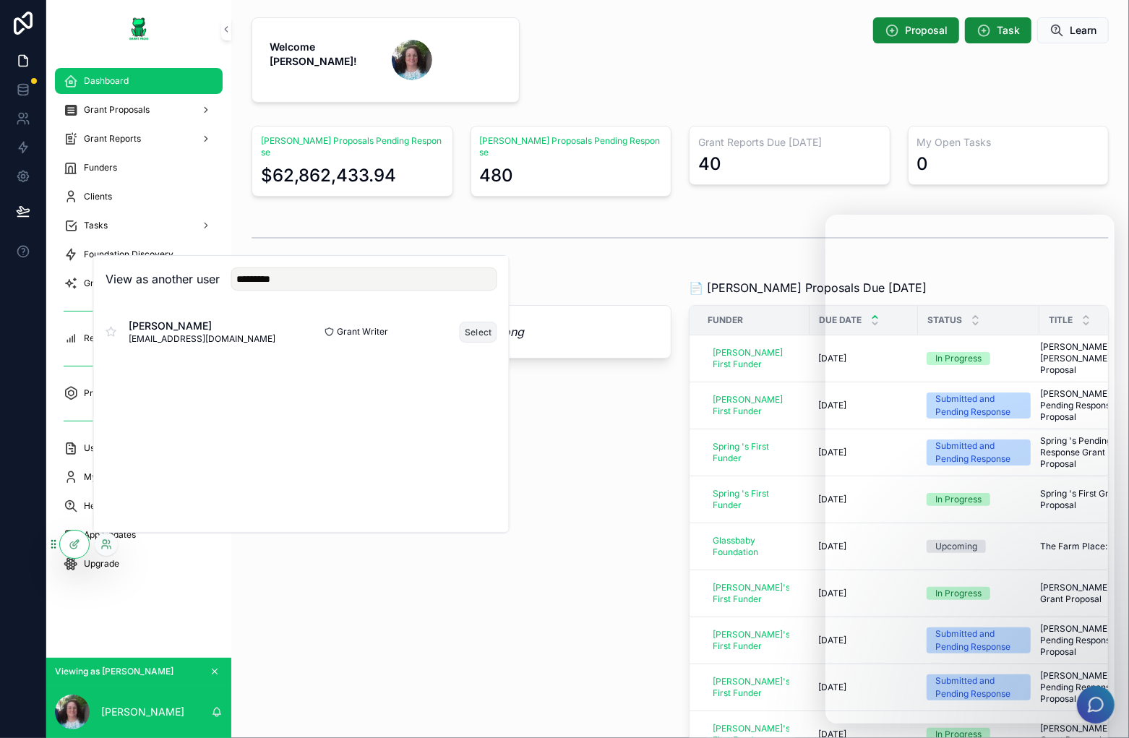
click at [480, 330] on button "Select" at bounding box center [479, 332] width 38 height 21
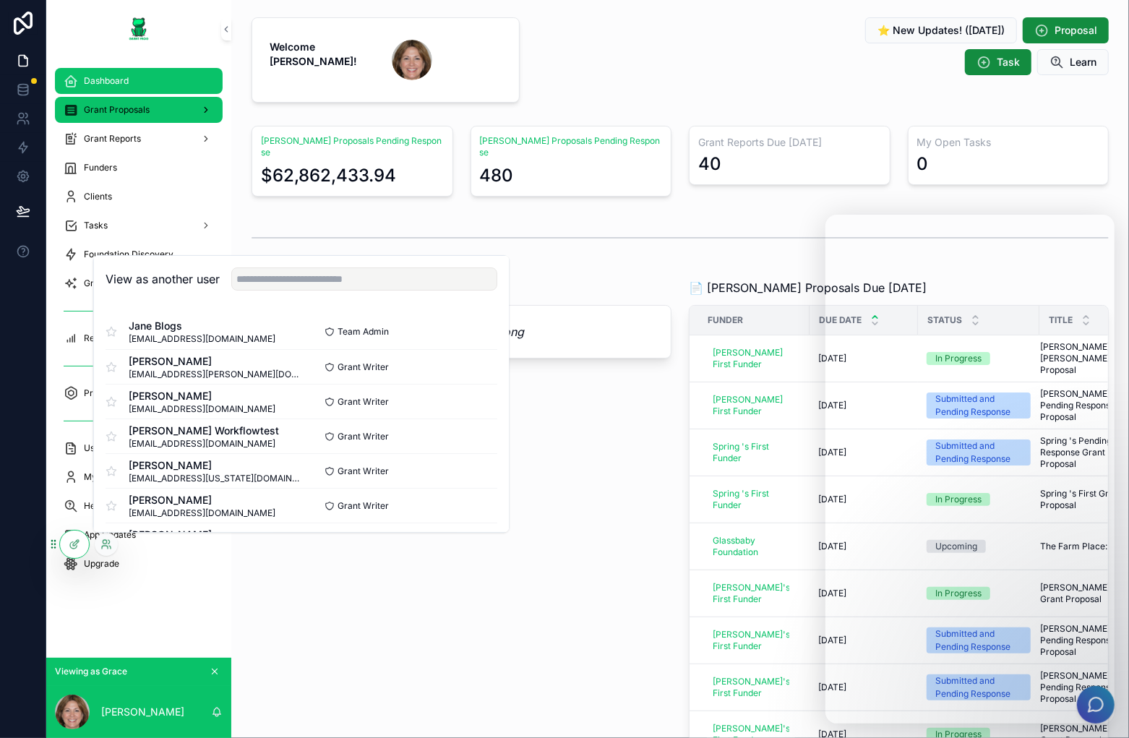
click at [98, 101] on div "Grant Proposals" at bounding box center [139, 109] width 150 height 23
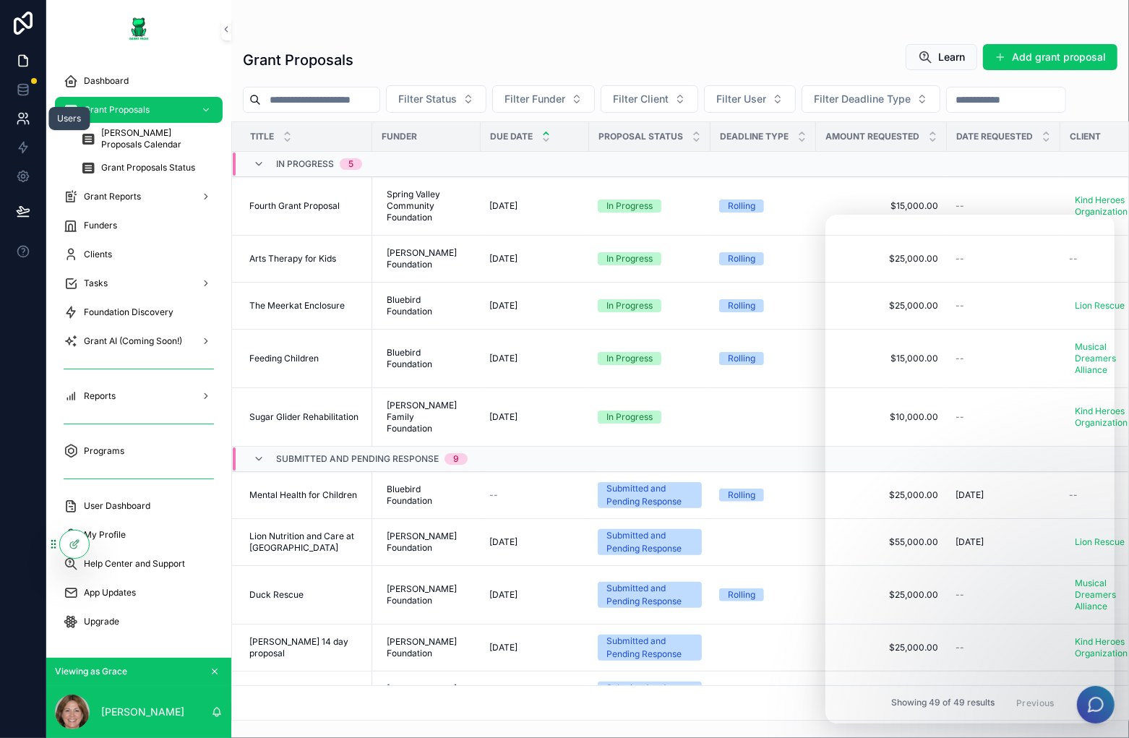
click at [33, 114] on link at bounding box center [23, 118] width 46 height 29
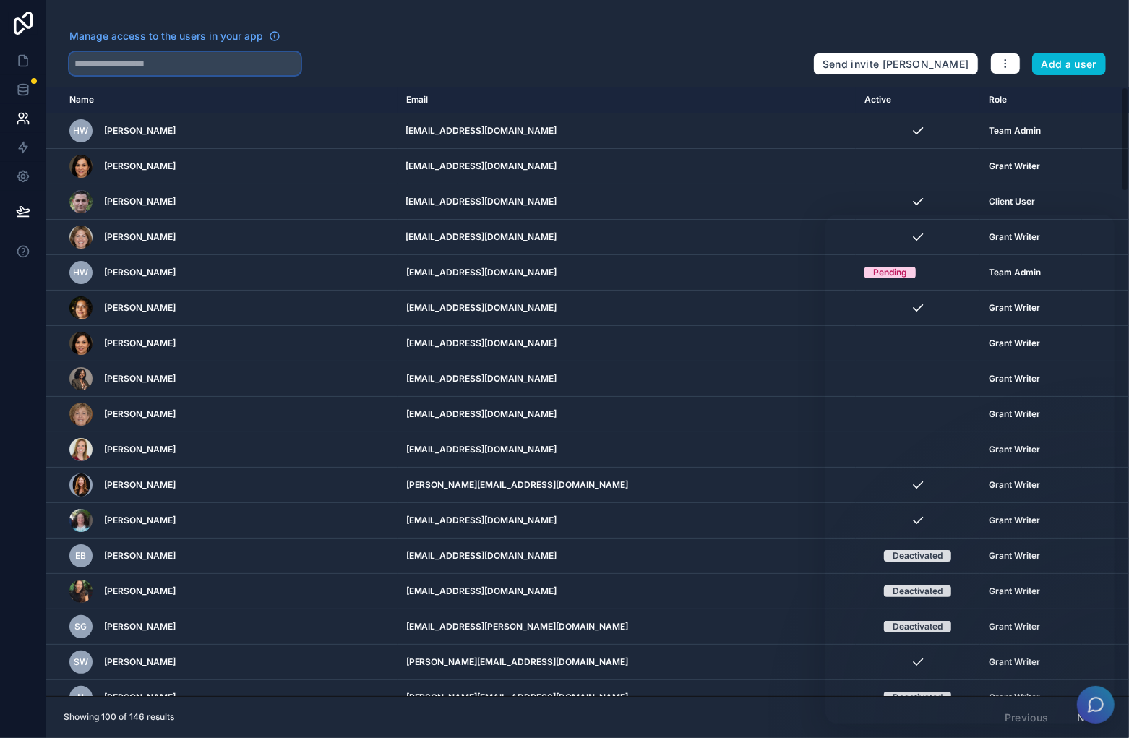
click at [223, 69] on input "text" at bounding box center [184, 63] width 231 height 23
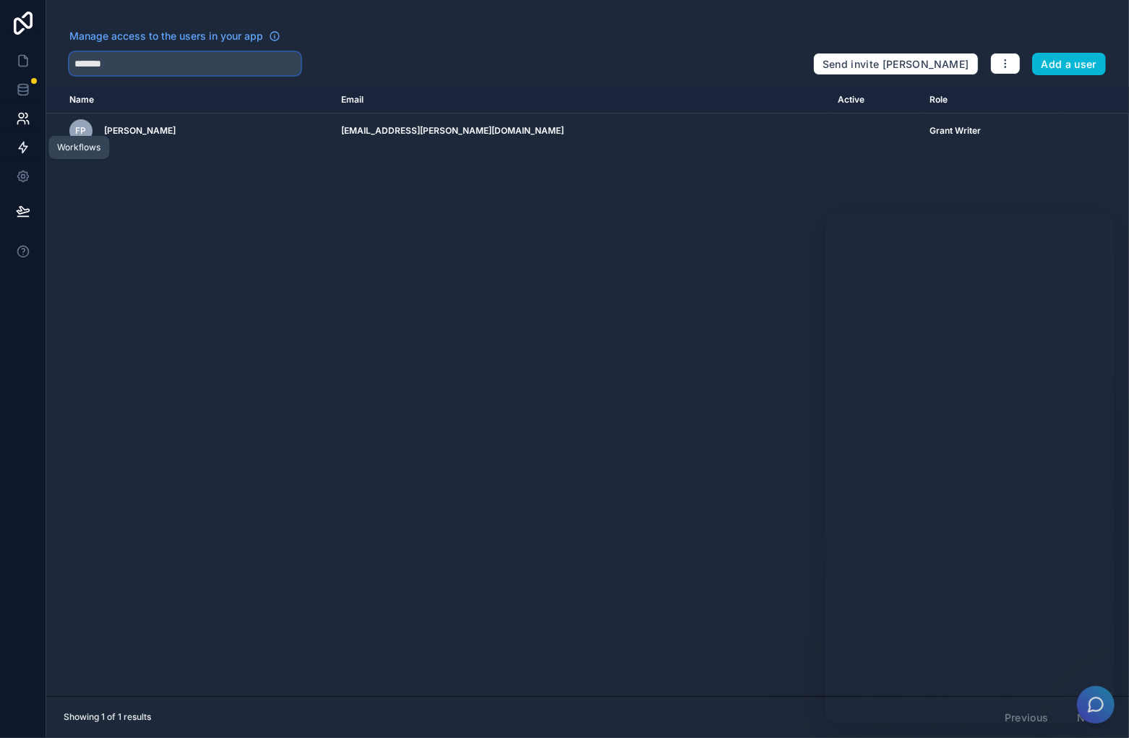
type input "*******"
click at [29, 136] on link at bounding box center [23, 147] width 46 height 29
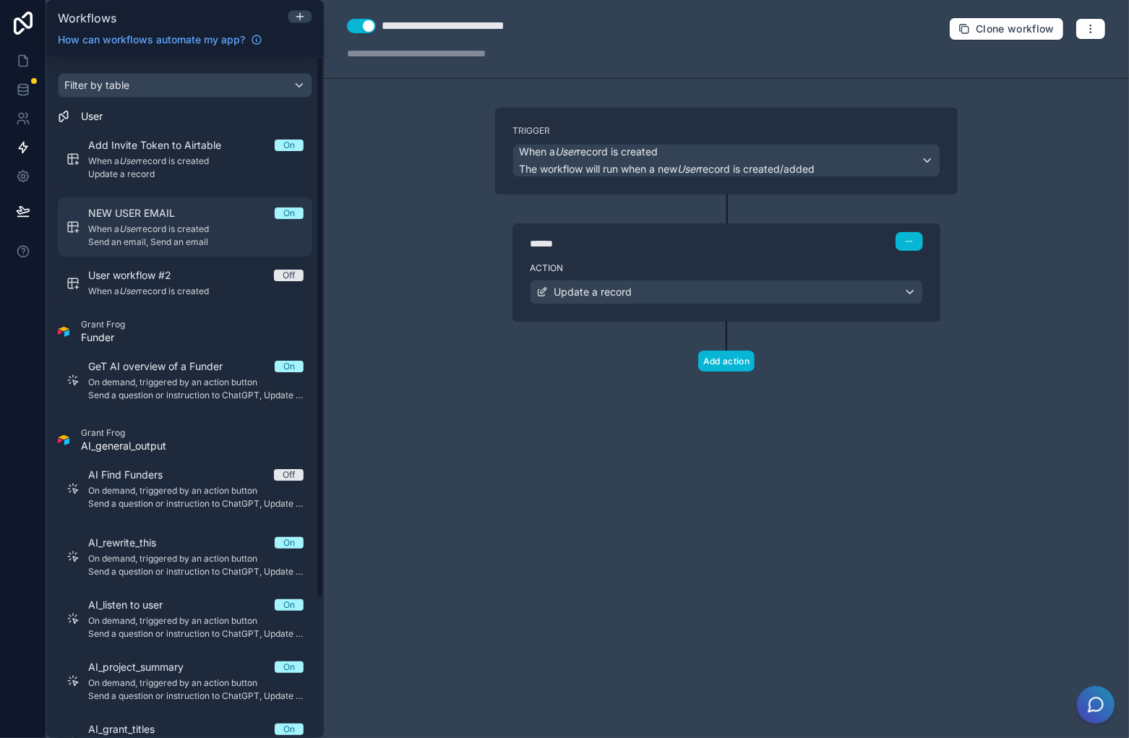
click at [148, 229] on span "When a User record is created" at bounding box center [195, 229] width 215 height 12
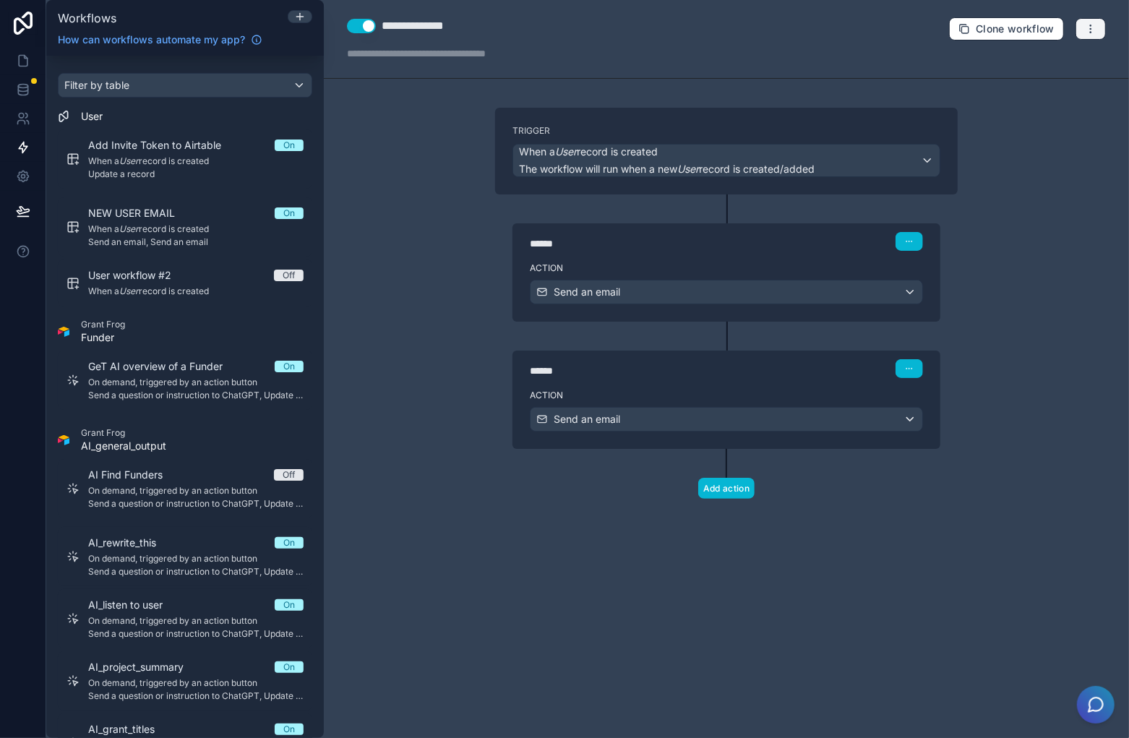
click at [1093, 30] on icon "button" at bounding box center [1091, 29] width 12 height 12
click at [1056, 87] on span "Run history" at bounding box center [1052, 86] width 69 height 12
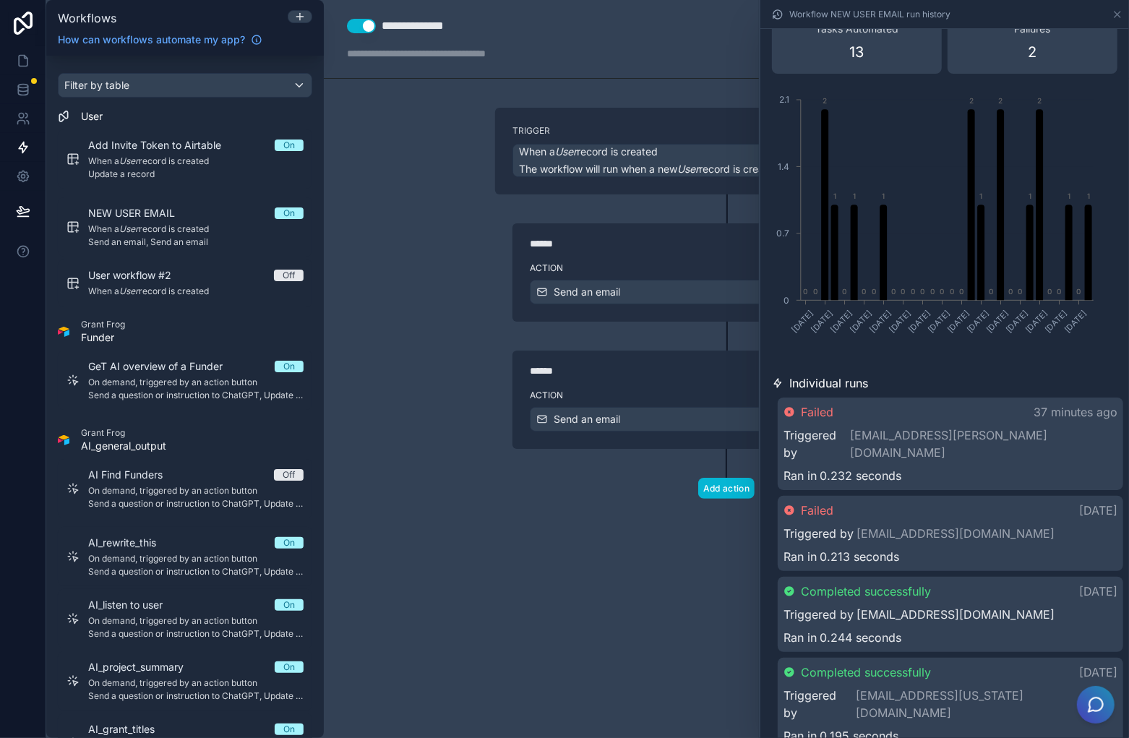
scroll to position [145, 0]
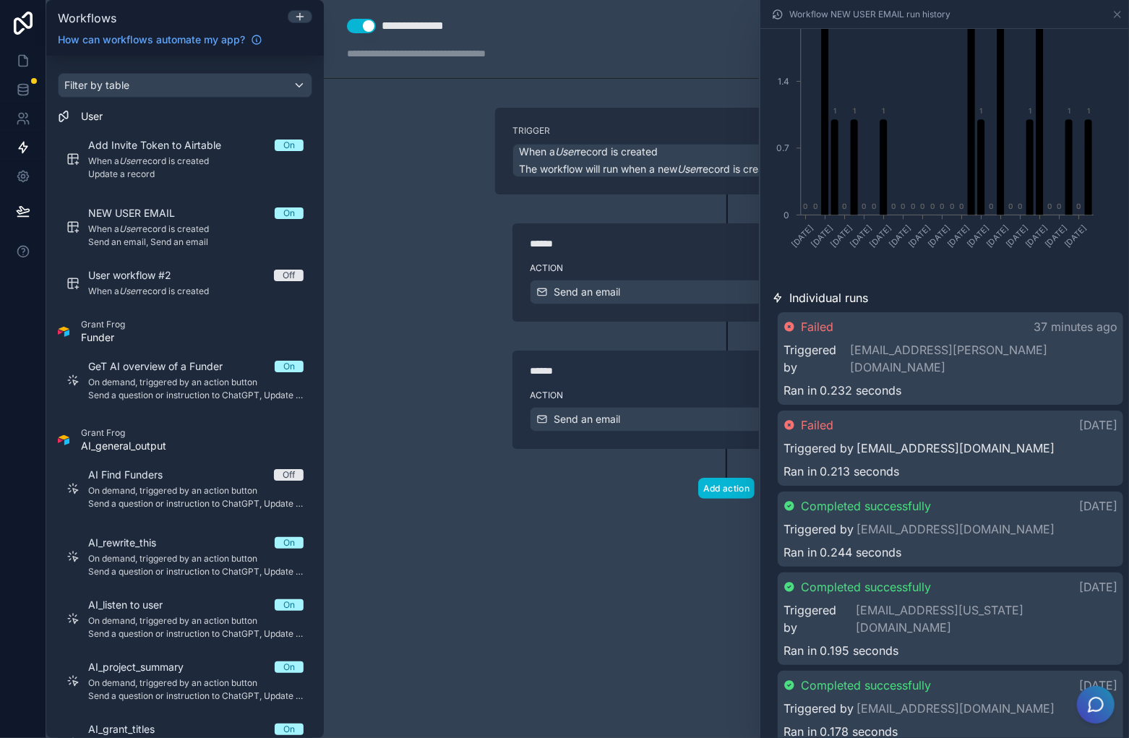
click at [1003, 440] on link "[EMAIL_ADDRESS][DOMAIN_NAME]" at bounding box center [956, 448] width 198 height 17
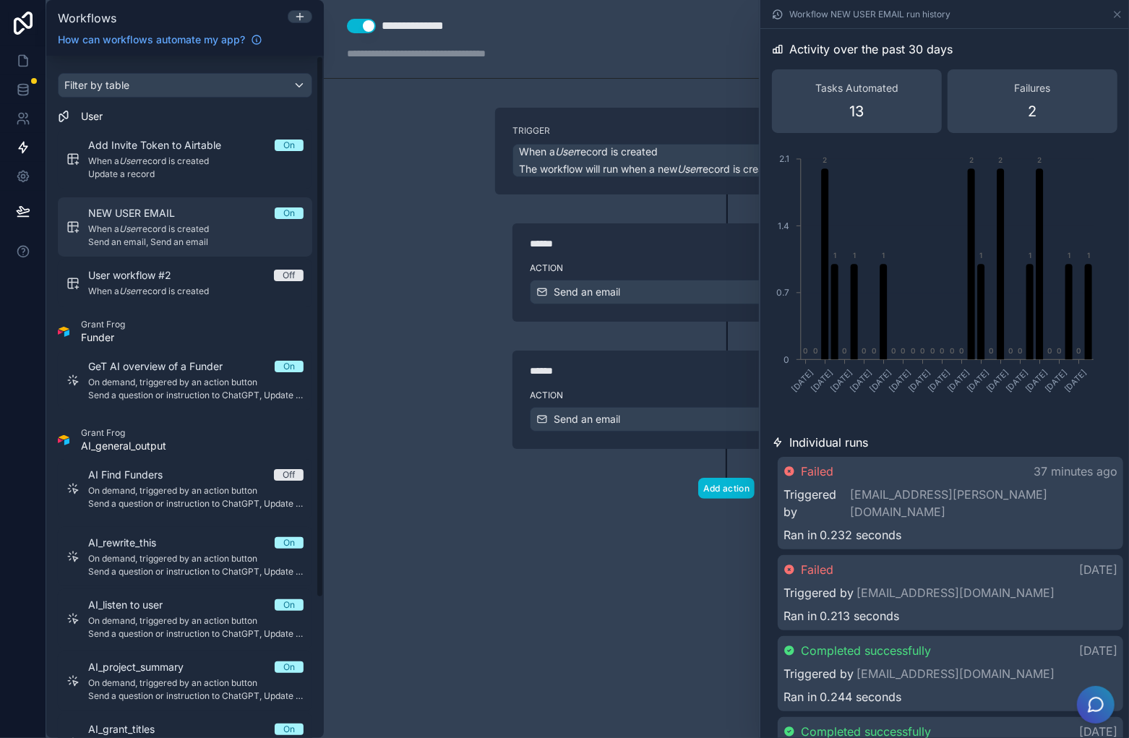
click at [145, 227] on span "When a User record is created" at bounding box center [195, 229] width 215 height 12
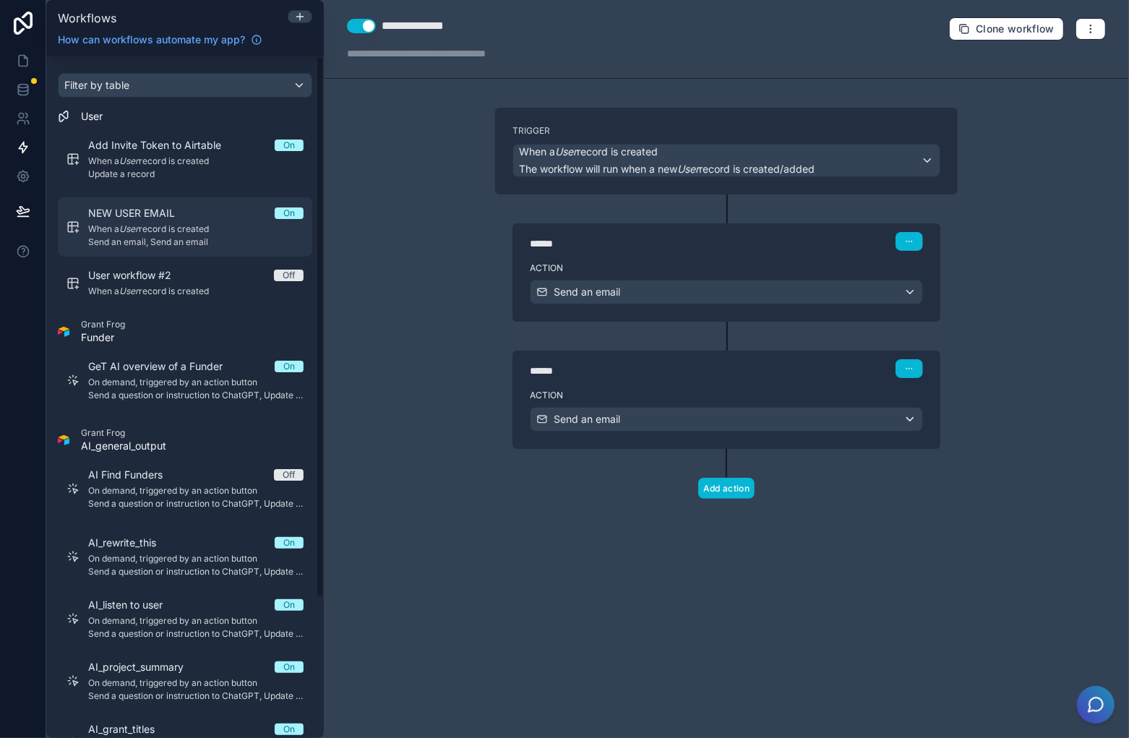
click at [192, 213] on span "NEW USER EMAIL" at bounding box center [140, 213] width 104 height 14
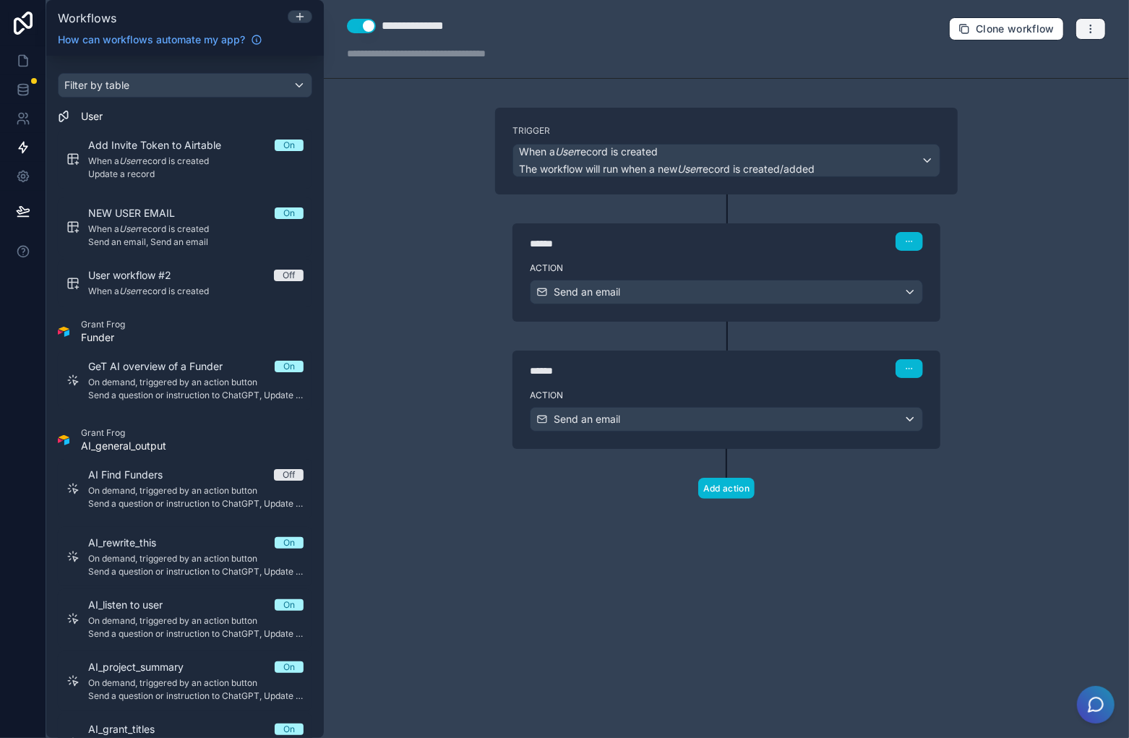
click at [1089, 27] on icon "button" at bounding box center [1091, 29] width 12 height 12
click at [1074, 85] on span "Run history" at bounding box center [1052, 86] width 69 height 12
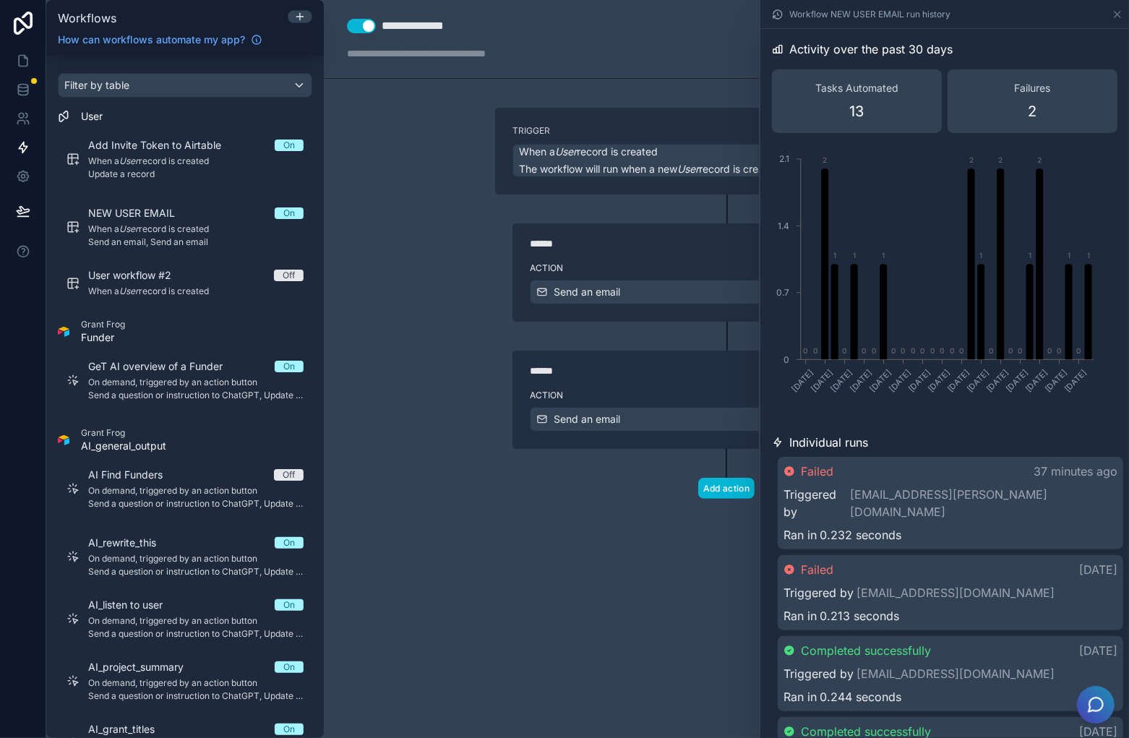
click at [1062, 526] on div "Ran in 0.232 seconds" at bounding box center [951, 534] width 334 height 17
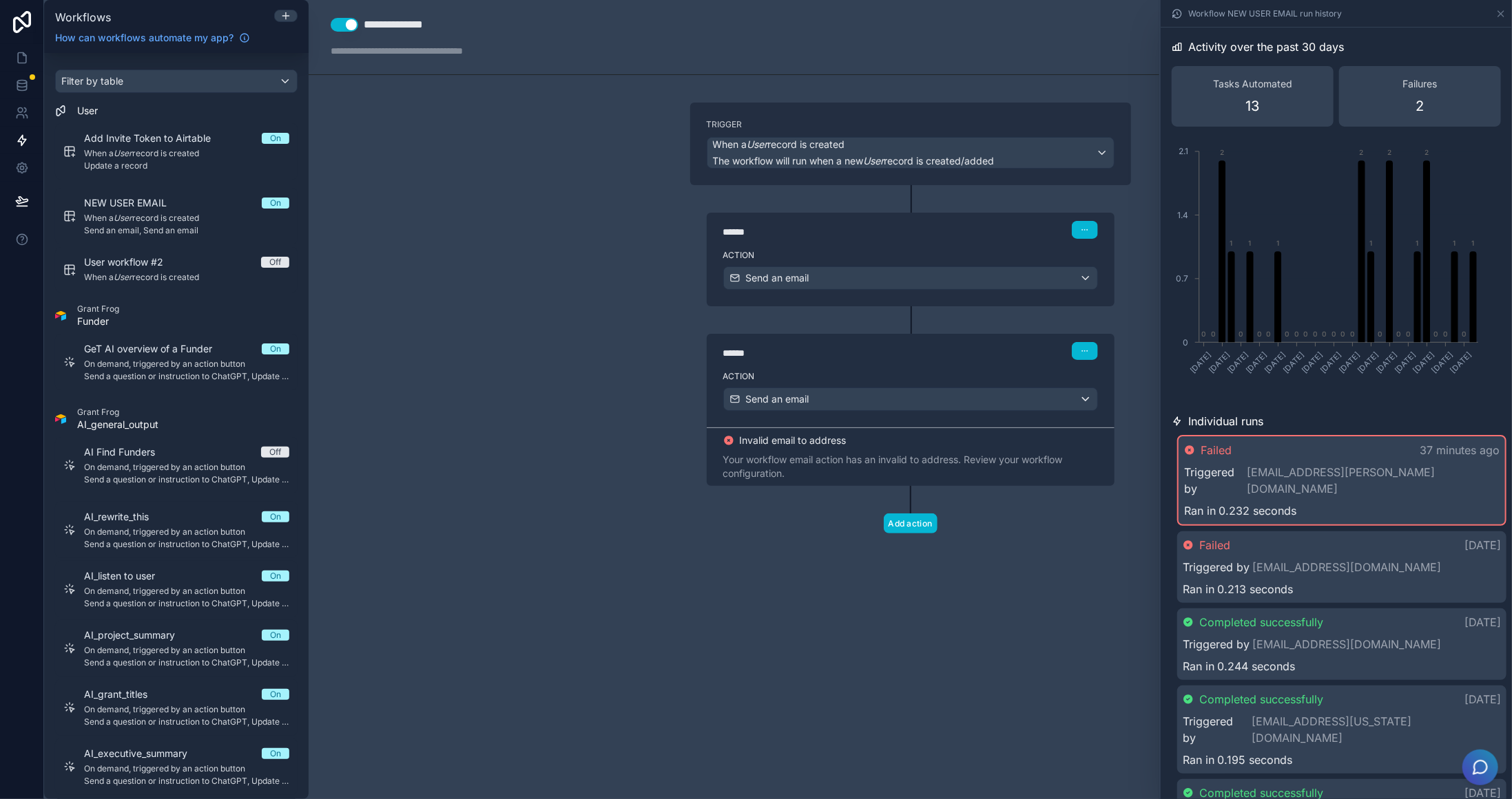
click at [1075, 581] on div "Ran in 0.213 seconds" at bounding box center [1341, 589] width 318 height 16
click at [1075, 501] on div "Ran in 0.232 seconds" at bounding box center [1341, 509] width 318 height 16
click at [996, 458] on div "Your workflow email action has an invalid to address. Review your workflow conf…" at bounding box center [910, 467] width 374 height 28
click at [778, 462] on div "Your workflow email action has an invalid to address. Review your workflow conf…" at bounding box center [910, 467] width 374 height 28
click at [983, 389] on div "Send an email" at bounding box center [911, 399] width 373 height 22
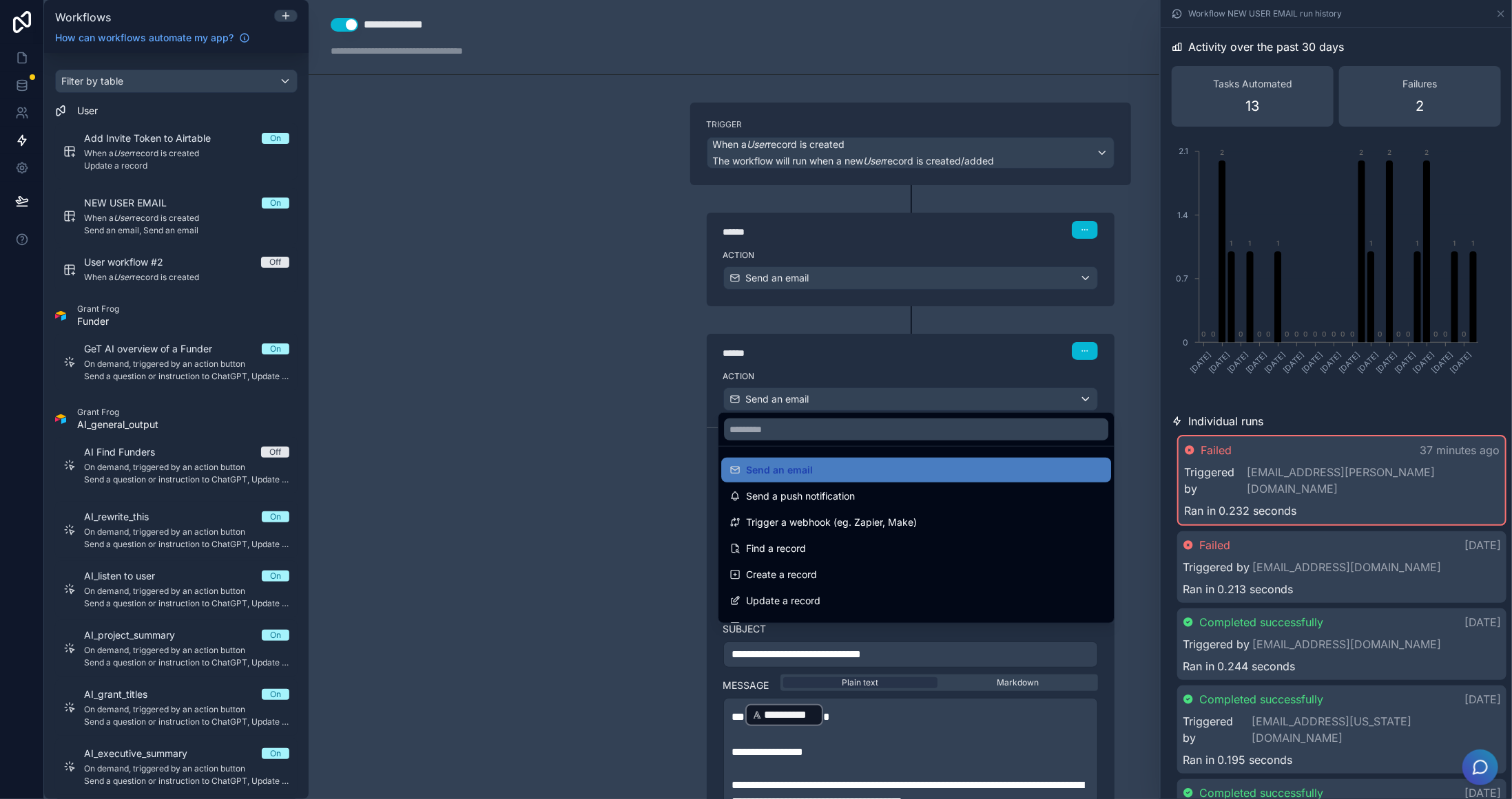
click at [983, 391] on div at bounding box center [756, 399] width 1512 height 799
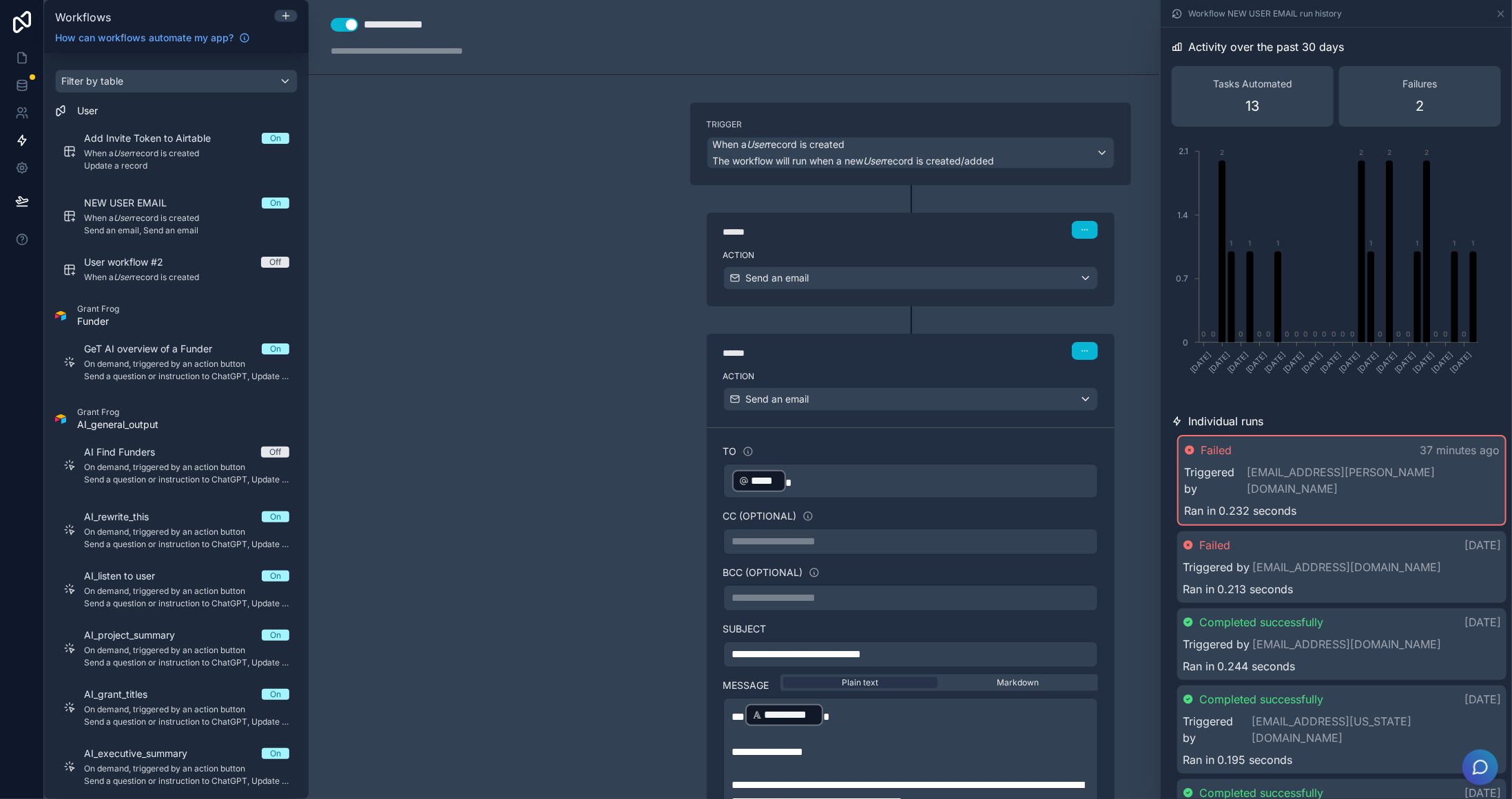
click at [854, 487] on p "﻿ ***** ﻿" at bounding box center [910, 481] width 356 height 25
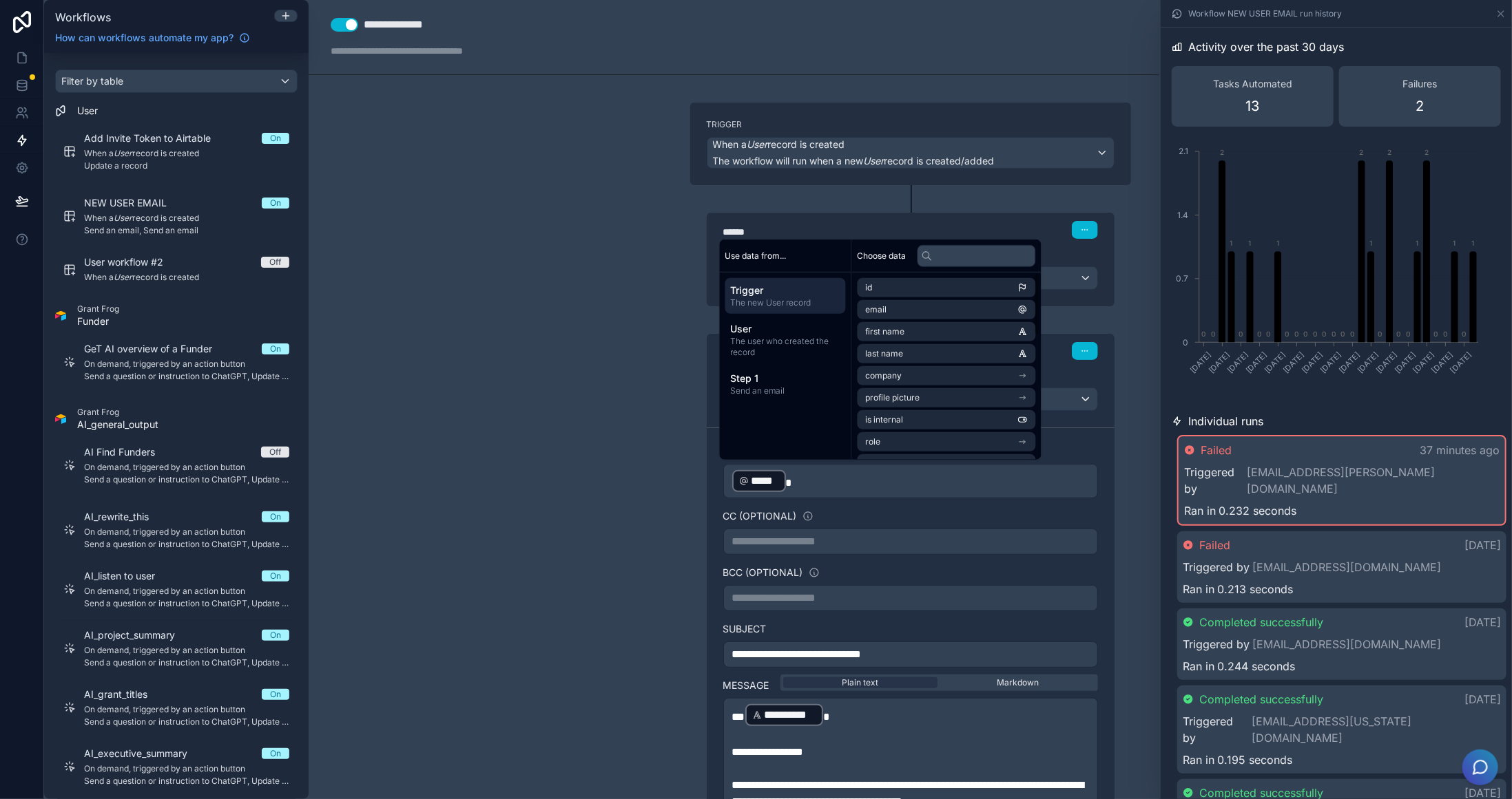
click at [837, 487] on p "﻿ ***** ﻿" at bounding box center [910, 481] width 356 height 25
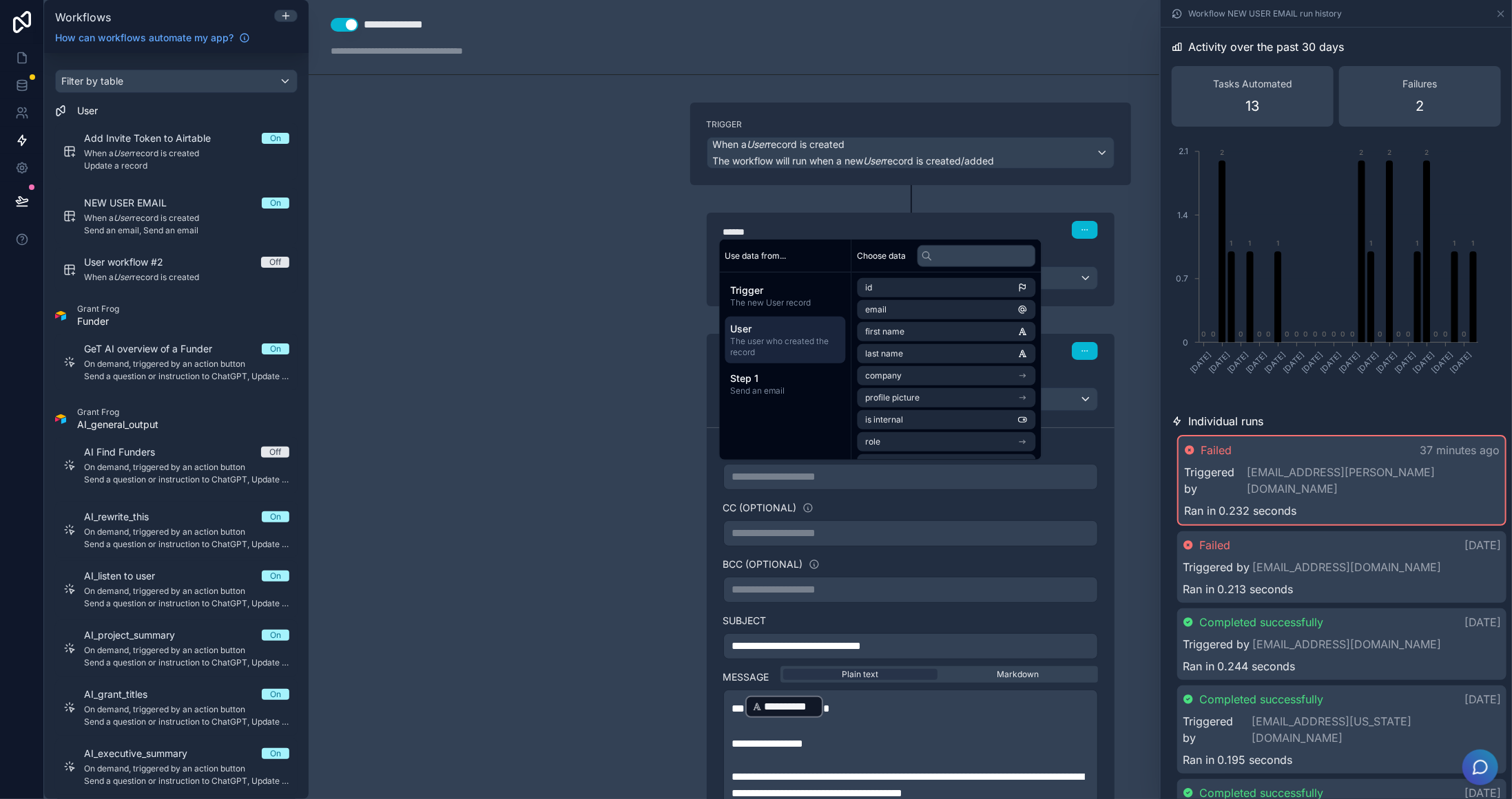
click at [745, 339] on span "The user who created the record" at bounding box center [785, 347] width 110 height 22
click at [951, 307] on li "email" at bounding box center [946, 310] width 178 height 19
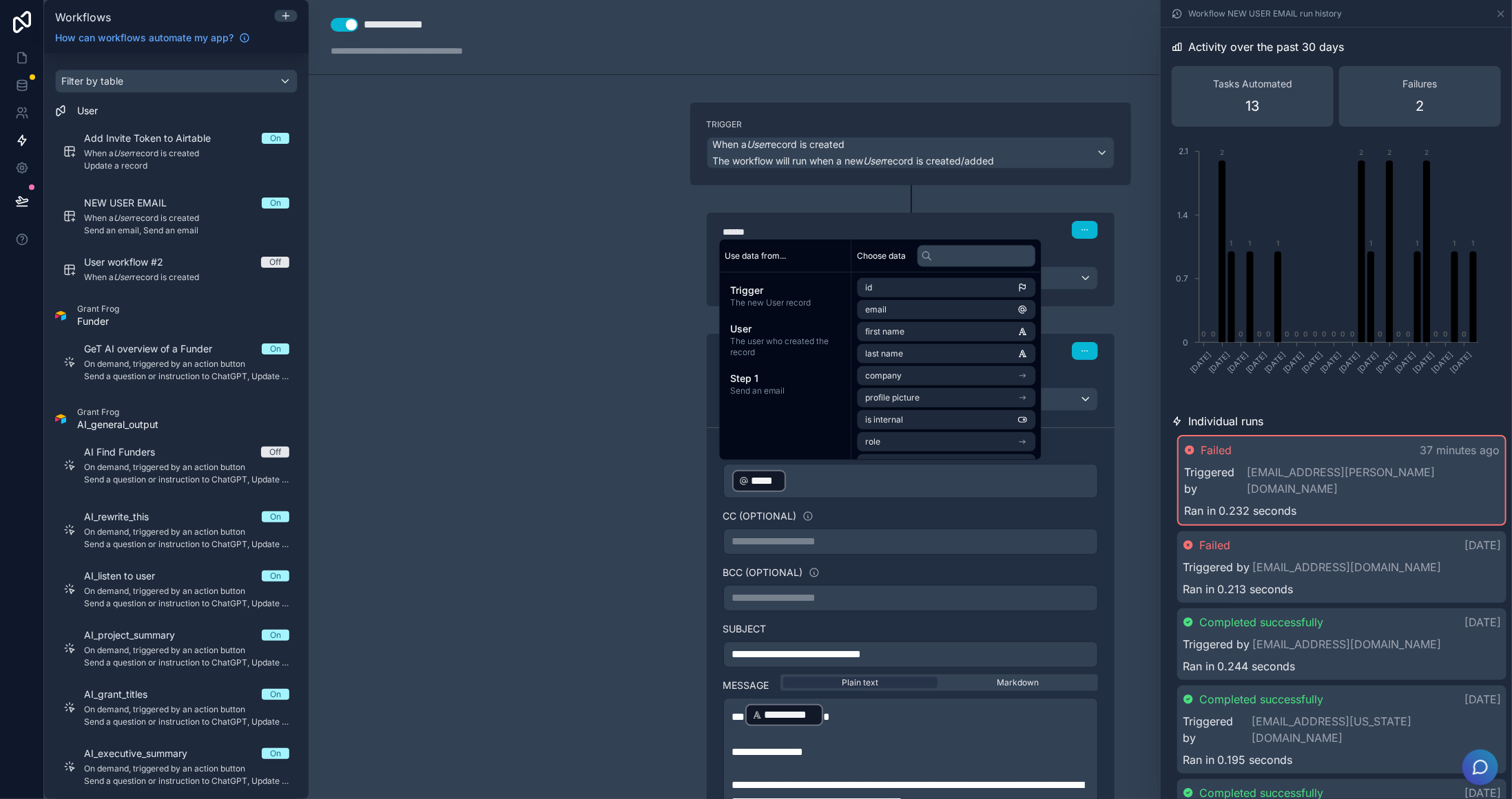
click at [1008, 702] on p "**********" at bounding box center [910, 751] width 356 height 16
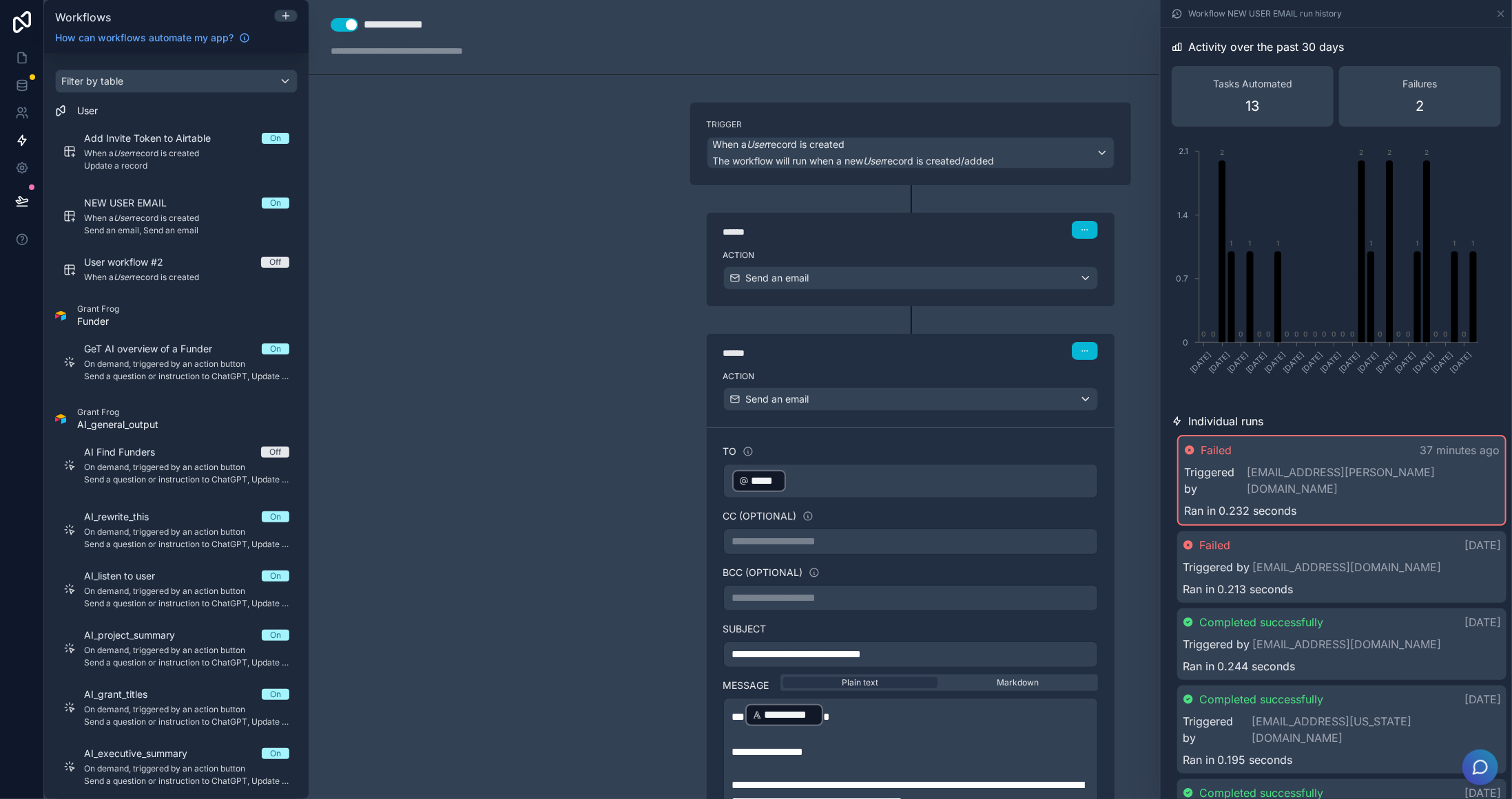
click at [979, 342] on div "****** Step 2" at bounding box center [910, 350] width 374 height 18
click at [978, 280] on div "Send an email" at bounding box center [911, 277] width 373 height 22
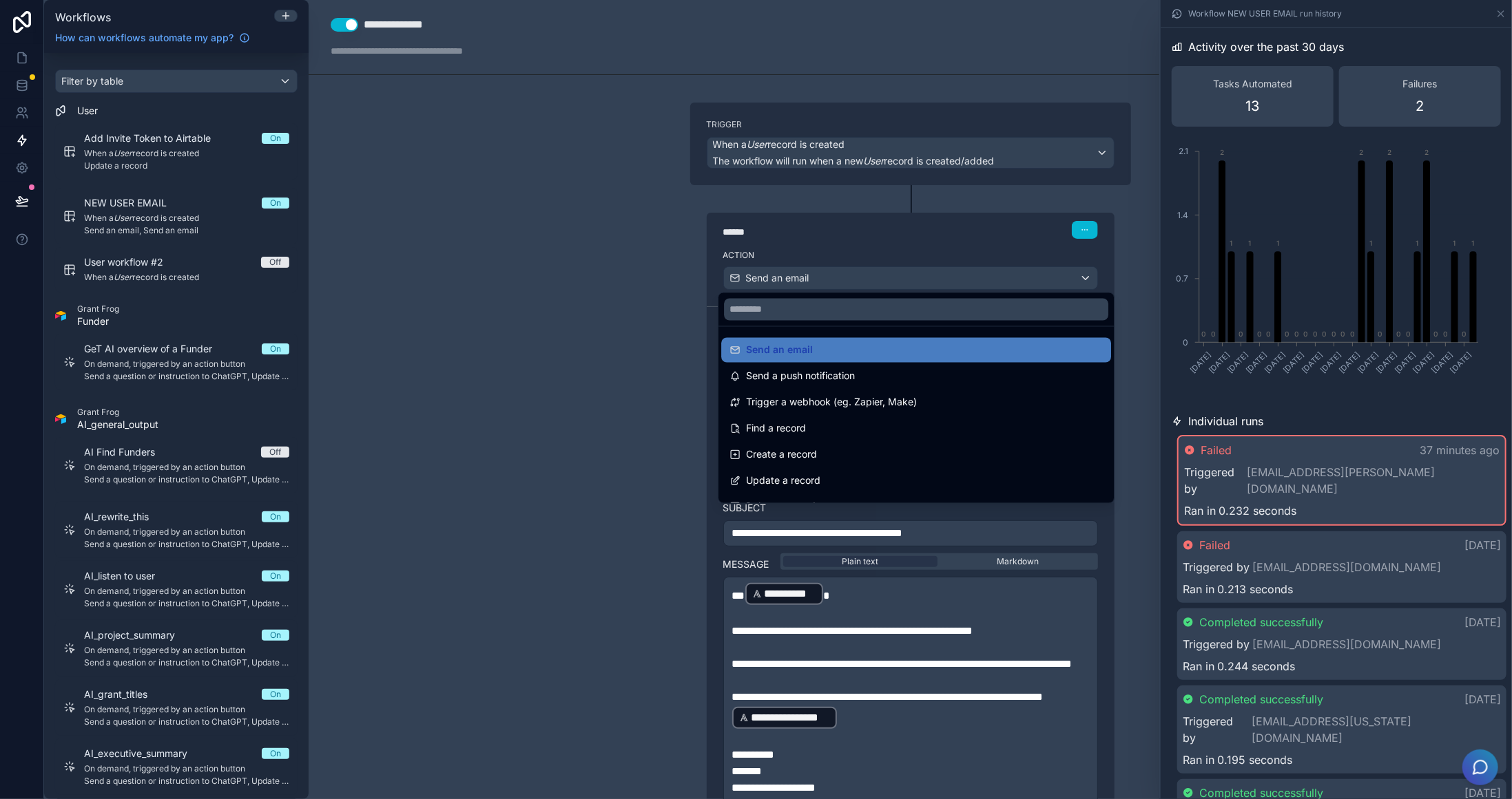
click at [978, 280] on div at bounding box center [756, 399] width 1512 height 799
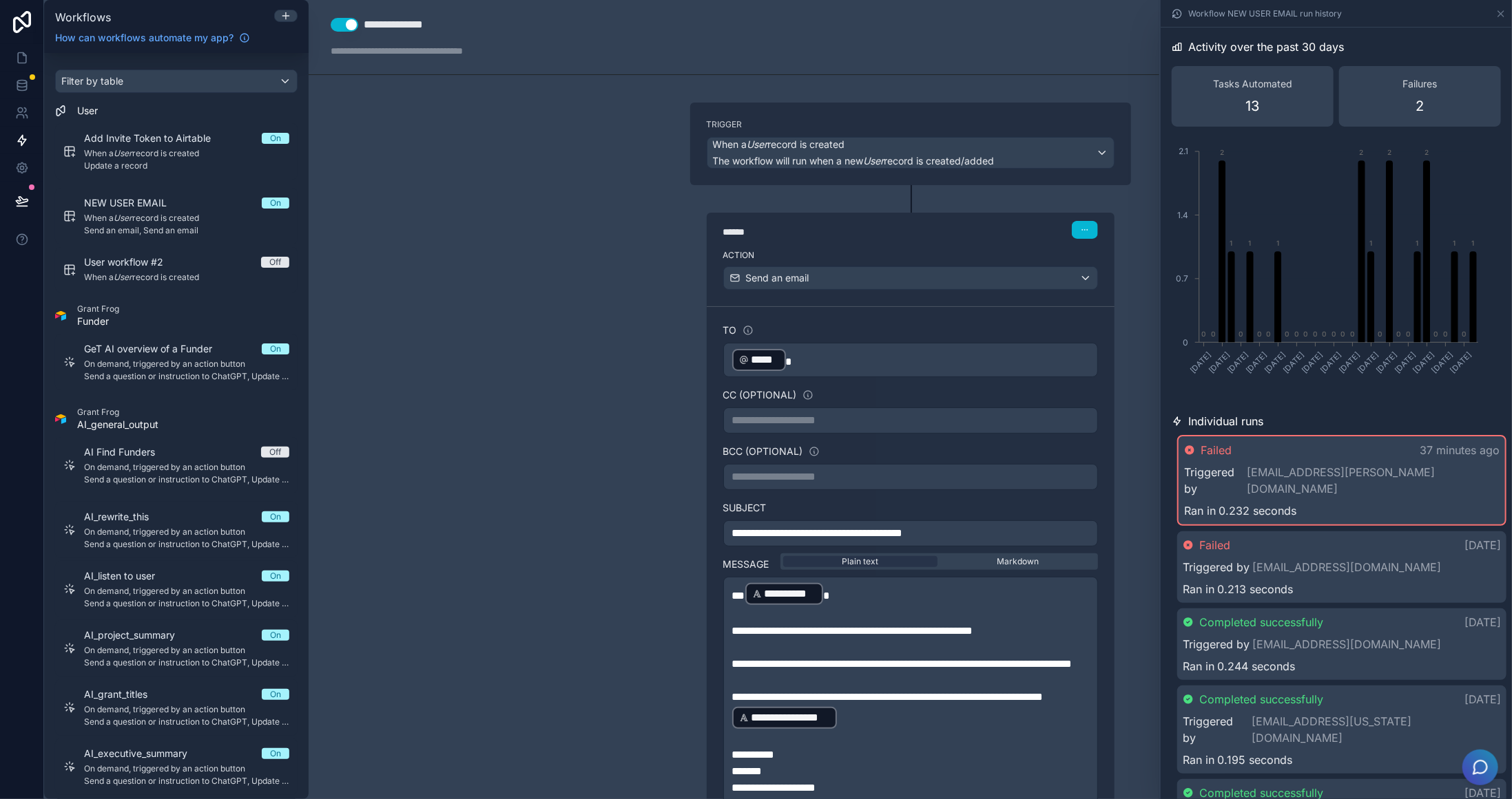
click at [934, 344] on div "﻿ ***** ﻿" at bounding box center [910, 360] width 374 height 34
click at [929, 355] on p "﻿ ***** ﻿" at bounding box center [910, 360] width 356 height 25
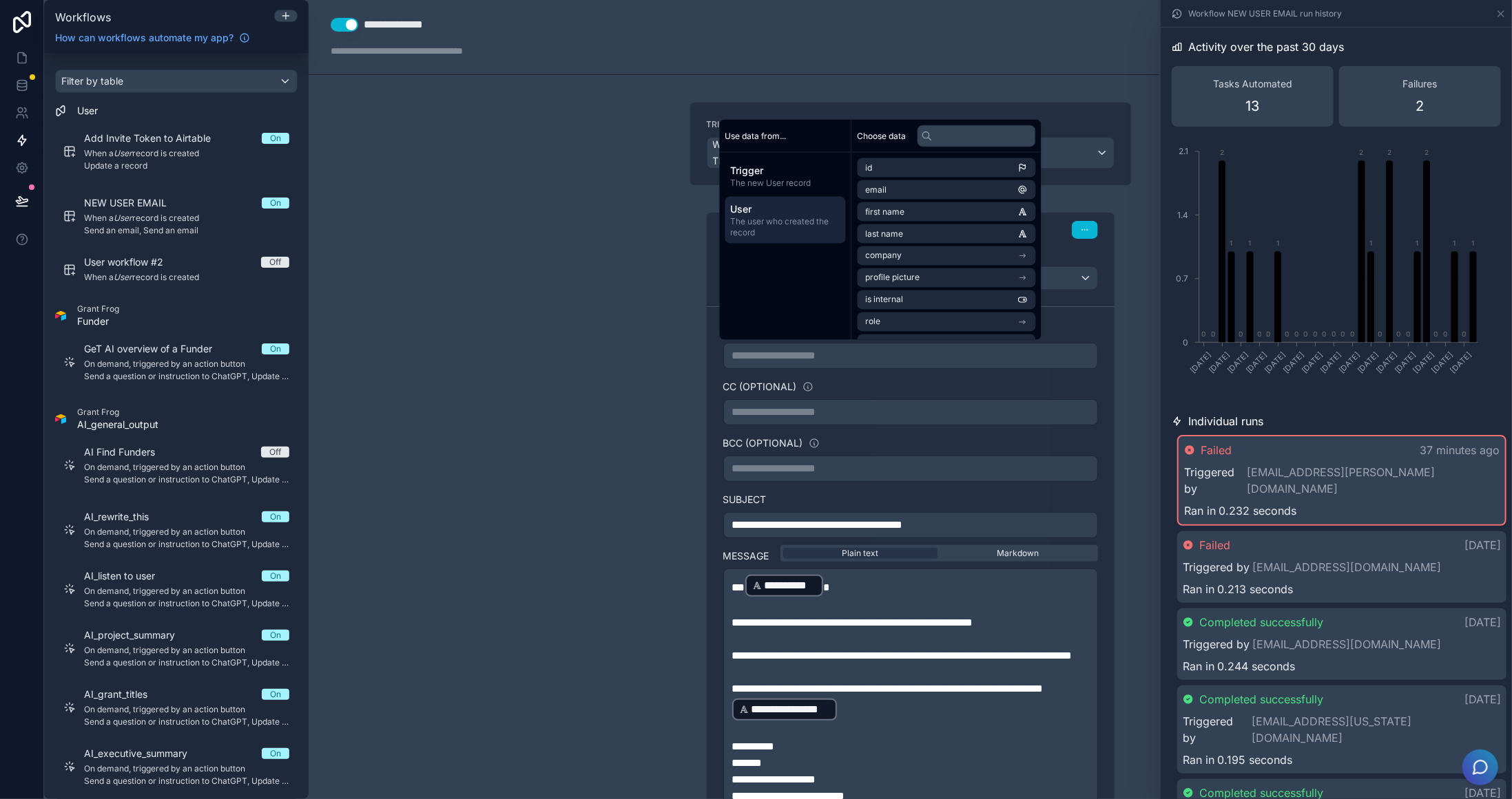
click at [798, 223] on span "The user who created the record" at bounding box center [785, 227] width 110 height 22
click at [957, 185] on li "email" at bounding box center [946, 190] width 178 height 19
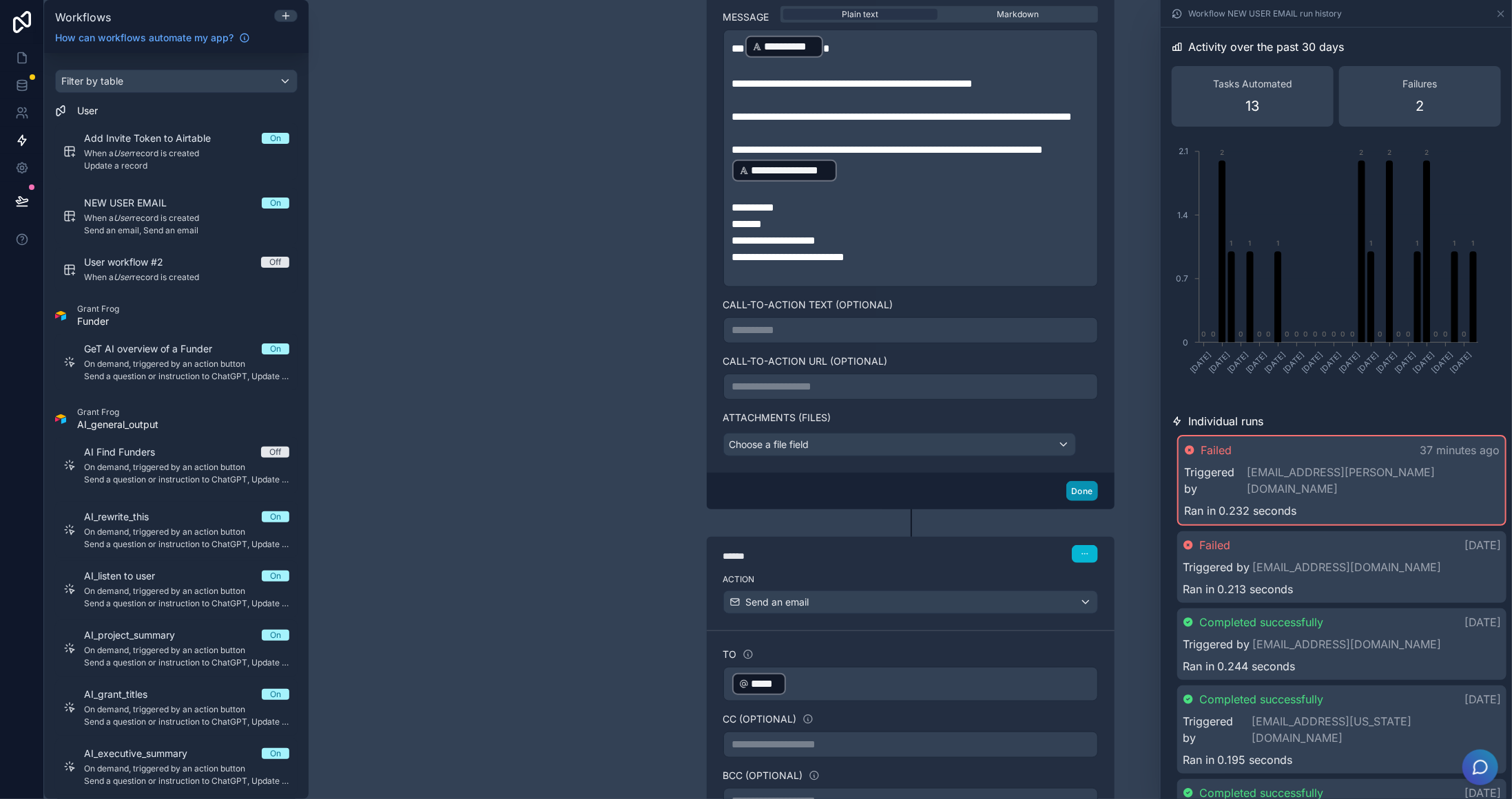
scroll to position [550, 0]
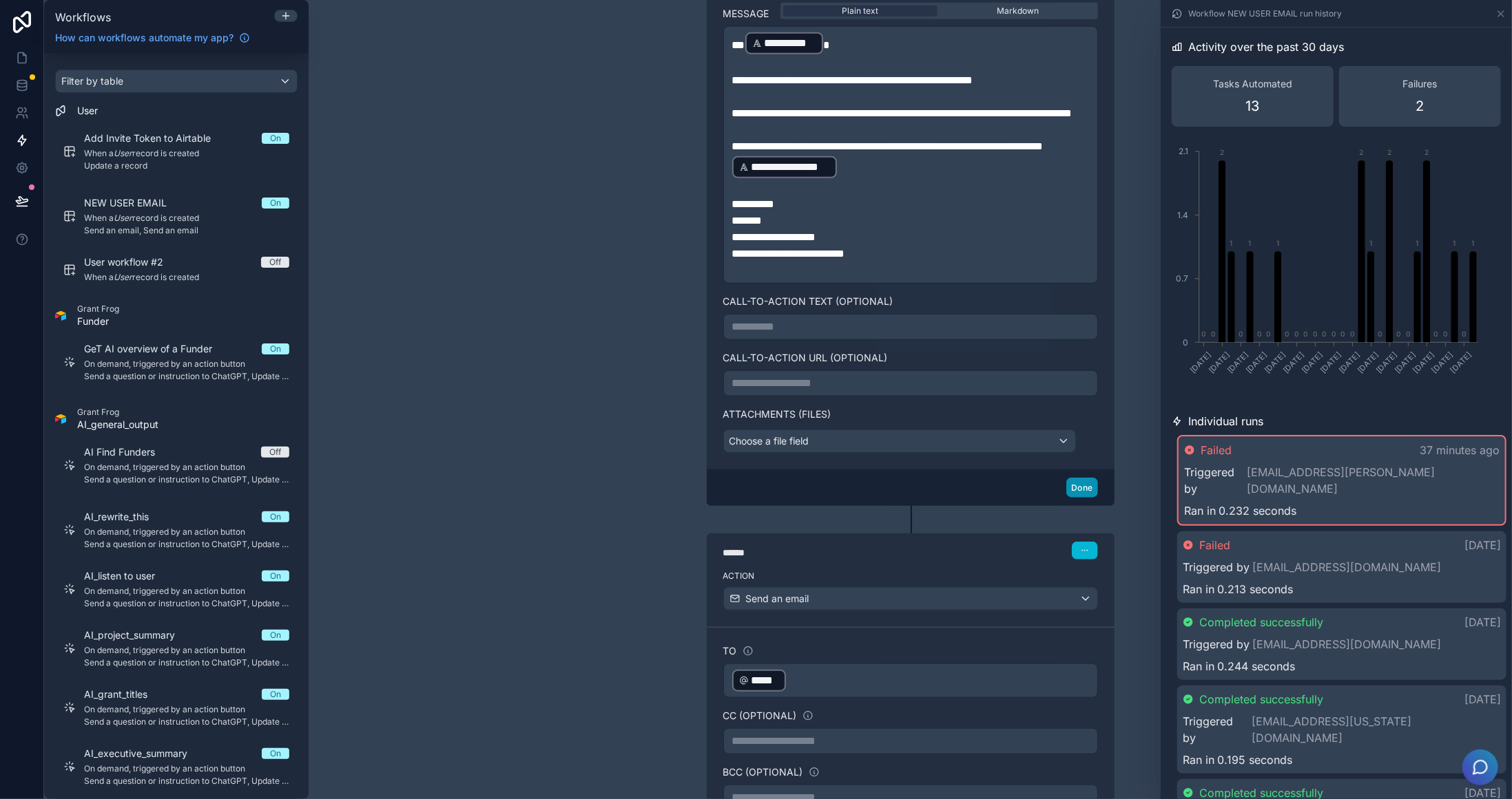
click at [1075, 495] on button "Done" at bounding box center [1081, 488] width 31 height 20
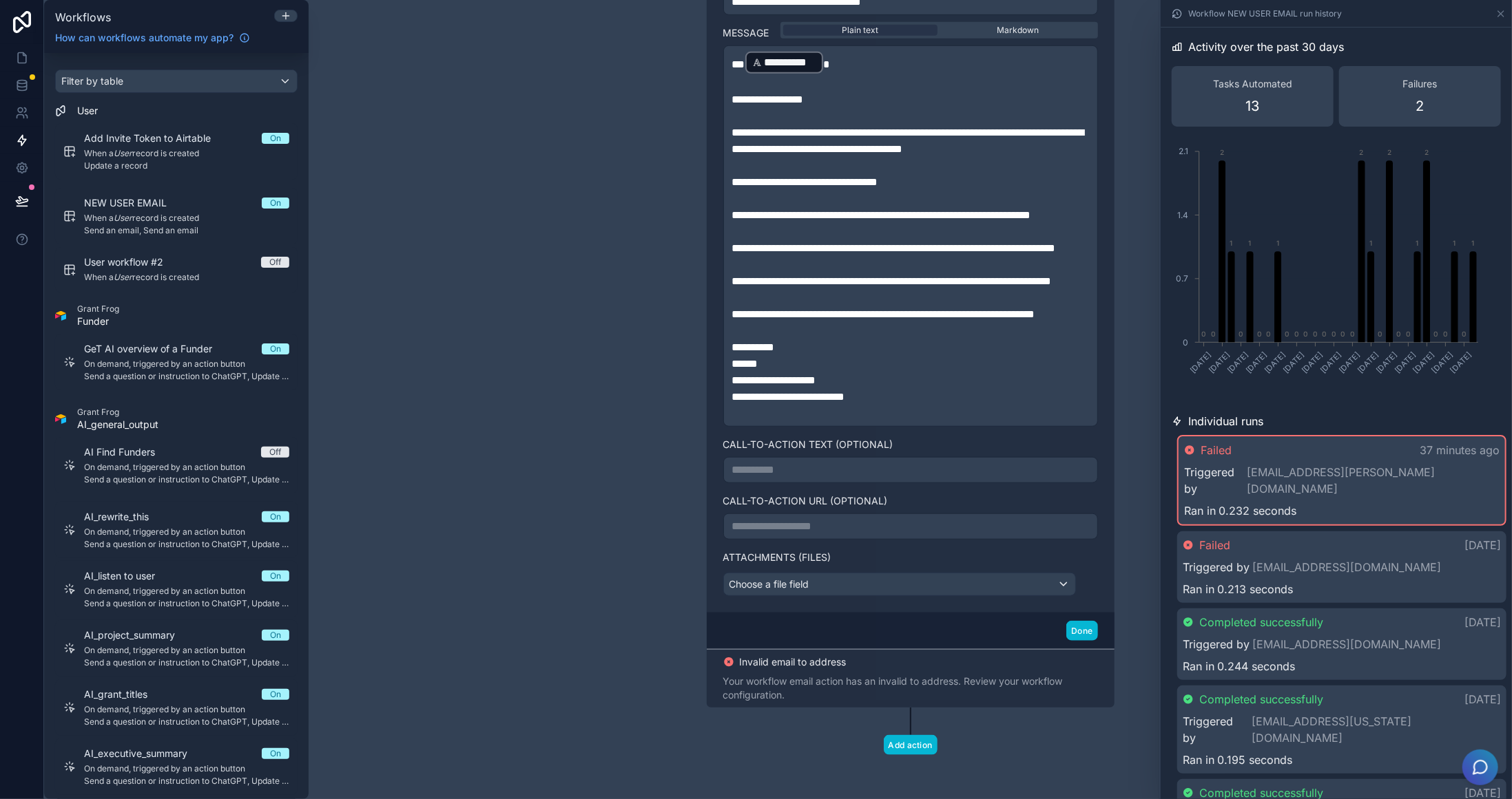
scroll to position [709, 0]
click at [1075, 629] on button "Done" at bounding box center [1081, 630] width 31 height 20
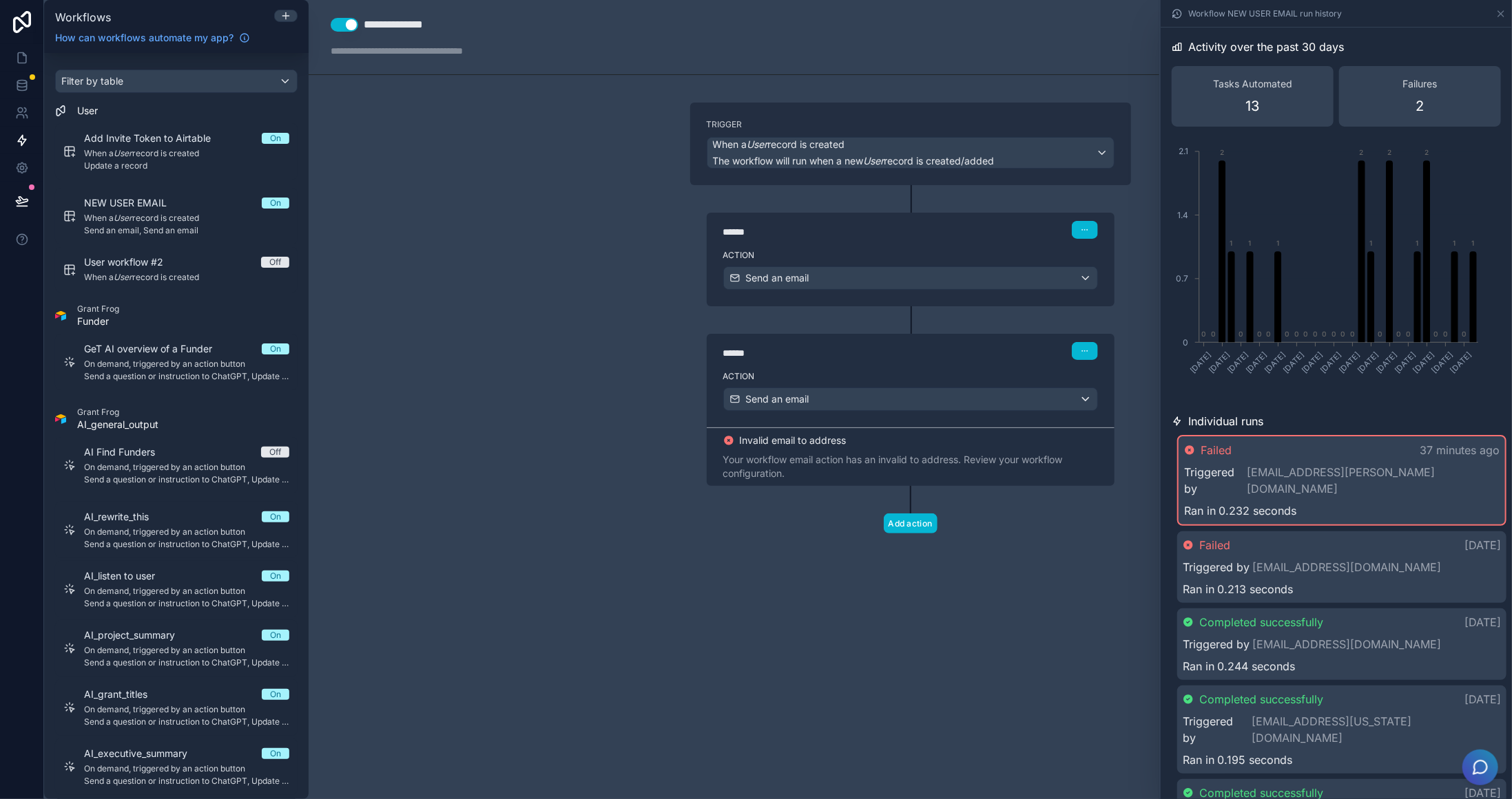
click at [1075, 546] on div "Trigger When a User record is created The workflow will run when a new User rec…" at bounding box center [911, 340] width 463 height 475
click at [821, 443] on span "Invalid email to address" at bounding box center [793, 440] width 107 height 13
click at [834, 315] on div "****** Step 2 Action Send an email Invalid email to address Your workflow email…" at bounding box center [910, 396] width 441 height 180
click at [1011, 460] on div "Your workflow email action has an invalid to address. Review your workflow conf…" at bounding box center [910, 467] width 374 height 28
click at [1075, 581] on div "Ran in 0.213 seconds" at bounding box center [1341, 589] width 318 height 16
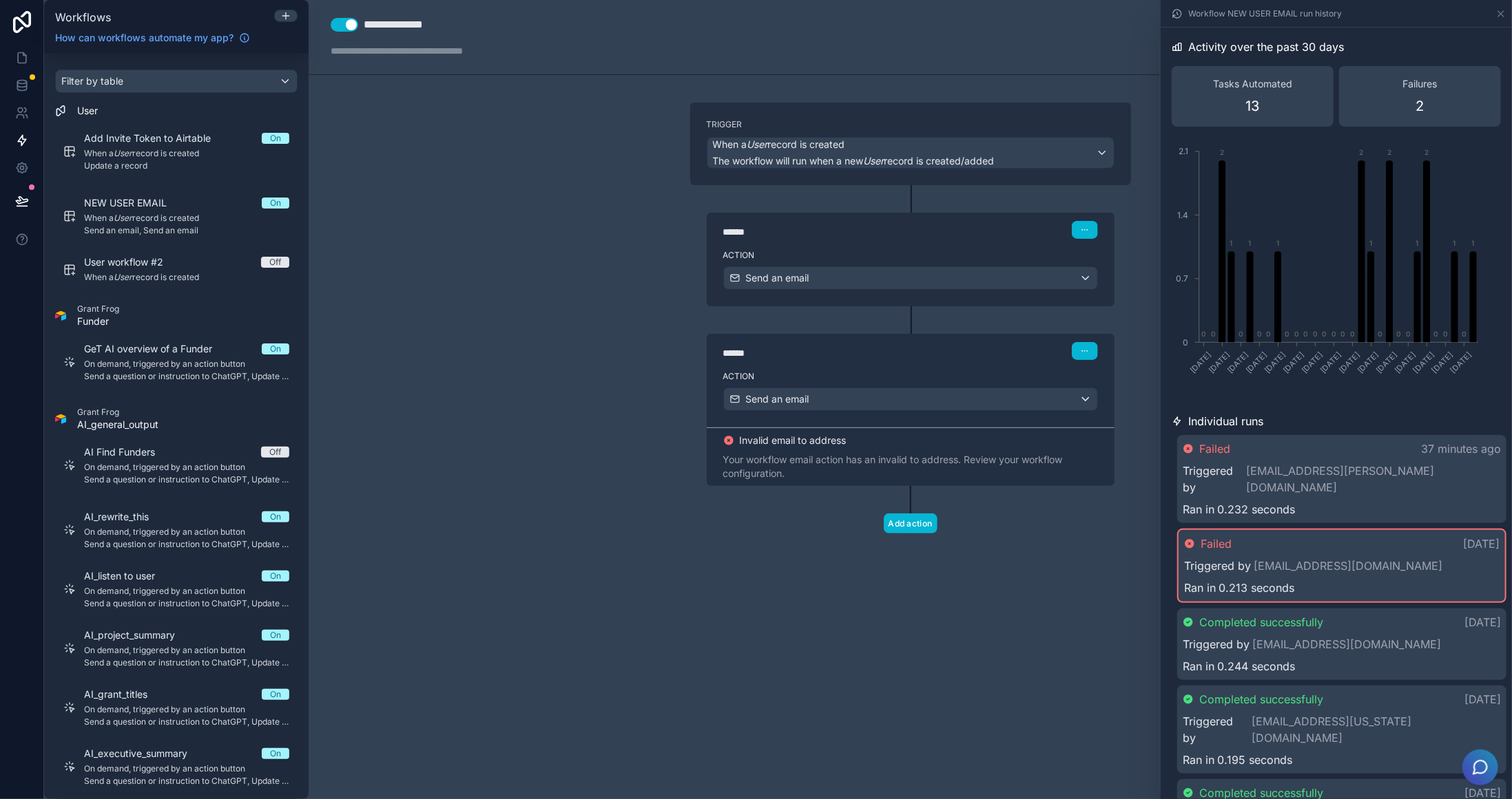
click at [980, 615] on div "**********" at bounding box center [910, 399] width 1203 height 799
click at [1022, 618] on div "**********" at bounding box center [910, 399] width 1203 height 799
click at [19, 78] on icon at bounding box center [22, 85] width 13 height 13
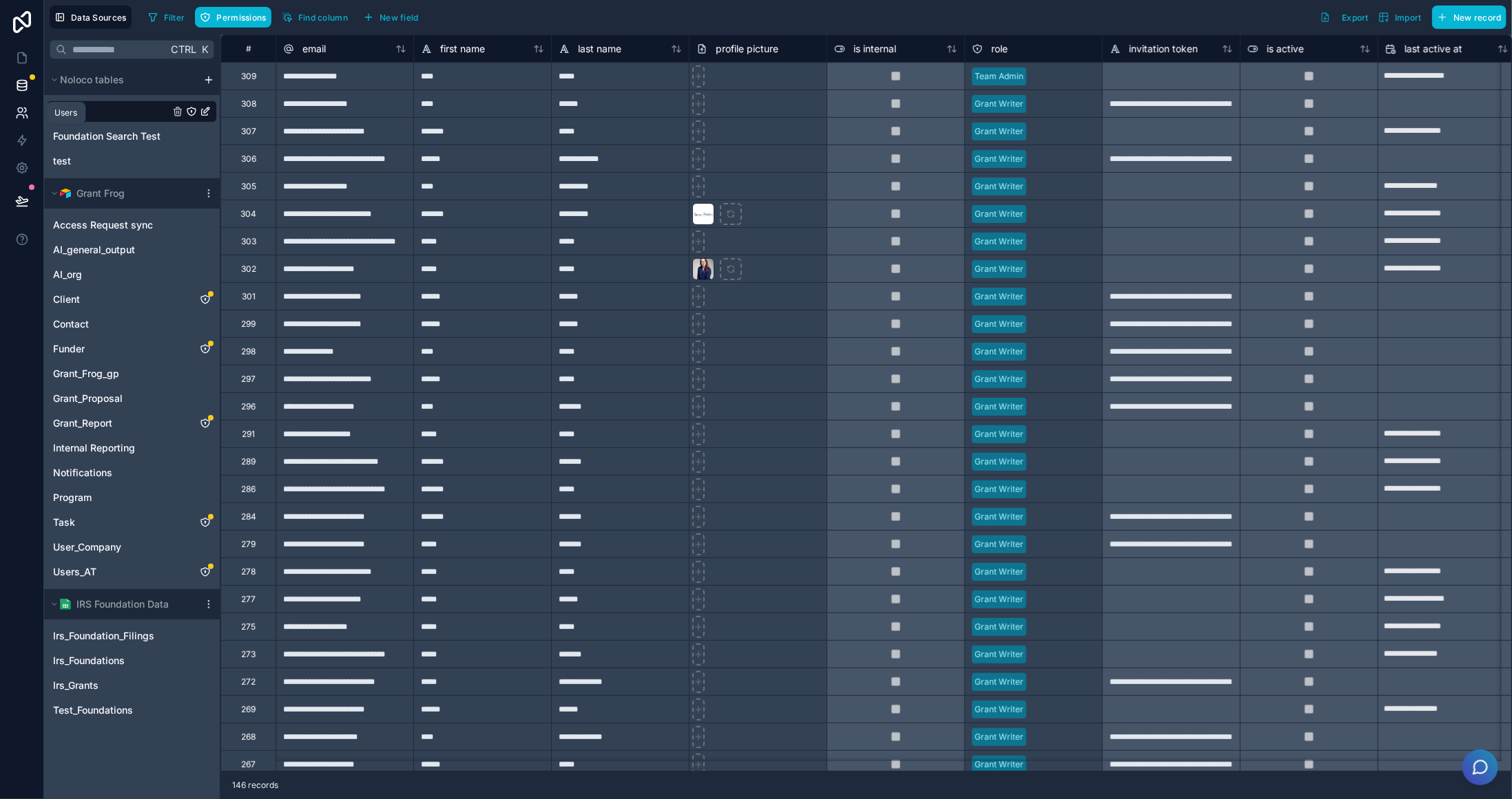
click at [16, 111] on icon at bounding box center [22, 112] width 13 height 13
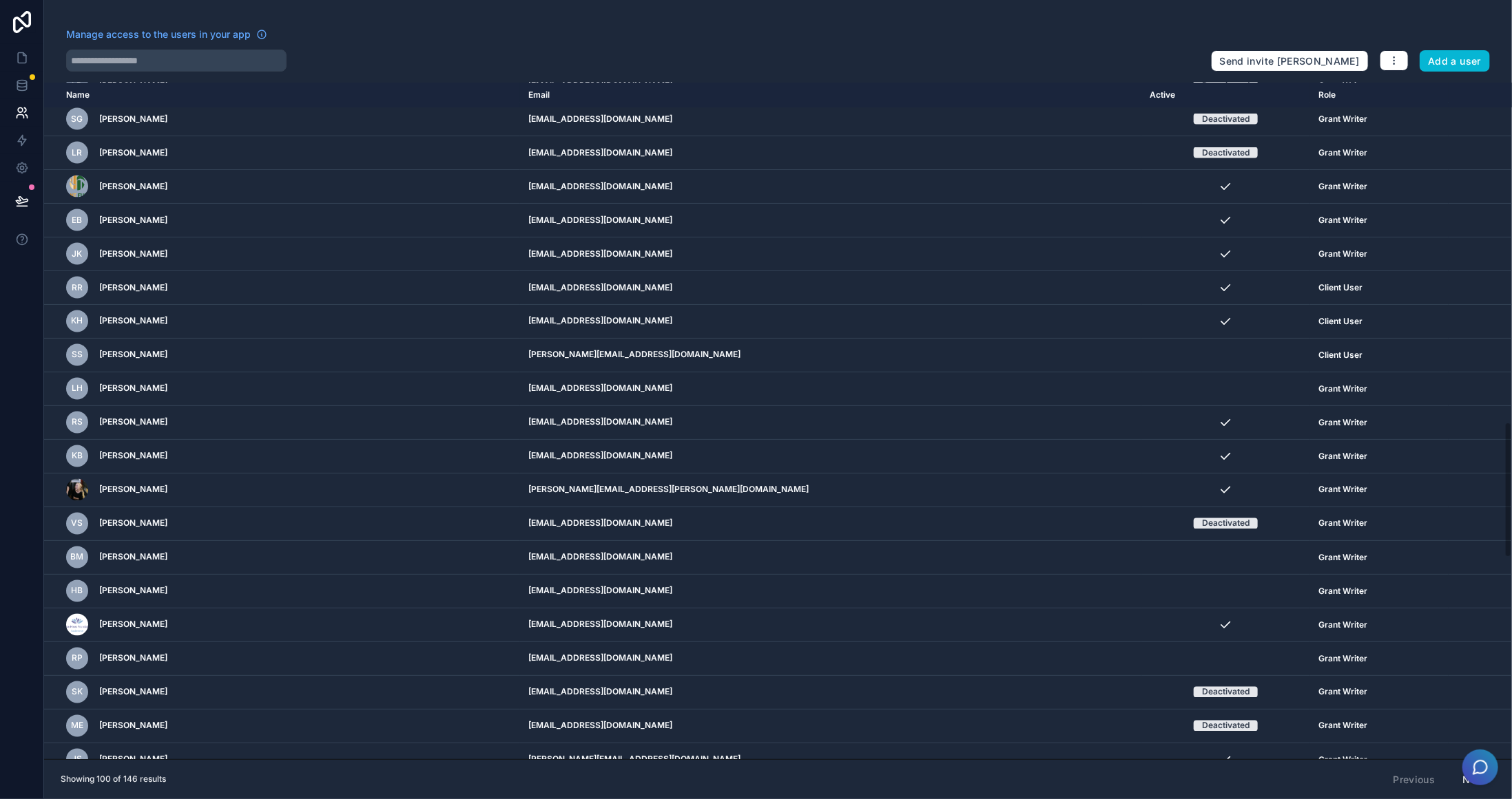
scroll to position [2691, 0]
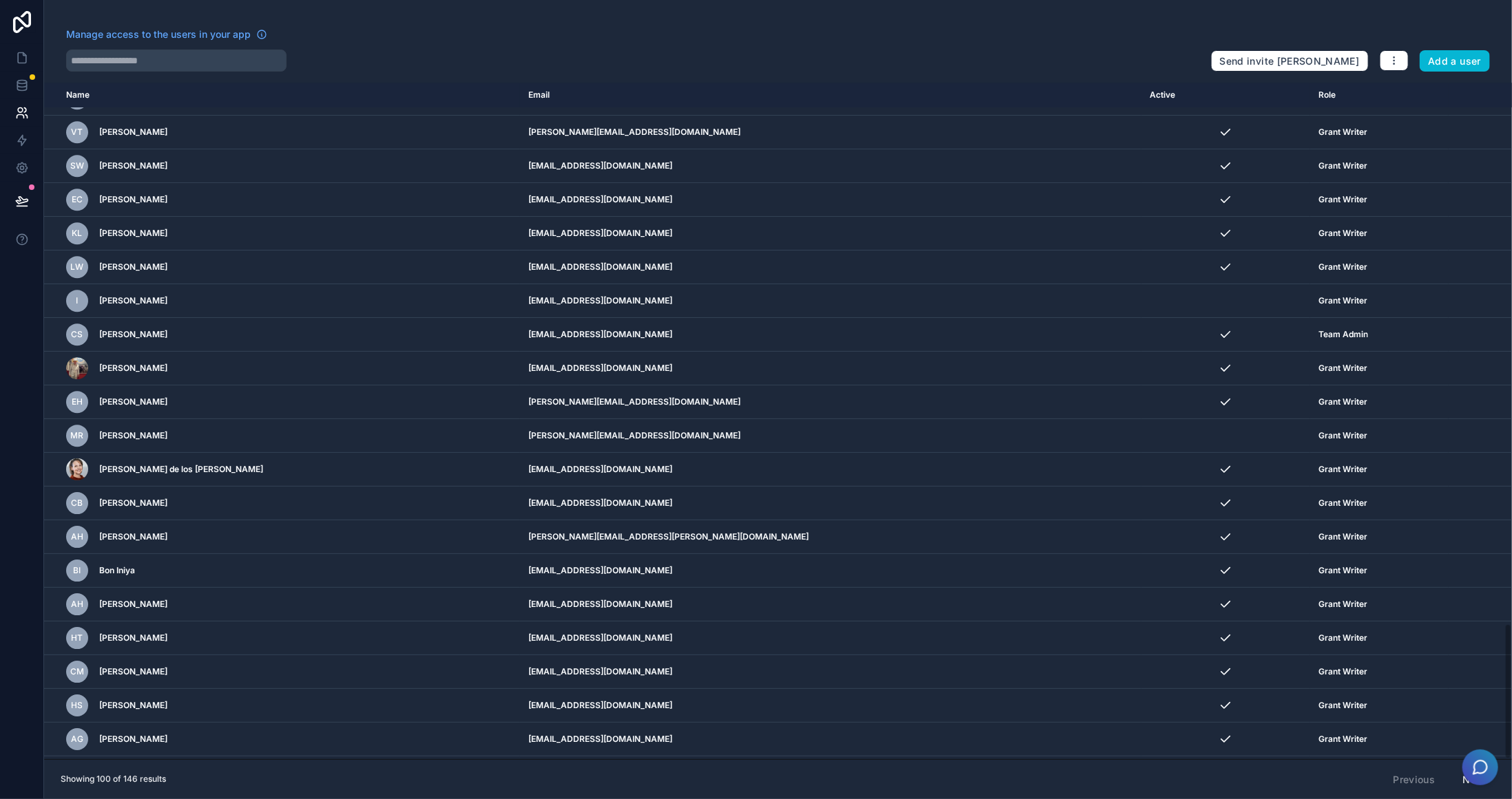
click at [1075, 702] on button "Next" at bounding box center [1474, 780] width 42 height 24
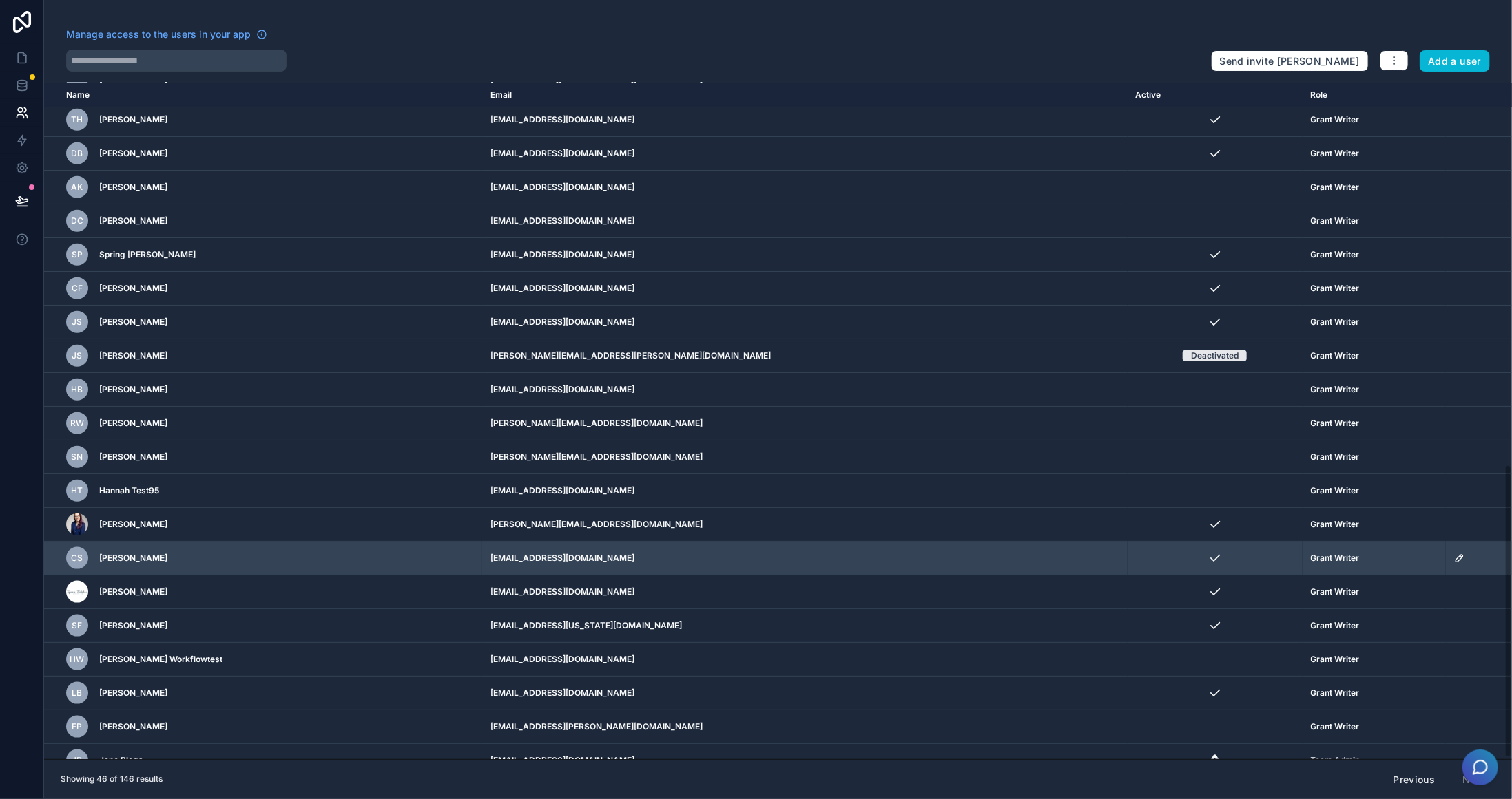
scroll to position [886, 0]
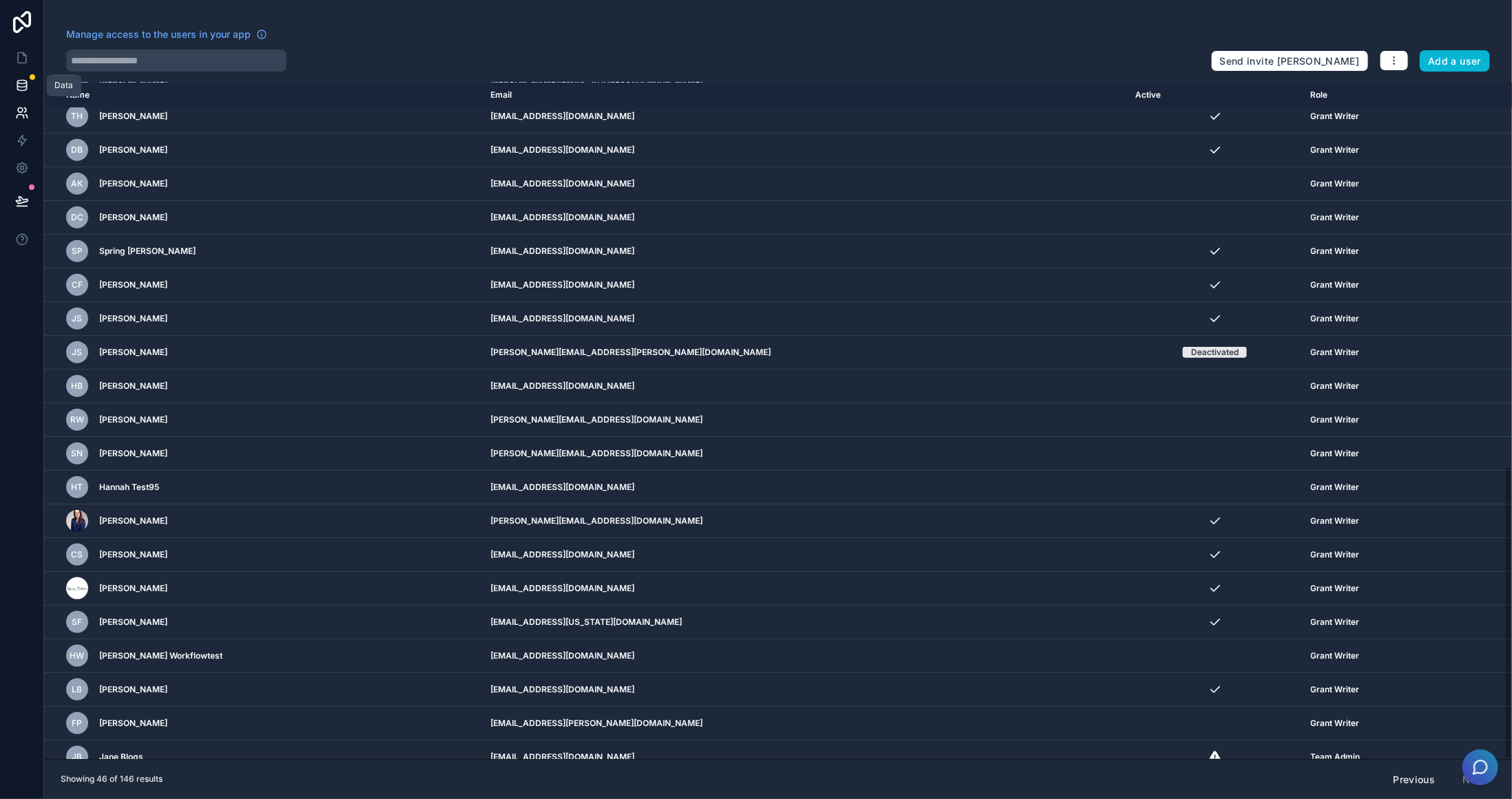
click at [28, 80] on icon at bounding box center [22, 85] width 13 height 13
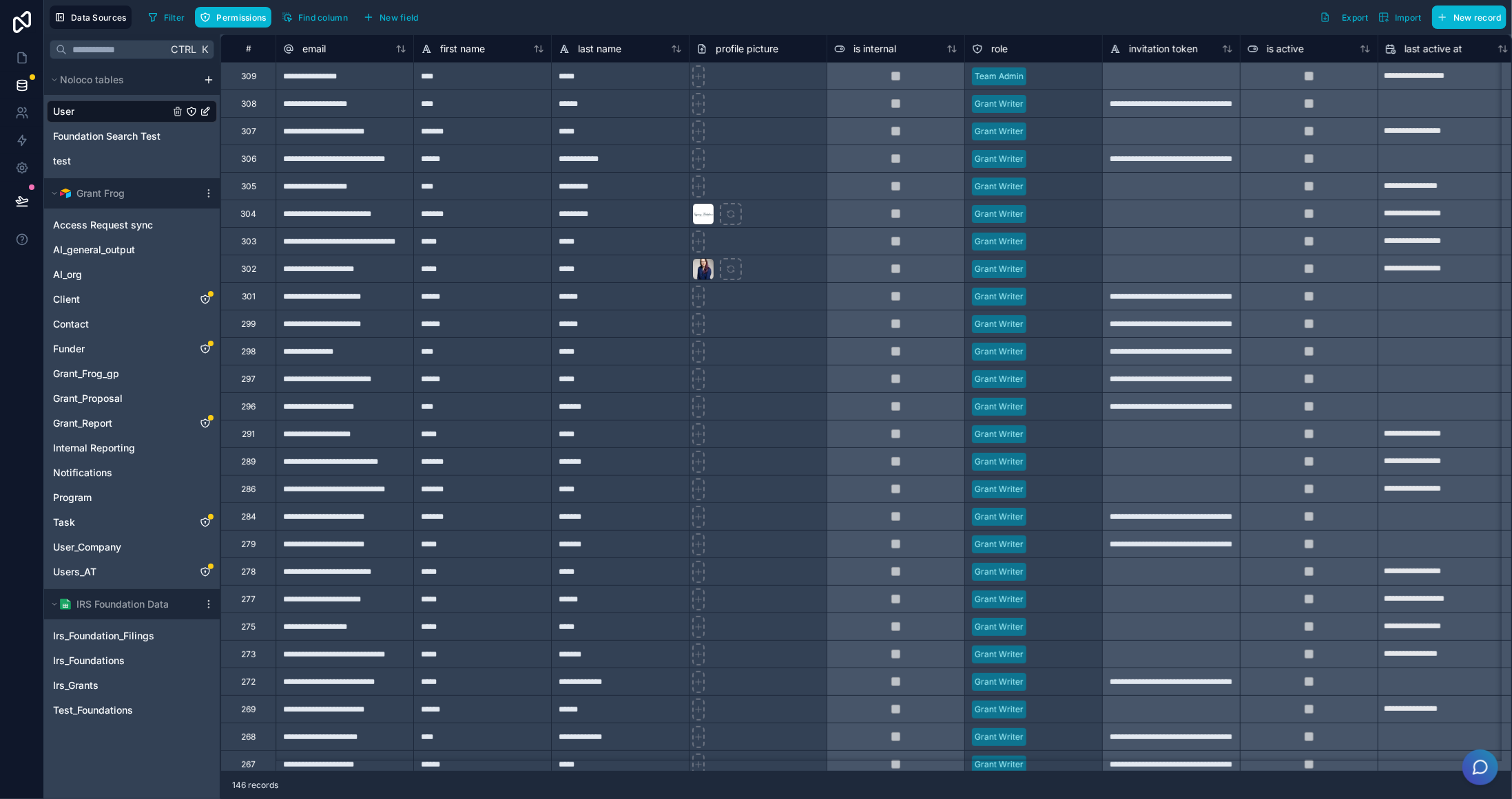
click at [485, 136] on div "*******" at bounding box center [482, 130] width 138 height 28
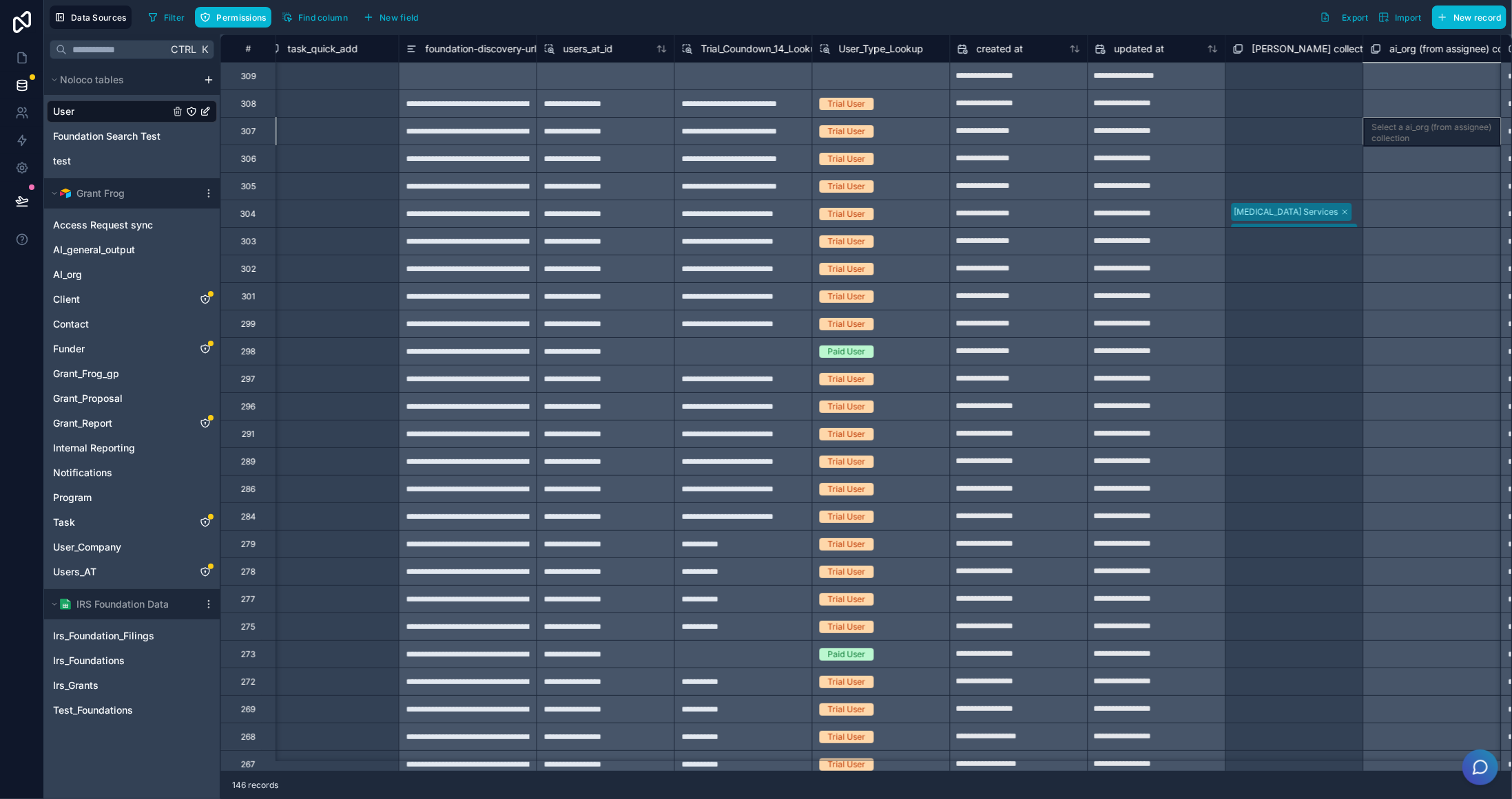
scroll to position [0, 1943]
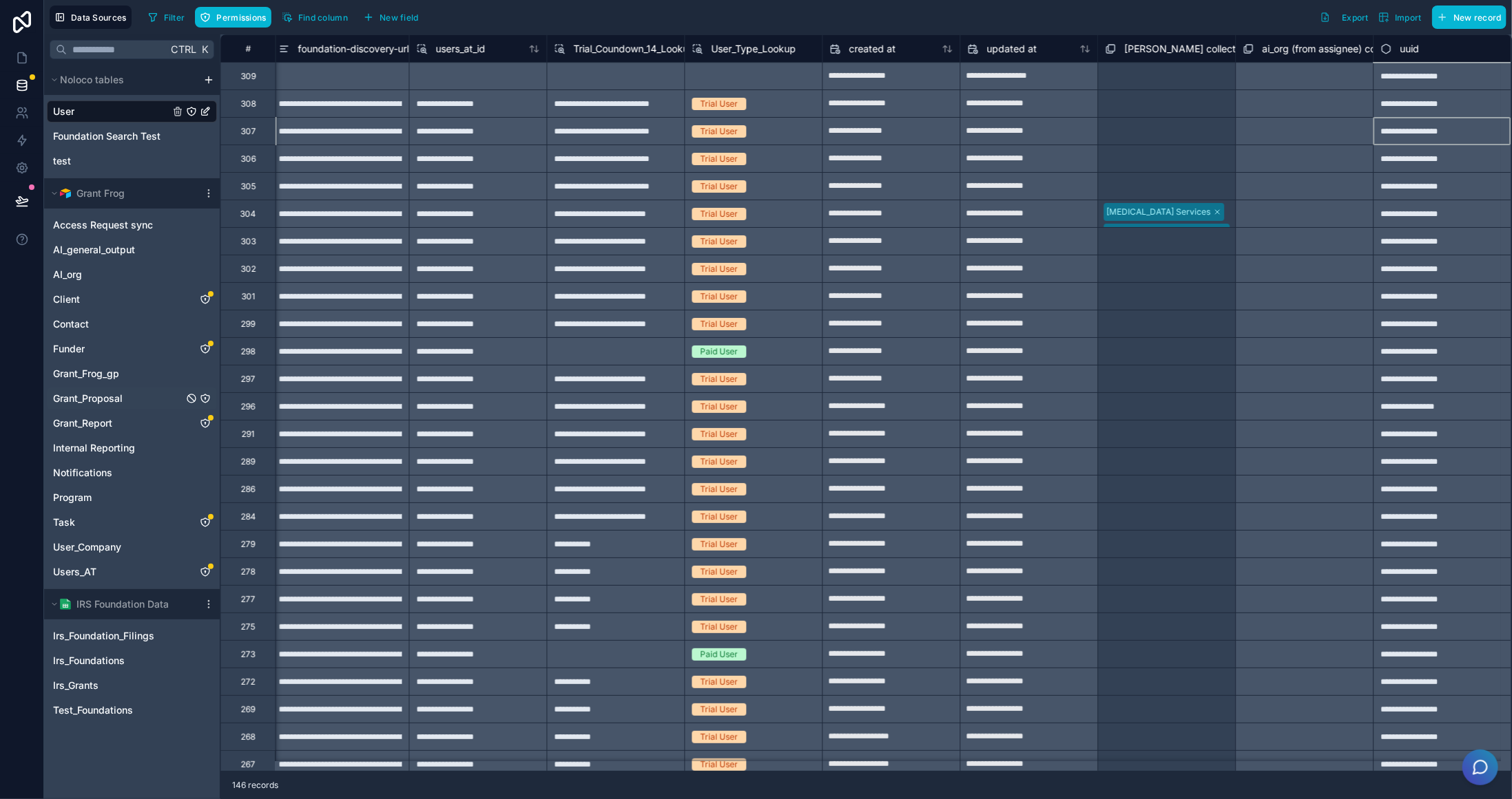
click at [103, 391] on span "Grant_Proposal" at bounding box center [88, 398] width 70 height 13
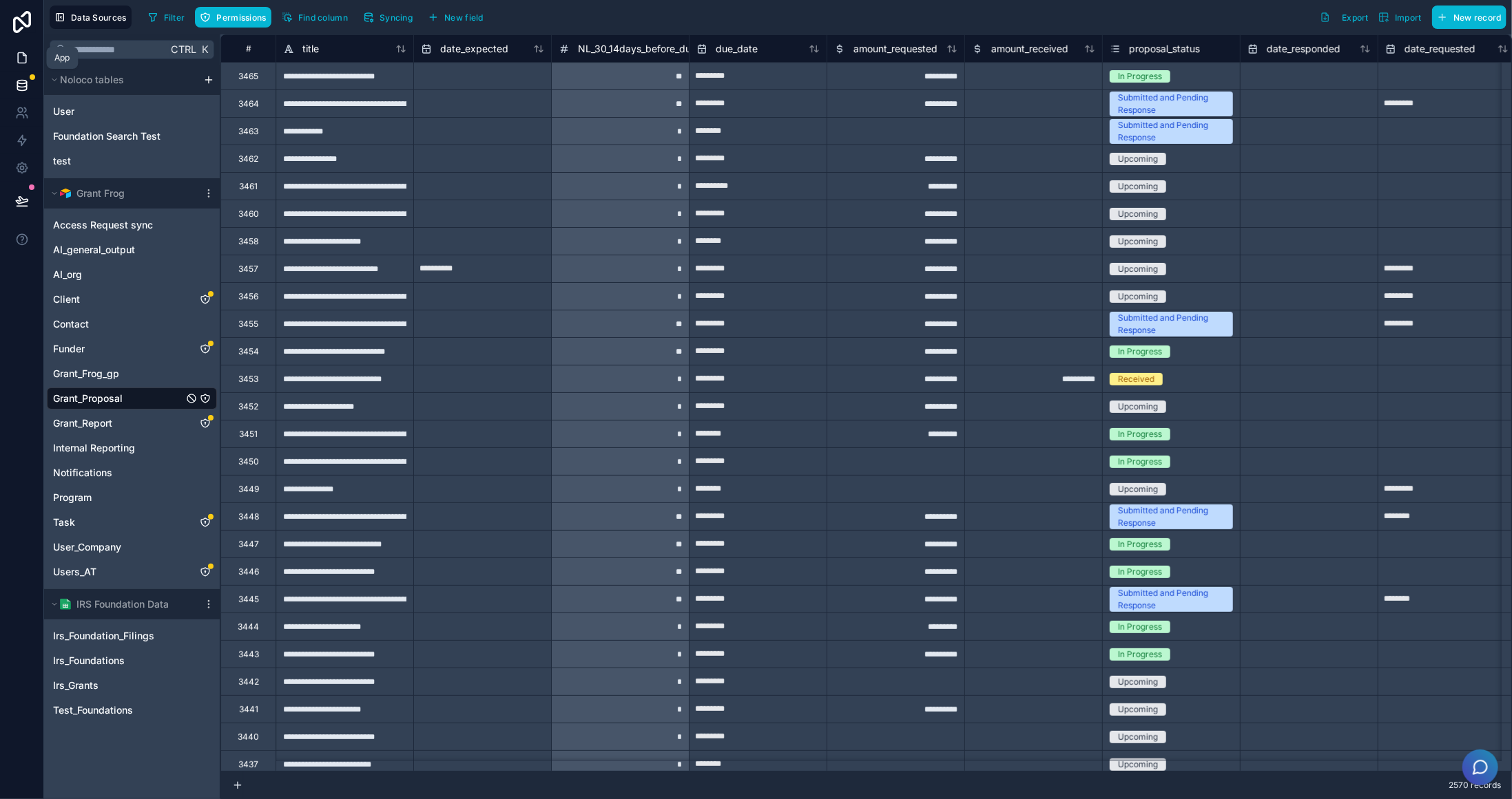
click at [11, 57] on link at bounding box center [22, 57] width 44 height 28
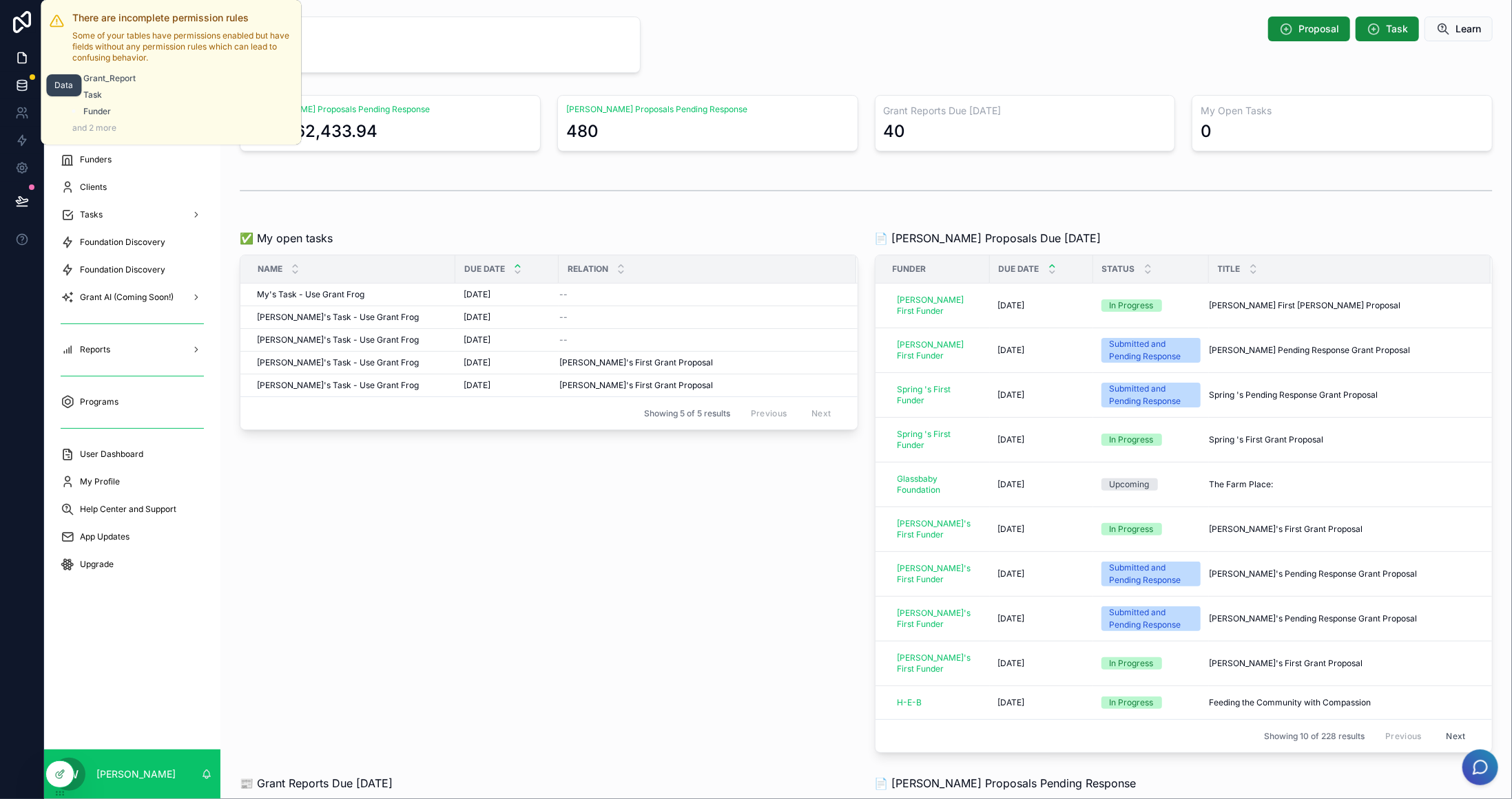
click at [33, 78] on div at bounding box center [32, 77] width 6 height 6
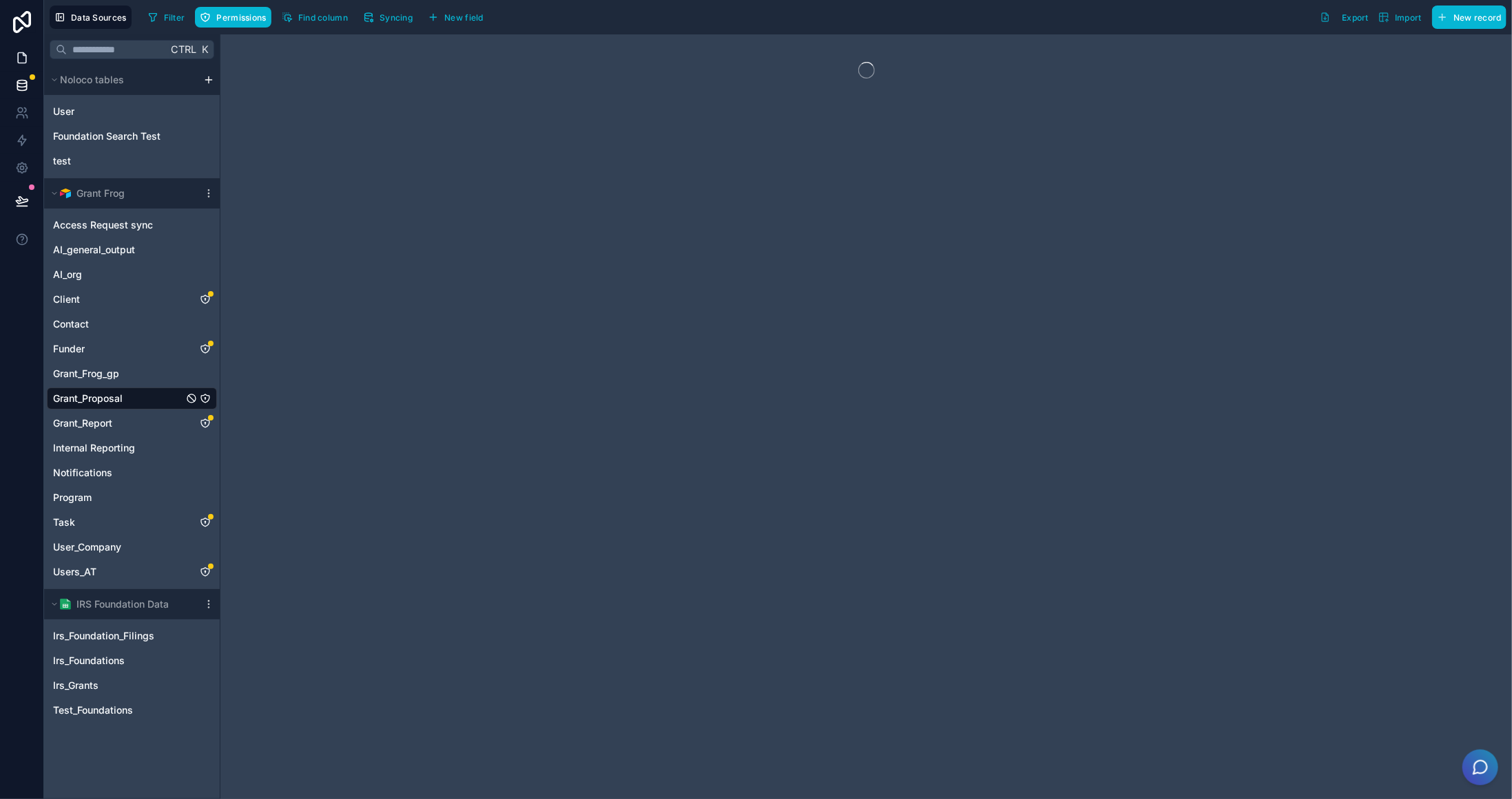
click at [18, 49] on link at bounding box center [22, 57] width 44 height 28
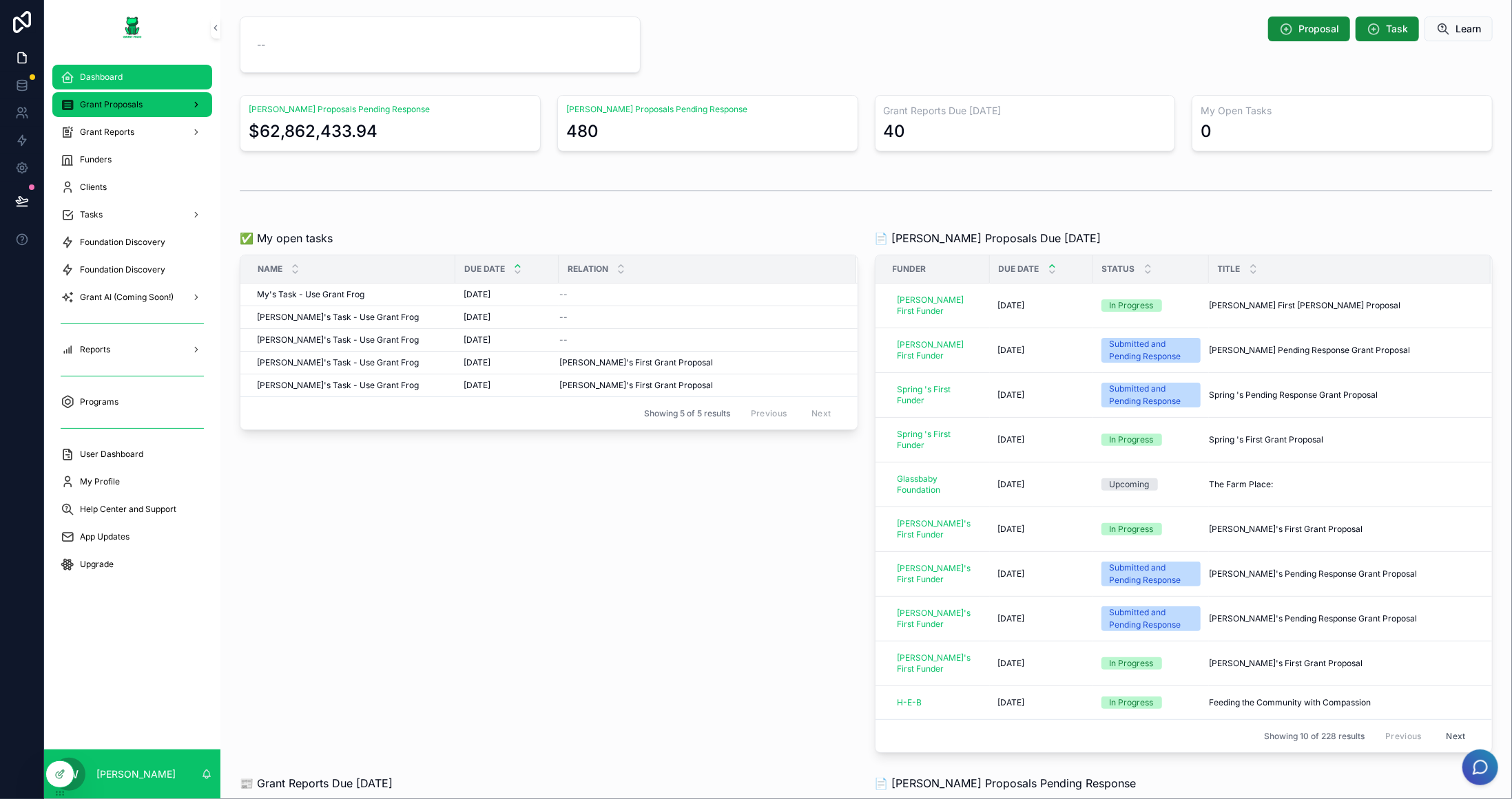
click at [131, 104] on span "Grant Proposals" at bounding box center [111, 105] width 63 height 11
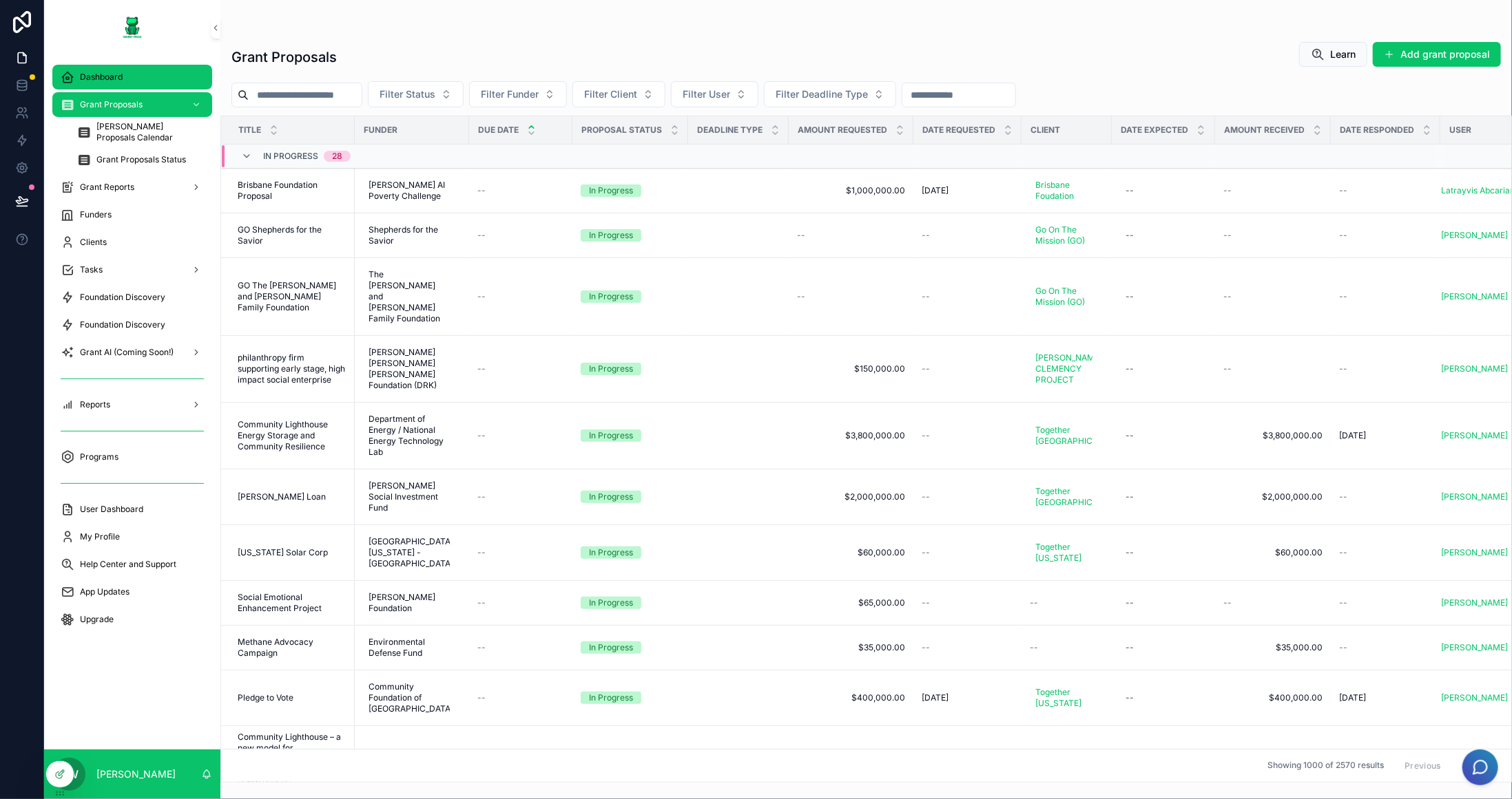
click at [120, 73] on span "Dashboard" at bounding box center [101, 77] width 43 height 11
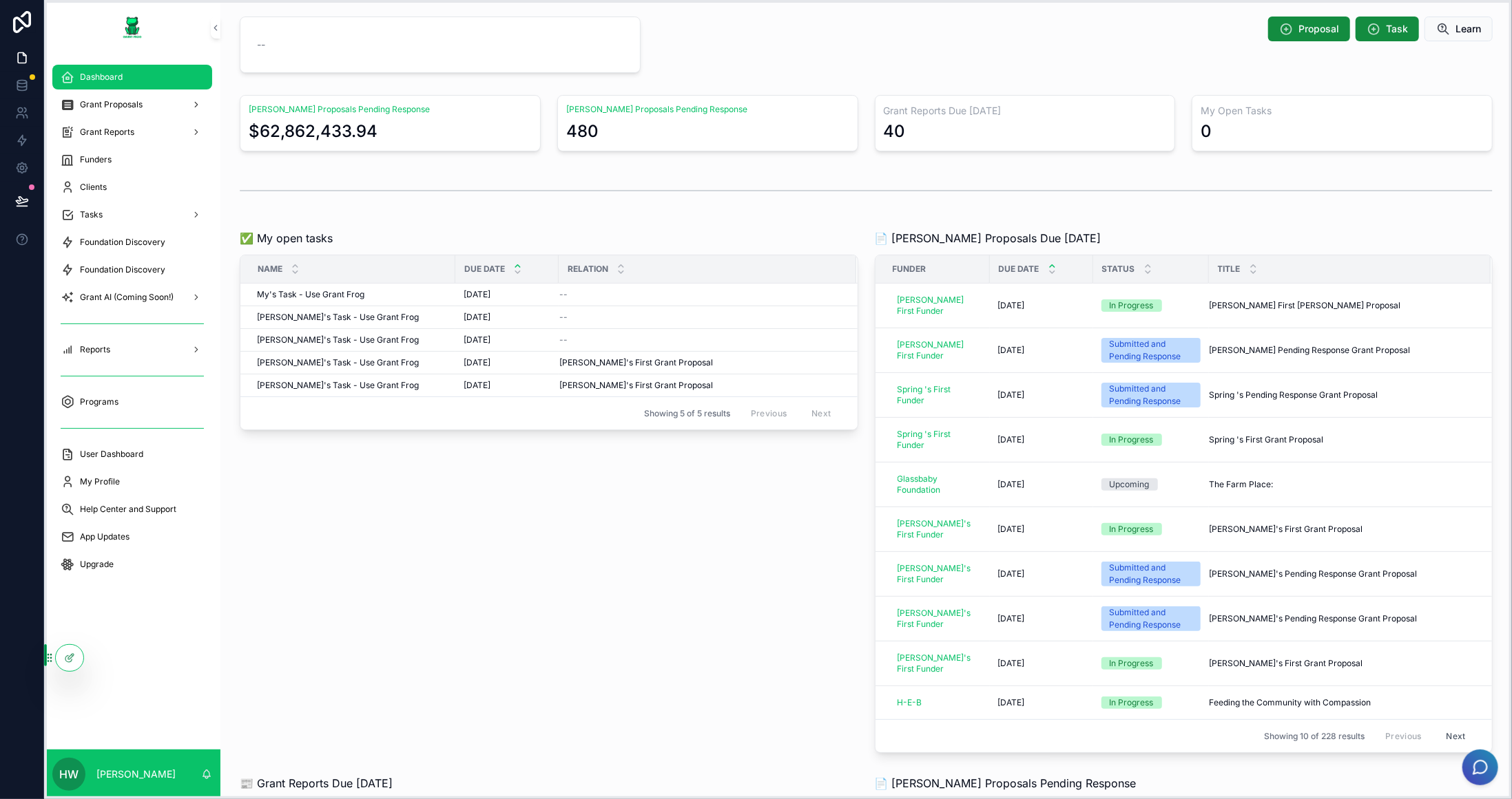
drag, startPoint x: 58, startPoint y: 793, endPoint x: 50, endPoint y: 677, distance: 116.3
click at [98, 660] on icon at bounding box center [100, 661] width 6 height 3
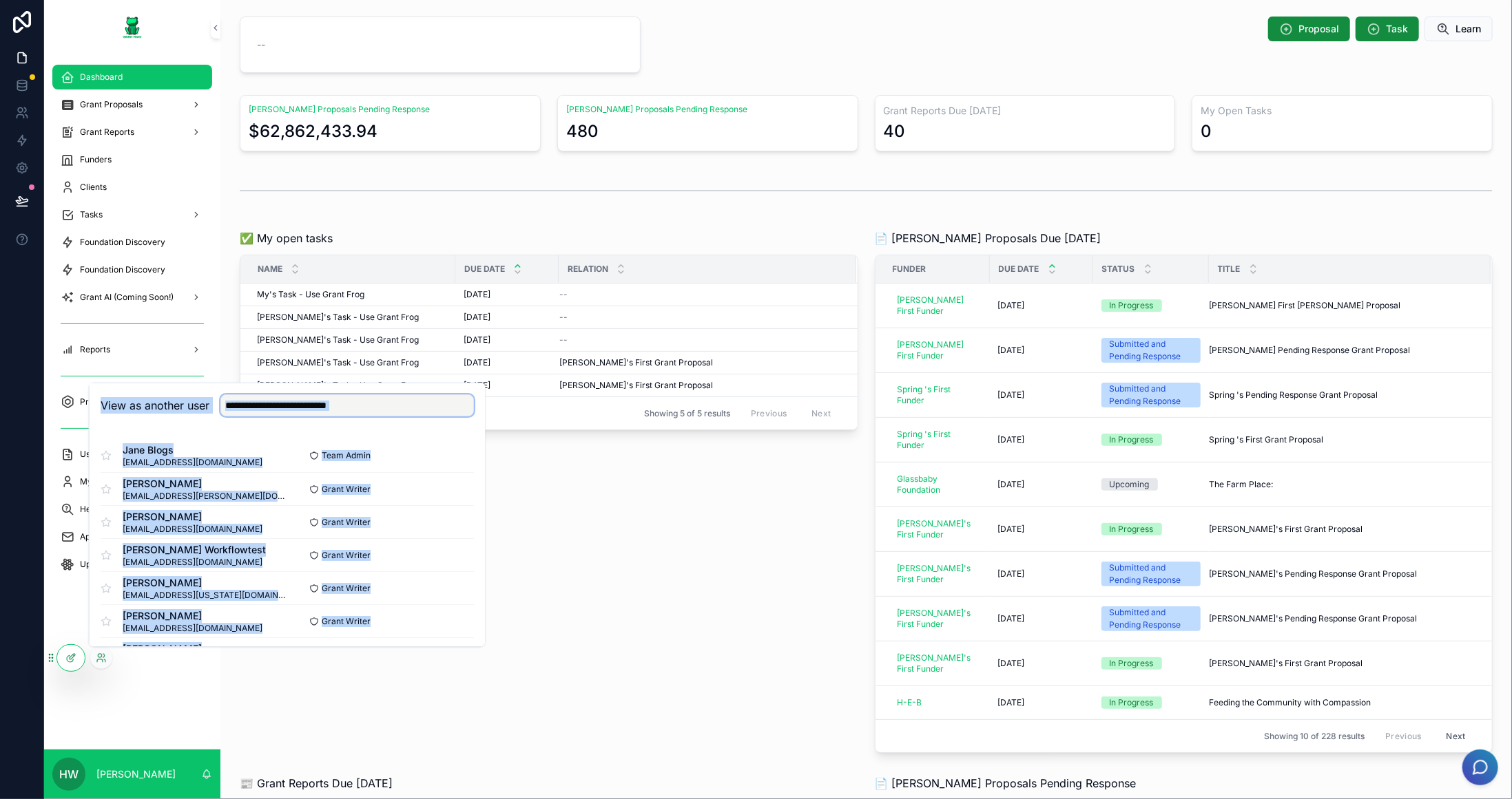
click at [427, 401] on input "text" at bounding box center [347, 405] width 253 height 22
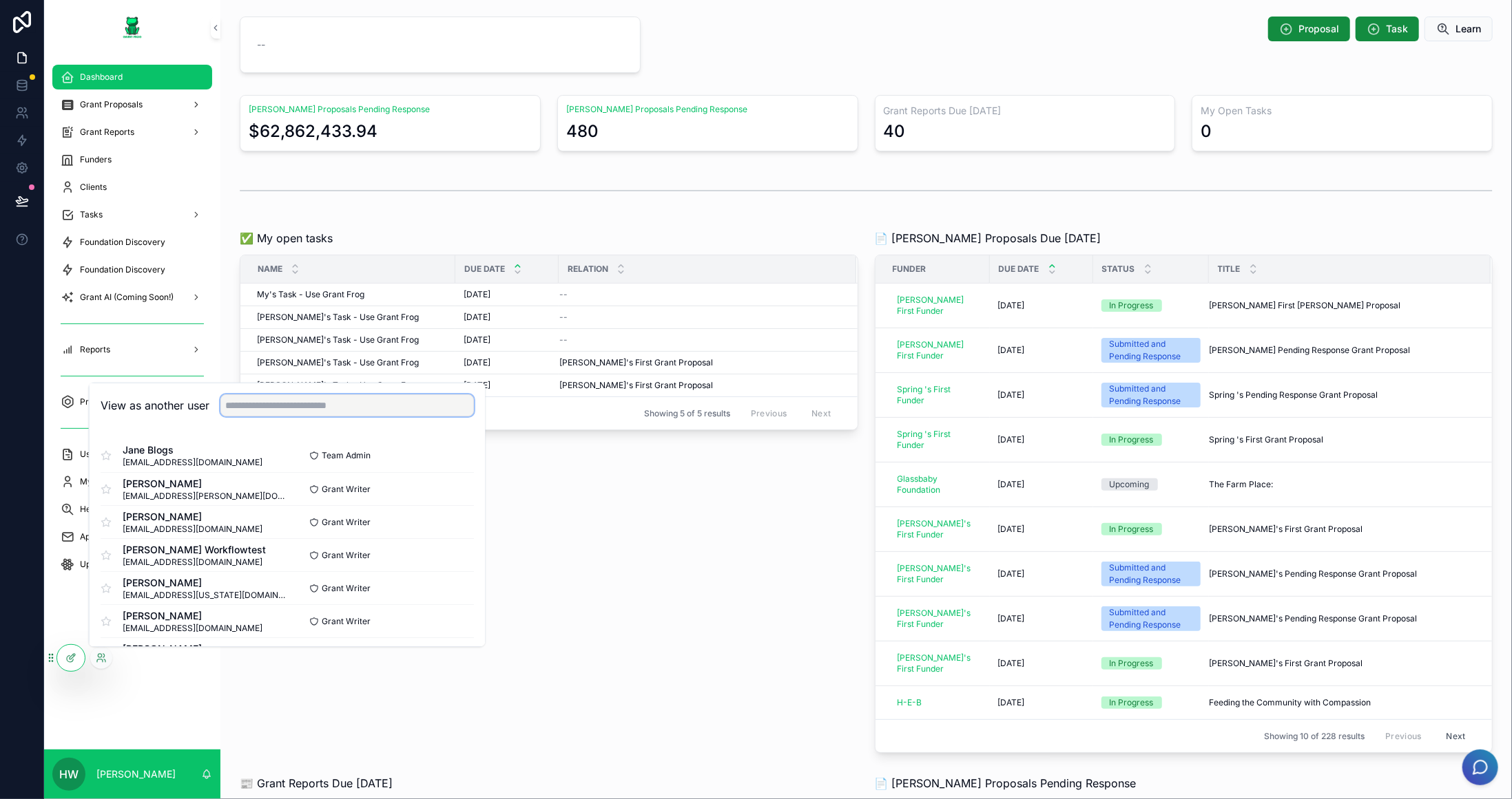
click at [410, 396] on input "text" at bounding box center [347, 405] width 253 height 22
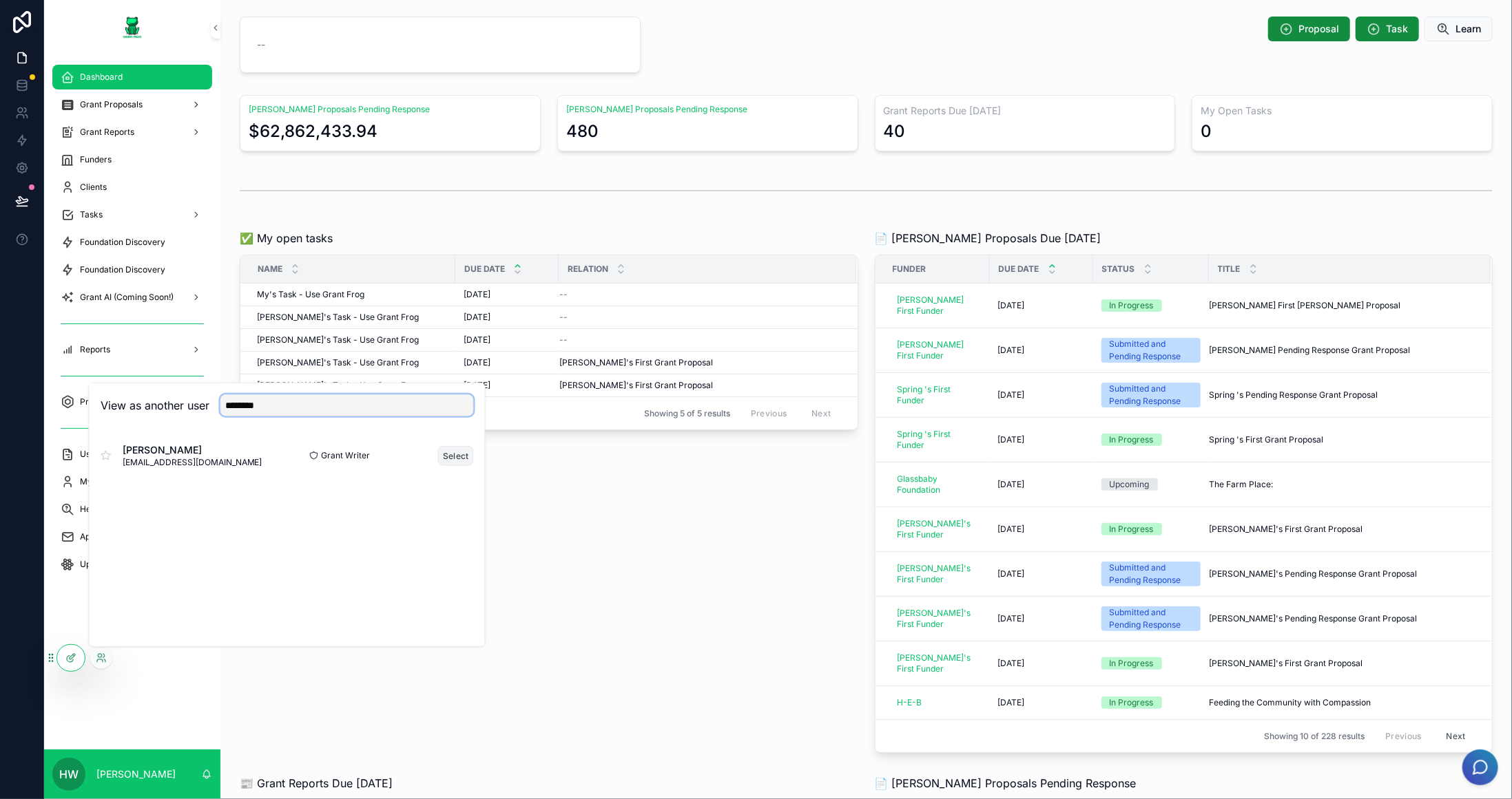
type input "********"
click at [466, 451] on button "Select" at bounding box center [456, 455] width 36 height 20
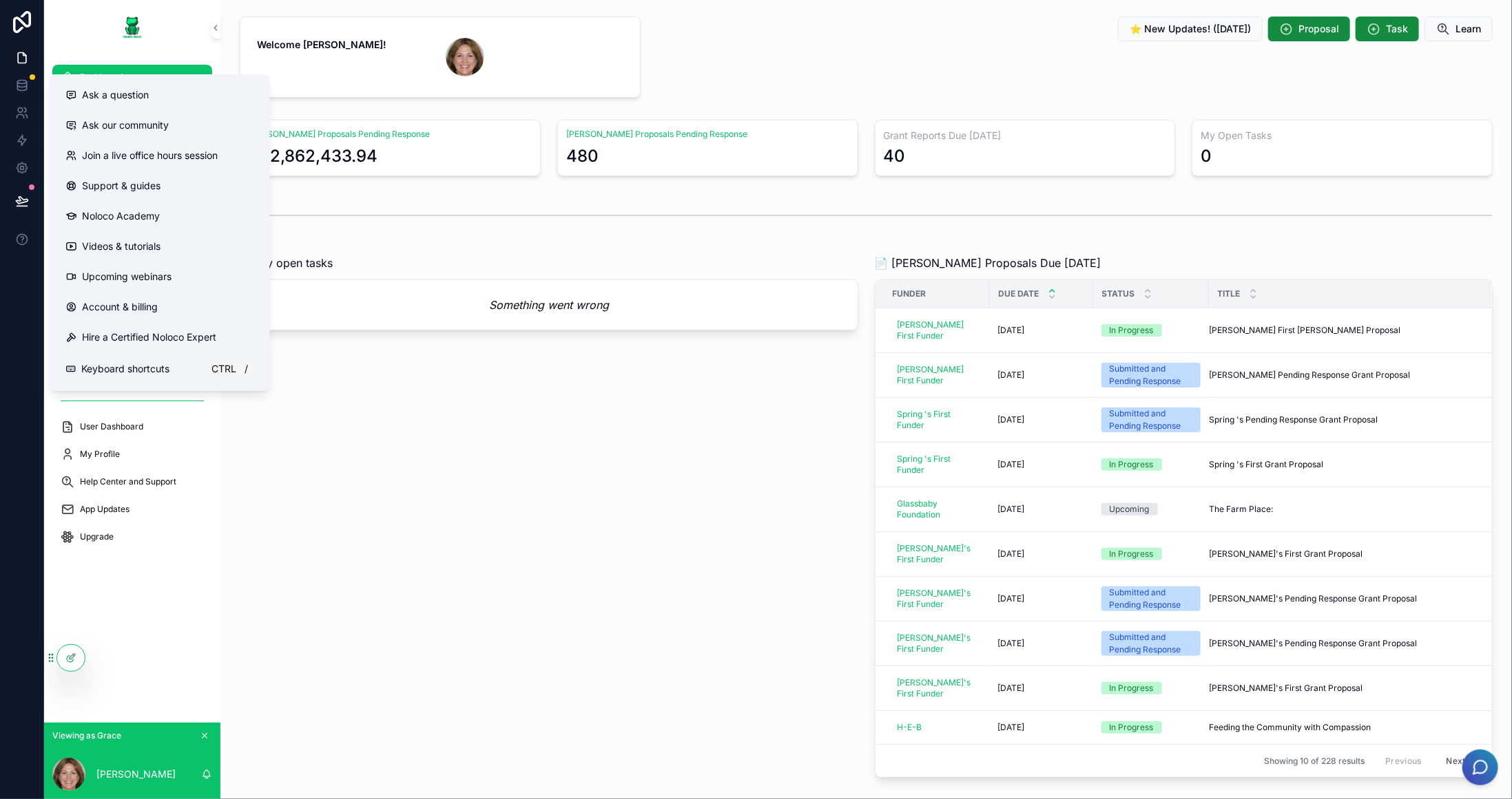
click at [840, 235] on div "scrollable content" at bounding box center [866, 215] width 1269 height 46
click at [171, 94] on div "Ask a question" at bounding box center [159, 95] width 188 height 13
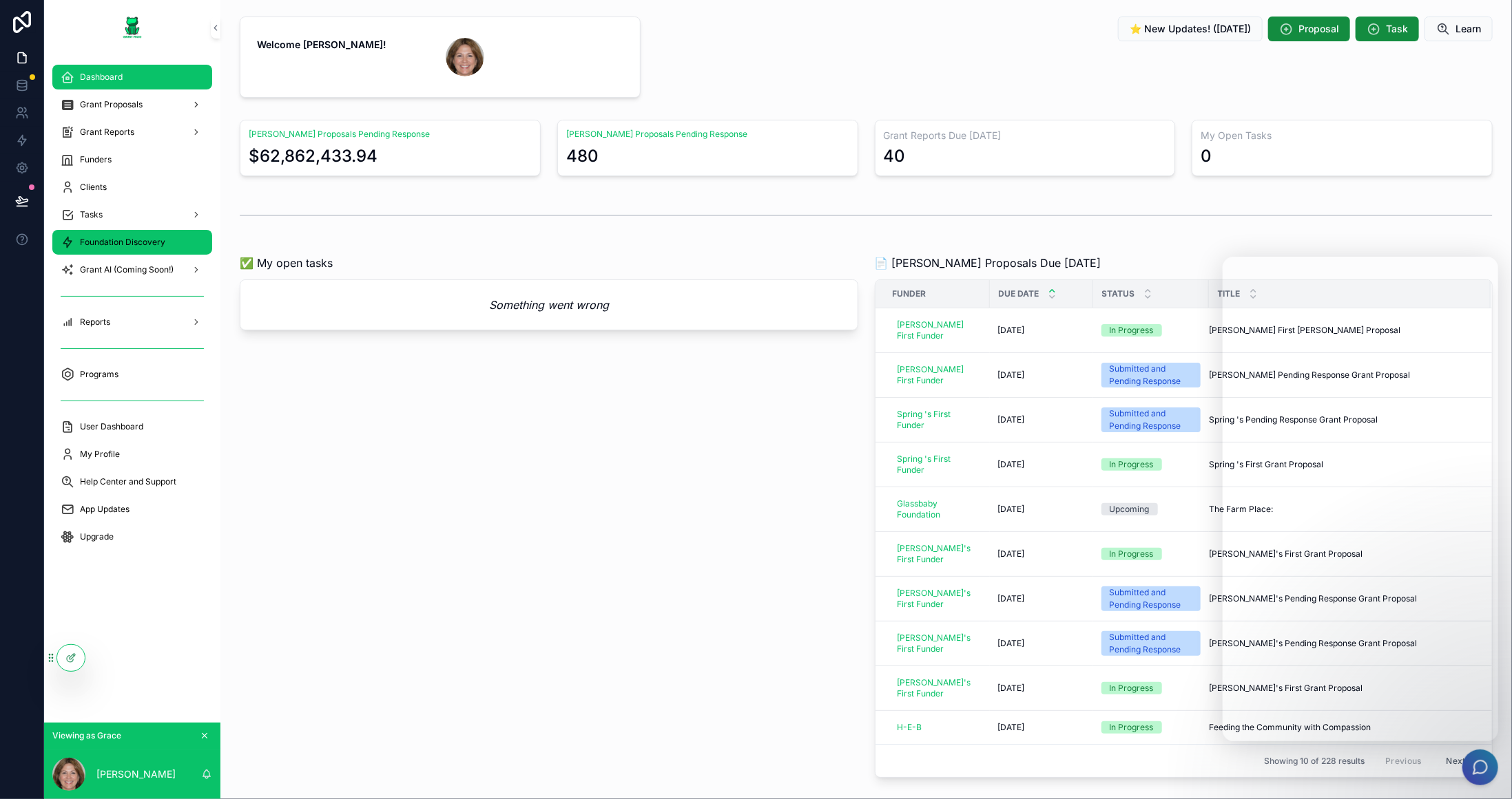
click at [131, 237] on span "Foundation Discovery" at bounding box center [123, 243] width 86 height 11
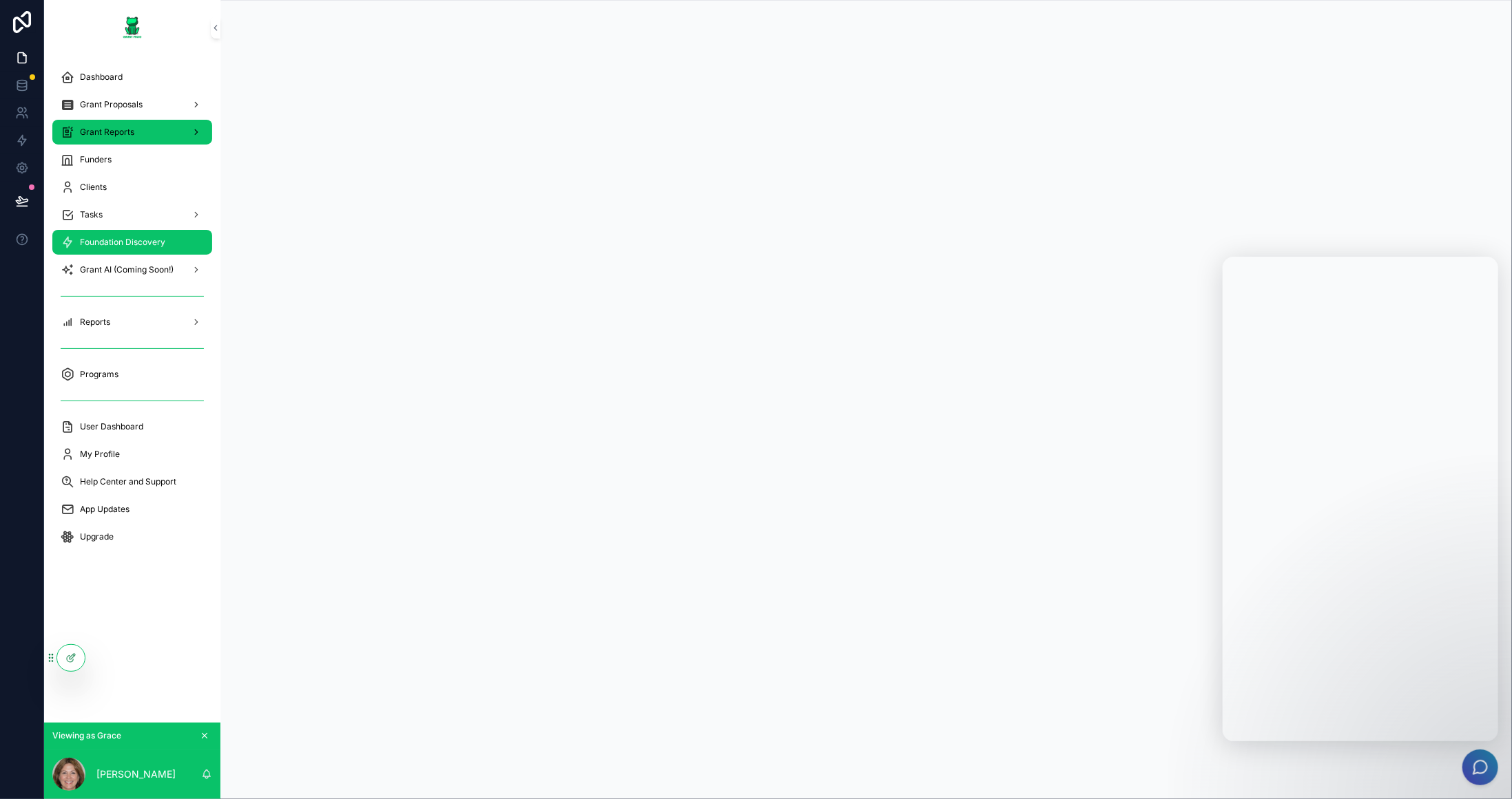
click at [136, 123] on div "Grant Reports" at bounding box center [132, 131] width 143 height 22
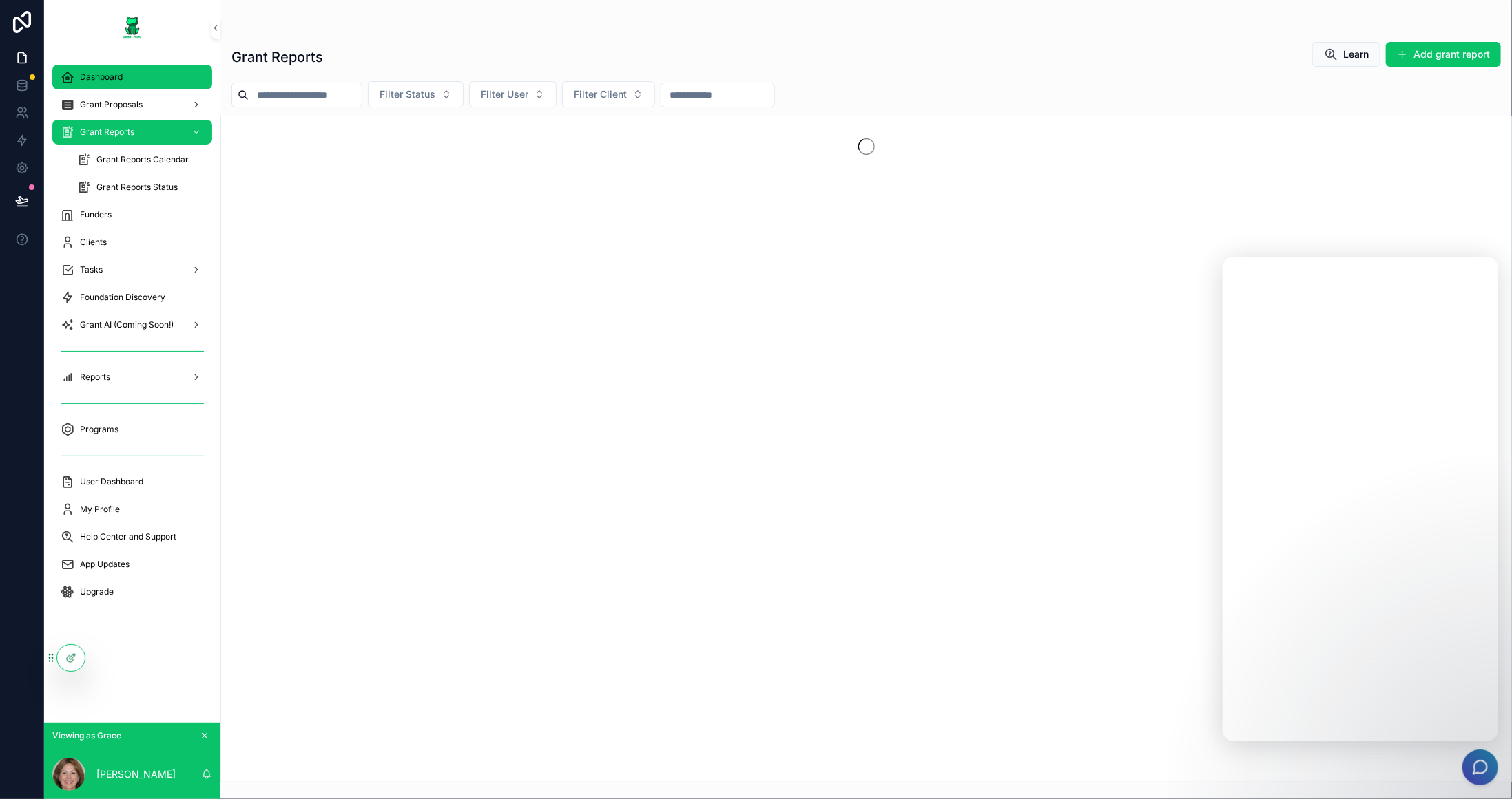
click at [135, 74] on div "Dashboard" at bounding box center [132, 76] width 143 height 22
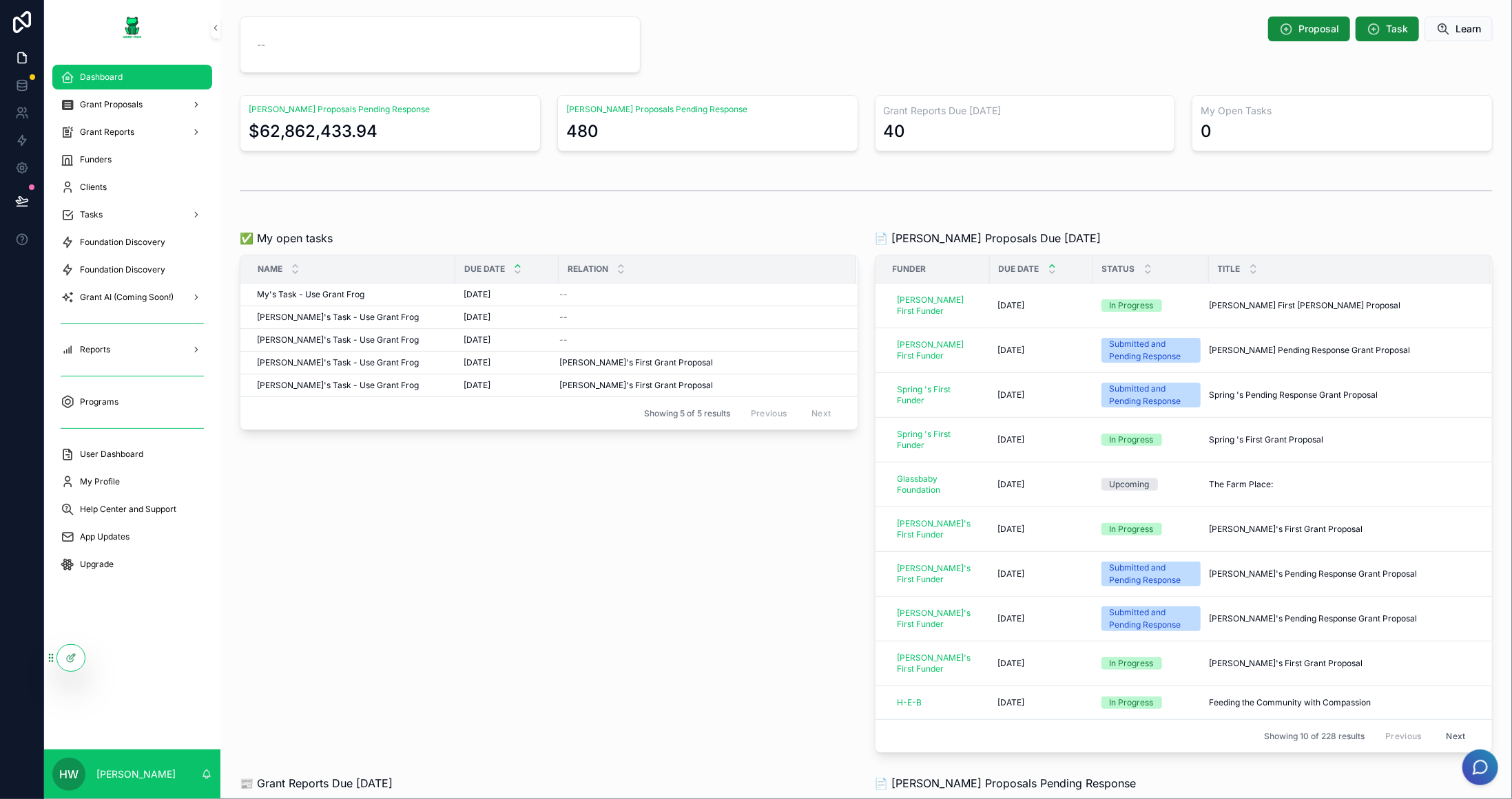
click at [869, 61] on div "scrollable content" at bounding box center [866, 45] width 417 height 68
click at [23, 85] on icon at bounding box center [22, 85] width 13 height 13
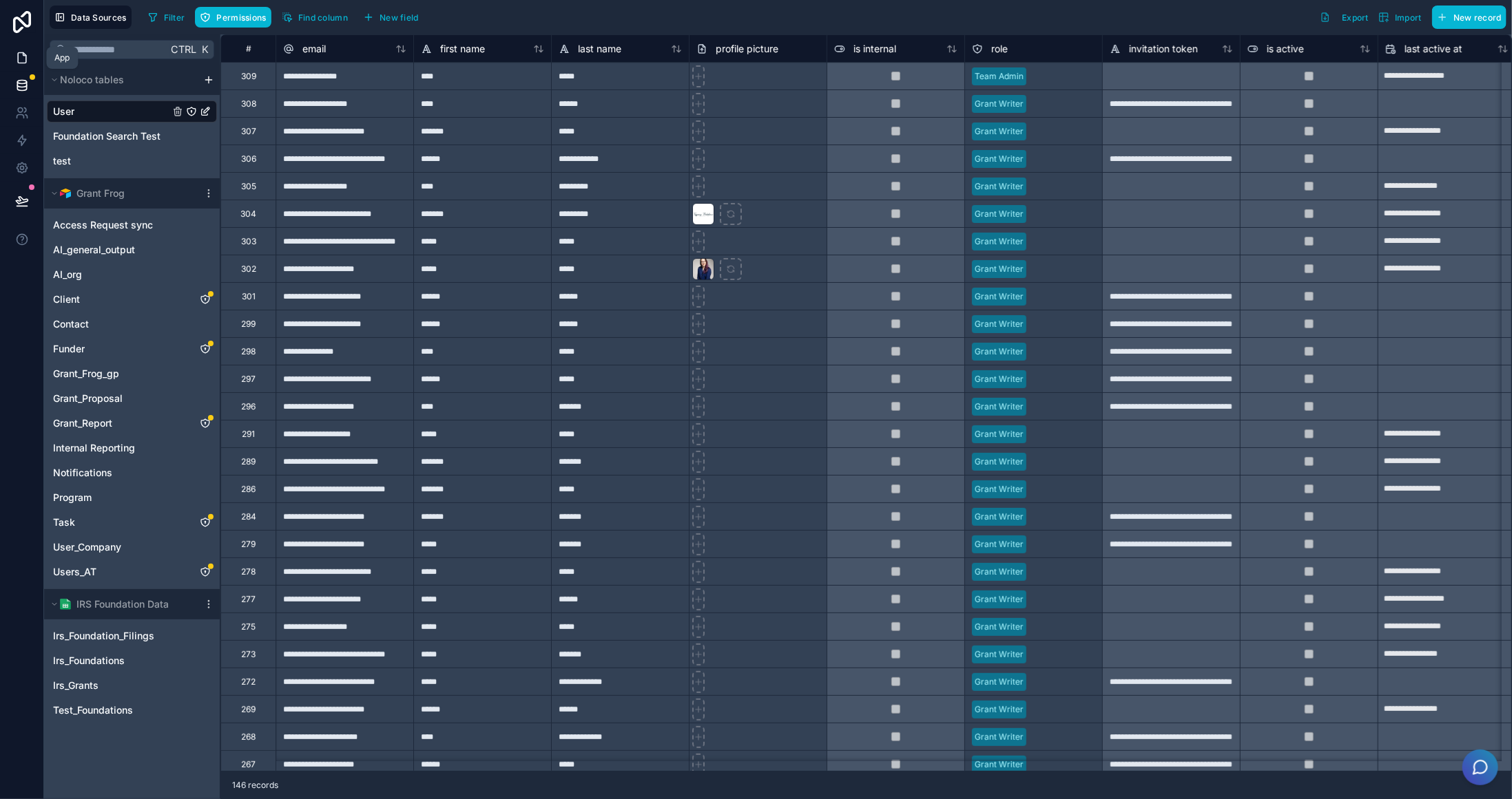
click at [28, 54] on icon at bounding box center [22, 57] width 13 height 13
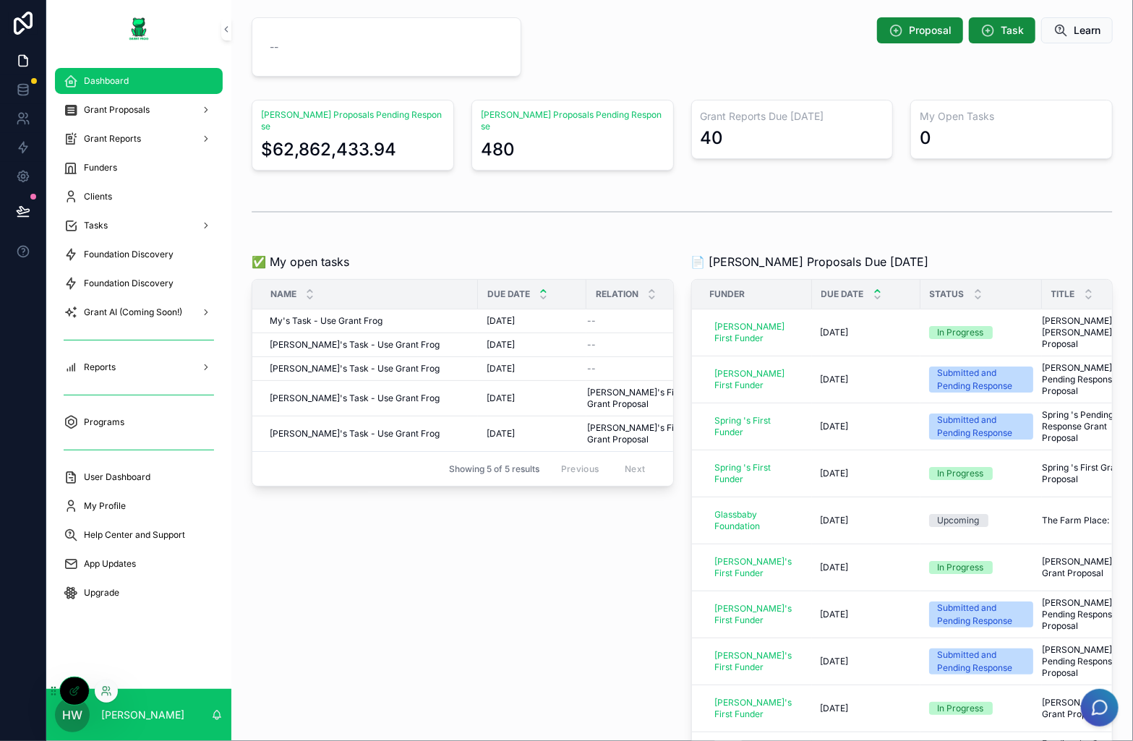
click at [114, 688] on div at bounding box center [106, 691] width 23 height 23
drag, startPoint x: 53, startPoint y: 694, endPoint x: 46, endPoint y: 628, distance: 66.2
click at [46, 628] on icon at bounding box center [52, 626] width 12 height 12
click at [106, 627] on icon at bounding box center [105, 628] width 6 height 3
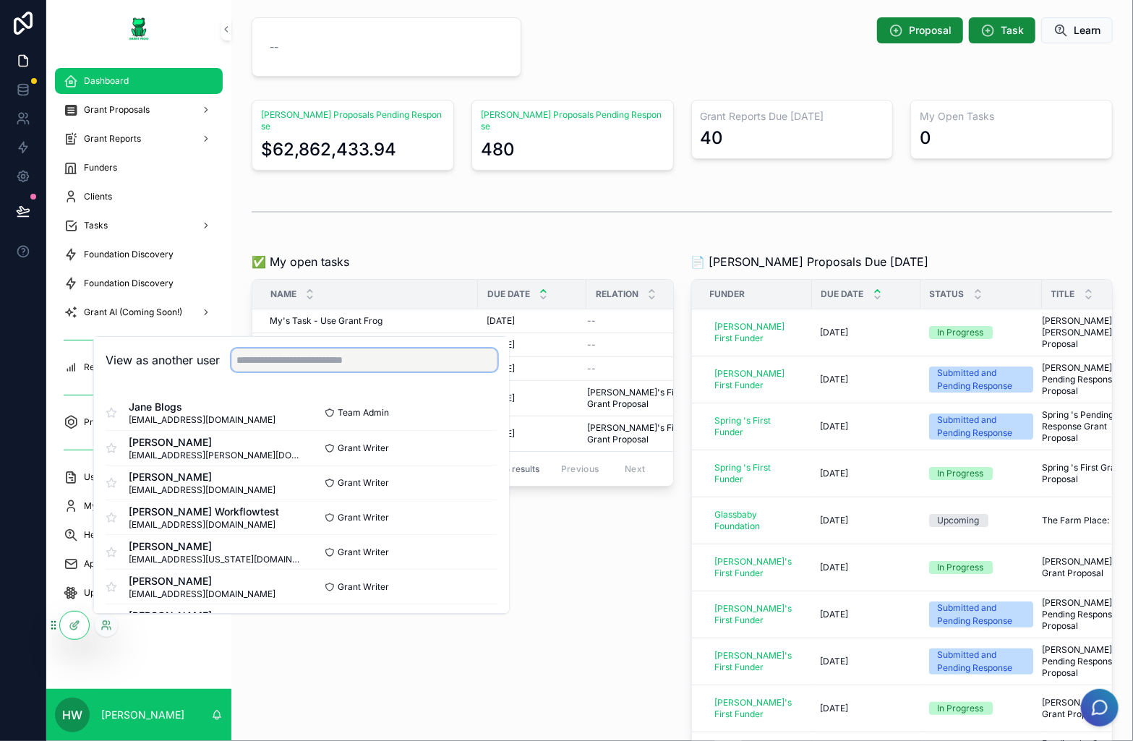
click at [377, 359] on input "text" at bounding box center [364, 359] width 266 height 23
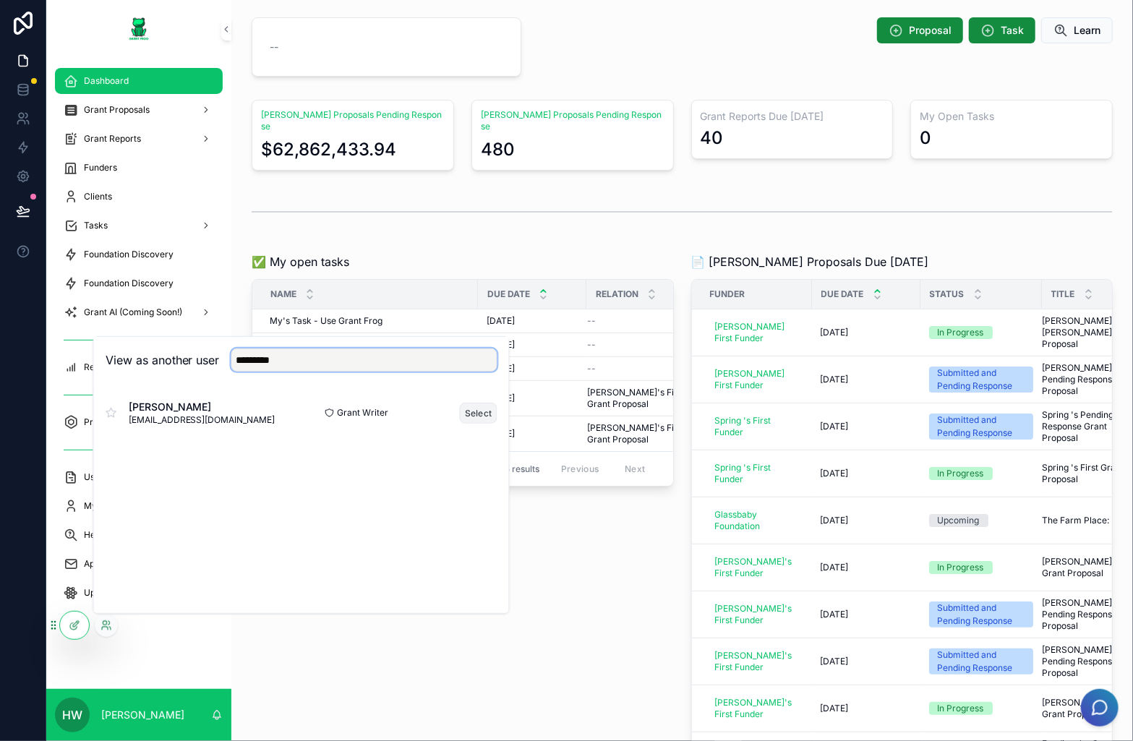
type input "*********"
click at [494, 414] on button "Select" at bounding box center [479, 413] width 38 height 21
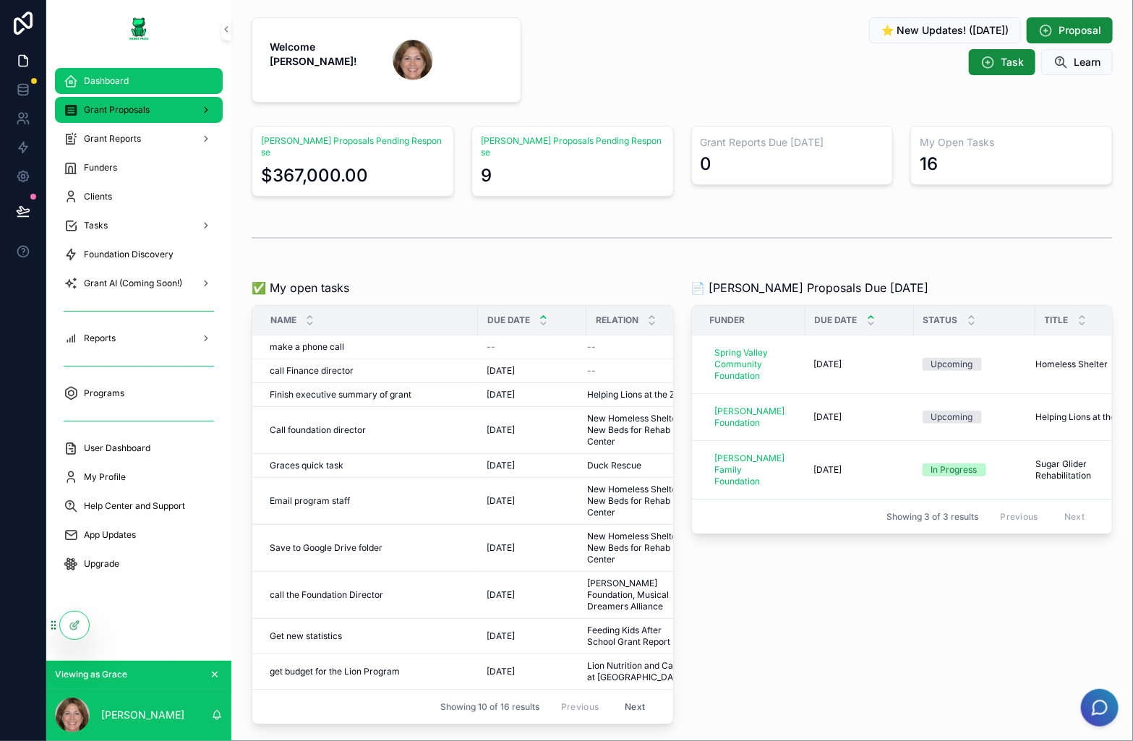
click at [149, 104] on div "Grant Proposals" at bounding box center [139, 109] width 150 height 23
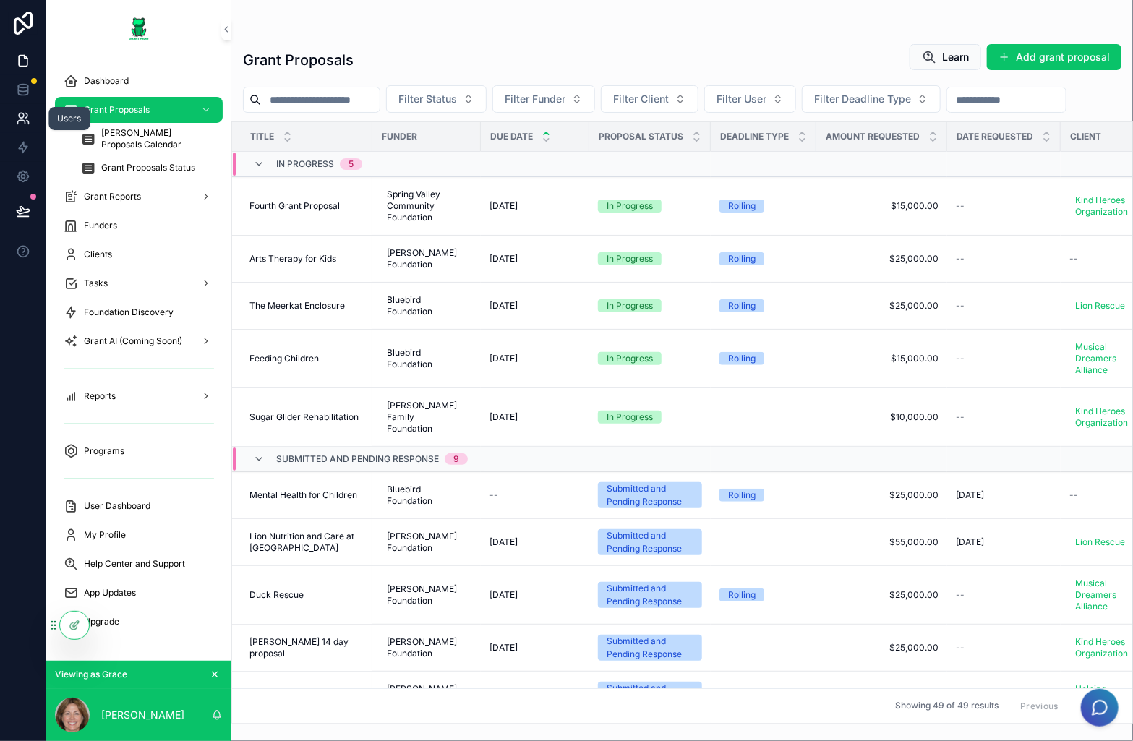
click at [19, 125] on icon at bounding box center [23, 118] width 14 height 14
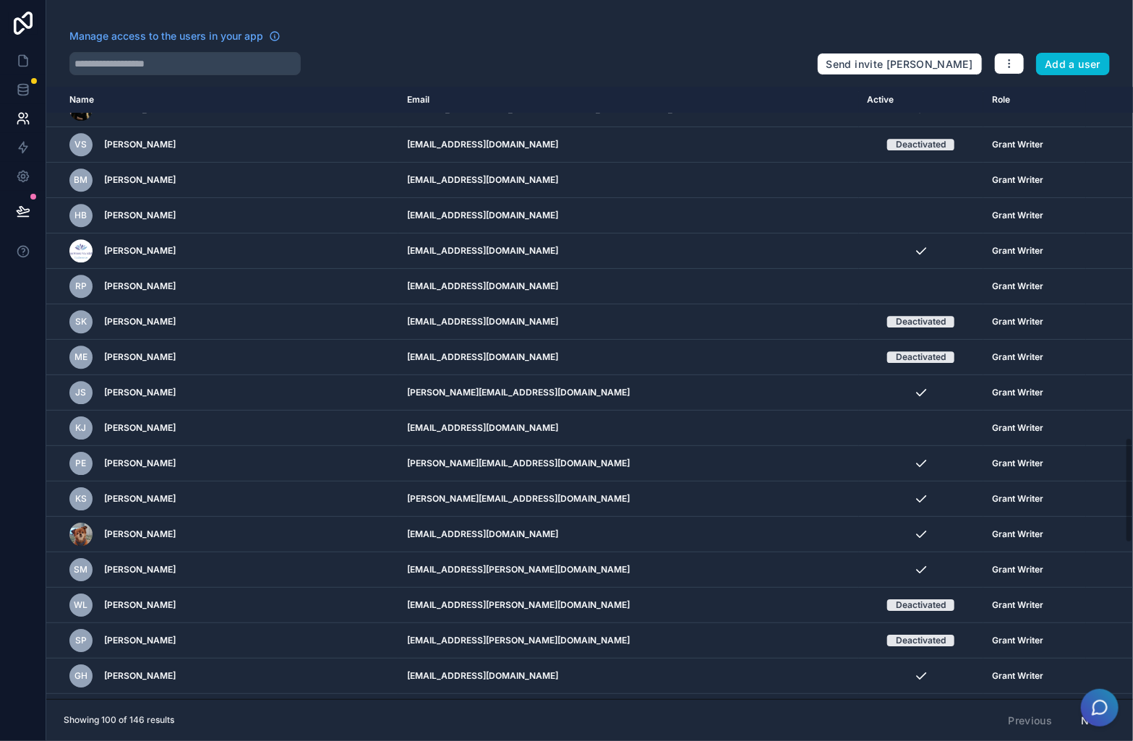
scroll to position [2024, 0]
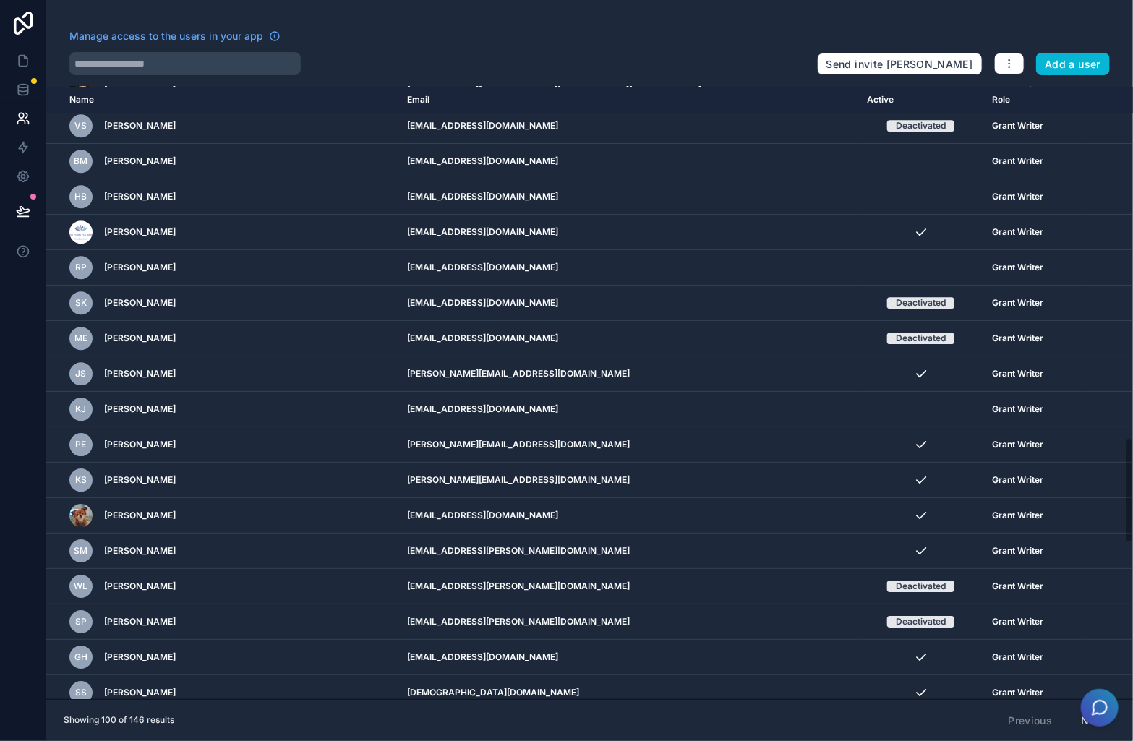
click at [1088, 730] on button "Next" at bounding box center [1093, 720] width 44 height 25
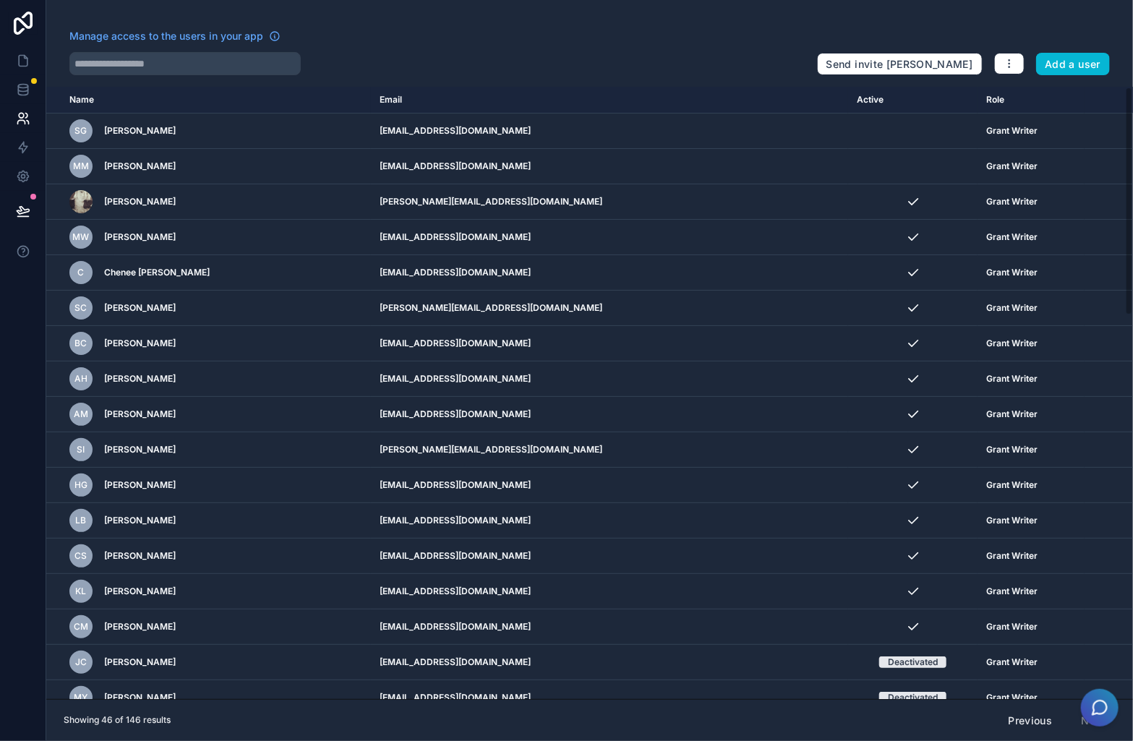
scroll to position [1028, 0]
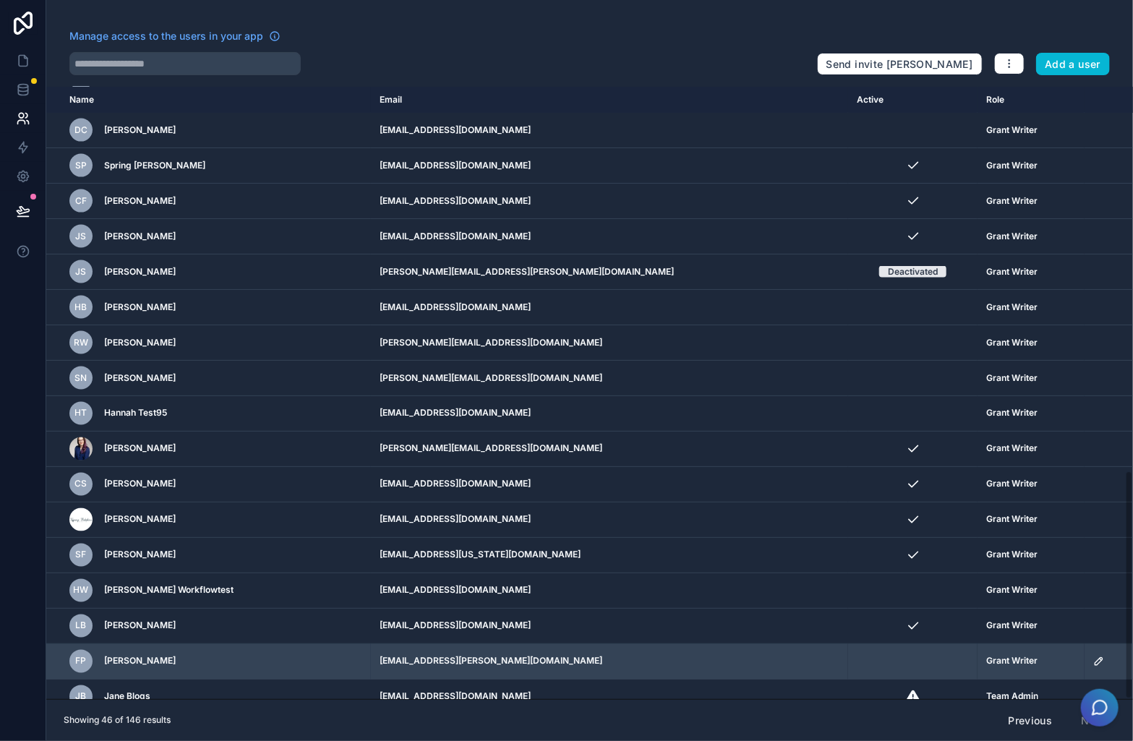
click at [1093, 656] on icon "scrollable content" at bounding box center [1099, 662] width 12 height 12
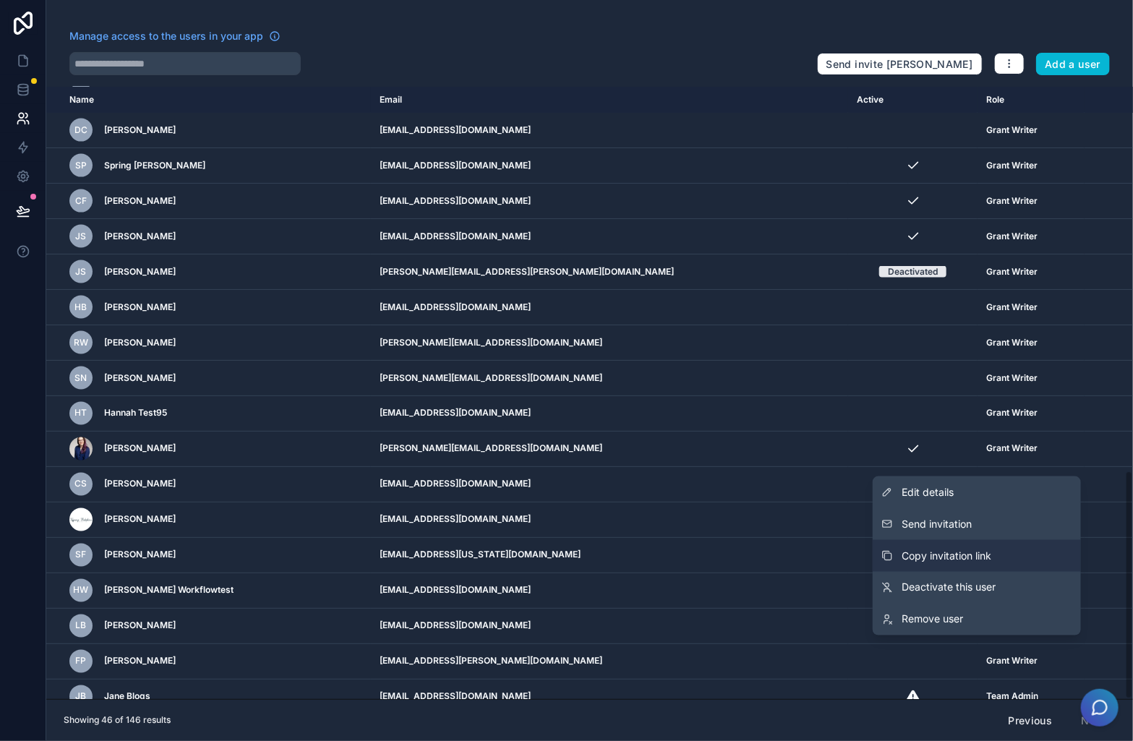
click at [1002, 555] on button "Copy invitation link" at bounding box center [977, 556] width 208 height 32
